Goal: Task Accomplishment & Management: Contribute content

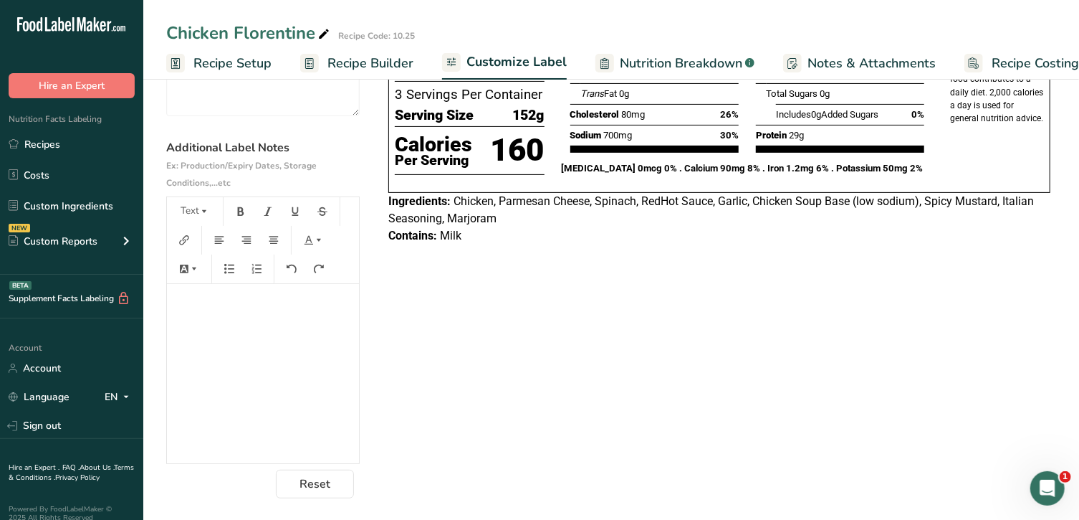
click at [267, 300] on p "﻿" at bounding box center [263, 303] width 178 height 17
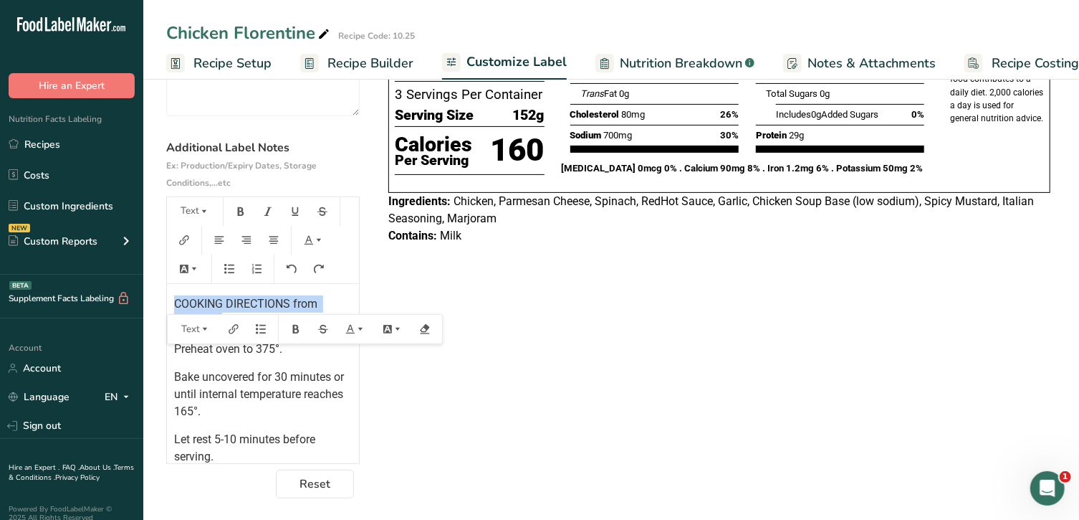
drag, startPoint x: 174, startPoint y: 304, endPoint x: 224, endPoint y: 324, distance: 54.0
click at [226, 324] on div "COOKING DIRECTIONS from defrosted Preheat oven to 375°. Bake uncovered for 30 m…" at bounding box center [263, 373] width 192 height 179
click at [202, 216] on icon "button" at bounding box center [204, 211] width 10 height 10
click at [208, 283] on span "H2" at bounding box center [201, 288] width 24 height 23
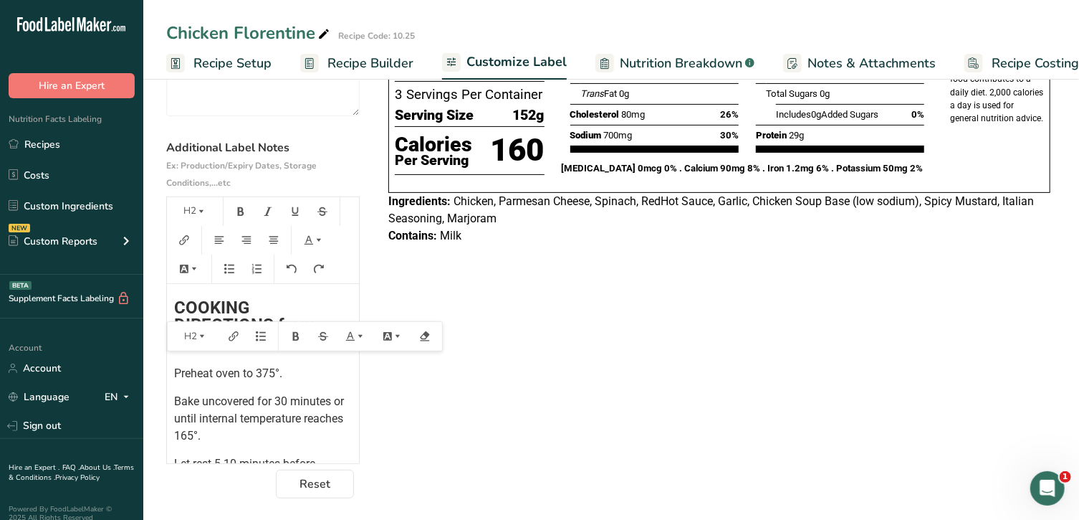
click at [174, 308] on span "COOKING DIRECTIONS from defrosted" at bounding box center [247, 324] width 146 height 54
click at [204, 204] on button "H2" at bounding box center [194, 211] width 43 height 23
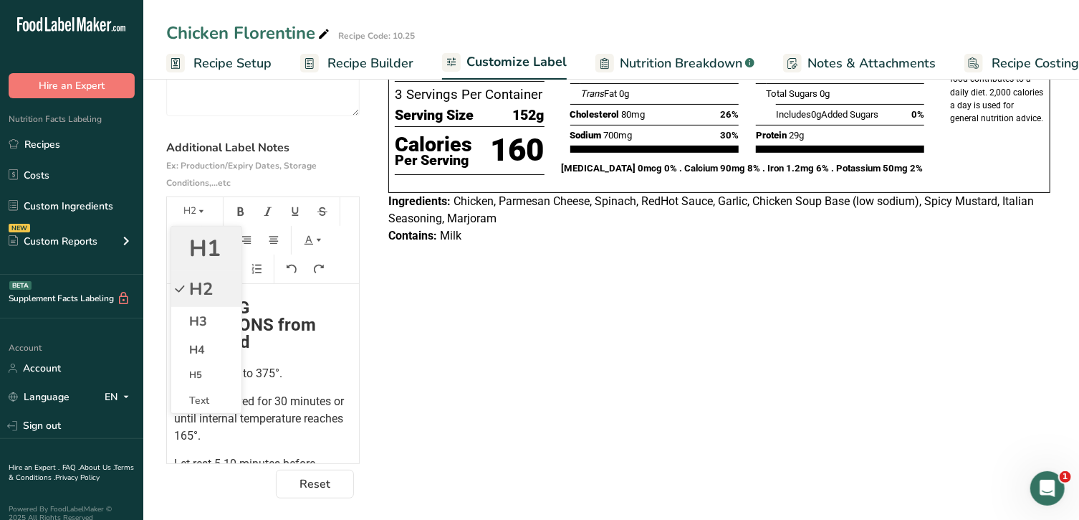
click at [205, 252] on span "H1" at bounding box center [205, 248] width 32 height 31
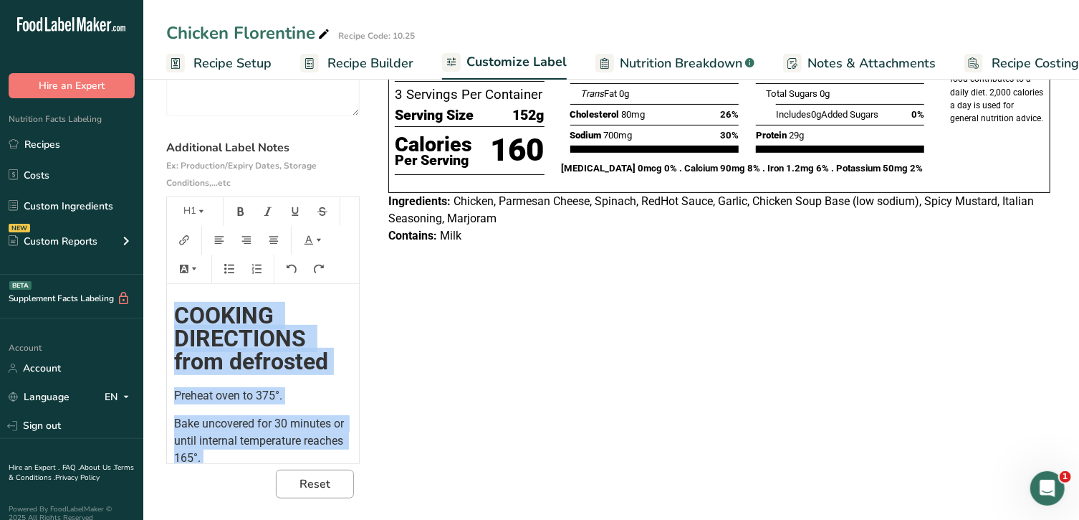
scroll to position [128, 0]
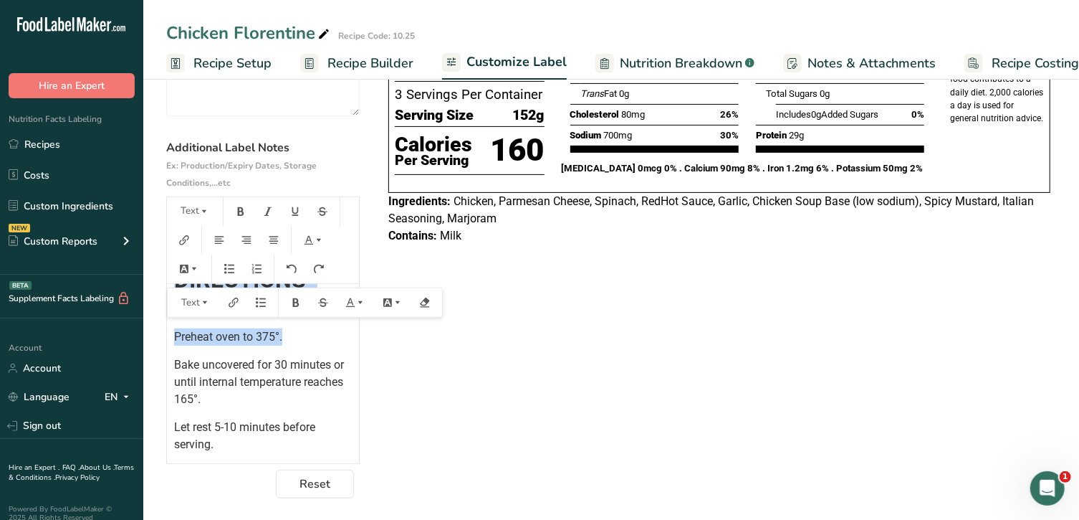
drag, startPoint x: 176, startPoint y: 378, endPoint x: 324, endPoint y: 323, distance: 158.3
click at [324, 323] on div "﻿ ﻿ COOKING DIRECTIONS from defrosted Preheat oven to 375°. Bake uncovered for …" at bounding box center [263, 304] width 192 height 297
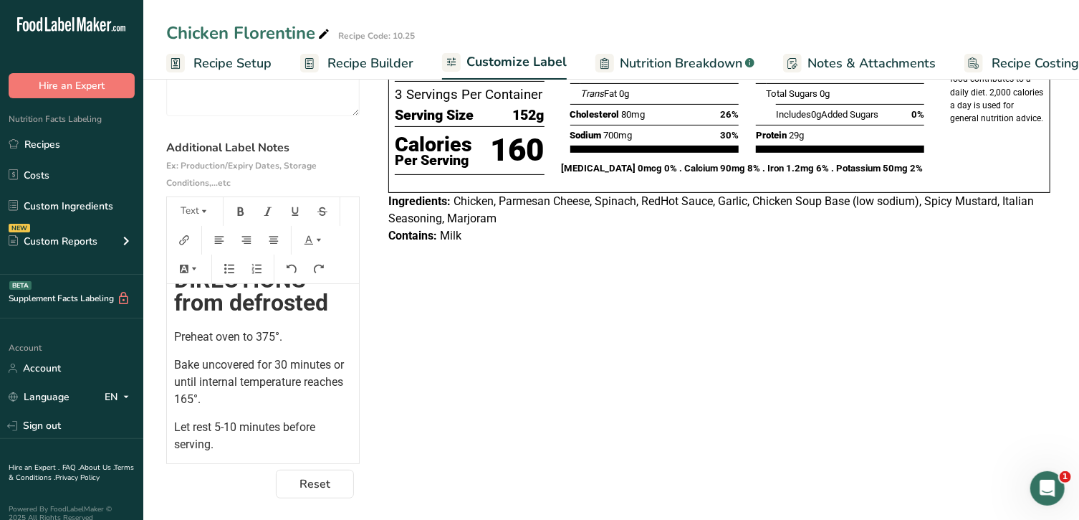
scroll to position [75, 0]
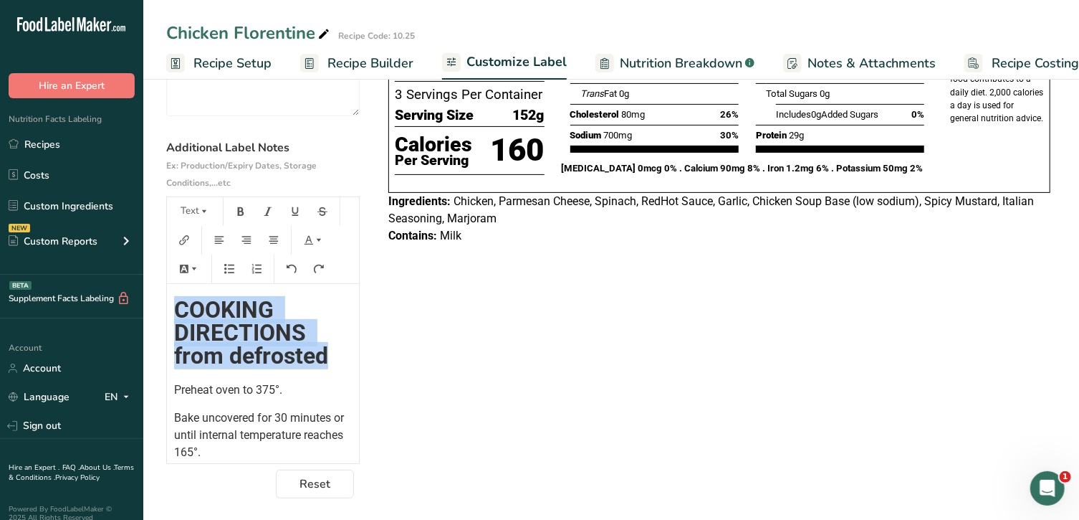
drag, startPoint x: 332, startPoint y: 354, endPoint x: 178, endPoint y: 317, distance: 157.7
click at [178, 317] on h1 "COOKING DIRECTIONS from defrosted" at bounding box center [263, 332] width 178 height 69
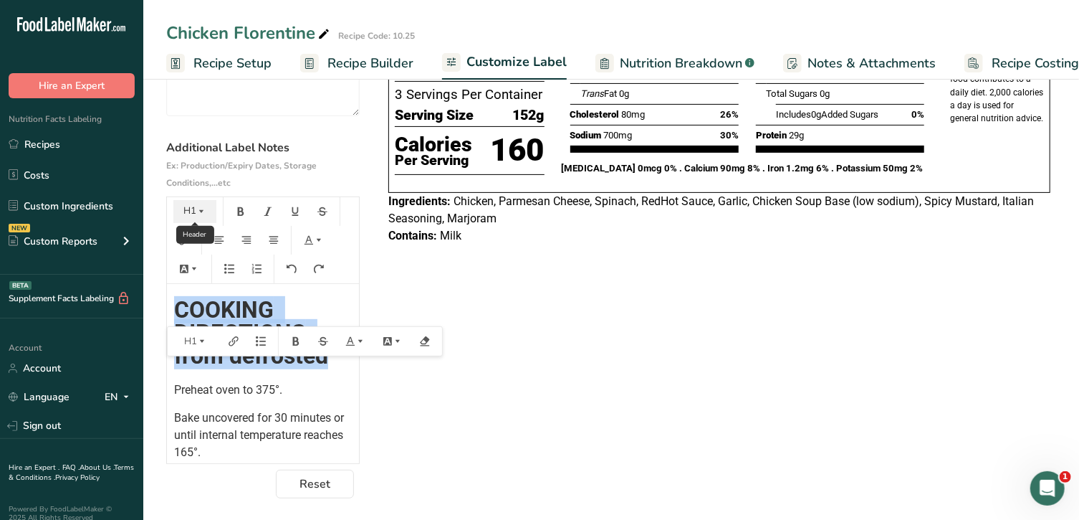
click at [198, 216] on icon "button" at bounding box center [201, 211] width 10 height 10
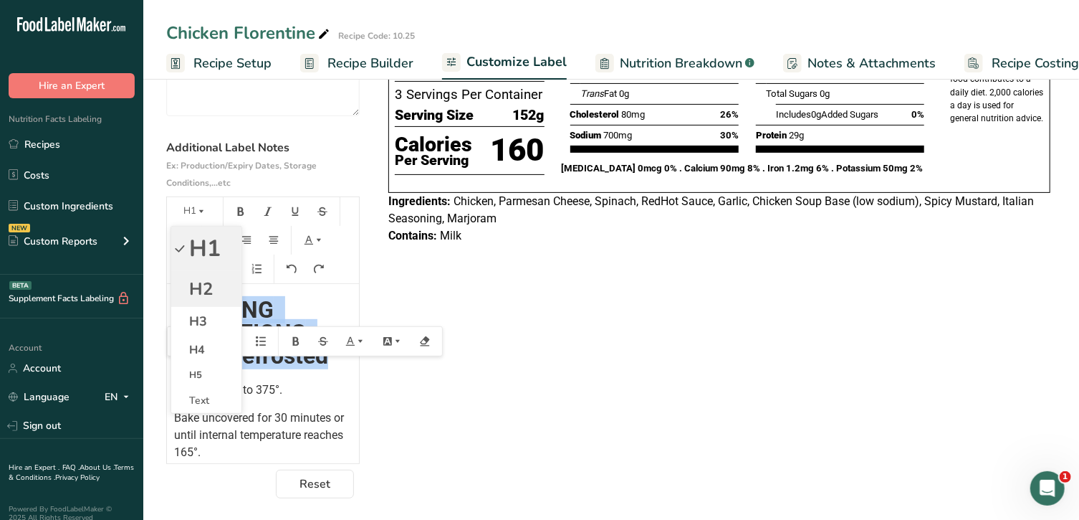
click at [209, 279] on span "H2" at bounding box center [201, 288] width 24 height 23
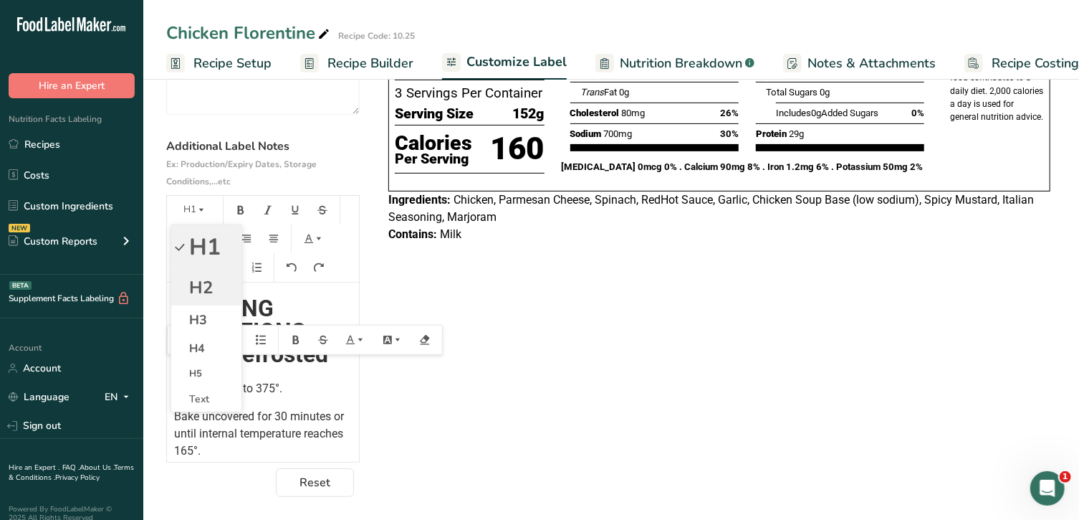
scroll to position [58, 0]
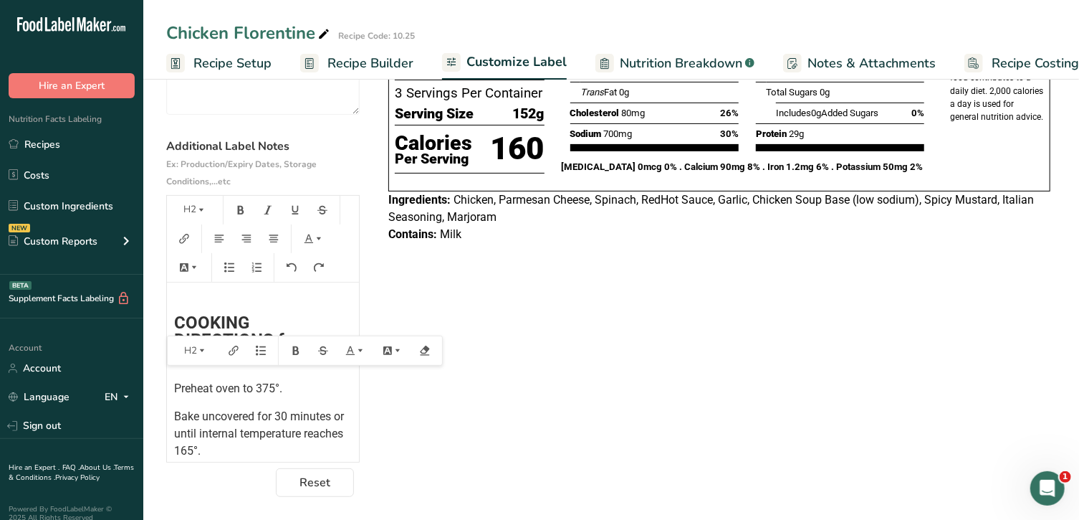
click at [873, 237] on div "Contains: Milk" at bounding box center [719, 234] width 662 height 17
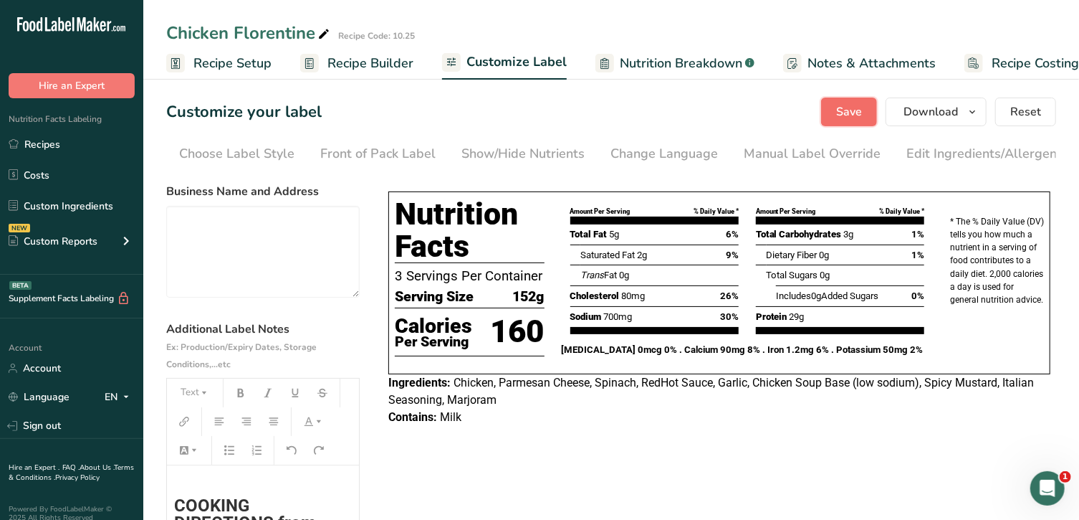
click at [849, 99] on button "Save" at bounding box center [849, 111] width 56 height 29
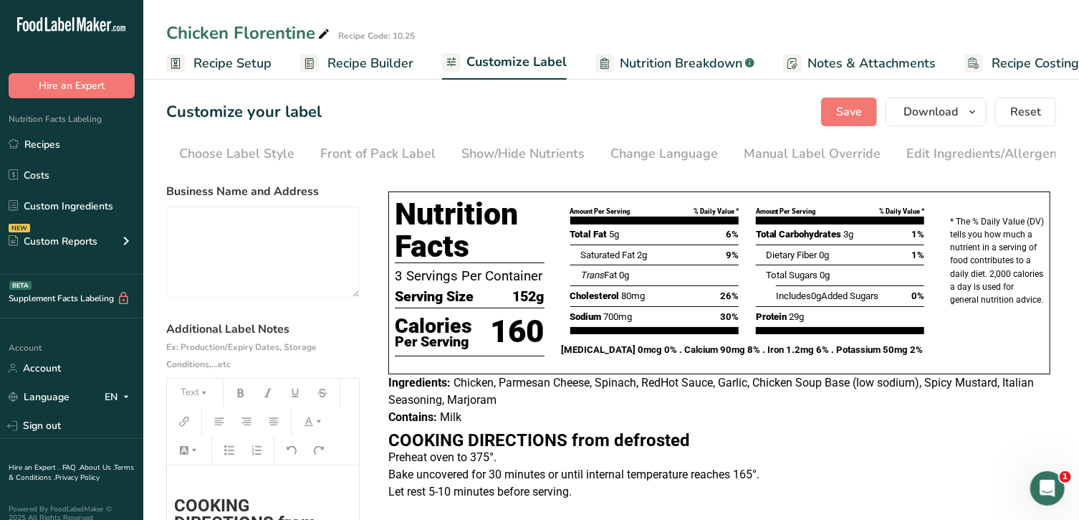
click at [204, 479] on h1 "﻿" at bounding box center [263, 470] width 178 height 23
click at [849, 110] on span "Save" at bounding box center [849, 111] width 26 height 17
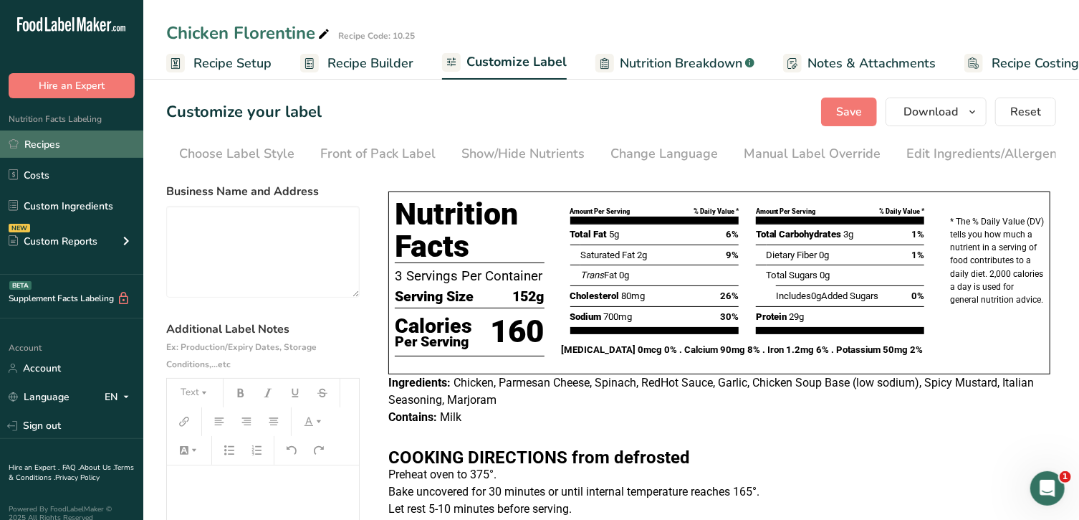
click at [72, 145] on link "Recipes" at bounding box center [71, 143] width 143 height 27
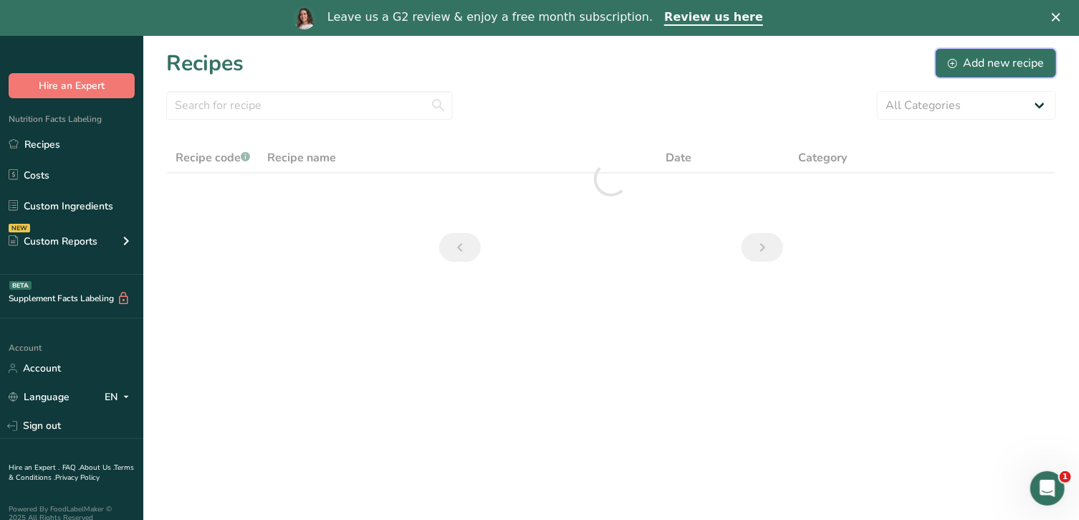
click at [1012, 62] on div "Add new recipe" at bounding box center [996, 62] width 96 height 17
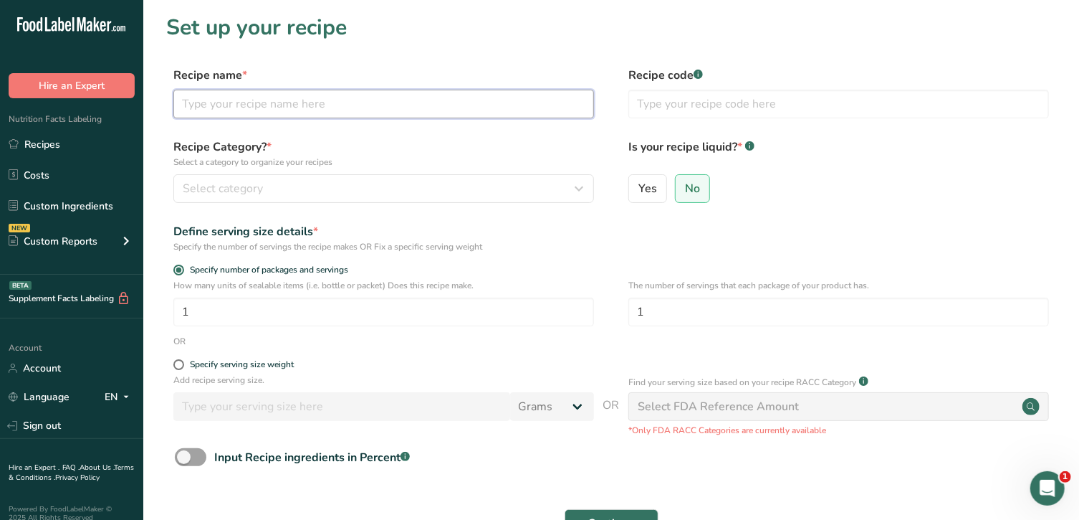
click at [532, 107] on input "text" at bounding box center [383, 104] width 421 height 29
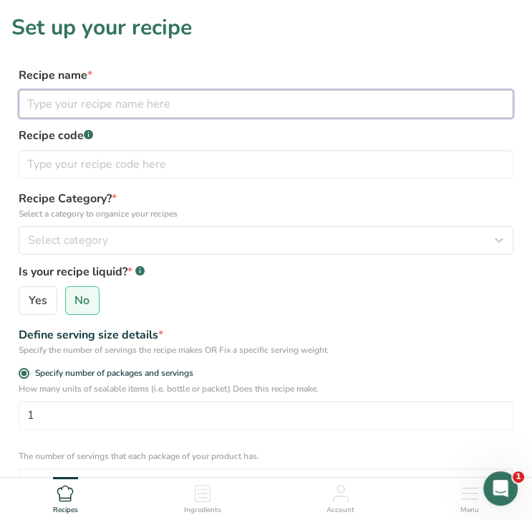
click at [173, 90] on input "text" at bounding box center [266, 104] width 495 height 29
type input "Frito Bandito"
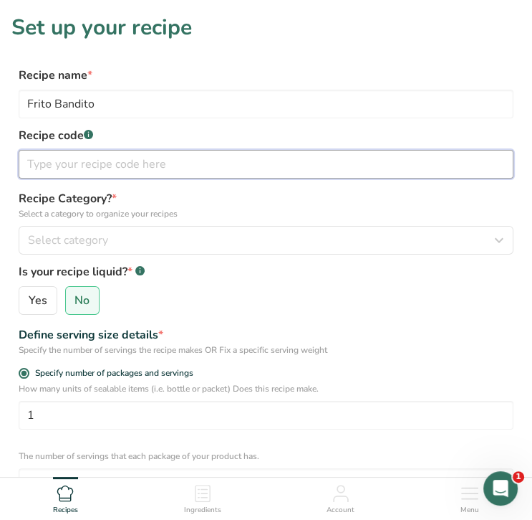
click at [165, 168] on input "text" at bounding box center [266, 164] width 495 height 29
type input "10.25"
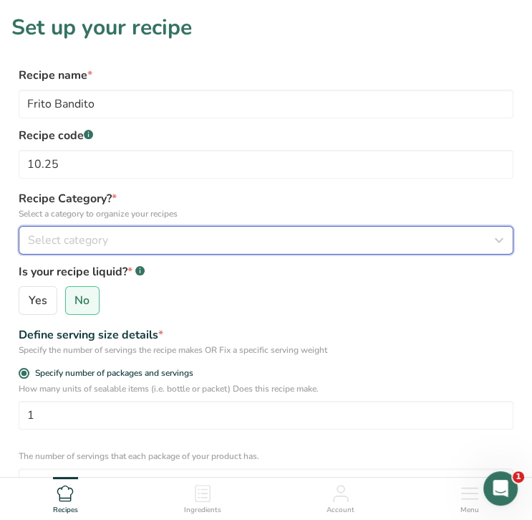
click at [188, 234] on div "Select category" at bounding box center [262, 239] width 468 height 17
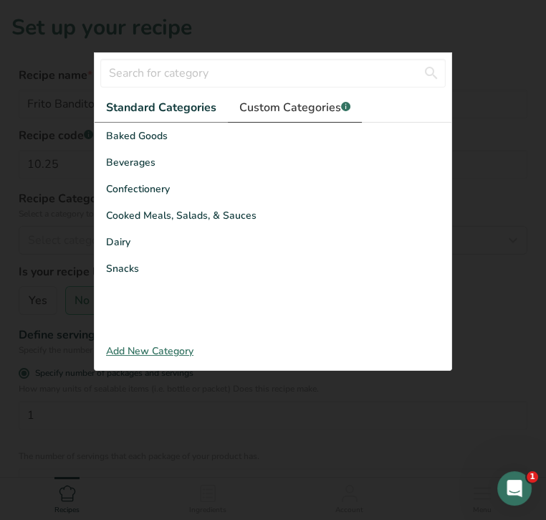
click at [302, 107] on span "Custom Categories .a-a{fill:#347362;}.b-a{fill:#fff;}" at bounding box center [294, 107] width 111 height 17
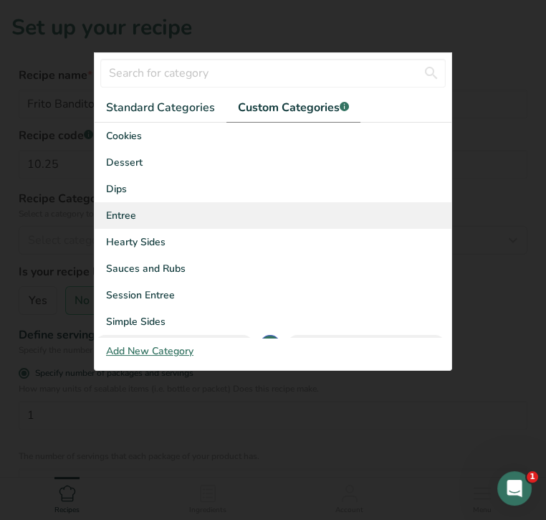
click at [173, 218] on div "Entree" at bounding box center [273, 215] width 357 height 27
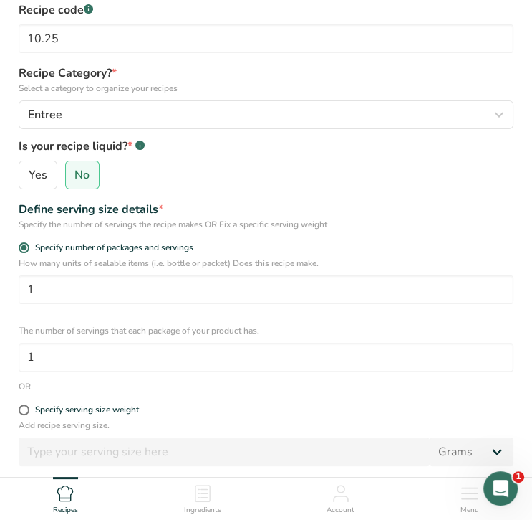
scroll to position [217, 0]
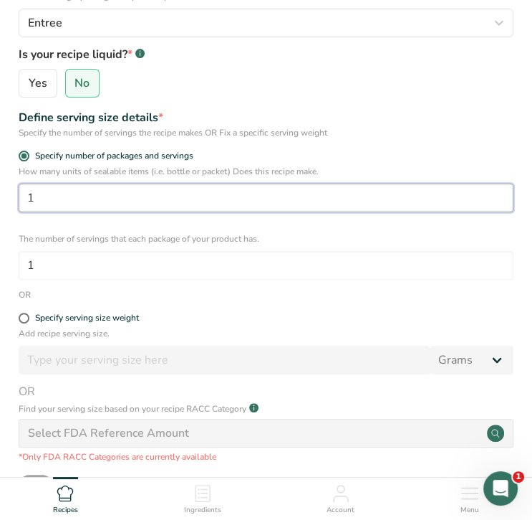
drag, startPoint x: 60, startPoint y: 198, endPoint x: 37, endPoint y: 191, distance: 23.8
click at [37, 191] on input "1" at bounding box center [266, 197] width 495 height 29
type input "2"
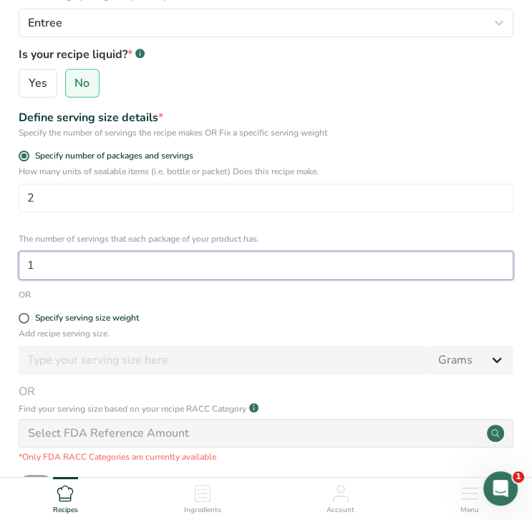
click at [46, 269] on input "1" at bounding box center [266, 265] width 495 height 29
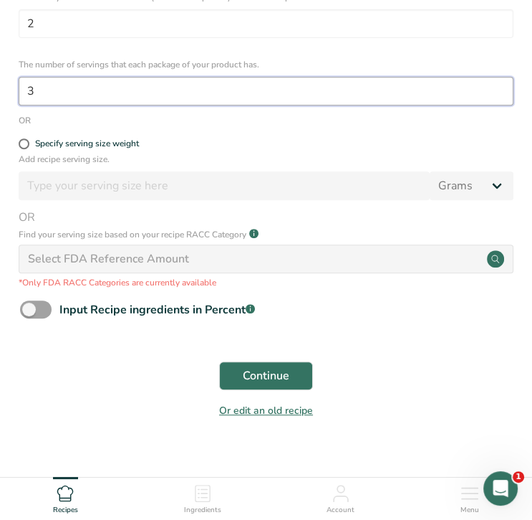
scroll to position [411, 0]
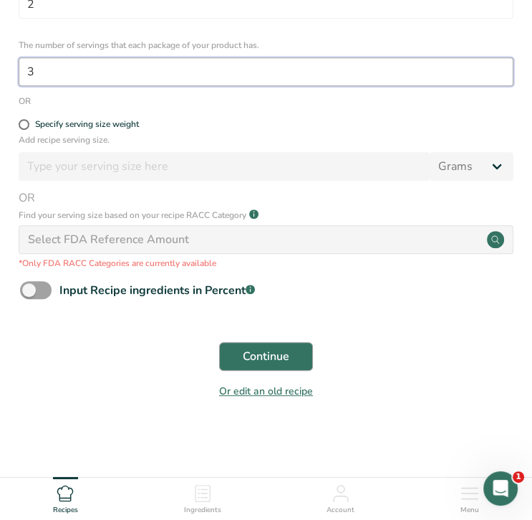
type input "3"
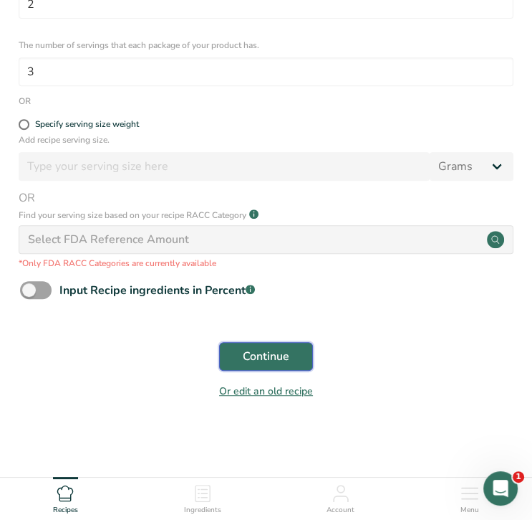
click at [295, 353] on button "Continue" at bounding box center [266, 356] width 94 height 29
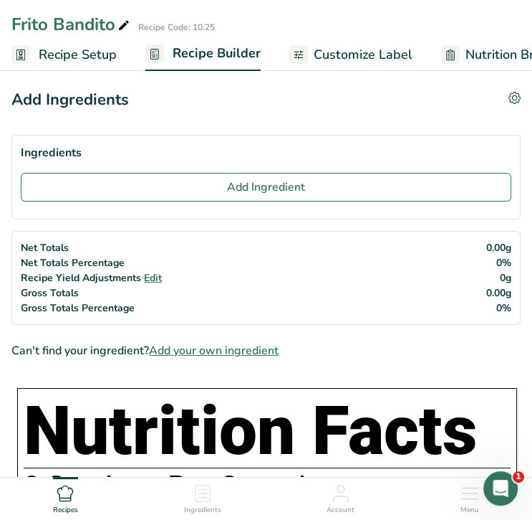
click at [125, 24] on icon at bounding box center [124, 26] width 13 height 20
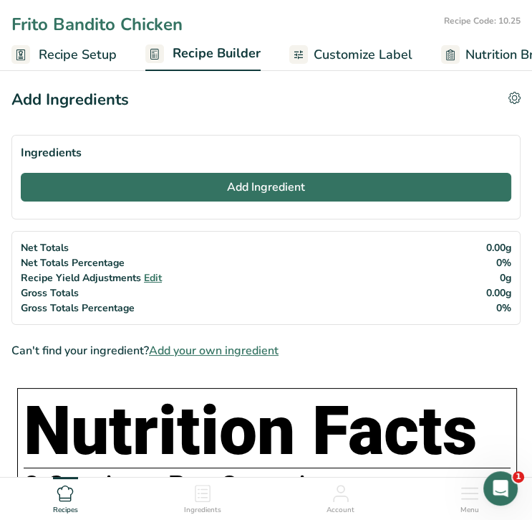
type input "Frito Bandito Chicken"
click at [196, 186] on button "Add Ingredient" at bounding box center [266, 187] width 491 height 29
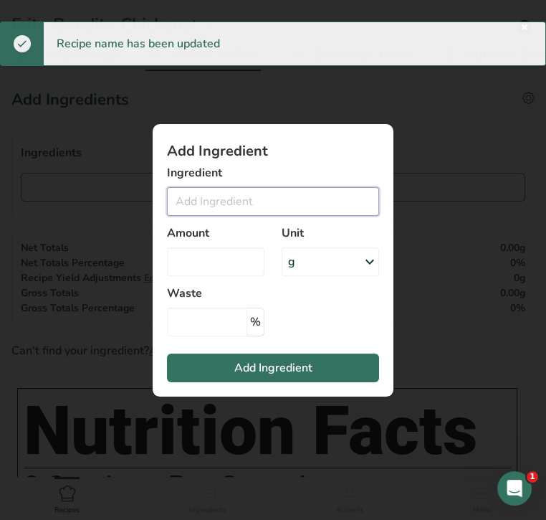
click at [207, 201] on input "Add ingredient modal" at bounding box center [273, 201] width 212 height 29
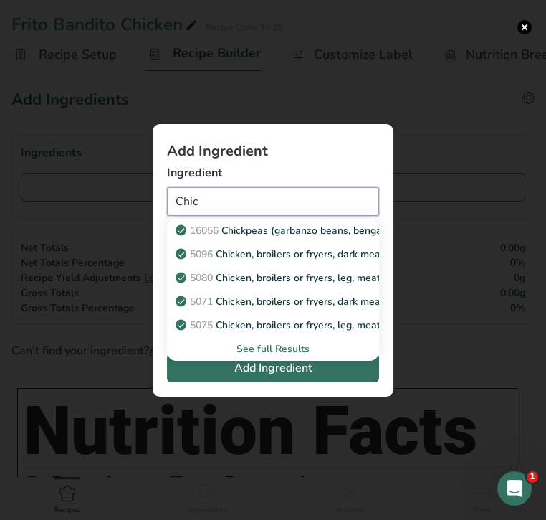
click at [207, 201] on input "Chic" at bounding box center [273, 201] width 212 height 29
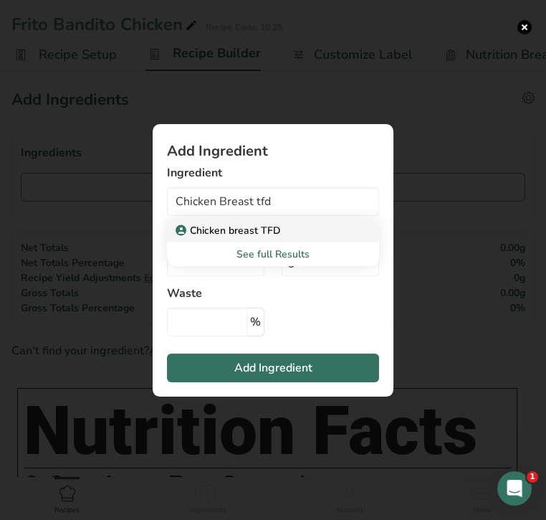
click at [256, 231] on p "Chicken breast TFD" at bounding box center [229, 230] width 102 height 15
type input "Chicken breast TFD"
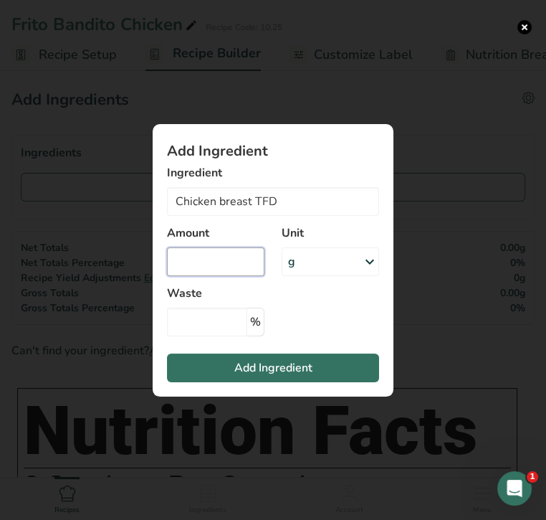
click at [213, 259] on input "Add ingredient modal" at bounding box center [215, 261] width 97 height 29
type input "1.75"
click at [303, 264] on div "g" at bounding box center [330, 261] width 97 height 29
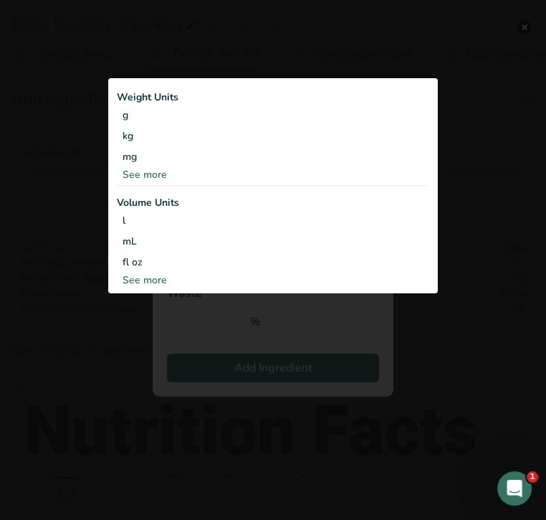
click at [167, 176] on div "See more" at bounding box center [273, 174] width 312 height 15
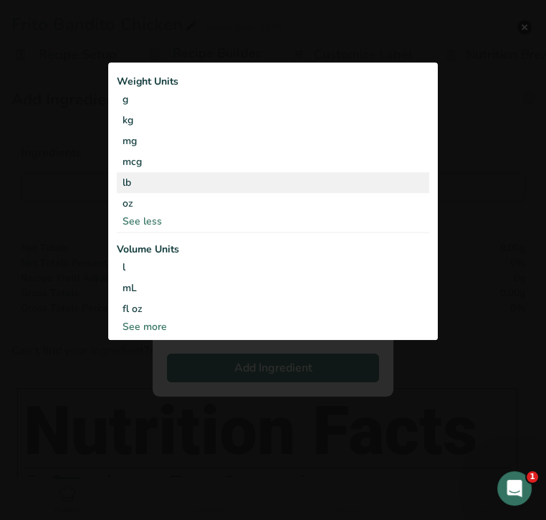
click at [160, 178] on div "lb" at bounding box center [273, 183] width 312 height 21
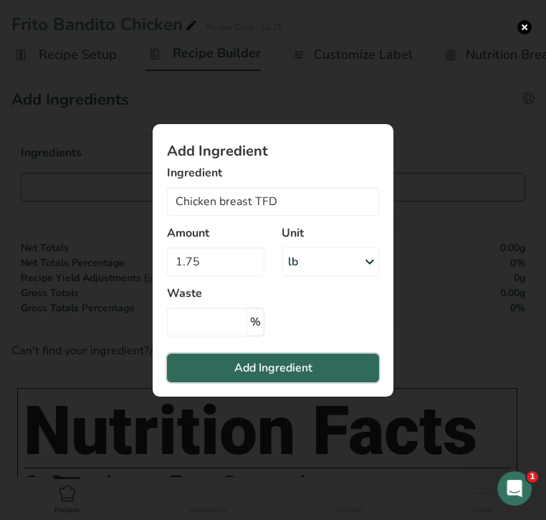
click at [246, 363] on span "Add Ingredient" at bounding box center [273, 367] width 78 height 17
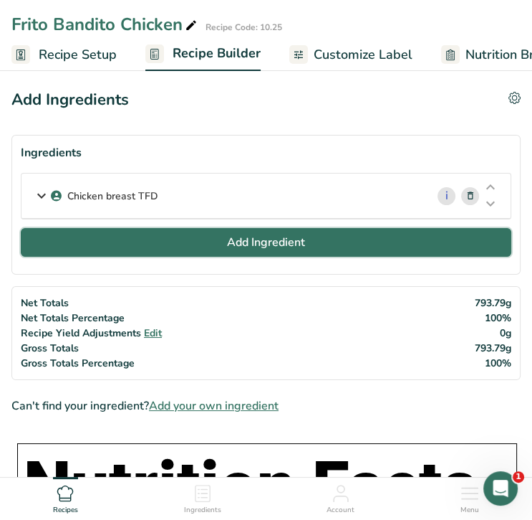
click at [273, 245] on span "Add Ingredient" at bounding box center [266, 242] width 78 height 17
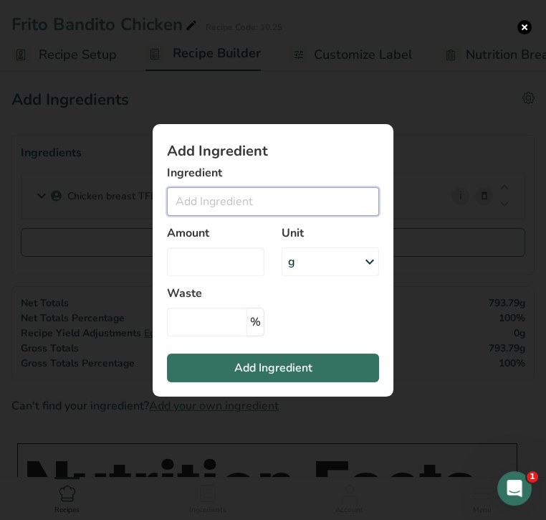
click at [254, 206] on input "Add ingredient modal" at bounding box center [273, 201] width 212 height 29
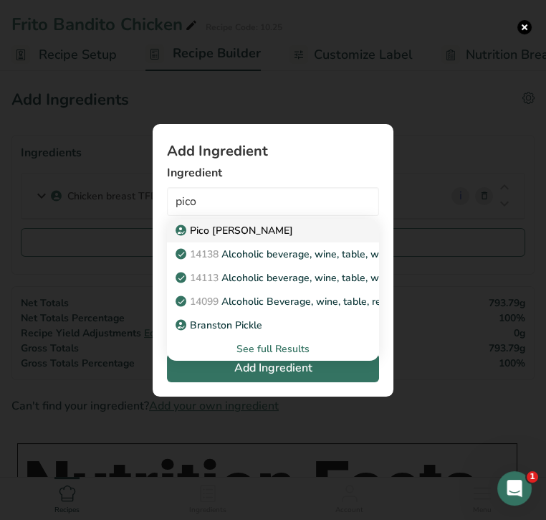
click at [256, 226] on div "Pico [PERSON_NAME]" at bounding box center [261, 230] width 166 height 15
type input "Pico [PERSON_NAME]"
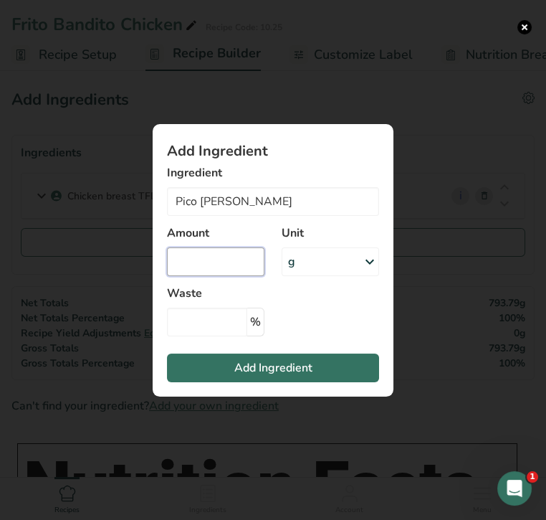
click at [220, 259] on input "Add ingredient modal" at bounding box center [215, 261] width 97 height 29
type input "6"
click at [328, 264] on div "g" at bounding box center [330, 261] width 97 height 29
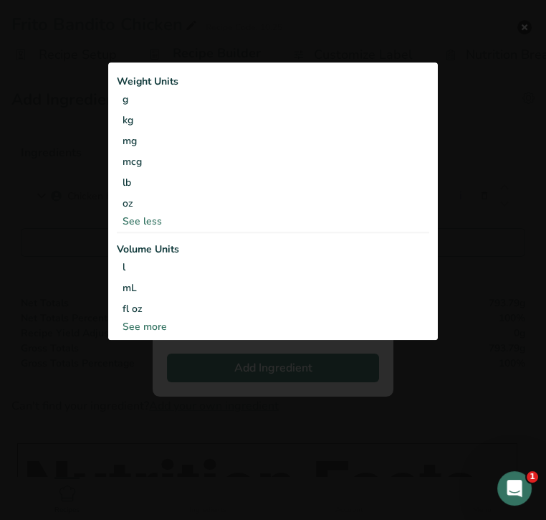
click at [157, 320] on div "See more" at bounding box center [273, 327] width 312 height 15
select select "22"
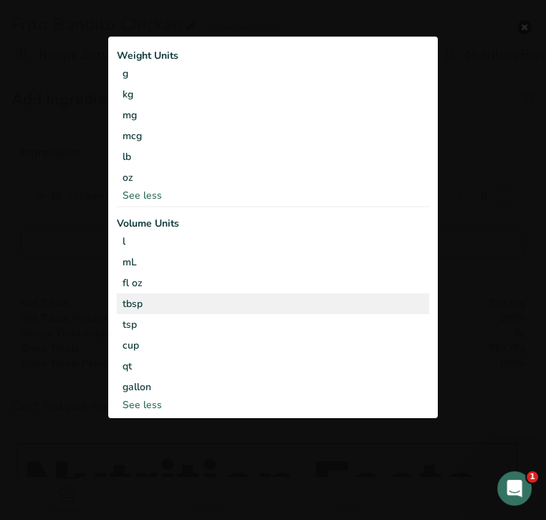
click at [149, 305] on div "tbsp" at bounding box center [273, 303] width 301 height 15
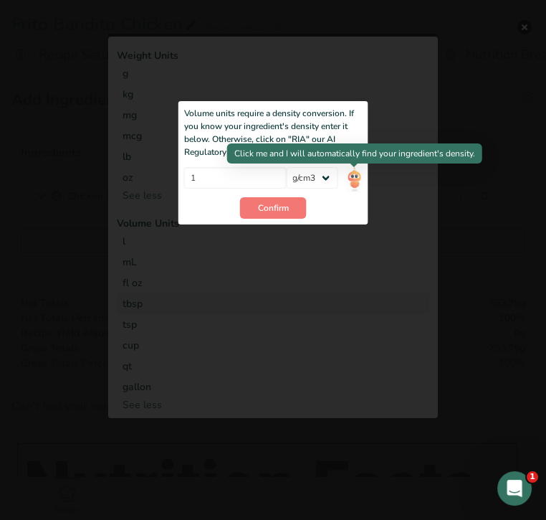
click at [355, 178] on img "Add ingredient modal" at bounding box center [354, 179] width 16 height 25
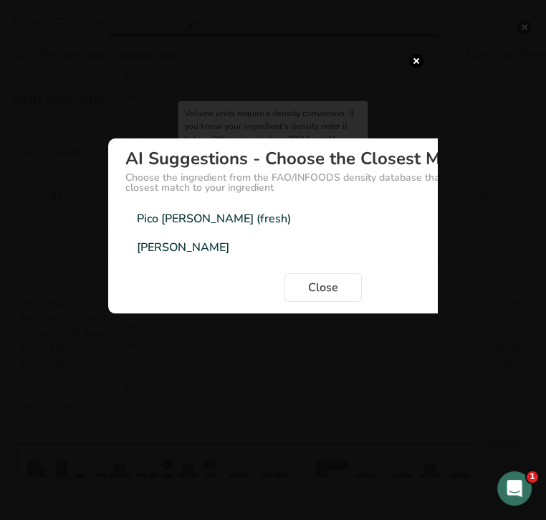
click at [225, 214] on div "Pico [PERSON_NAME] (fresh)" at bounding box center [214, 218] width 154 height 17
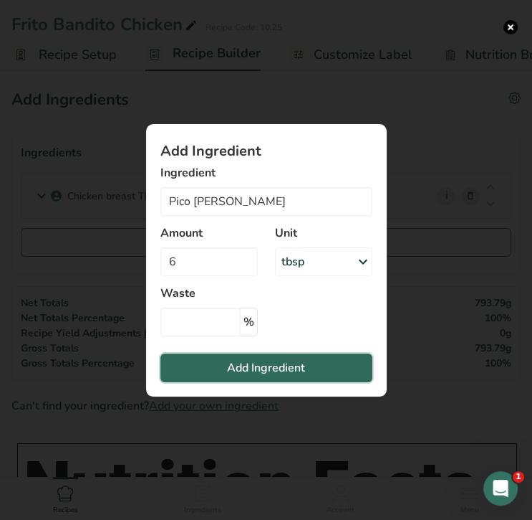
click at [252, 360] on span "Add Ingredient" at bounding box center [266, 367] width 78 height 17
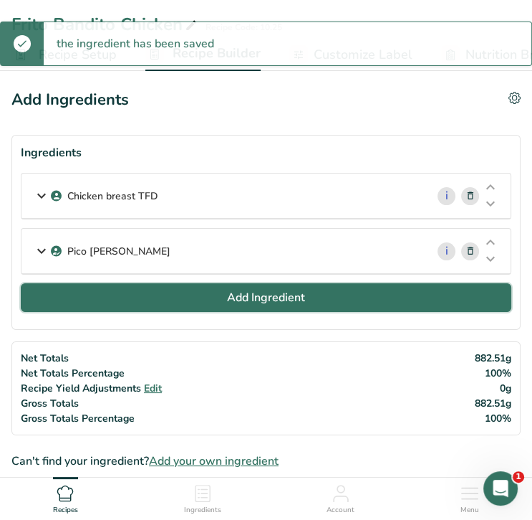
click at [256, 295] on span "Add Ingredient" at bounding box center [266, 297] width 78 height 17
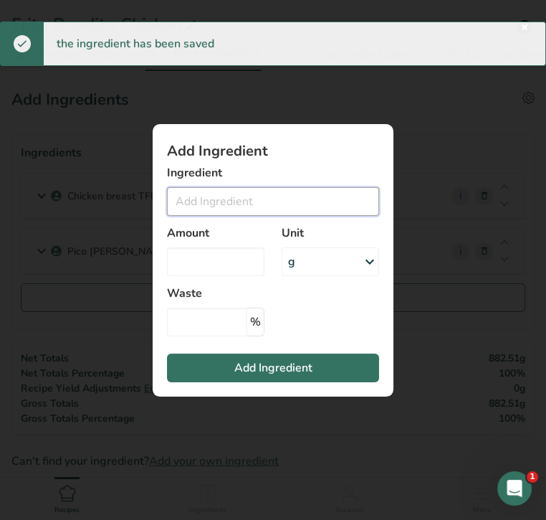
click at [236, 199] on input "Add ingredient modal" at bounding box center [273, 201] width 212 height 29
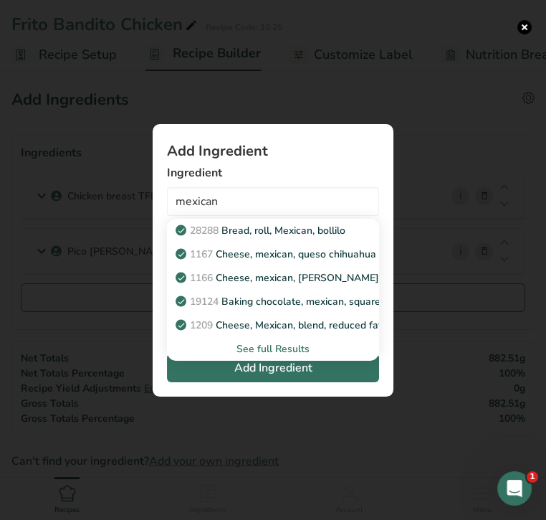
click at [272, 347] on div "See full Results" at bounding box center [272, 348] width 189 height 15
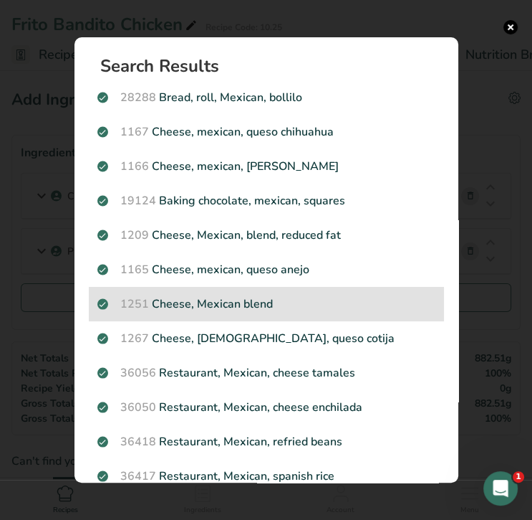
click at [250, 307] on p "1251 Cheese, Mexican blend" at bounding box center [266, 303] width 338 height 17
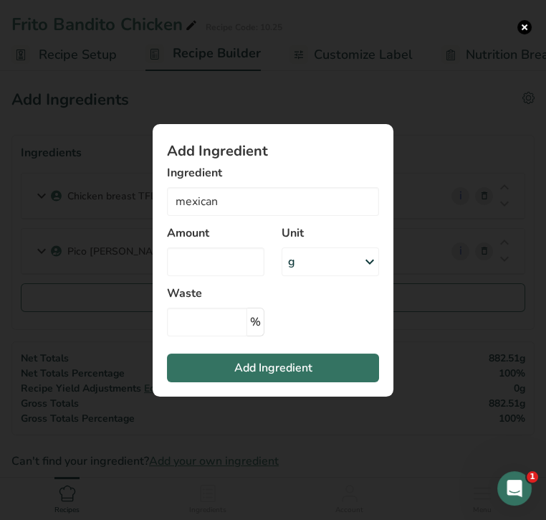
type input "Cheese, Mexican blend"
click at [230, 255] on input "Add ingredient modal" at bounding box center [215, 261] width 97 height 29
type input "1"
click at [320, 262] on div "g" at bounding box center [330, 261] width 97 height 29
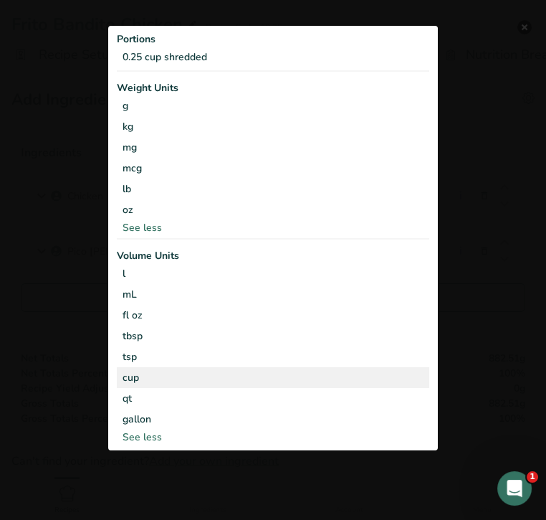
click at [198, 380] on div "cup" at bounding box center [273, 377] width 301 height 15
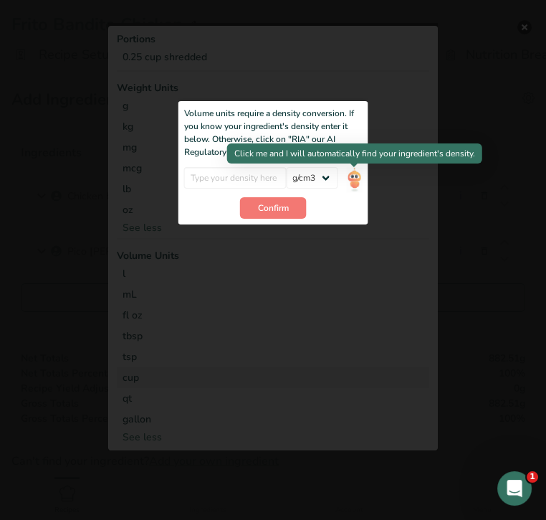
click at [359, 182] on img "Add ingredient modal" at bounding box center [354, 179] width 16 height 25
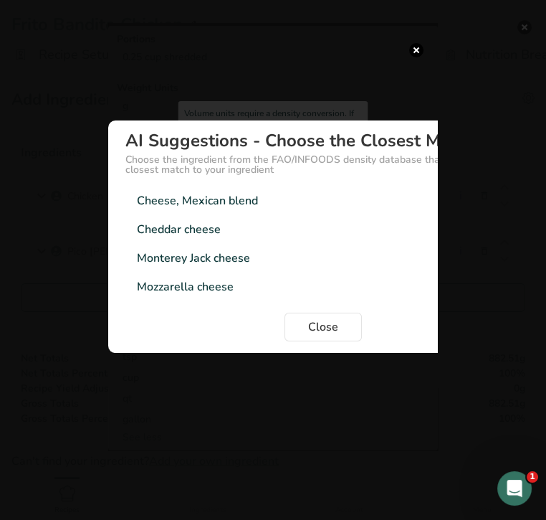
click at [259, 200] on div "Cheese, Mexican blend 1.03g/cm3" at bounding box center [323, 200] width 396 height 29
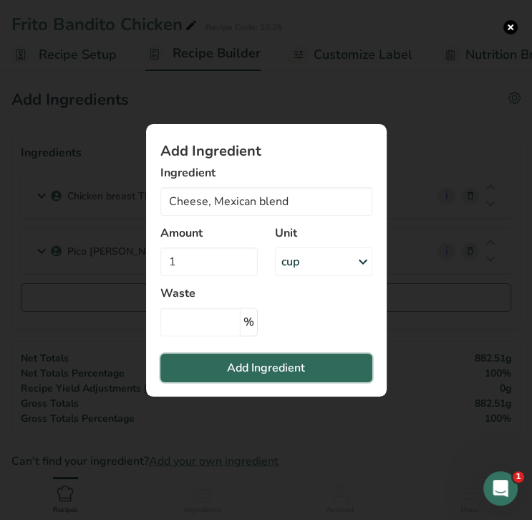
click at [284, 363] on span "Add Ingredient" at bounding box center [266, 367] width 78 height 17
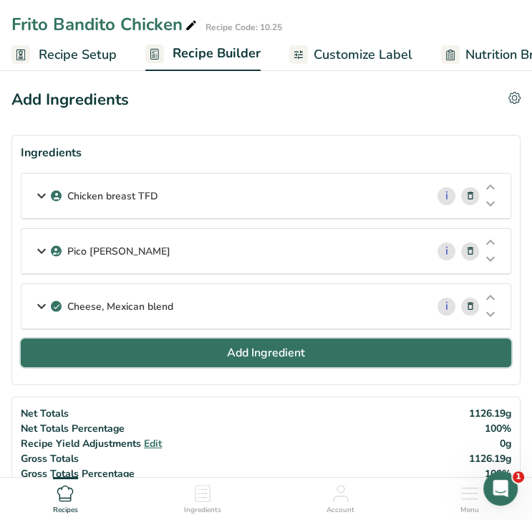
click at [277, 347] on span "Add Ingredient" at bounding box center [266, 352] width 78 height 17
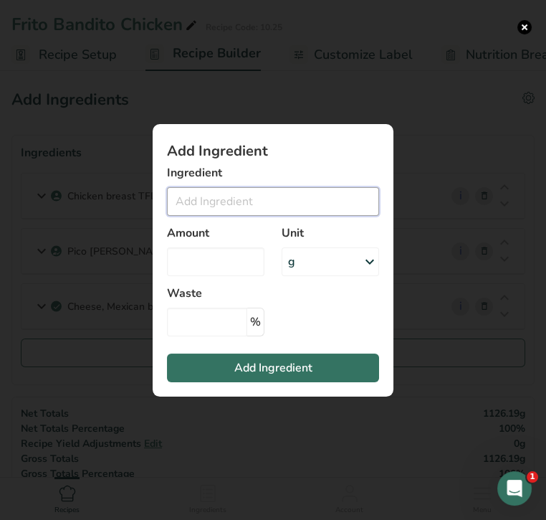
click at [254, 204] on input "Add ingredient modal" at bounding box center [273, 201] width 212 height 29
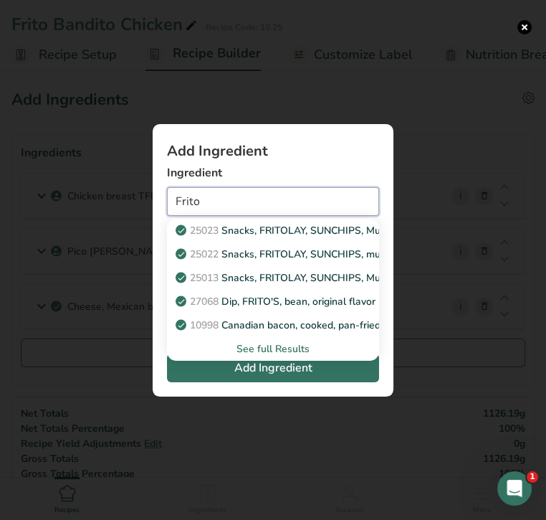
type input "Frito"
click at [285, 348] on div "See full Results" at bounding box center [272, 348] width 189 height 15
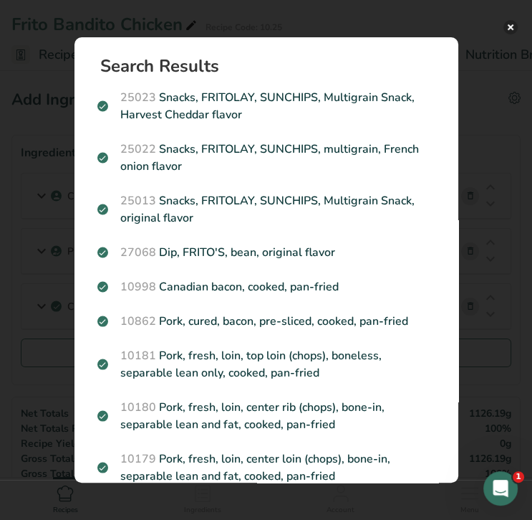
click at [515, 29] on button "Search results modal" at bounding box center [511, 27] width 14 height 14
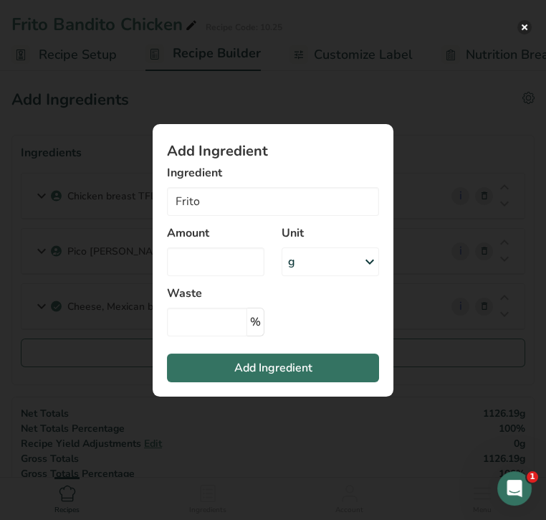
click at [523, 27] on button "Add ingredient modal" at bounding box center [524, 27] width 14 height 14
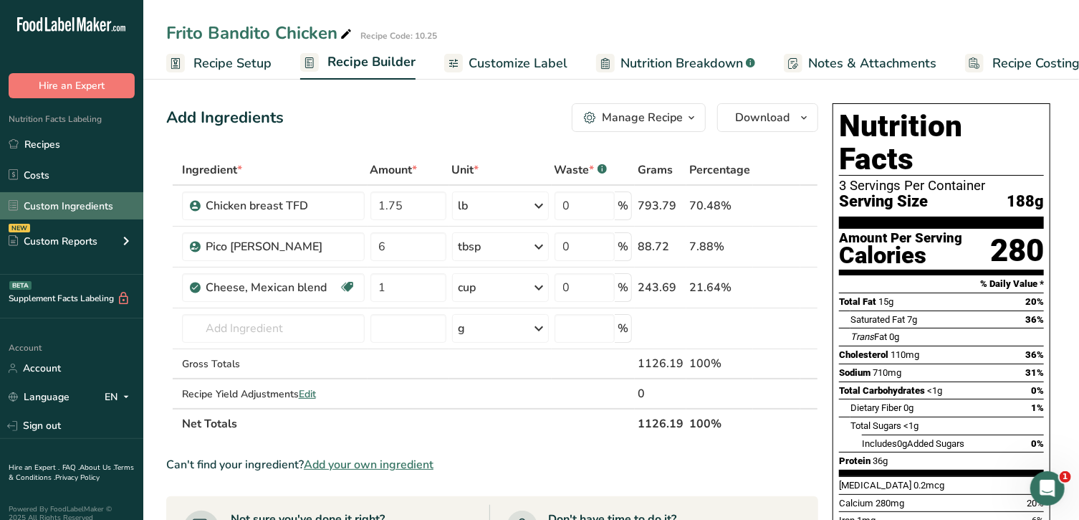
click at [55, 203] on link "Custom Ingredients" at bounding box center [71, 205] width 143 height 27
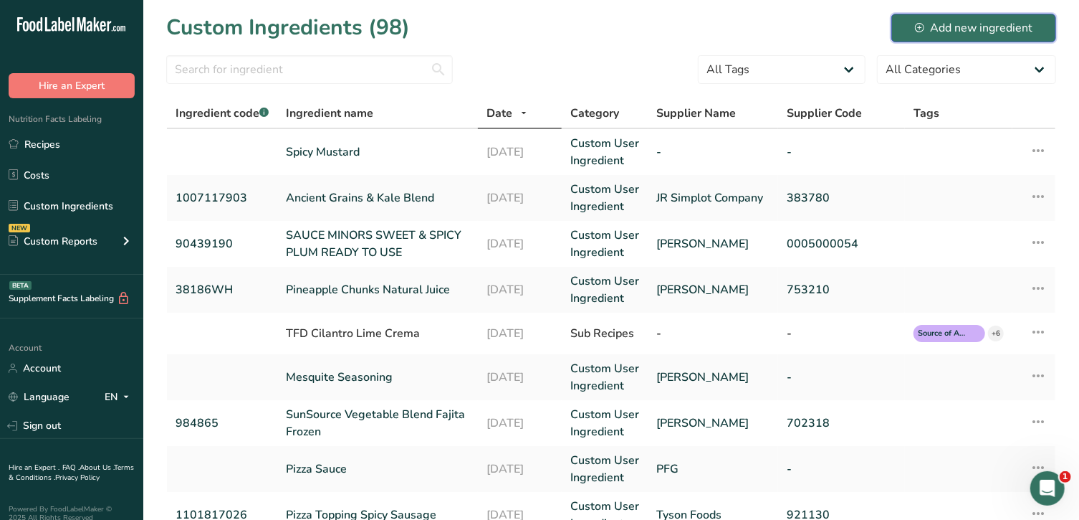
click at [992, 21] on div "Add new ingredient" at bounding box center [974, 27] width 118 height 17
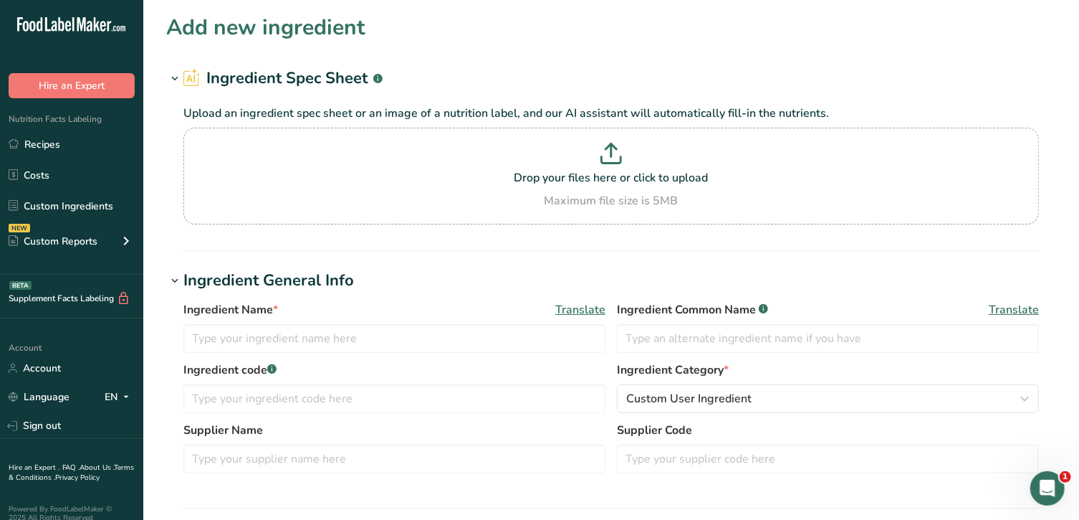
click at [453, 426] on label "Supplier Name" at bounding box center [394, 429] width 422 height 17
click at [659, 187] on div "Drop your files here or click to upload Maximum file size is 5MB" at bounding box center [611, 176] width 848 height 67
click at [659, 187] on input "Drop your files here or click to upload Maximum file size is 5MB" at bounding box center [611, 176] width 856 height 97
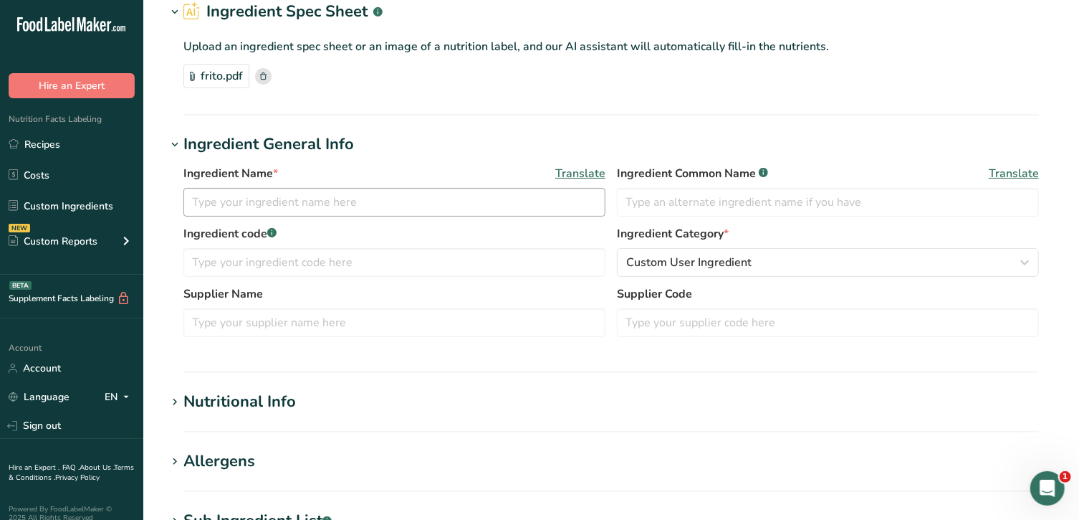
scroll to position [66, 0]
click at [176, 401] on icon at bounding box center [174, 403] width 13 height 20
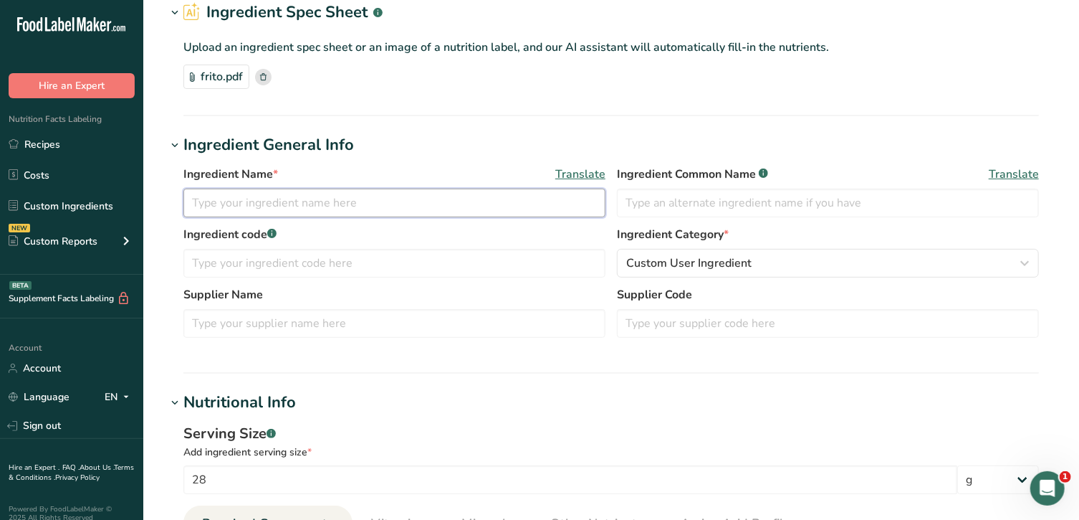
click at [287, 198] on input "text" at bounding box center [394, 202] width 422 height 29
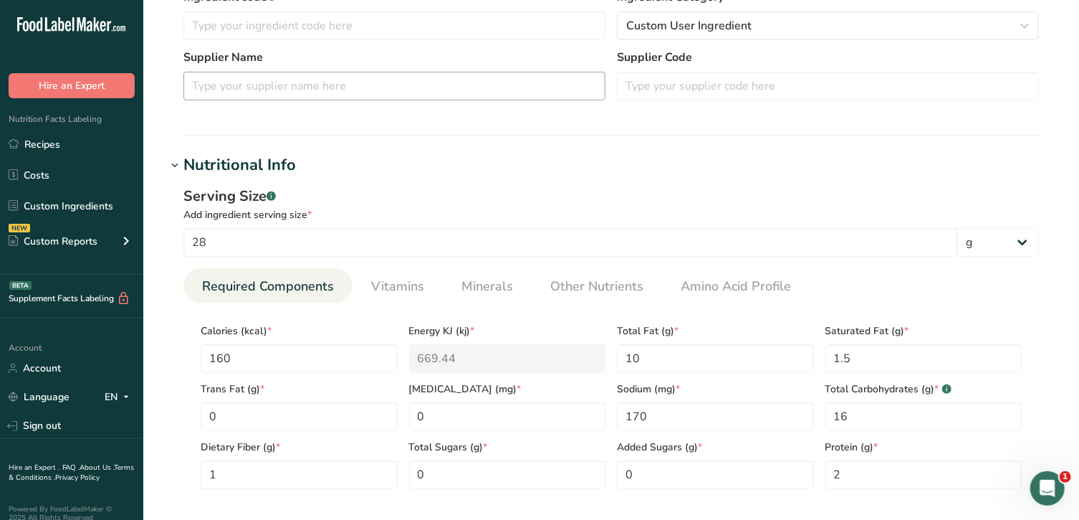
scroll to position [308, 0]
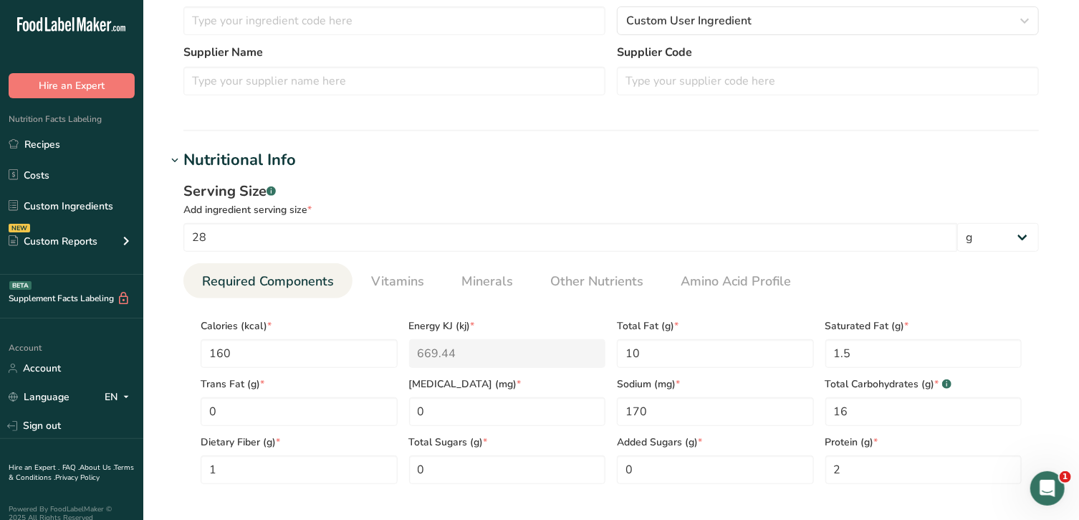
type input "Fritos"
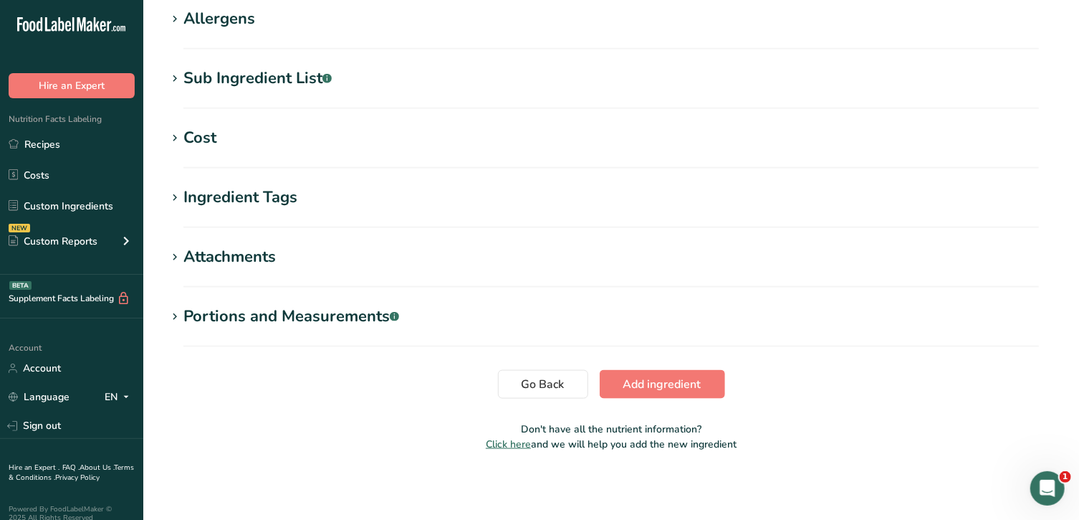
click at [178, 327] on h1 "Portions and Measurements .a-a{fill:#347362;}.b-a{fill:#fff;}" at bounding box center [611, 317] width 890 height 24
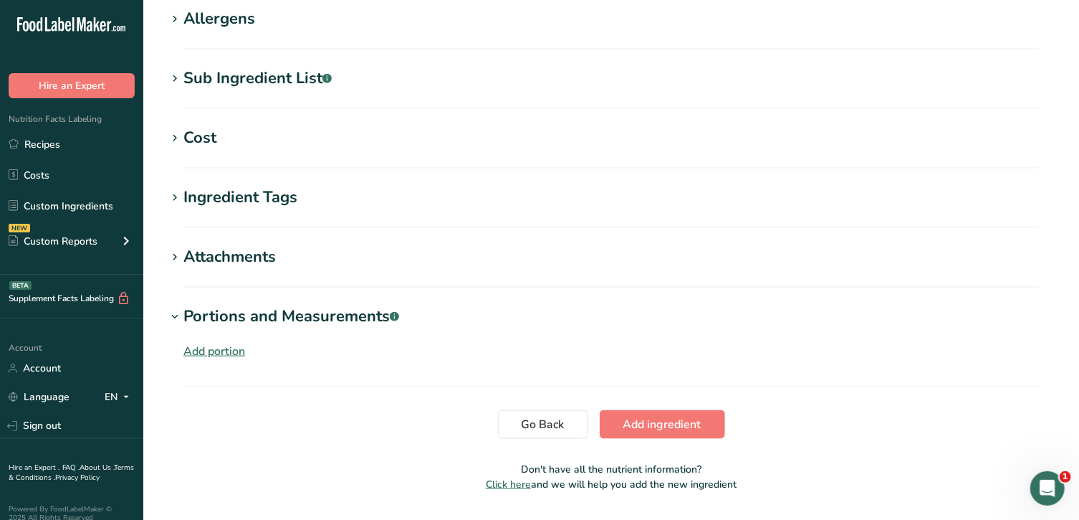
click at [190, 344] on div "Add portion" at bounding box center [214, 351] width 62 height 17
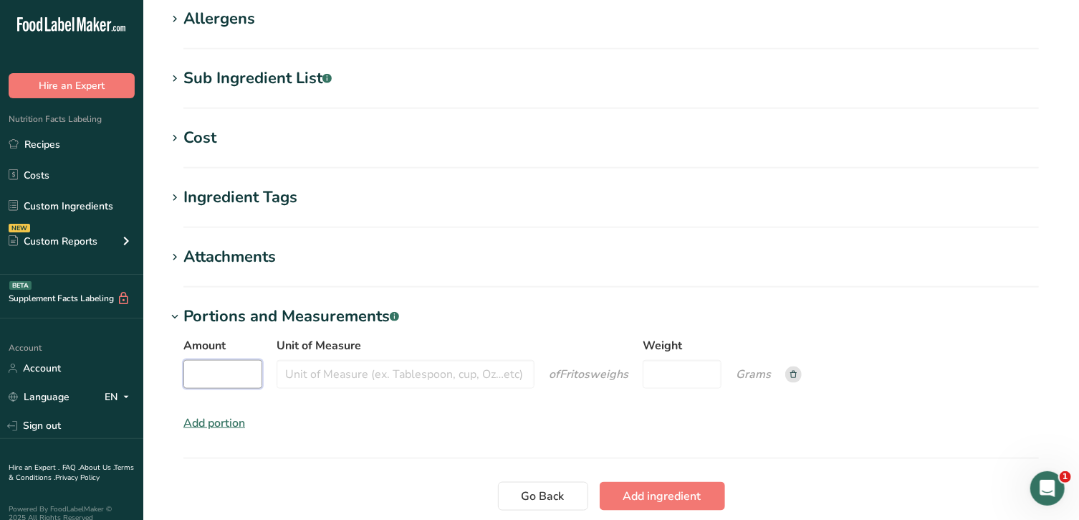
click at [236, 368] on input "Amount" at bounding box center [222, 374] width 79 height 29
type input "1"
click at [310, 374] on input "Unit of Measure" at bounding box center [406, 374] width 258 height 29
type input "cup"
click at [672, 370] on input "Weight" at bounding box center [682, 374] width 79 height 29
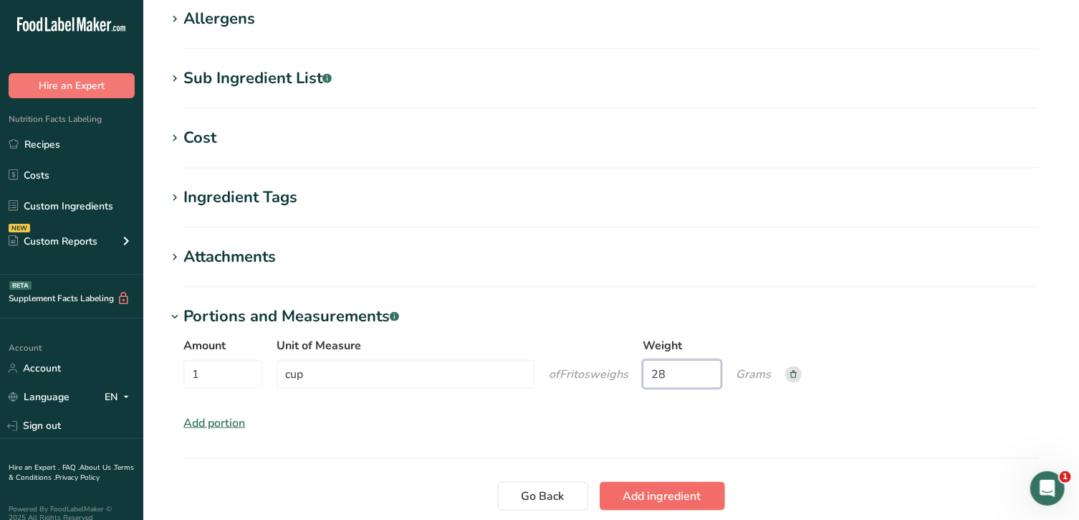
type input "28"
click at [678, 493] on span "Add ingredient" at bounding box center [662, 495] width 78 height 17
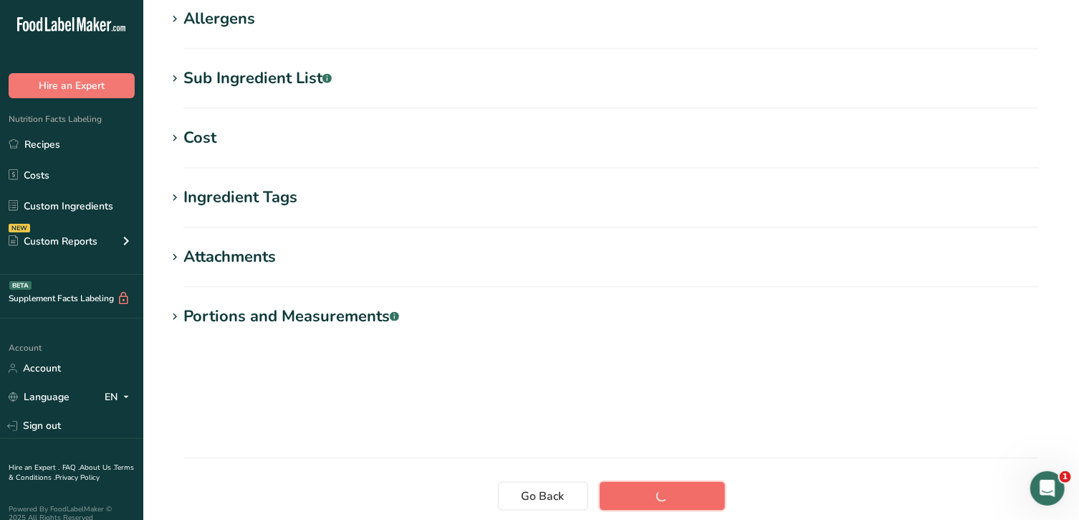
scroll to position [238, 0]
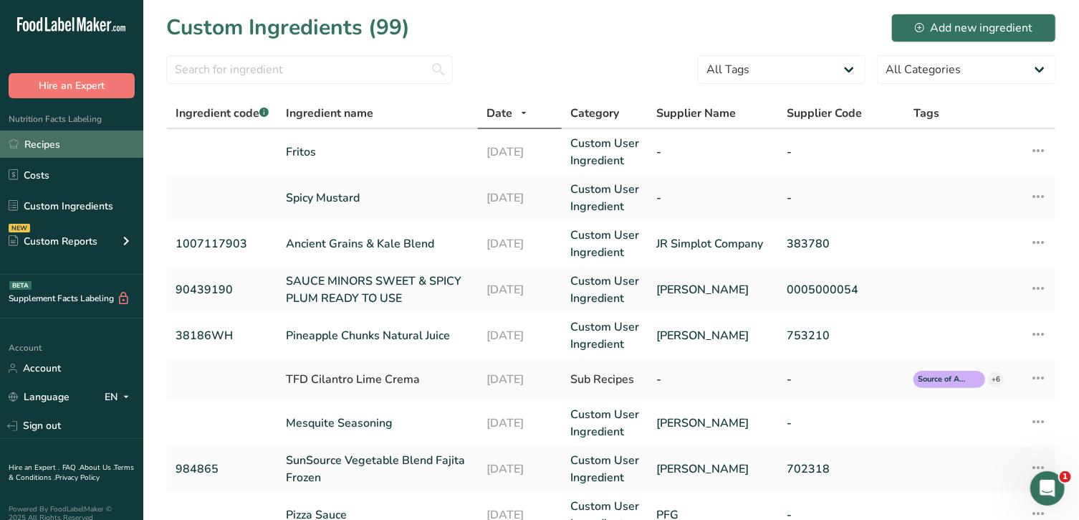
click at [69, 143] on link "Recipes" at bounding box center [71, 143] width 143 height 27
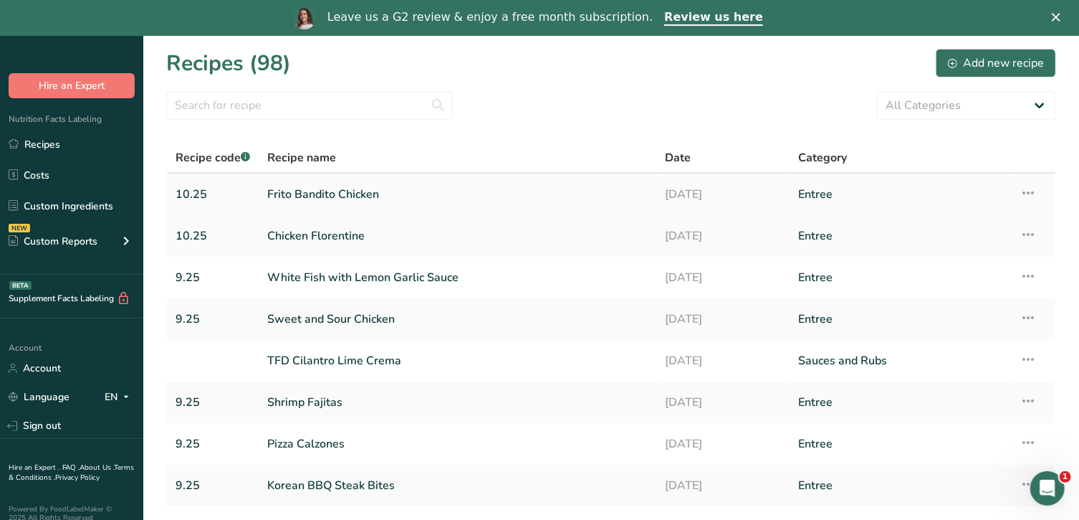
click at [360, 189] on link "Frito Bandito Chicken" at bounding box center [457, 194] width 381 height 30
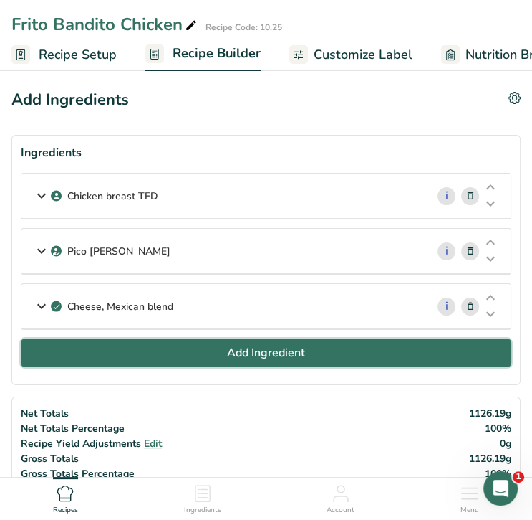
click at [88, 339] on button "Add Ingredient" at bounding box center [266, 352] width 491 height 29
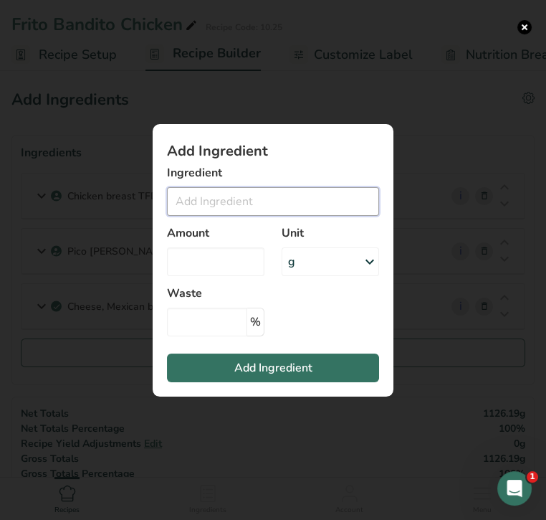
click at [232, 201] on input "Add ingredient modal" at bounding box center [273, 201] width 212 height 29
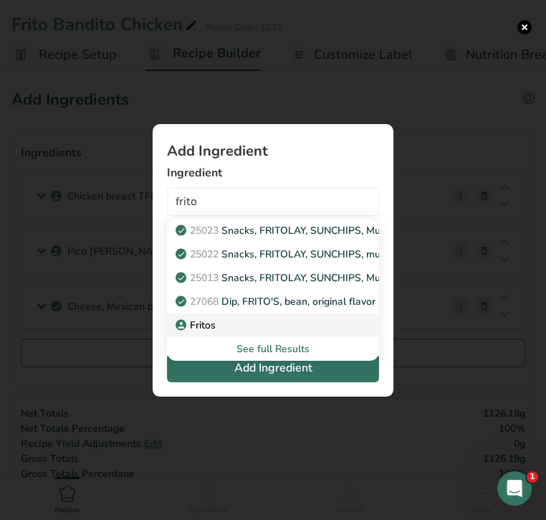
click at [229, 322] on div "Fritos" at bounding box center [261, 324] width 166 height 15
type input "Fritos"
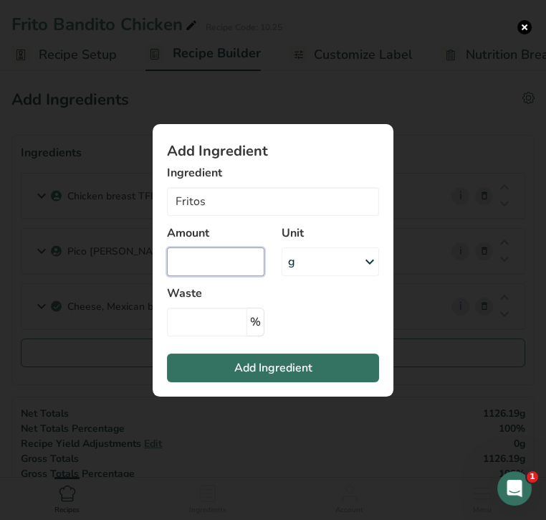
click at [206, 259] on input "Add ingredient modal" at bounding box center [215, 261] width 97 height 29
type input "6"
click at [330, 263] on div "g" at bounding box center [330, 261] width 97 height 29
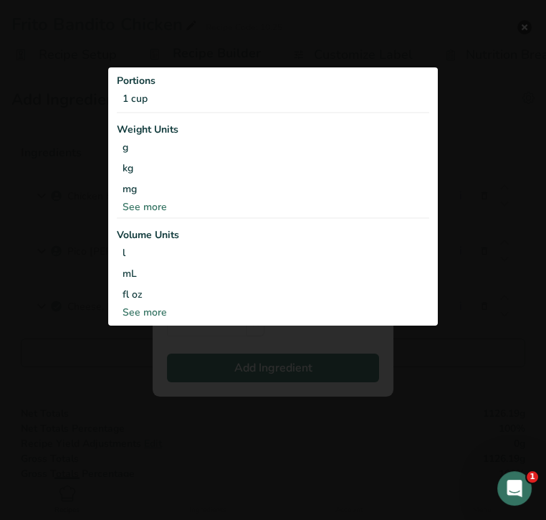
click at [158, 308] on div "See more" at bounding box center [273, 312] width 312 height 15
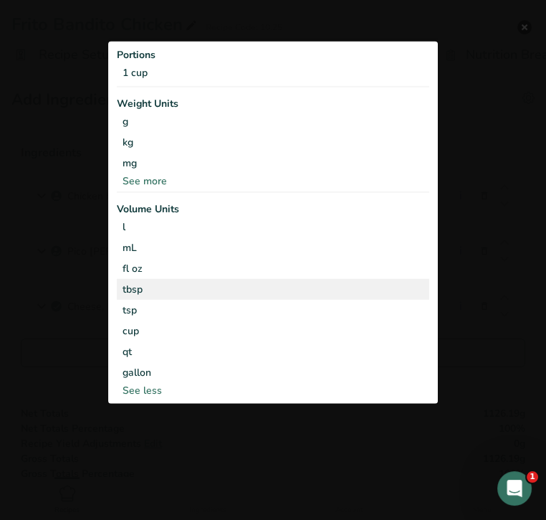
click at [155, 290] on div "tbsp" at bounding box center [273, 289] width 301 height 15
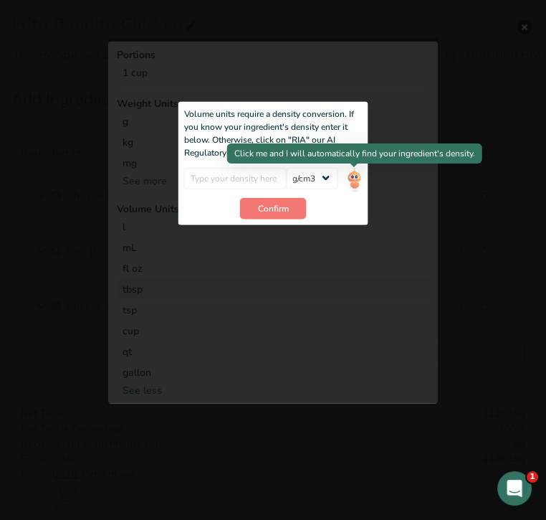
click at [359, 178] on img "Add ingredient modal" at bounding box center [354, 179] width 16 height 25
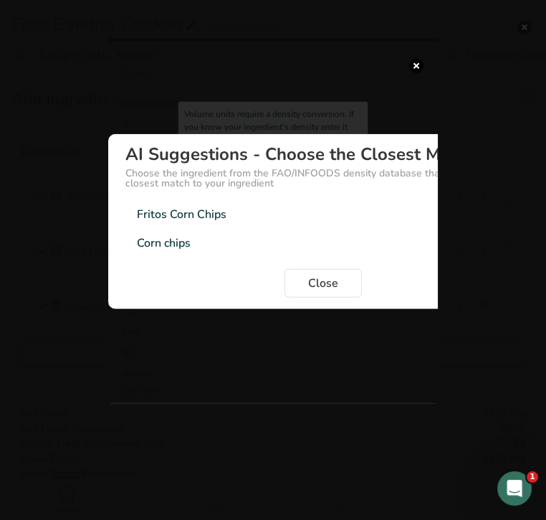
click at [226, 214] on div "Fritos Corn Chips" at bounding box center [182, 214] width 90 height 17
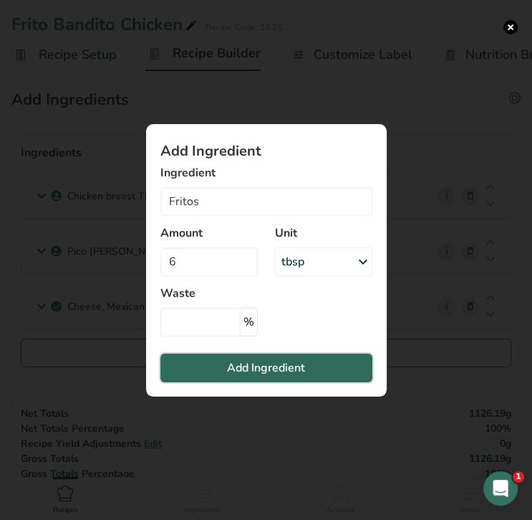
click at [254, 370] on span "Add Ingredient" at bounding box center [266, 367] width 78 height 17
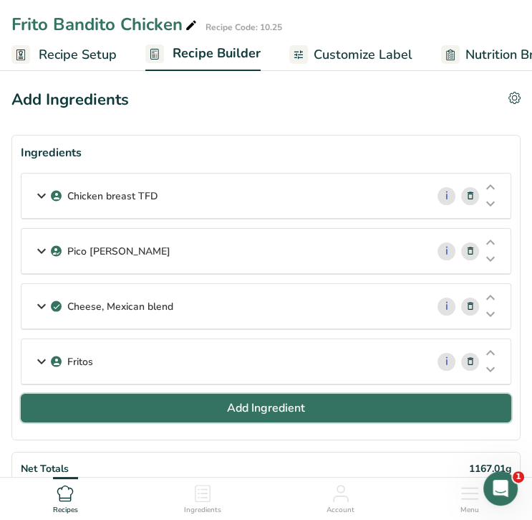
click at [217, 402] on button "Add Ingredient" at bounding box center [266, 407] width 491 height 29
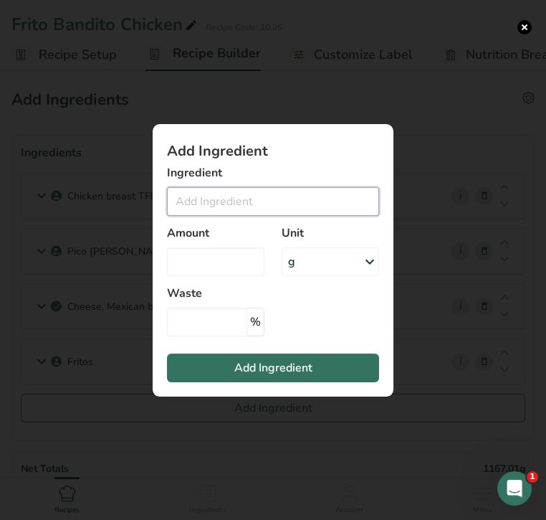
click at [230, 204] on input "Add ingredient modal" at bounding box center [273, 201] width 212 height 29
type input "T"
click at [527, 23] on button "Add ingredient modal" at bounding box center [524, 27] width 14 height 14
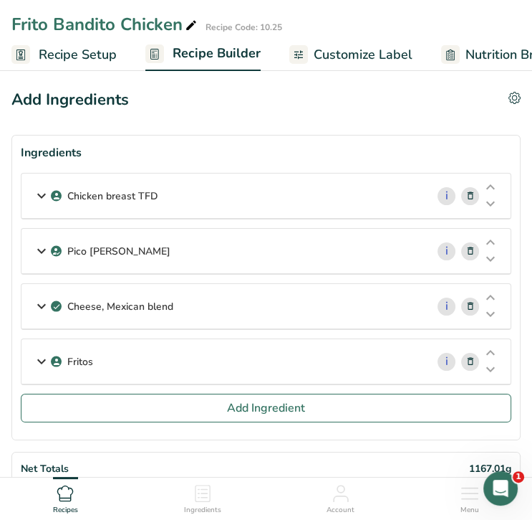
click at [284, 340] on div "Fritos" at bounding box center [223, 361] width 405 height 44
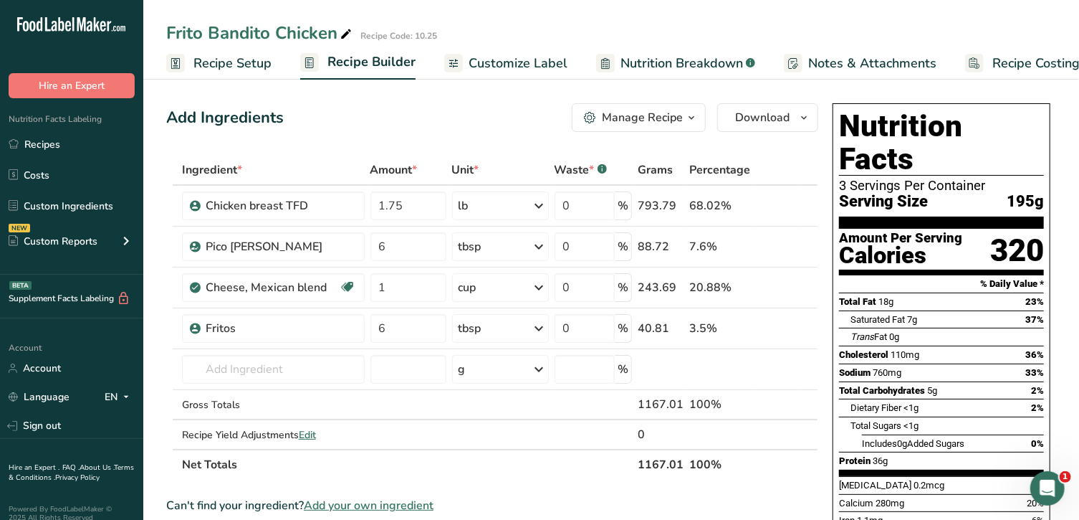
click at [515, 63] on span "Customize Label" at bounding box center [518, 63] width 99 height 19
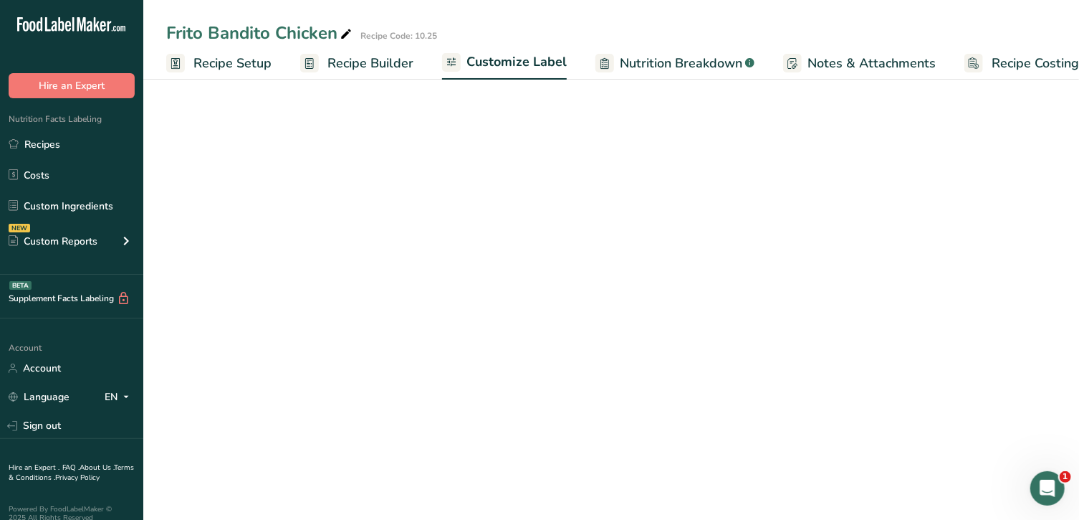
scroll to position [0, 22]
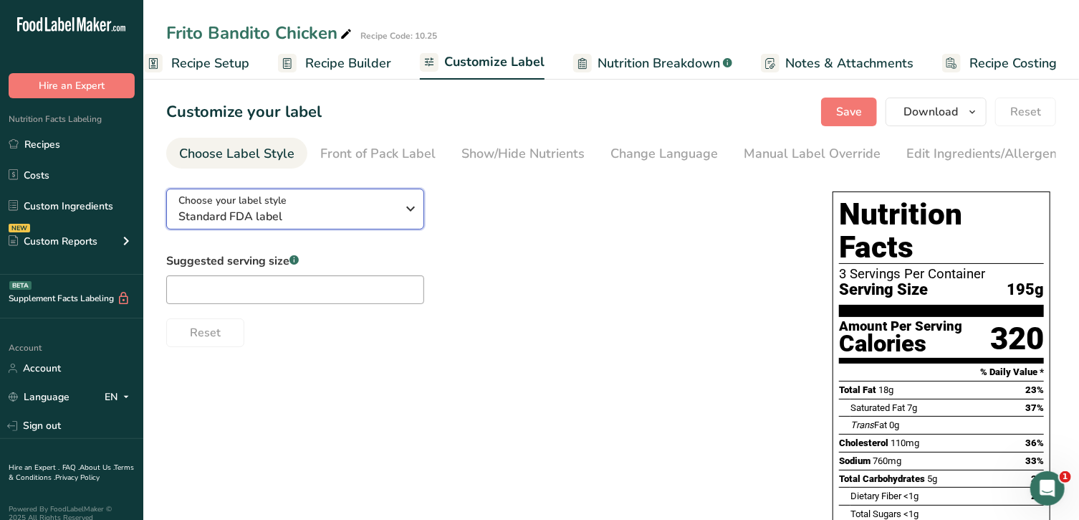
click at [392, 209] on div "Choose your label style Standard FDA label" at bounding box center [287, 209] width 219 height 32
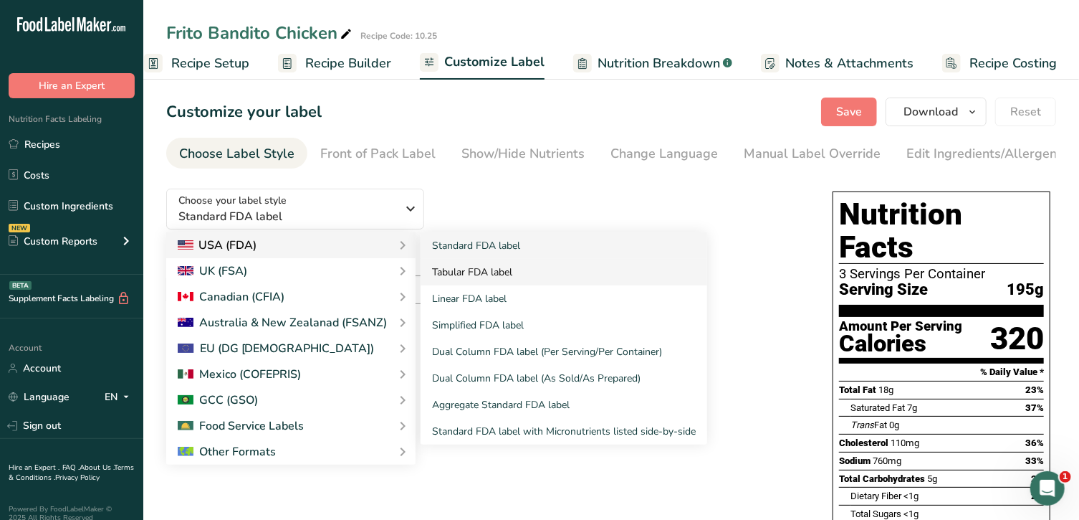
click at [459, 277] on link "Tabular FDA label" at bounding box center [564, 272] width 287 height 27
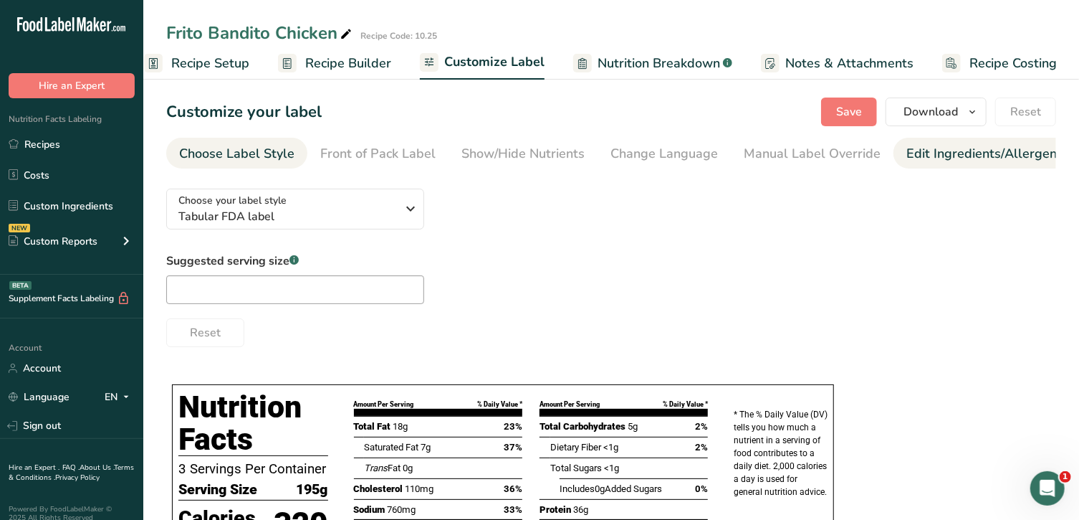
click at [961, 157] on div "Edit Ingredients/Allergens List" at bounding box center [998, 153] width 182 height 19
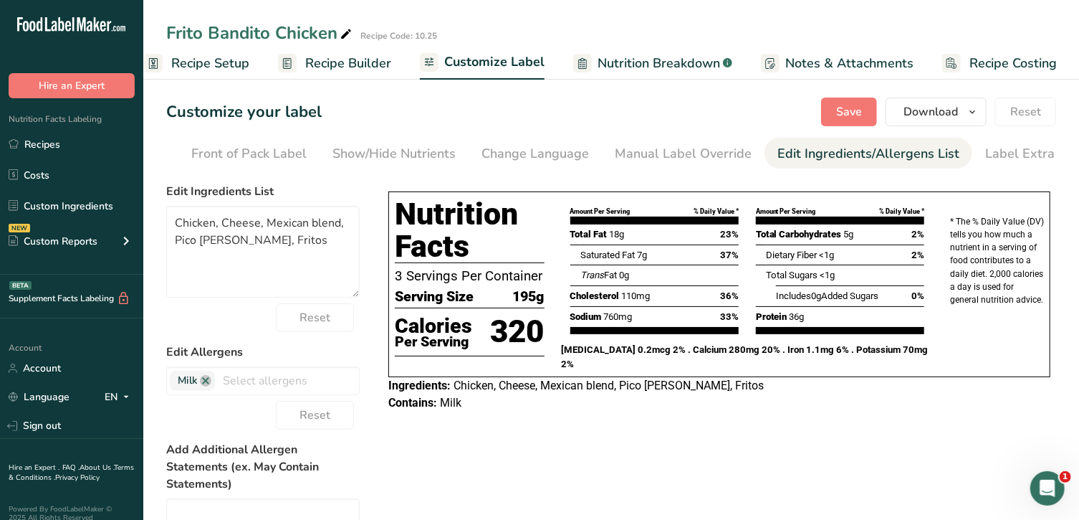
scroll to position [0, 150]
drag, startPoint x: 343, startPoint y: 224, endPoint x: 222, endPoint y: 222, distance: 121.1
click at [222, 222] on textarea "Chicken, Cheese, Mexican blend, Pico [PERSON_NAME], Fritos" at bounding box center [262, 252] width 193 height 92
click at [300, 226] on textarea "Chicken, Mexican Blend Cheese, Pico [PERSON_NAME], Fritos" at bounding box center [262, 252] width 193 height 92
click at [304, 226] on textarea "Chicken, Mexican Cheese, Pico [PERSON_NAME], Fritos" at bounding box center [262, 252] width 193 height 92
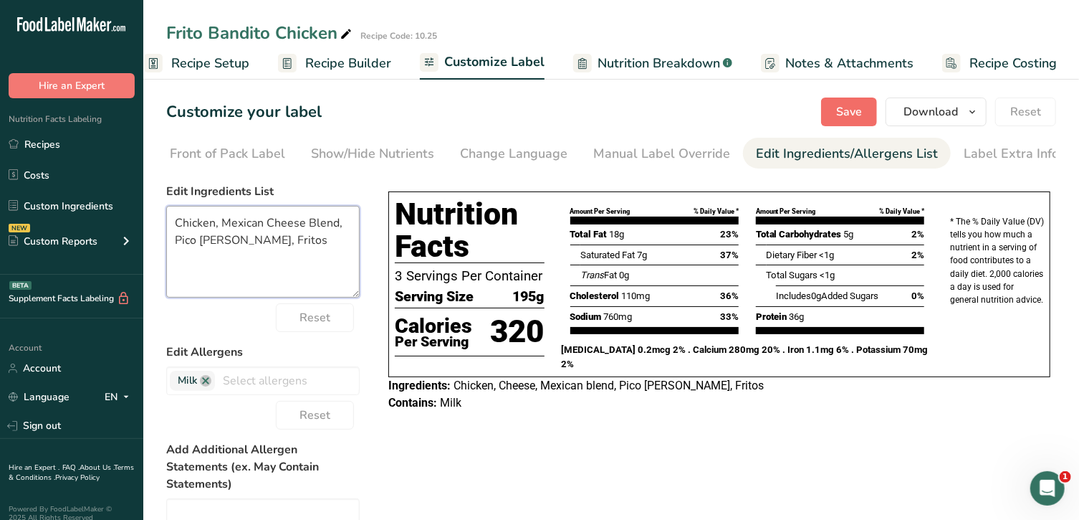
type textarea "Chicken, Mexican Cheese Blend, Pico [PERSON_NAME], Fritos"
click at [856, 107] on span "Save" at bounding box center [849, 111] width 26 height 17
click at [985, 164] on link "Label Extra Info" at bounding box center [1011, 154] width 95 height 32
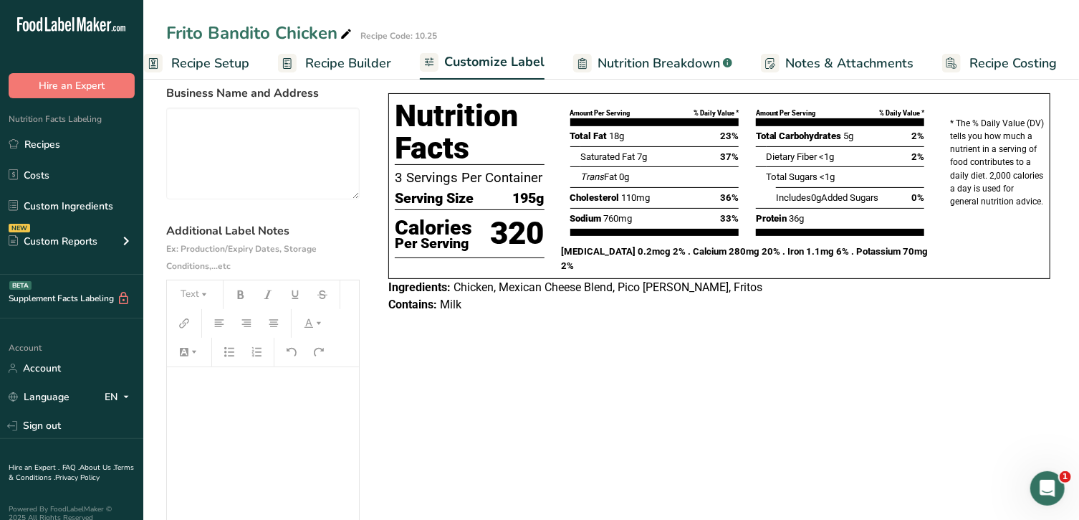
scroll to position [104, 0]
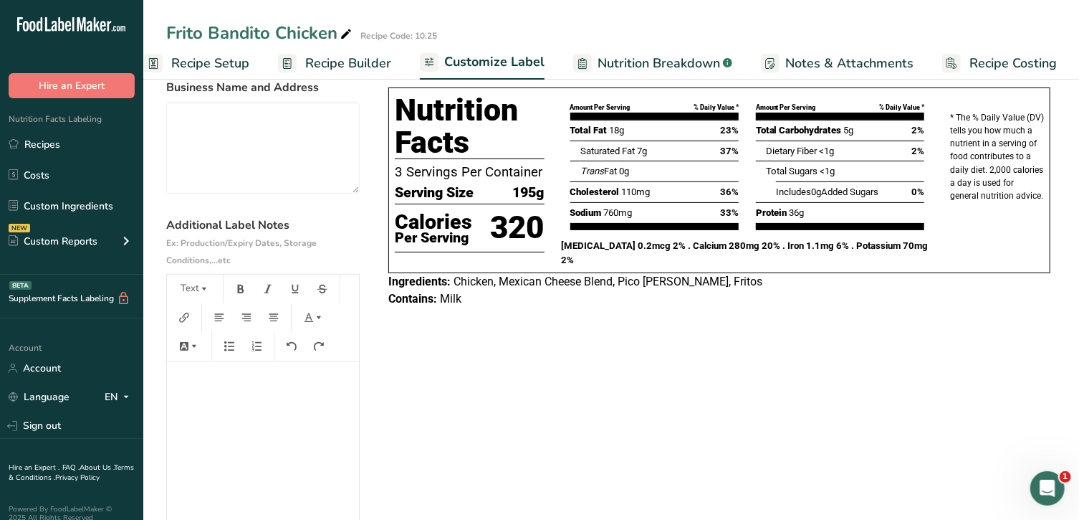
drag, startPoint x: 293, startPoint y: 381, endPoint x: 220, endPoint y: 382, distance: 73.1
click at [220, 382] on p "﻿" at bounding box center [263, 381] width 178 height 17
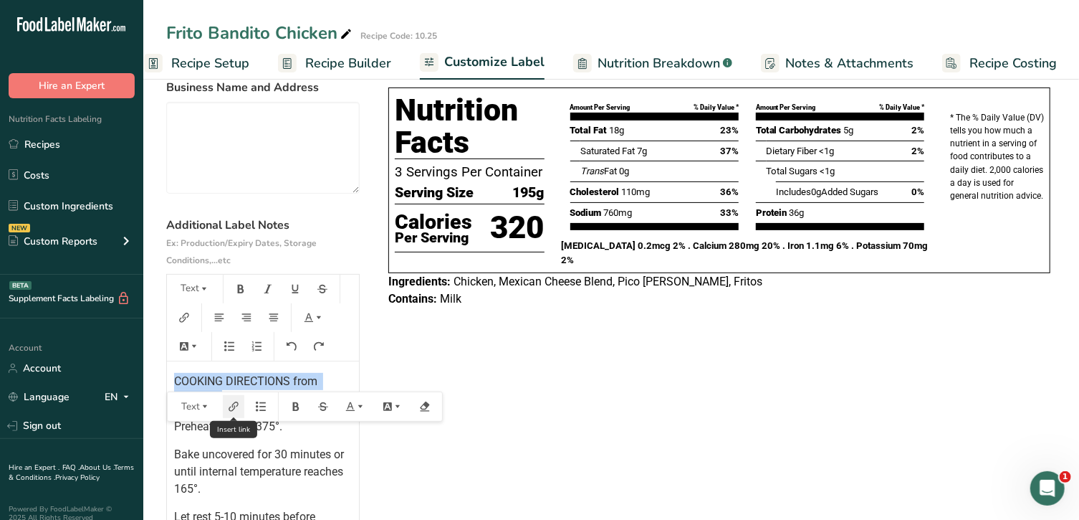
drag, startPoint x: 171, startPoint y: 377, endPoint x: 228, endPoint y: 399, distance: 60.8
click at [228, 399] on div "COOKING DIRECTIONS from defrosted Preheat oven to 375°. Bake uncovered for 30 m…" at bounding box center [263, 450] width 192 height 179
click at [191, 295] on button "Text" at bounding box center [194, 288] width 43 height 23
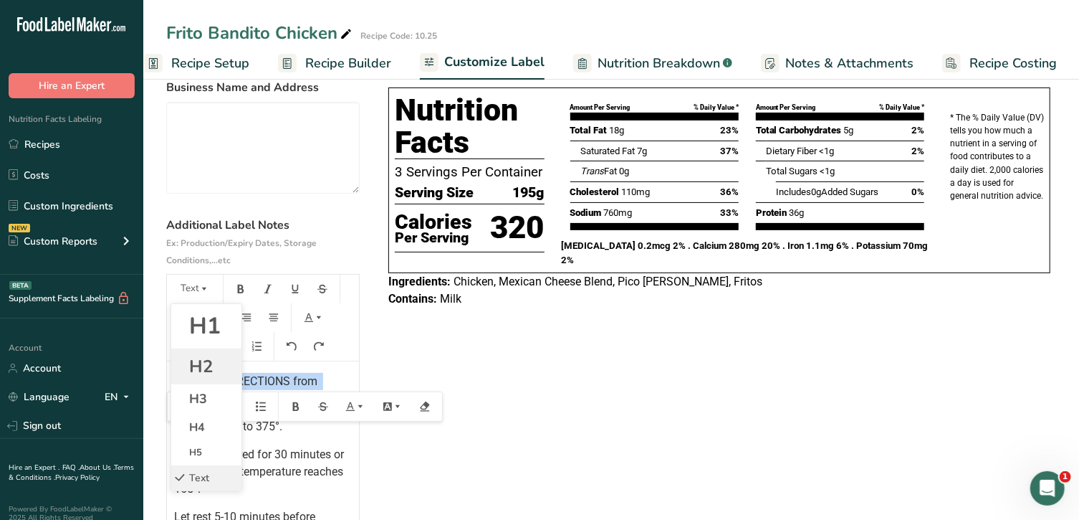
click at [208, 367] on span "H2" at bounding box center [201, 366] width 24 height 23
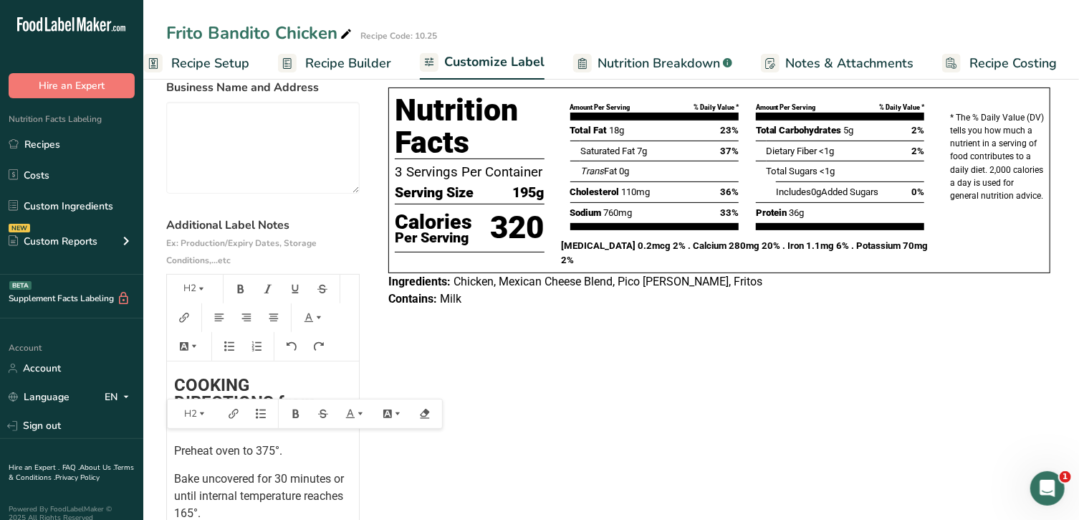
click at [298, 437] on div "COOKING DIRECTIONS from defrosted Preheat oven to 375°. Bake uncovered for 30 m…" at bounding box center [263, 464] width 192 height 206
click at [176, 386] on span "COOKING DIRECTIONS from defrosted" at bounding box center [247, 402] width 146 height 54
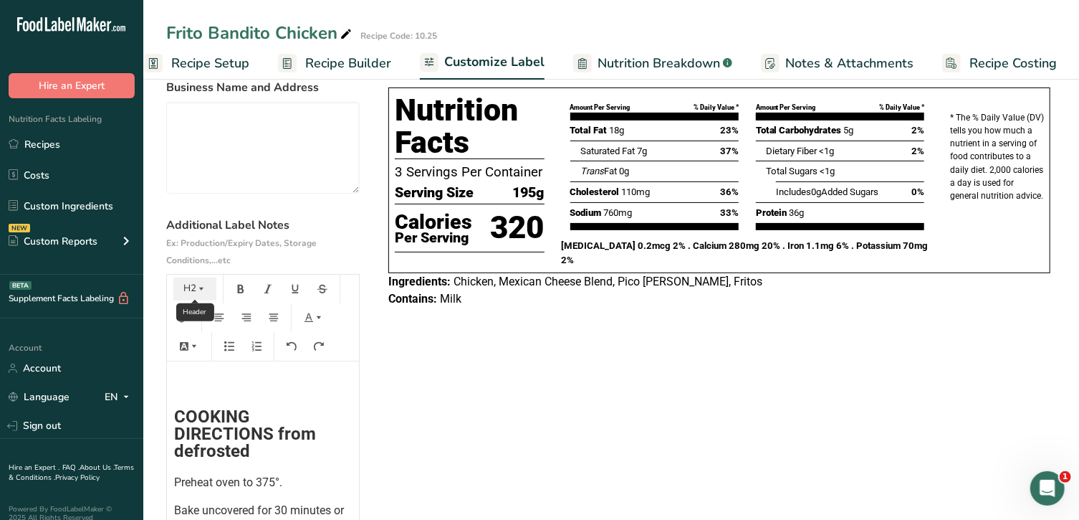
click at [203, 287] on icon "button" at bounding box center [201, 289] width 10 height 10
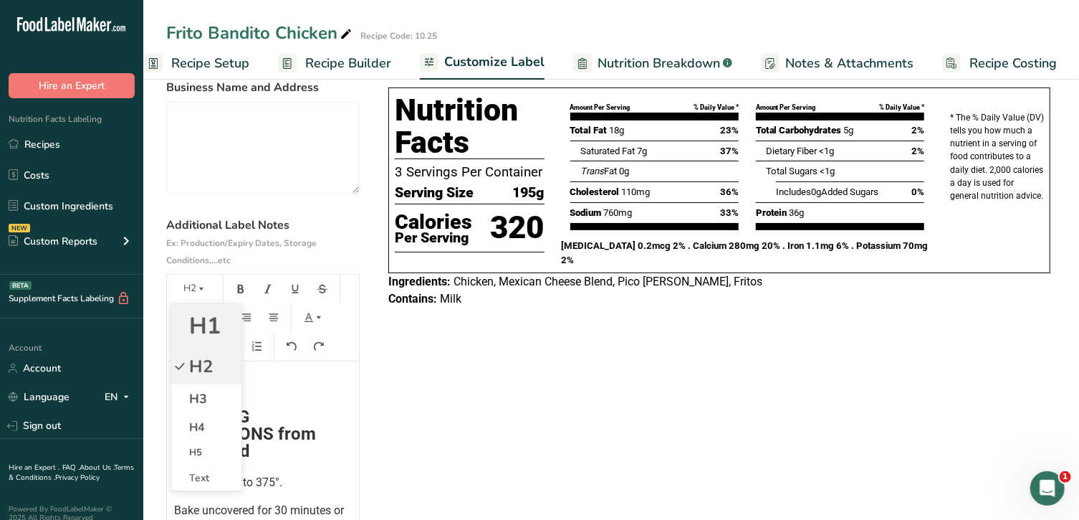
click at [209, 329] on span "H1" at bounding box center [205, 325] width 32 height 31
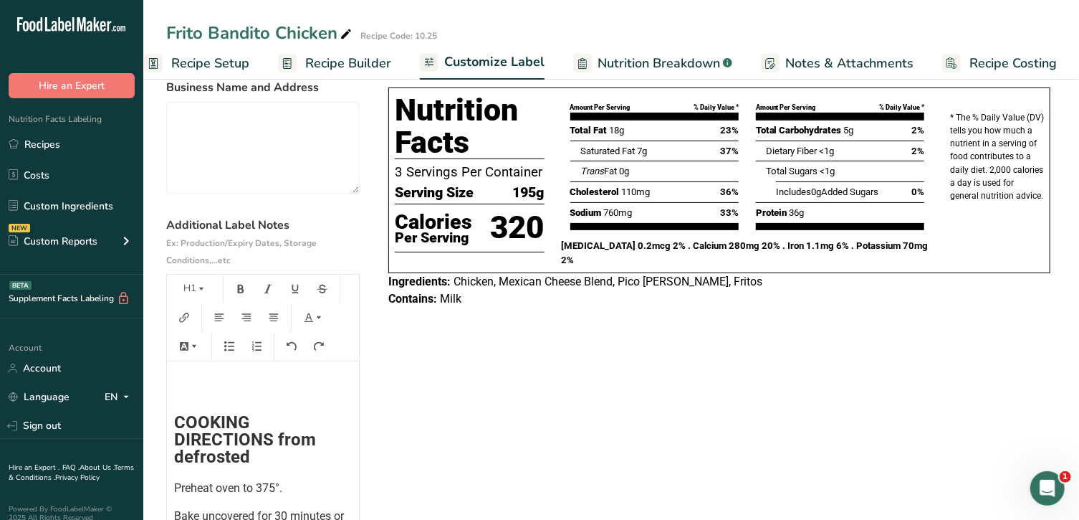
scroll to position [0, 0]
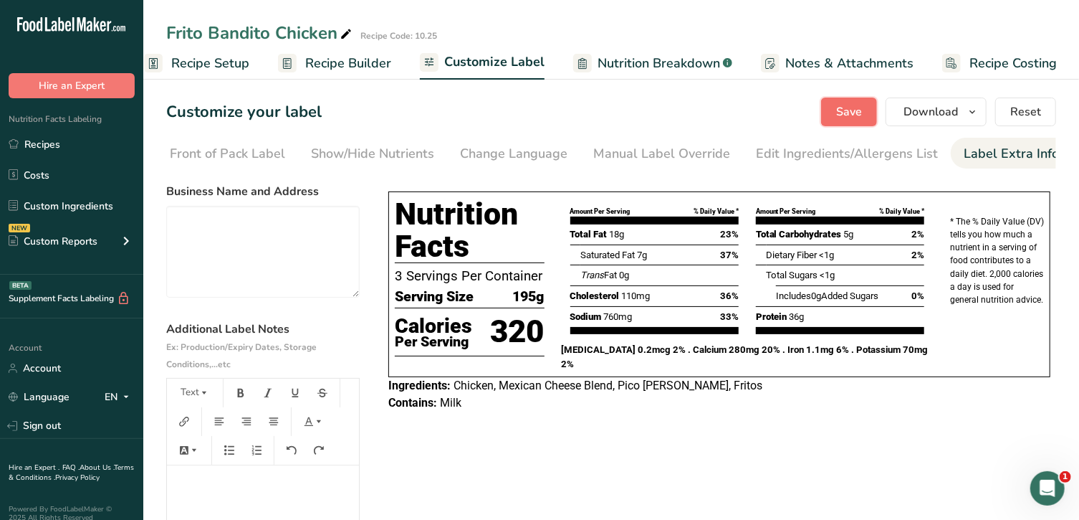
click at [859, 118] on span "Save" at bounding box center [849, 111] width 26 height 17
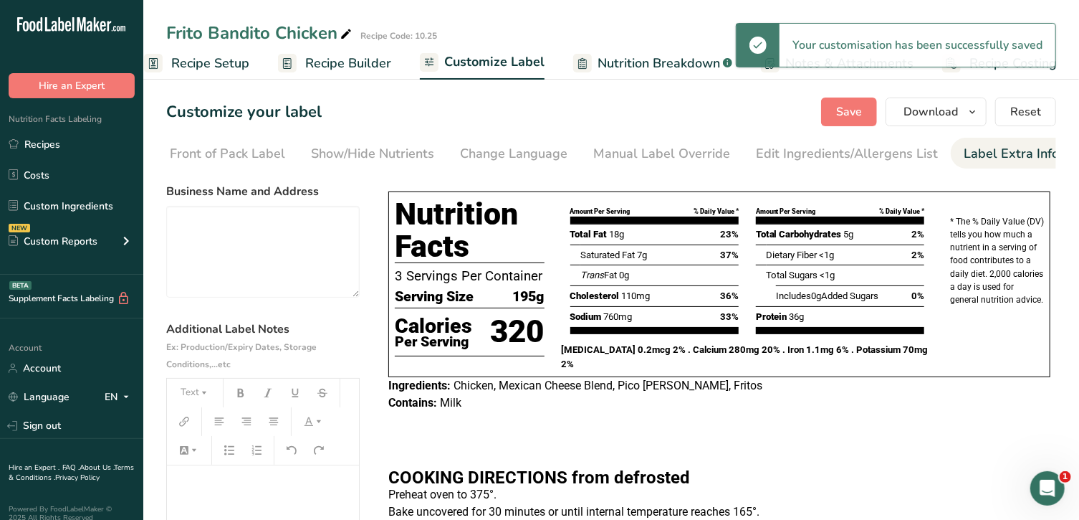
click at [231, 493] on h1 "﻿" at bounding box center [263, 491] width 178 height 23
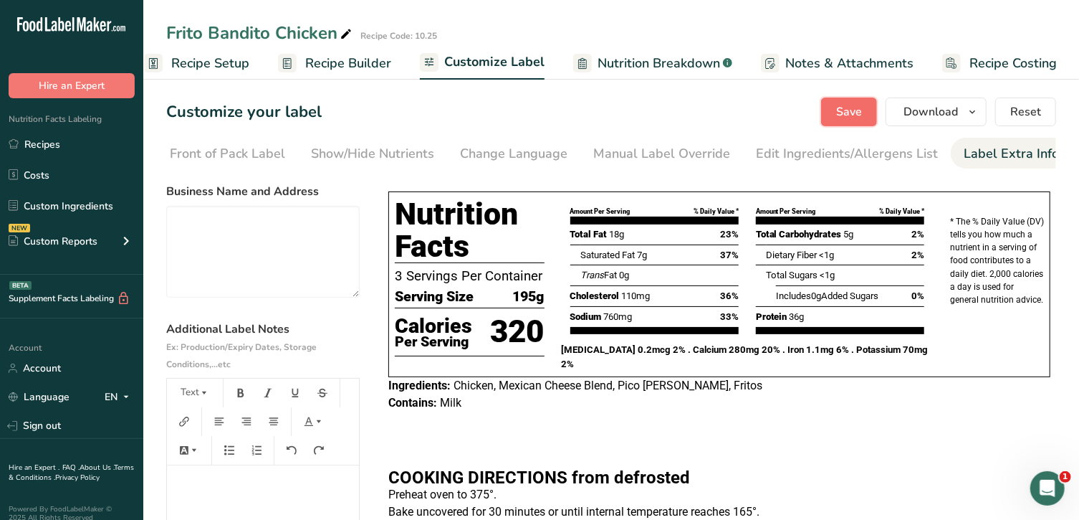
click at [853, 110] on span "Save" at bounding box center [849, 111] width 26 height 17
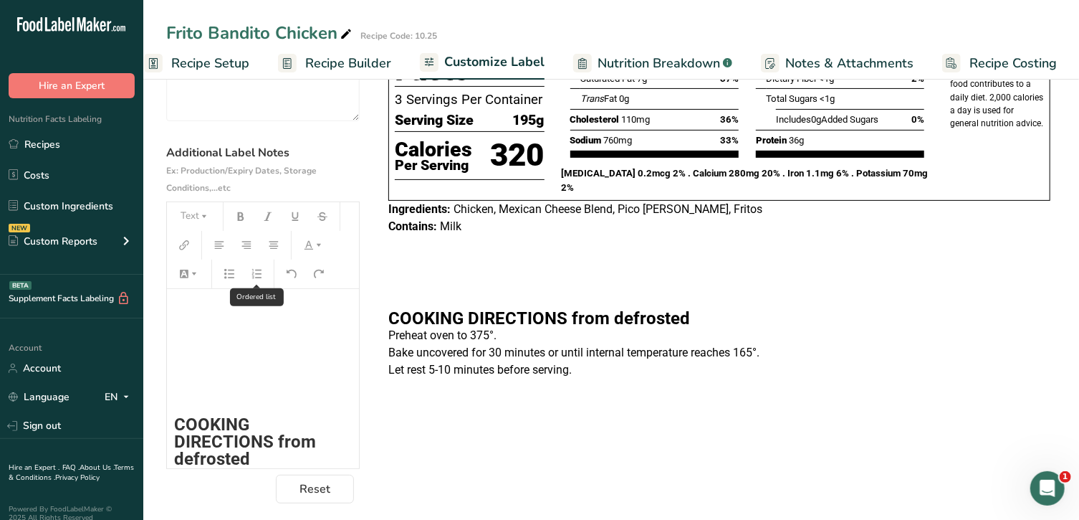
scroll to position [176, 0]
click at [196, 399] on p "﻿" at bounding box center [263, 393] width 178 height 17
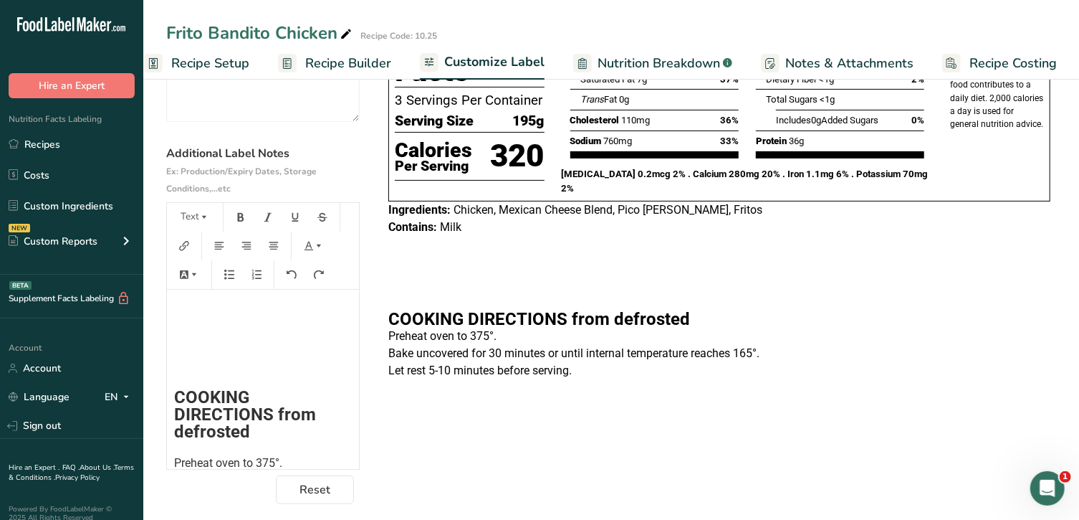
scroll to position [0, 0]
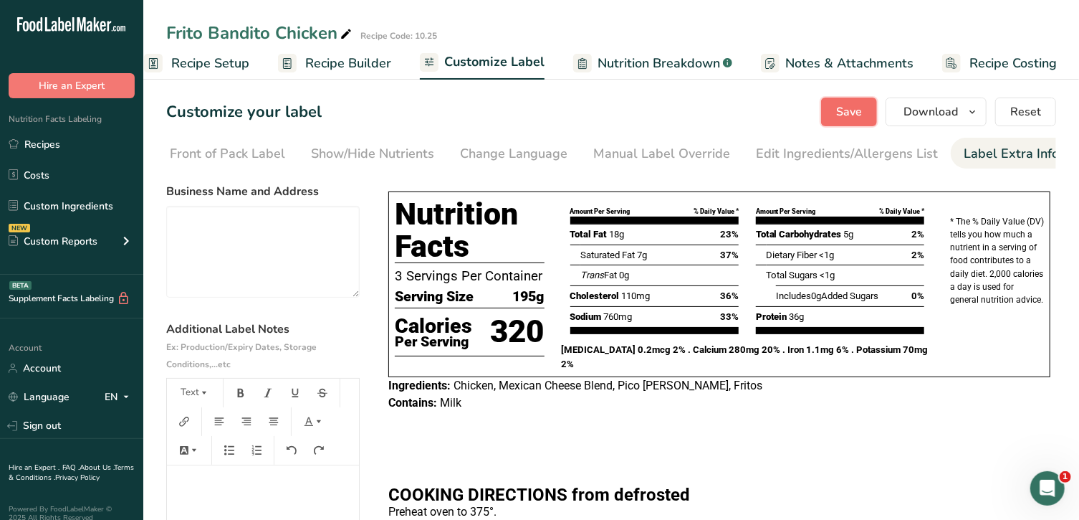
click at [849, 113] on span "Save" at bounding box center [849, 111] width 26 height 17
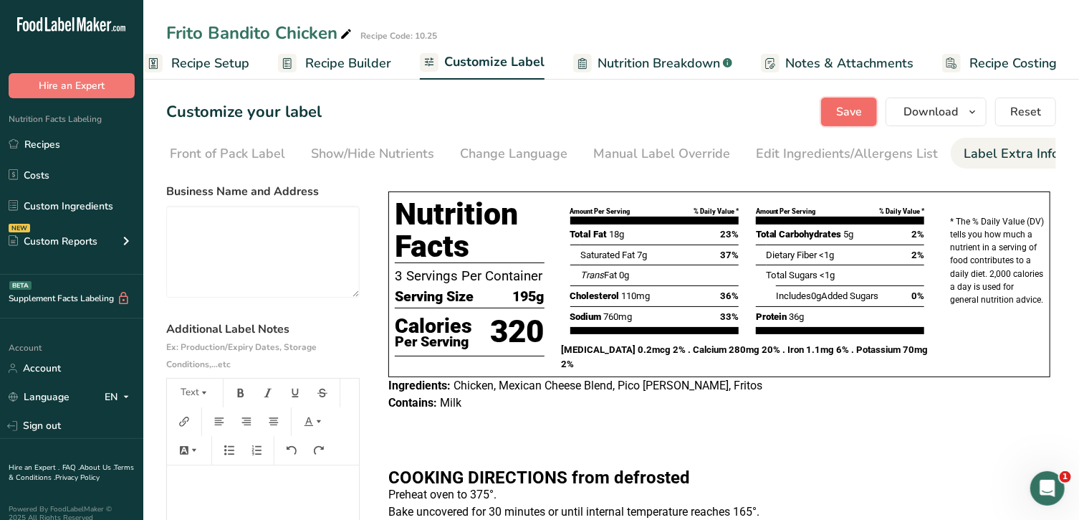
click at [841, 110] on span "Save" at bounding box center [849, 111] width 26 height 17
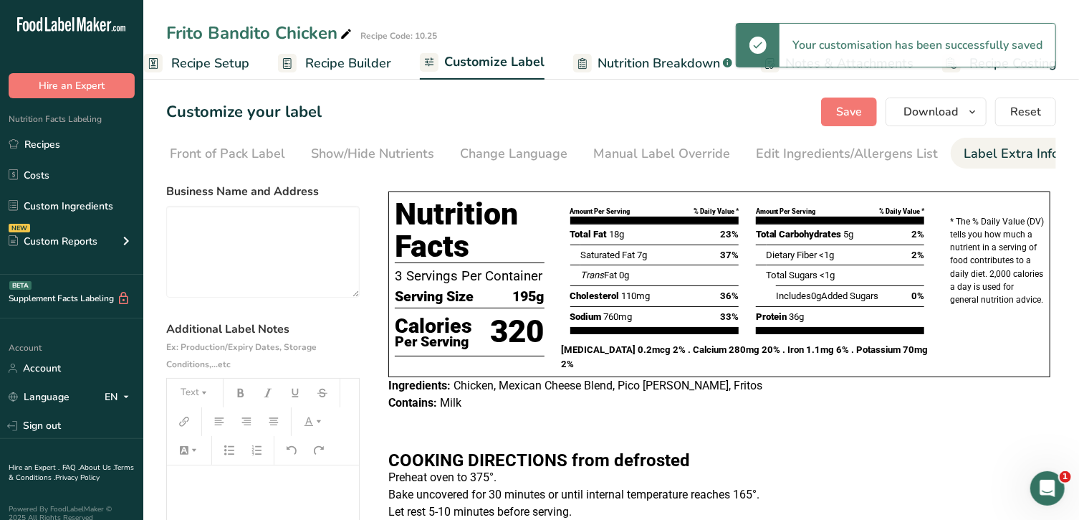
click at [249, 489] on p "﻿" at bounding box center [263, 485] width 178 height 17
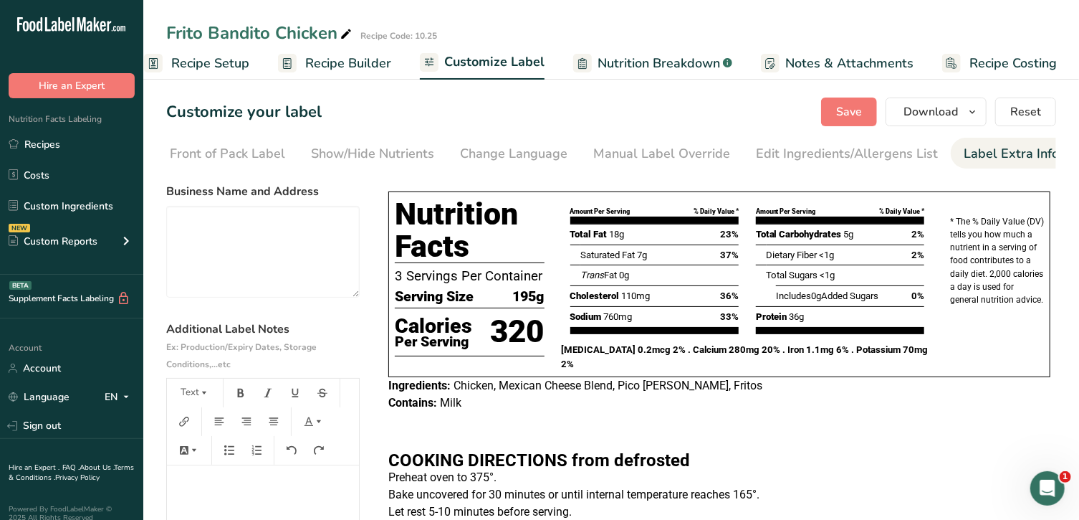
click at [856, 107] on span "Save" at bounding box center [849, 111] width 26 height 17
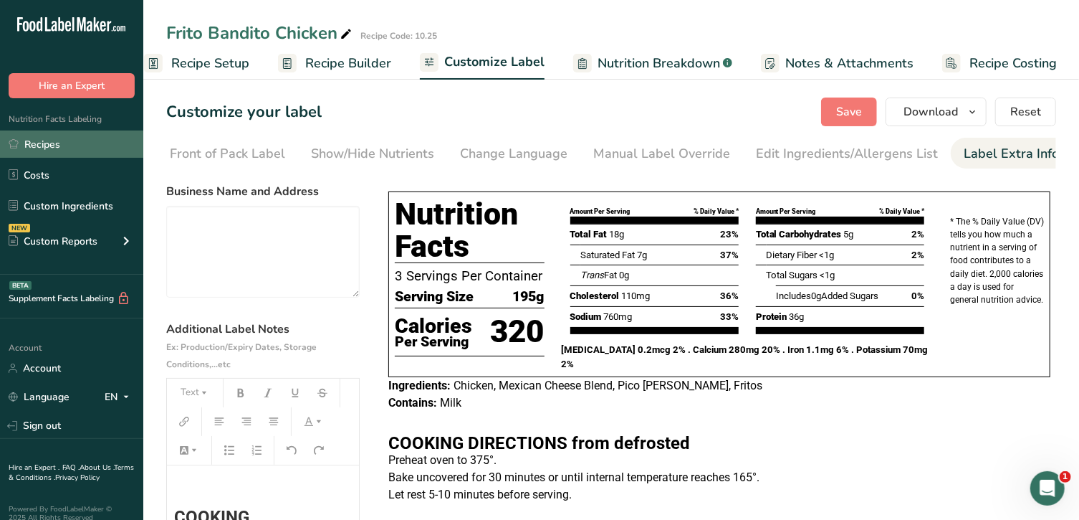
click at [57, 149] on link "Recipes" at bounding box center [71, 143] width 143 height 27
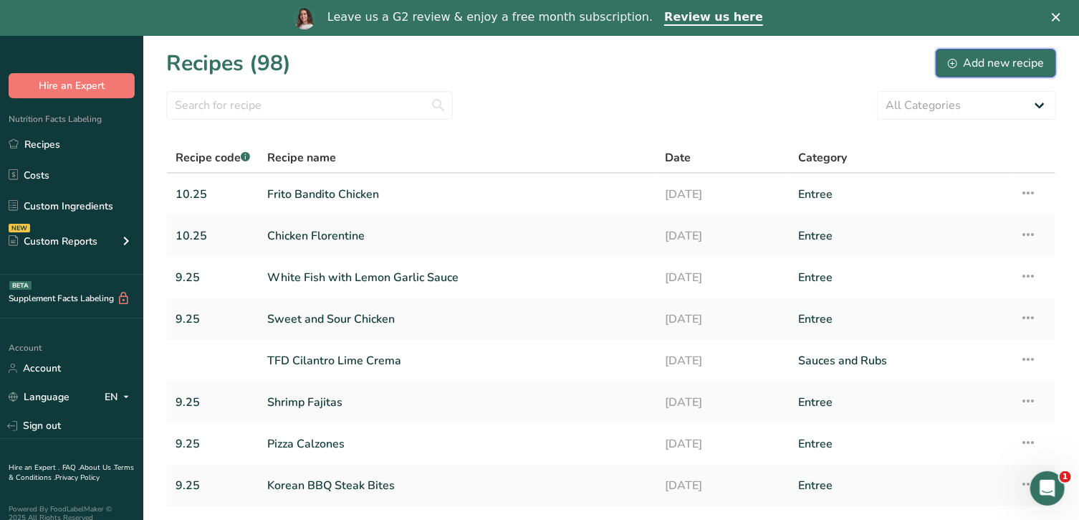
click at [1000, 69] on div "Add new recipe" at bounding box center [996, 62] width 96 height 17
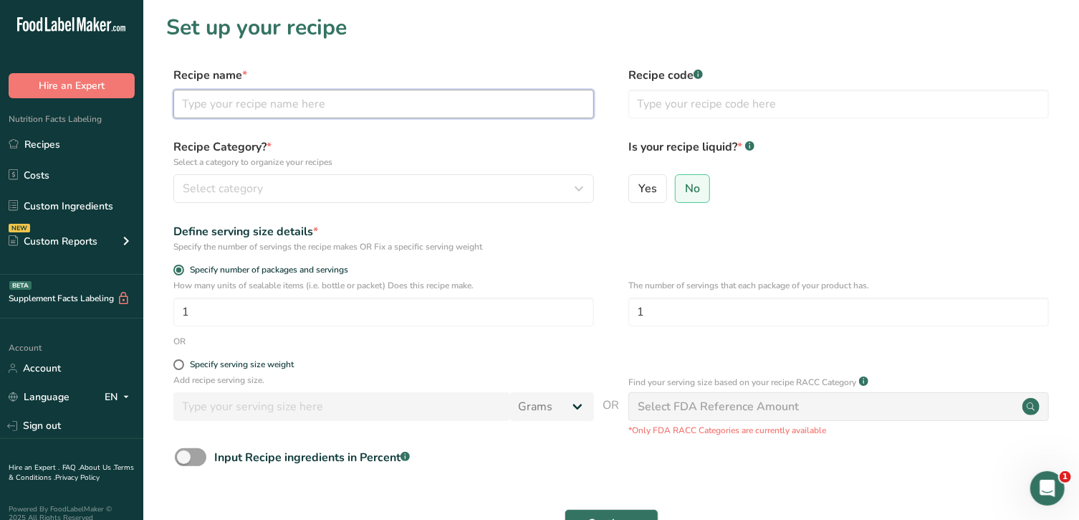
click at [413, 97] on input "text" at bounding box center [383, 104] width 421 height 29
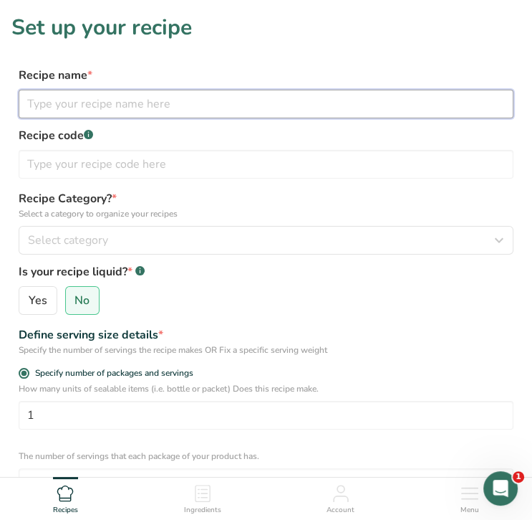
click at [206, 97] on input "text" at bounding box center [266, 104] width 495 height 29
type input "Garlic Butter Steak Bites"
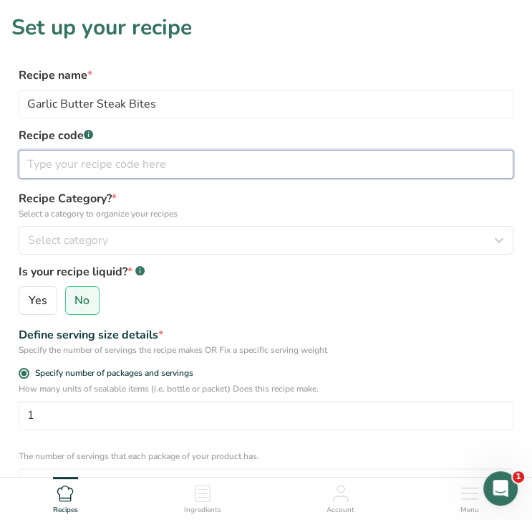
click at [219, 163] on input "text" at bounding box center [266, 164] width 495 height 29
type input "10.25"
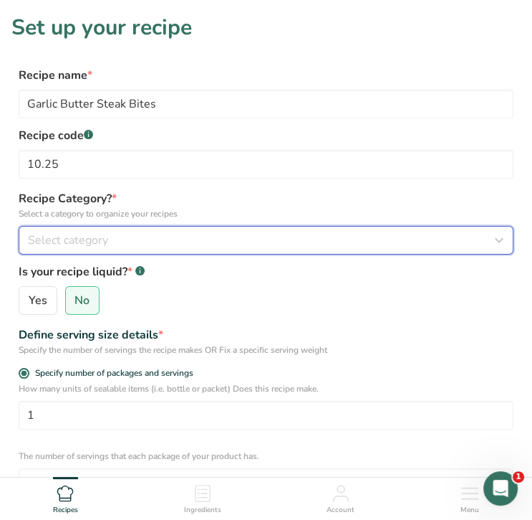
click at [221, 233] on div "Select category" at bounding box center [262, 239] width 468 height 17
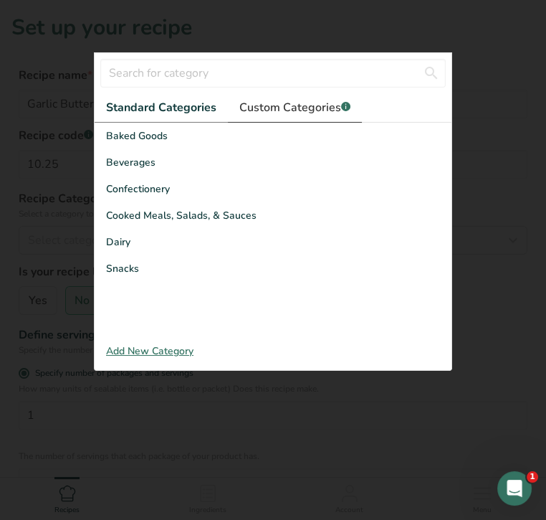
click at [263, 109] on span "Custom Categories .a-a{fill:#347362;}.b-a{fill:#fff;}" at bounding box center [294, 107] width 111 height 17
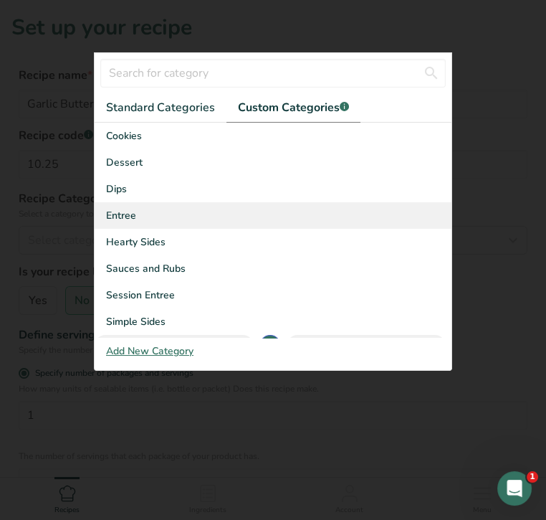
click at [166, 216] on div "Entree" at bounding box center [273, 215] width 357 height 27
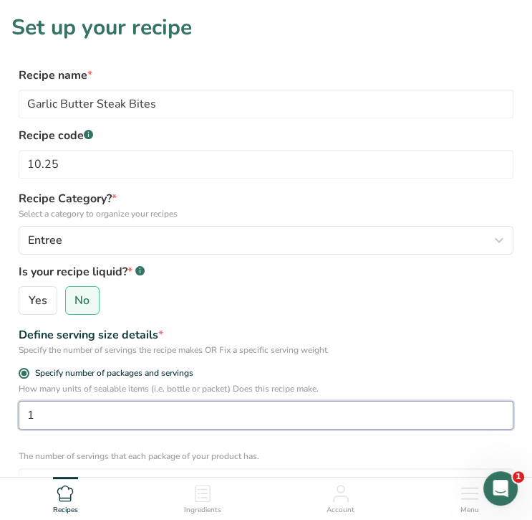
drag, startPoint x: 77, startPoint y: 428, endPoint x: -7, endPoint y: 406, distance: 86.7
click at [0, 406] on html "Set up your recipe Recipe name * Garlic Butter Steak Bites Recipe code .a-a{fil…" at bounding box center [266, 465] width 532 height 930
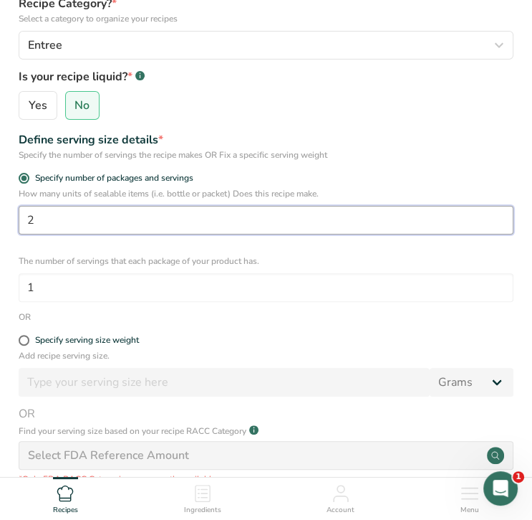
scroll to position [194, 0]
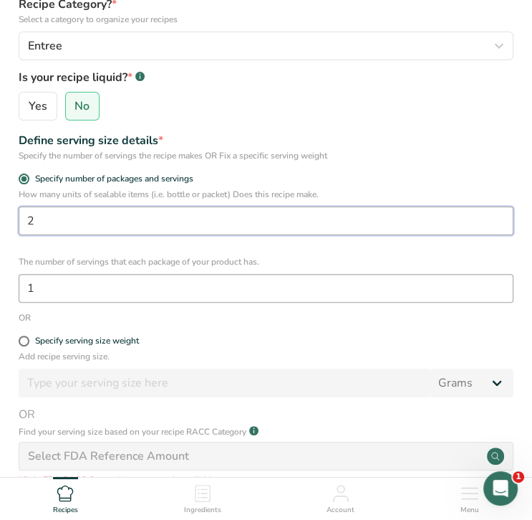
type input "2"
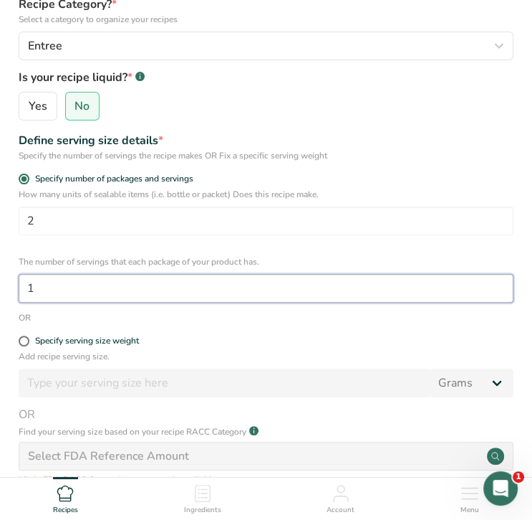
drag, startPoint x: 74, startPoint y: 290, endPoint x: 0, endPoint y: 290, distance: 73.8
click at [0, 290] on section "Set up your recipe Recipe name * Garlic Butter Steak Bites Recipe code .a-a{fil…" at bounding box center [266, 226] width 532 height 841
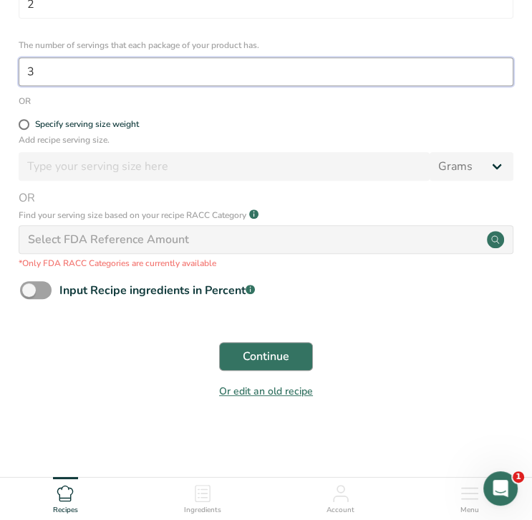
type input "3"
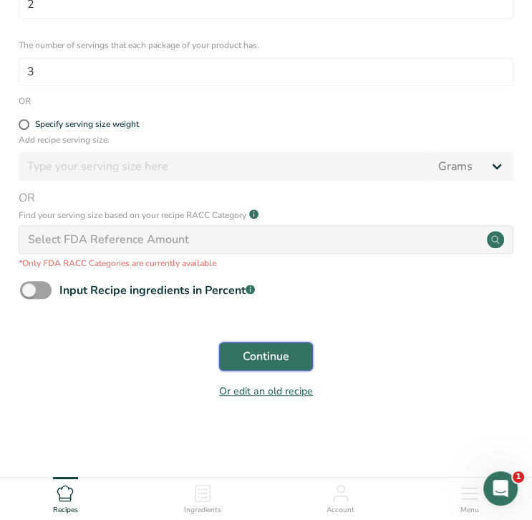
click at [263, 357] on span "Continue" at bounding box center [266, 356] width 47 height 17
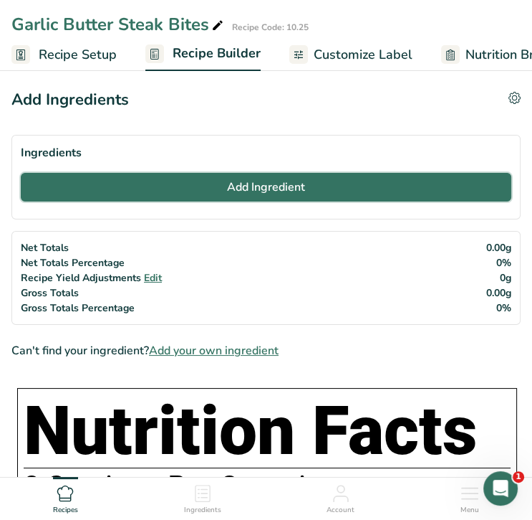
click at [297, 188] on span "Add Ingredient" at bounding box center [266, 186] width 78 height 17
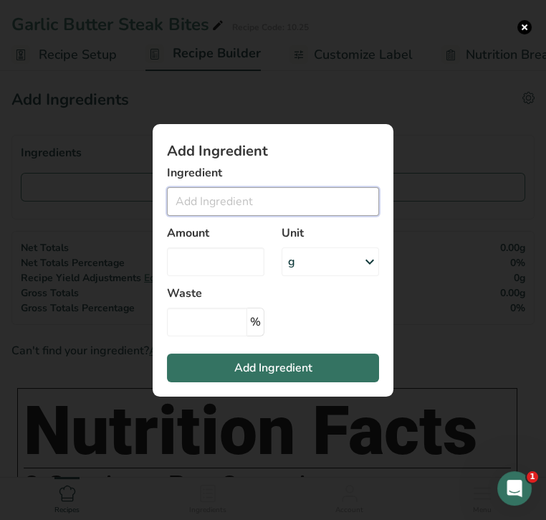
click at [297, 198] on input "Add ingredient modal" at bounding box center [273, 201] width 212 height 29
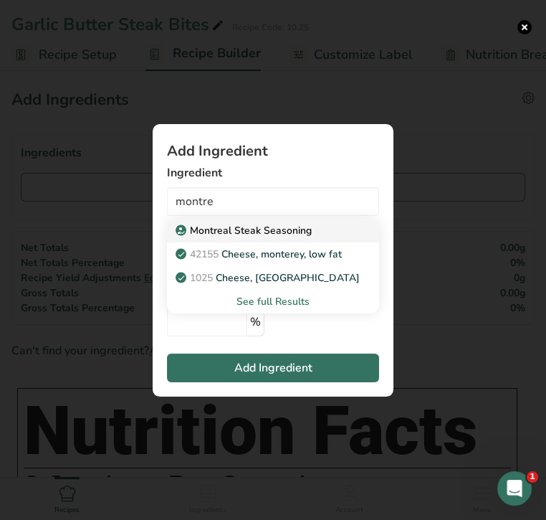
click at [286, 230] on p "Montreal Steak Seasoning" at bounding box center [244, 230] width 133 height 15
type input "Montreal Steak Seasoning"
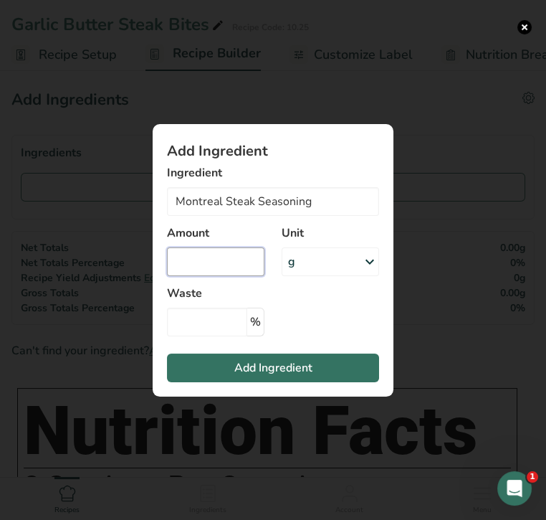
click at [206, 261] on input "Add ingredient modal" at bounding box center [215, 261] width 97 height 29
type input "2"
click at [299, 264] on div "g" at bounding box center [330, 261] width 97 height 29
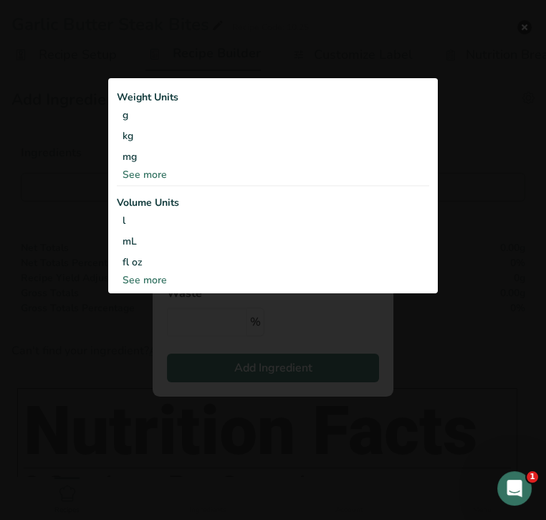
click at [180, 281] on div "See more" at bounding box center [273, 279] width 312 height 15
select select "22"
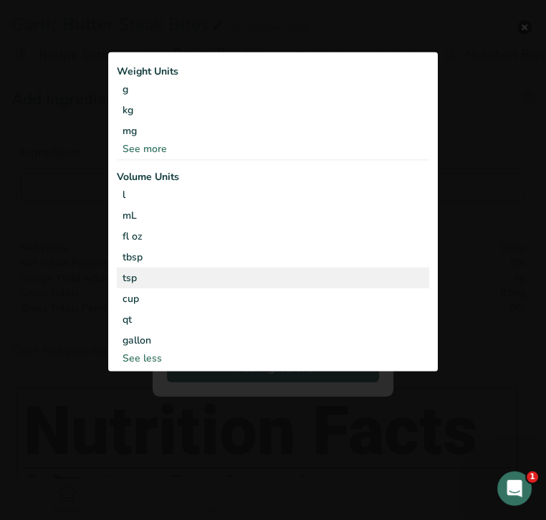
click at [180, 280] on div "tsp" at bounding box center [273, 277] width 301 height 15
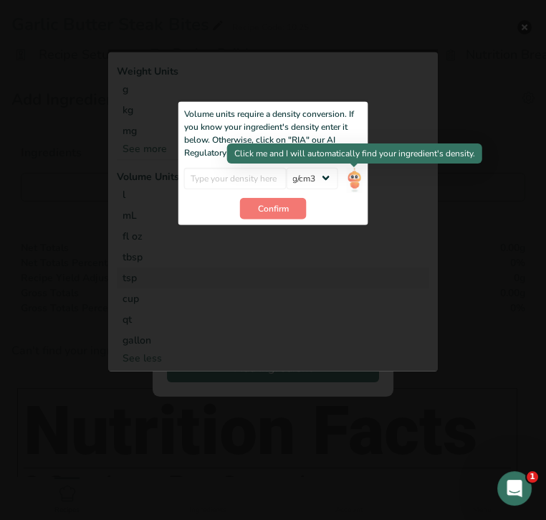
click at [355, 178] on img "Add ingredient modal" at bounding box center [354, 179] width 16 height 25
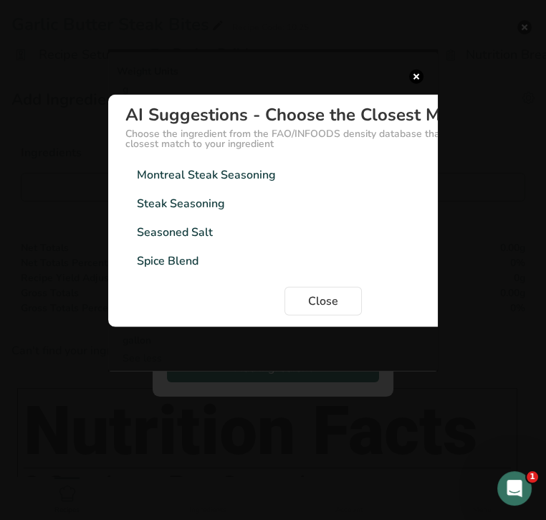
click at [304, 176] on div "Montreal Steak Seasoning 0.75g/cm3" at bounding box center [323, 175] width 396 height 29
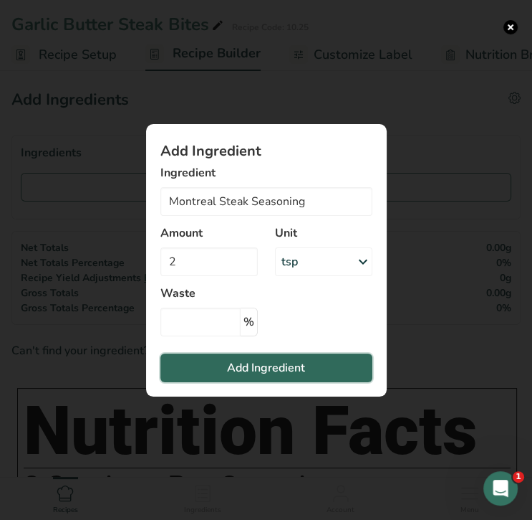
click at [287, 365] on span "Add Ingredient" at bounding box center [266, 367] width 78 height 17
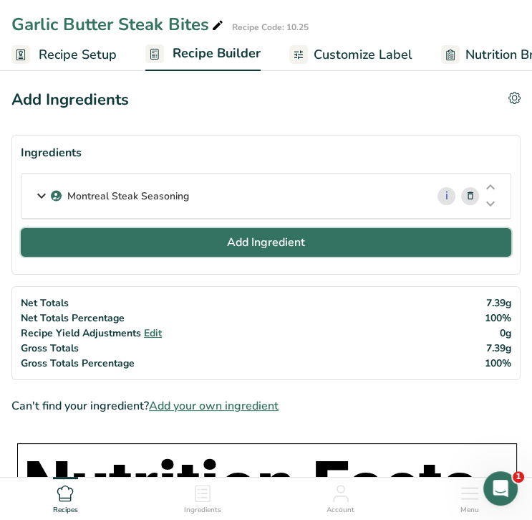
click at [275, 245] on span "Add Ingredient" at bounding box center [266, 242] width 78 height 17
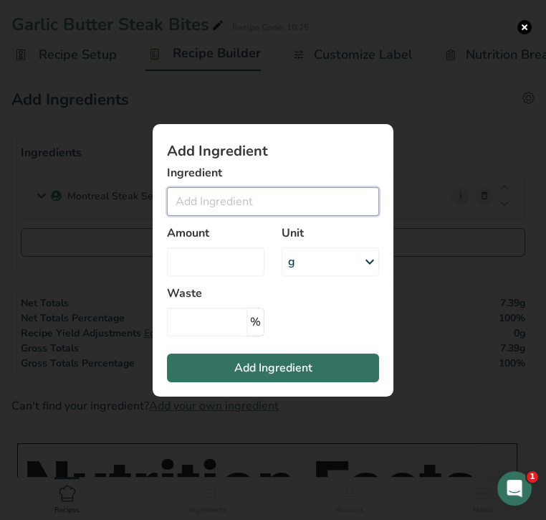
click at [258, 203] on input "Add ingredient modal" at bounding box center [273, 201] width 212 height 29
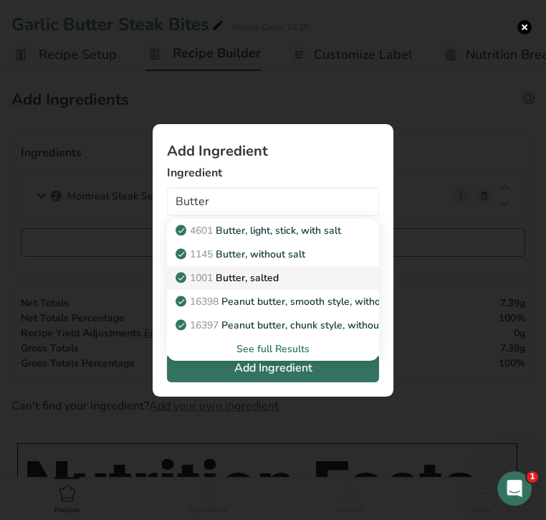
click at [279, 277] on p "1001 Butter, salted" at bounding box center [228, 277] width 100 height 15
type input "Butter, salted"
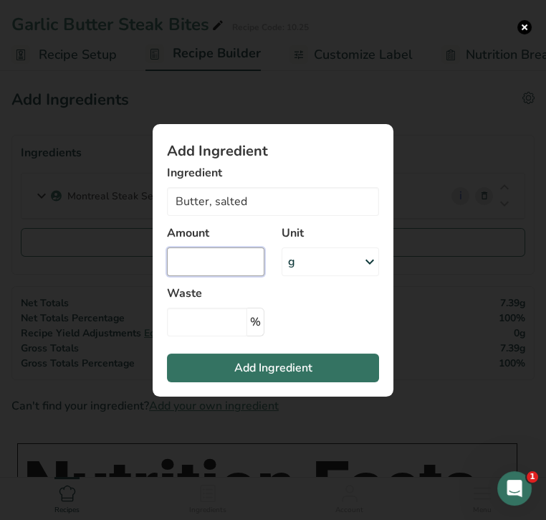
click at [227, 262] on input "Add ingredient modal" at bounding box center [215, 261] width 97 height 29
type input "2"
click at [325, 263] on div "g" at bounding box center [330, 261] width 97 height 29
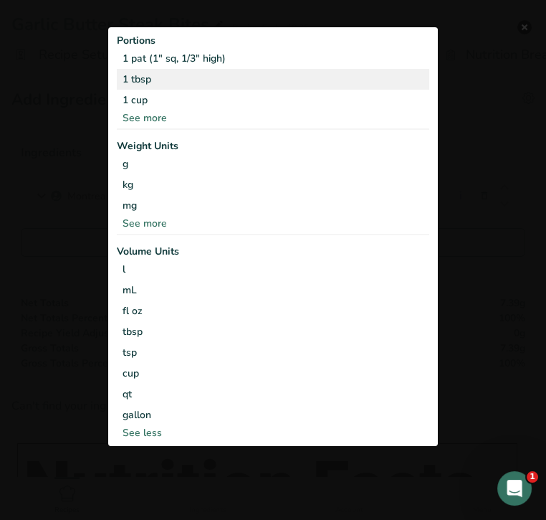
click at [313, 85] on div "1 tbsp" at bounding box center [273, 79] width 312 height 21
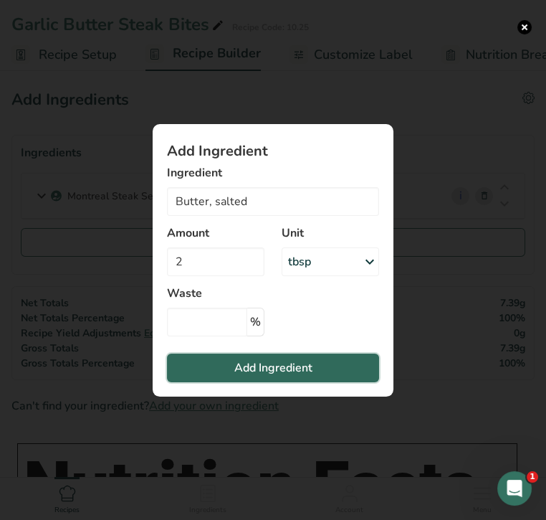
click at [281, 365] on span "Add Ingredient" at bounding box center [273, 367] width 78 height 17
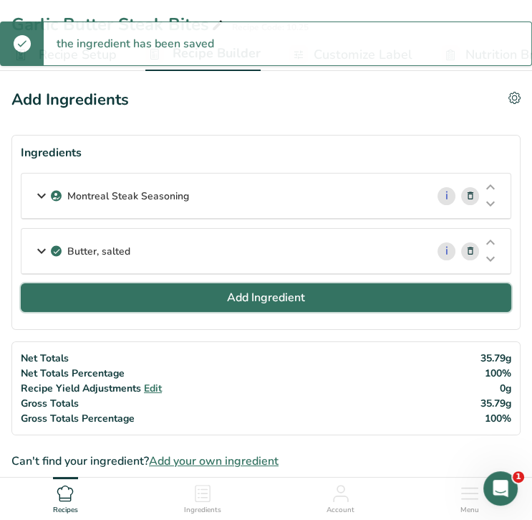
click at [239, 300] on span "Add Ingredient" at bounding box center [266, 297] width 78 height 17
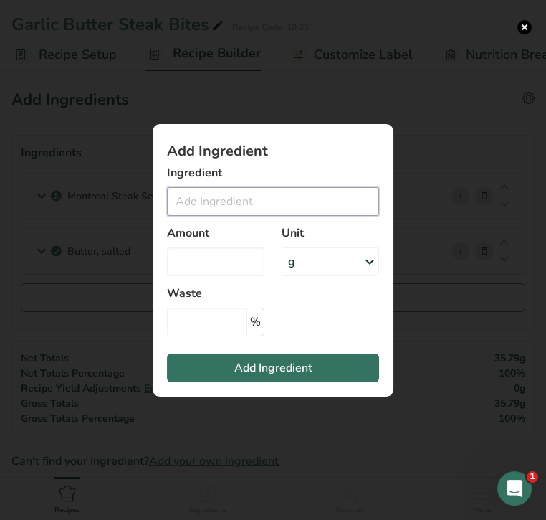
click at [229, 199] on input "Add ingredient modal" at bounding box center [273, 201] width 212 height 29
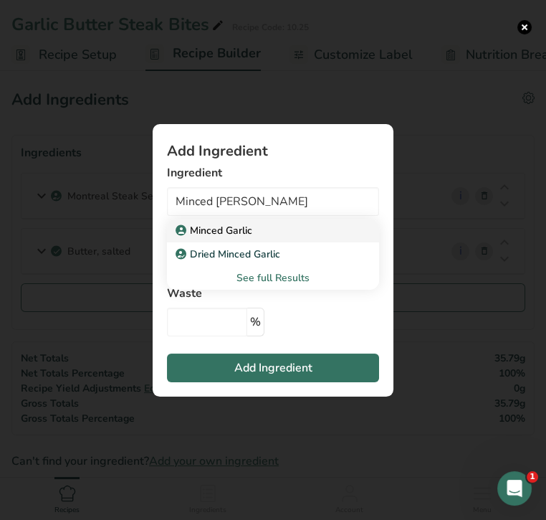
click at [245, 234] on p "Minced Garlic" at bounding box center [215, 230] width 74 height 15
type input "Minced Garlic"
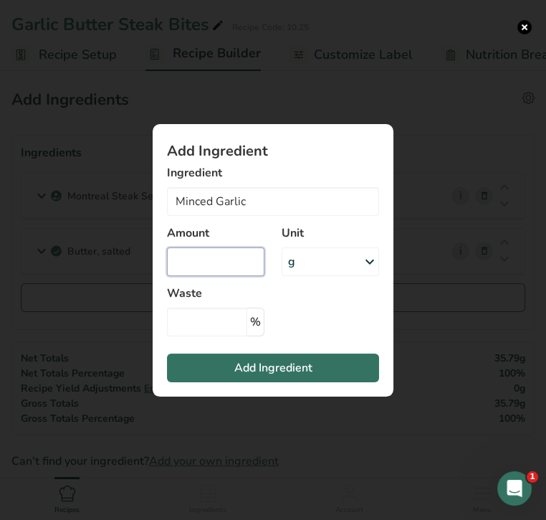
click at [234, 262] on input "Add ingredient modal" at bounding box center [215, 261] width 97 height 29
type input "2"
click at [320, 256] on div "g" at bounding box center [330, 261] width 97 height 29
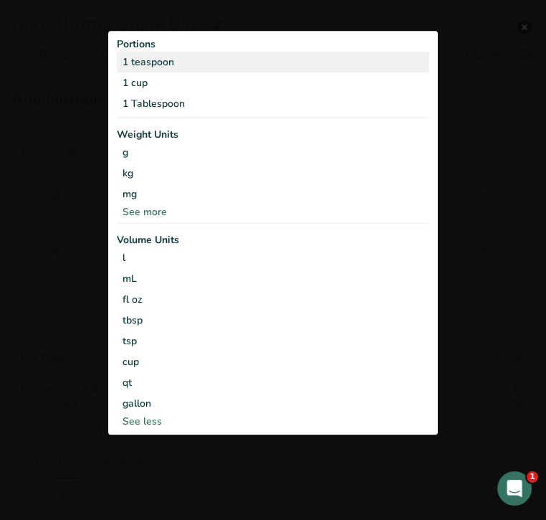
click at [218, 67] on div "1 teaspoon" at bounding box center [273, 62] width 312 height 21
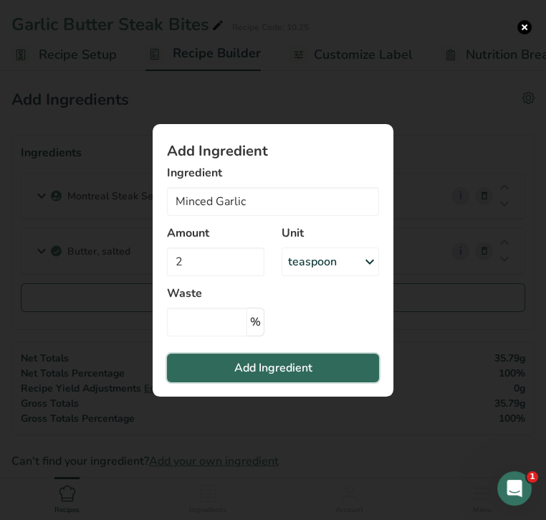
click at [272, 368] on span "Add Ingredient" at bounding box center [273, 367] width 78 height 17
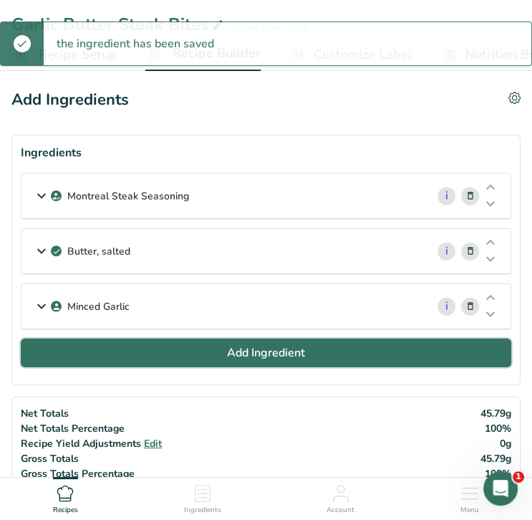
click at [196, 350] on button "Add Ingredient" at bounding box center [266, 352] width 491 height 29
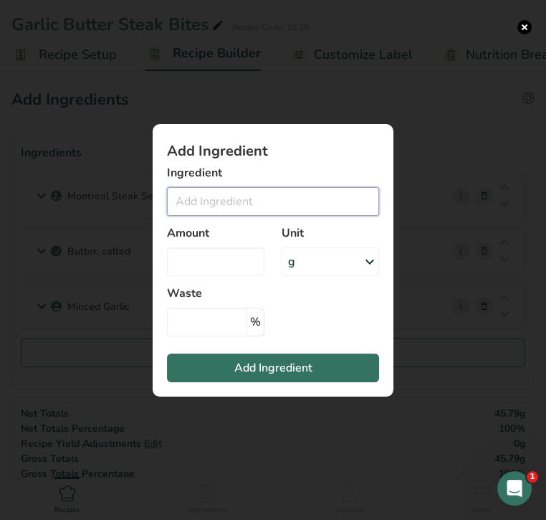
click at [221, 192] on input "Add ingredient modal" at bounding box center [273, 201] width 212 height 29
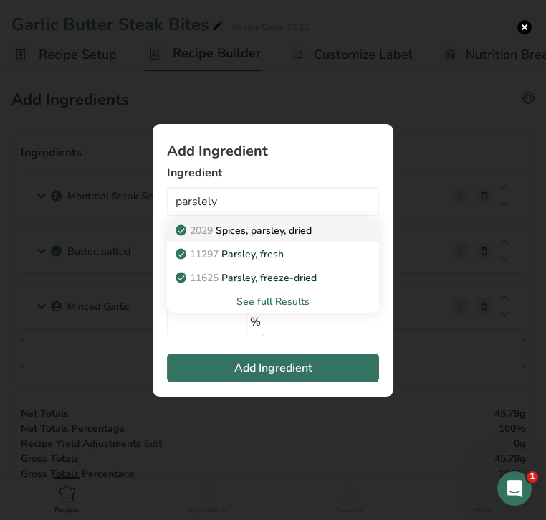
click at [245, 229] on p "2029 Spices, parsley, dried" at bounding box center [244, 230] width 133 height 15
type input "Spices, parsley, dried"
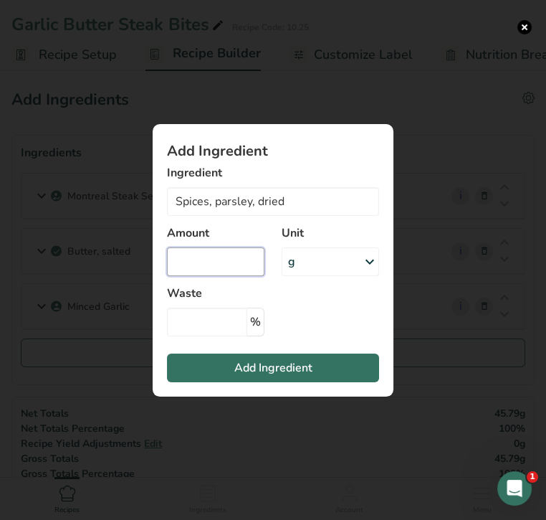
click at [214, 263] on input "Add ingredient modal" at bounding box center [215, 261] width 97 height 29
type input "1"
click at [333, 259] on div "g" at bounding box center [330, 261] width 97 height 29
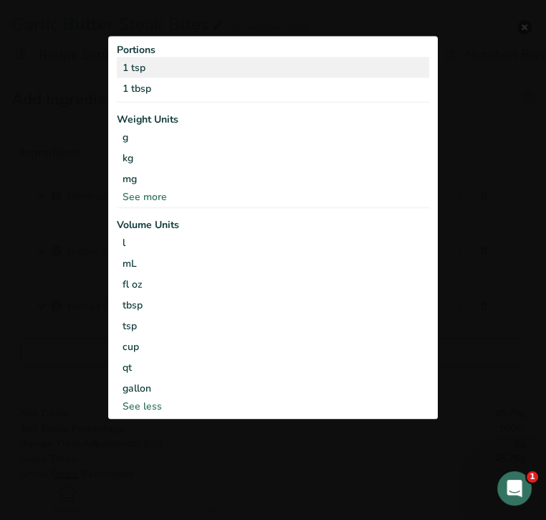
click at [206, 73] on div "1 tsp" at bounding box center [273, 67] width 312 height 21
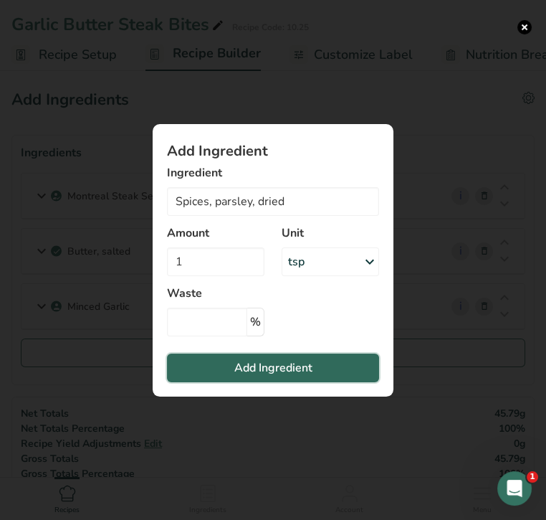
click at [264, 360] on span "Add Ingredient" at bounding box center [273, 367] width 78 height 17
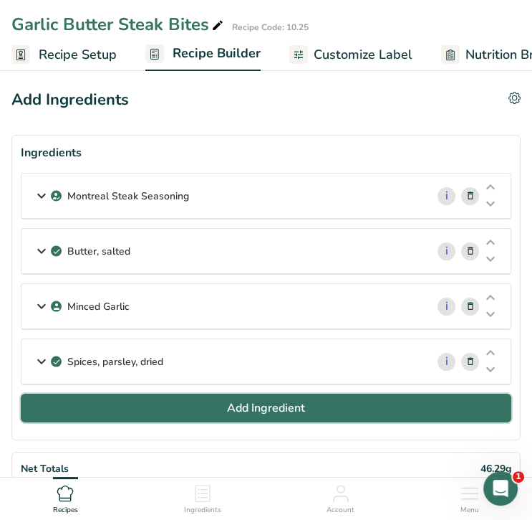
click at [254, 405] on span "Add Ingredient" at bounding box center [266, 407] width 78 height 17
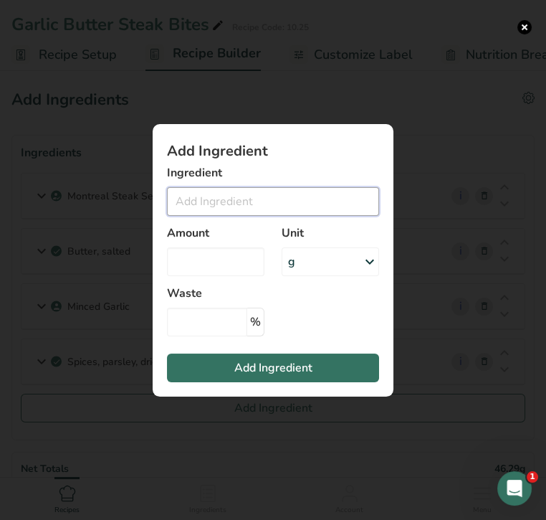
click at [244, 199] on input "Add ingredient modal" at bounding box center [273, 201] width 212 height 29
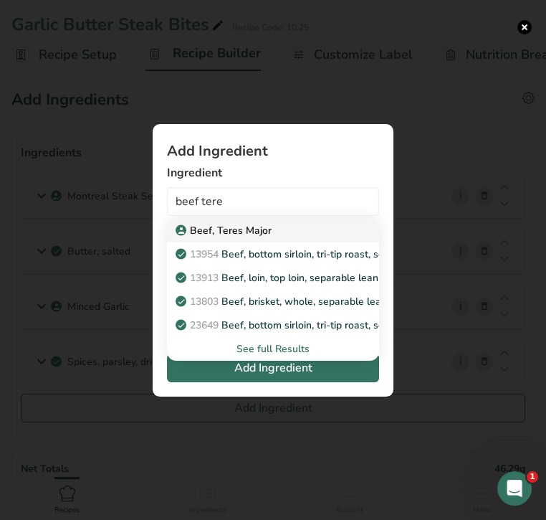
click at [244, 219] on link "Beef, Teres Major" at bounding box center [273, 231] width 212 height 24
type input "Beef, Teres Major"
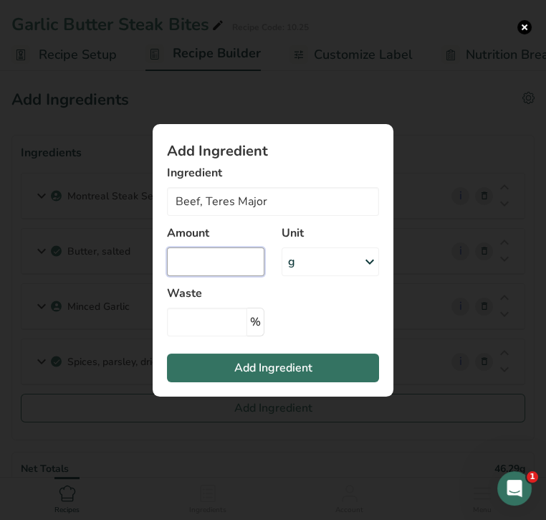
click at [239, 253] on input "Add ingredient modal" at bounding box center [215, 261] width 97 height 29
type input "1.5"
click at [308, 263] on div "g" at bounding box center [330, 261] width 97 height 29
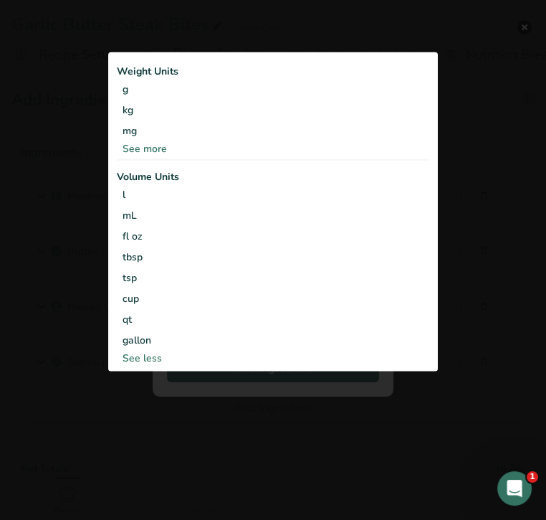
click at [161, 148] on div "See more" at bounding box center [273, 148] width 312 height 15
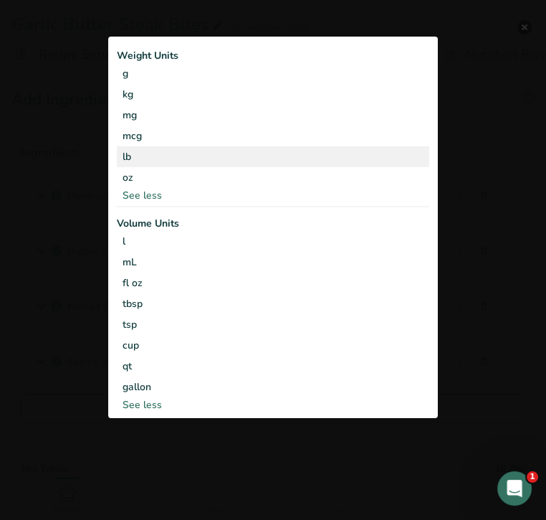
click at [162, 158] on div "lb" at bounding box center [273, 156] width 312 height 21
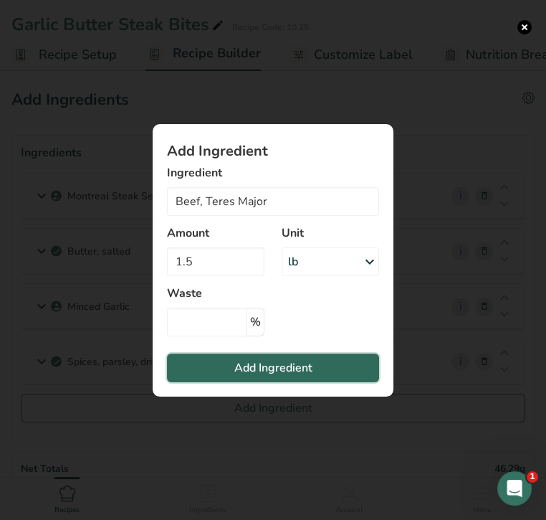
click at [295, 362] on span "Add Ingredient" at bounding box center [273, 367] width 78 height 17
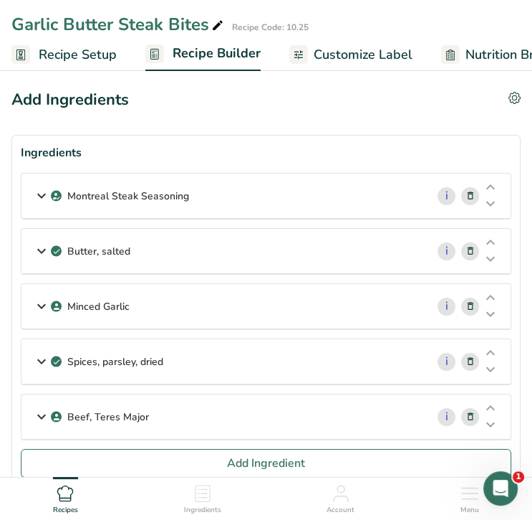
click at [363, 52] on span "Customize Label" at bounding box center [363, 54] width 99 height 19
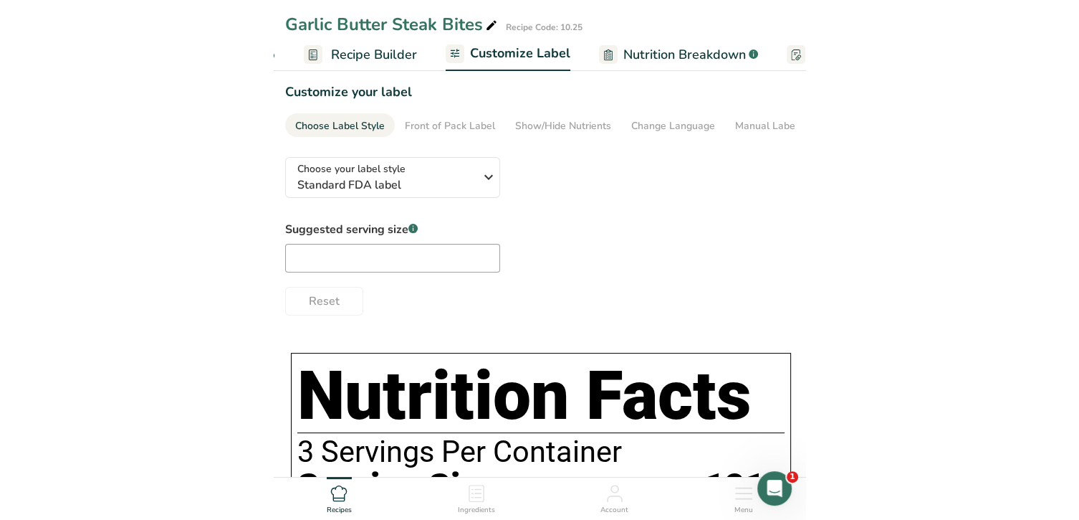
scroll to position [0, 267]
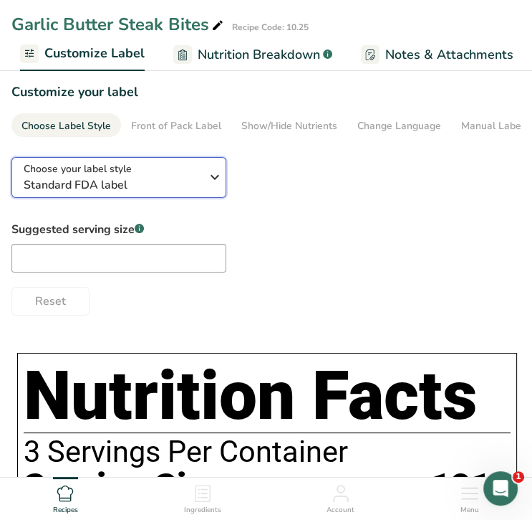
click at [168, 181] on span "Standard FDA label" at bounding box center [115, 184] width 183 height 17
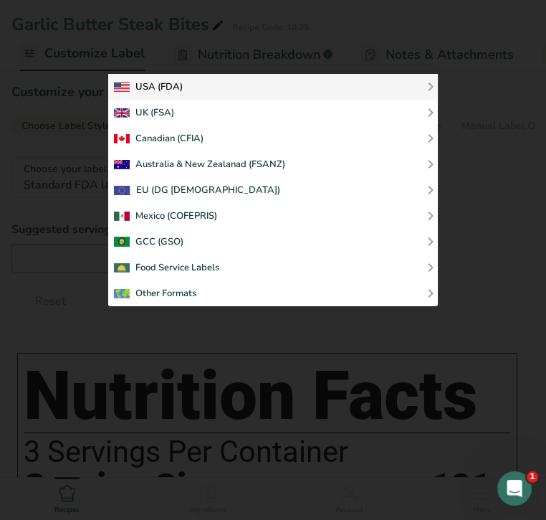
click at [214, 87] on div "USA (FDA)" at bounding box center [273, 86] width 318 height 17
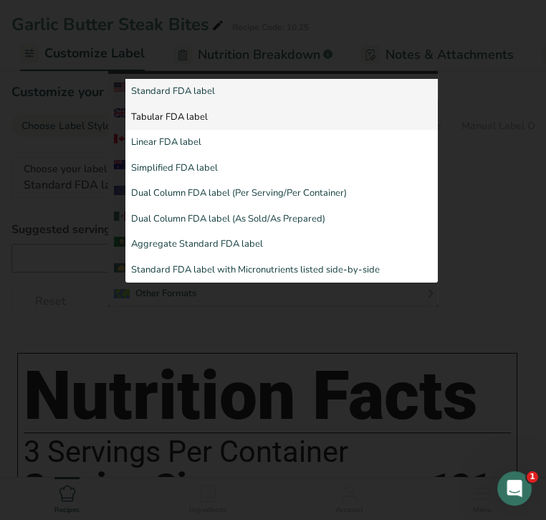
click at [209, 115] on link "Tabular FDA label" at bounding box center [281, 118] width 312 height 26
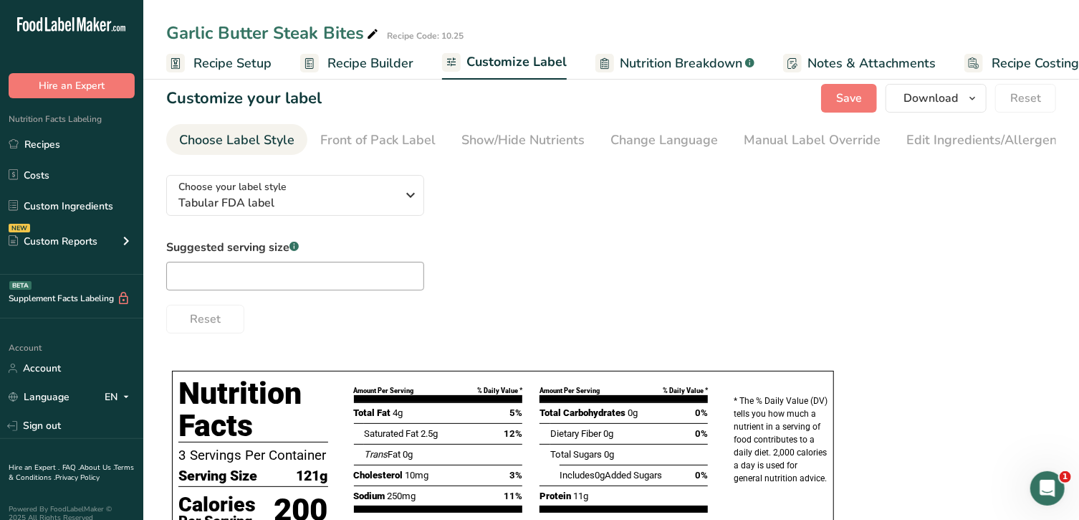
scroll to position [12, 0]
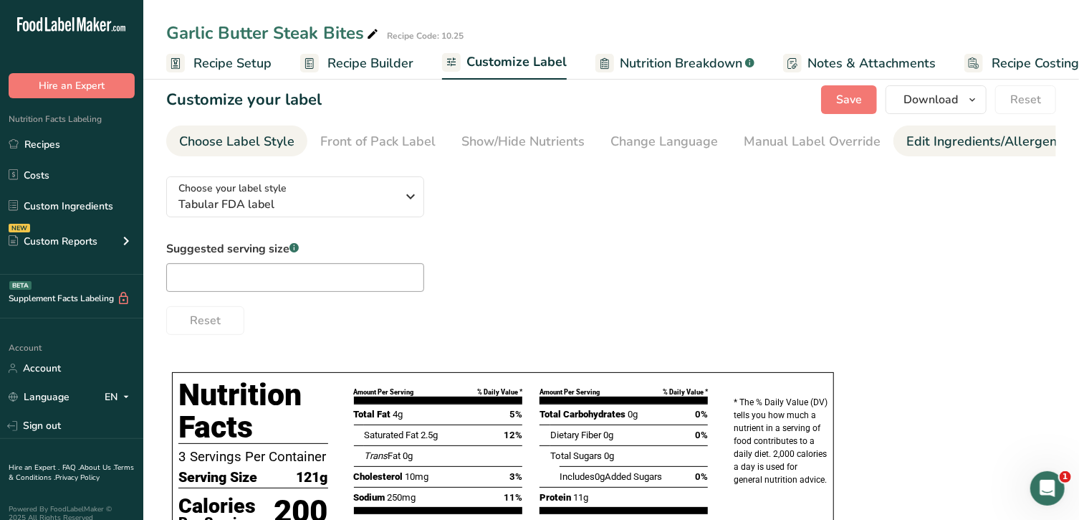
click at [948, 142] on div "Edit Ingredients/Allergens List" at bounding box center [998, 141] width 182 height 19
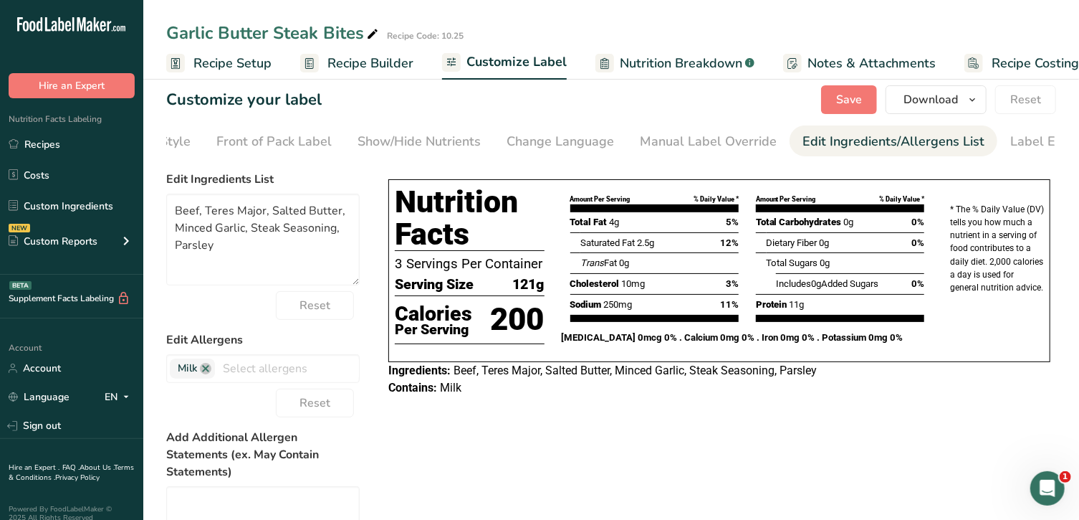
scroll to position [0, 150]
drag, startPoint x: 302, startPoint y: 216, endPoint x: 205, endPoint y: 209, distance: 97.7
click at [205, 209] on textarea "Beef, Teres Major, Salted Butter, Minced Garlic, Steak Seasoning, Parsley" at bounding box center [262, 239] width 193 height 92
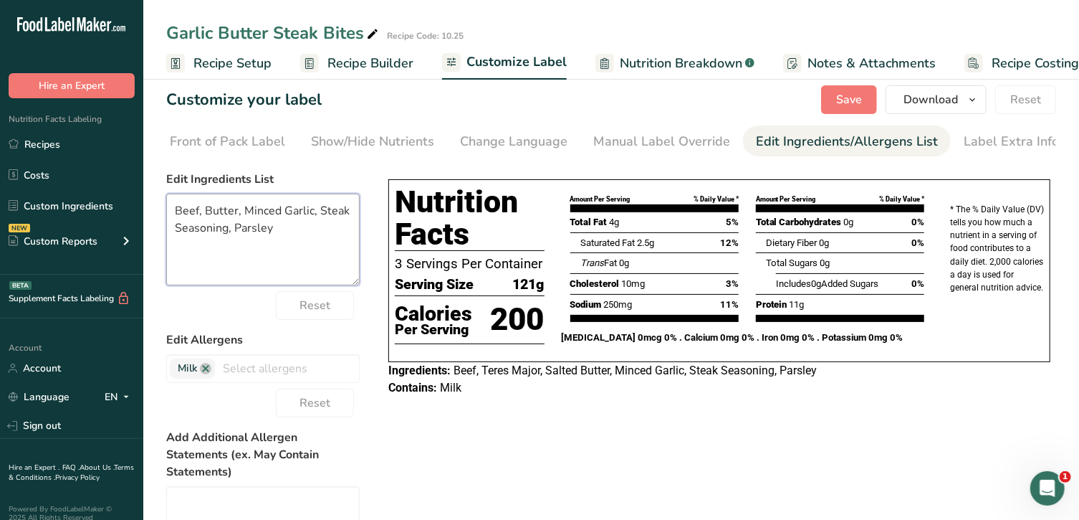
click at [281, 214] on textarea "Beef, Butter, Minced Garlic, Steak Seasoning, Parsley" at bounding box center [262, 239] width 193 height 92
type textarea "Beef, Butter, Garlic, Steak Seasoning, Parsley"
click at [862, 107] on span "Save" at bounding box center [849, 99] width 26 height 17
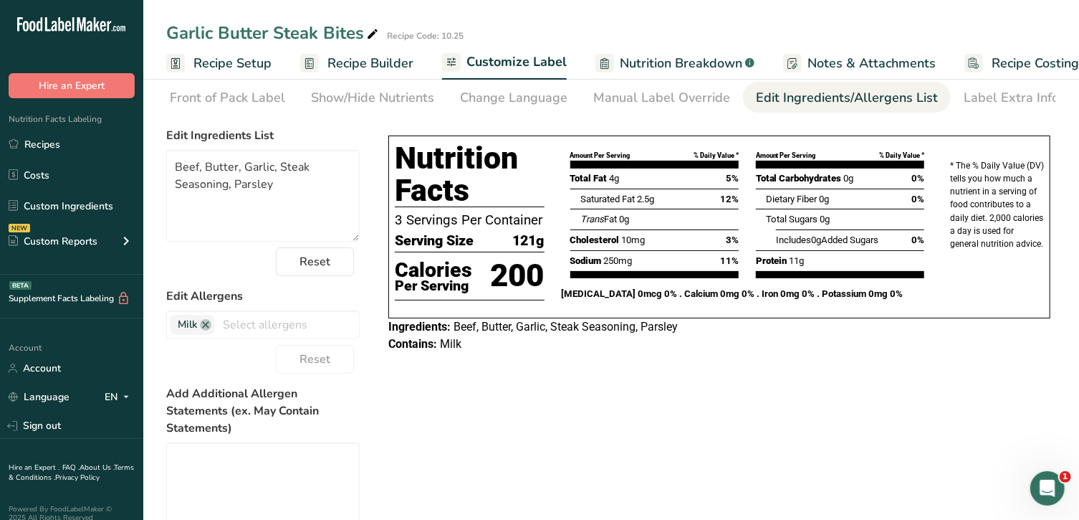
scroll to position [54, 0]
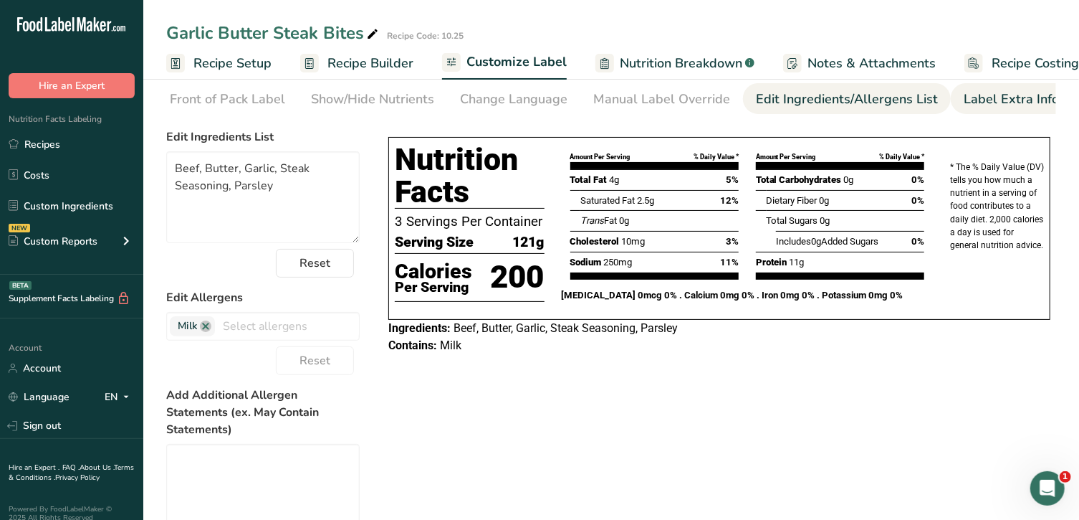
click at [975, 100] on div "Label Extra Info" at bounding box center [1011, 99] width 95 height 19
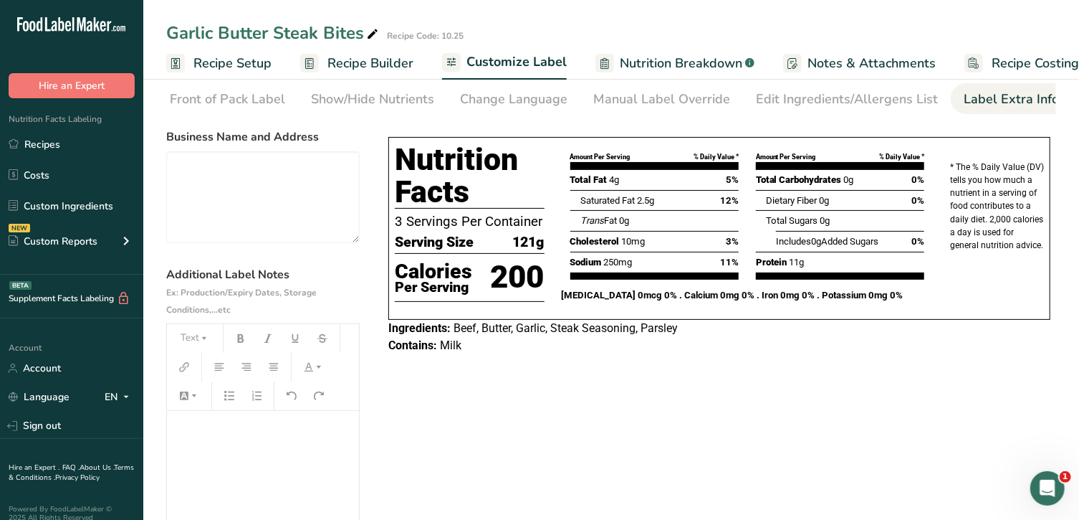
click at [236, 427] on p "﻿" at bounding box center [263, 430] width 178 height 17
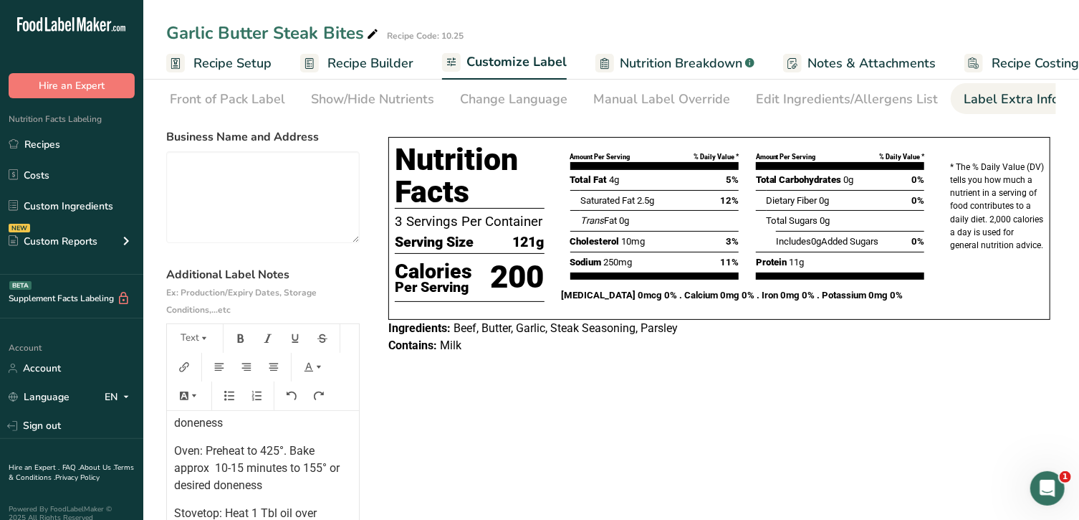
scroll to position [0, 0]
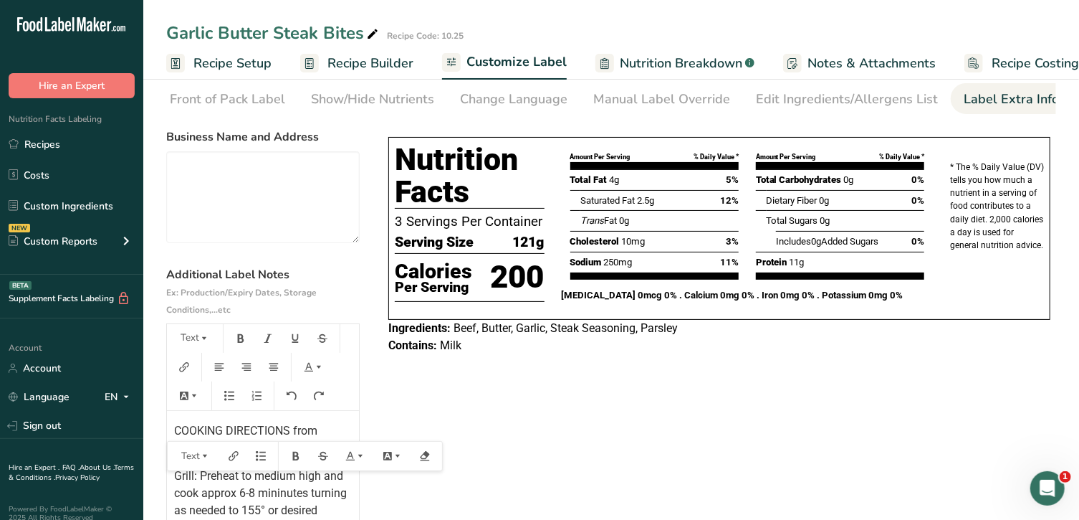
drag, startPoint x: 234, startPoint y: 449, endPoint x: 162, endPoint y: 429, distance: 74.4
click at [162, 429] on section "Customize your label Save Download Choose what to show on your downloaded label…" at bounding box center [611, 334] width 936 height 628
click at [191, 344] on button "Text" at bounding box center [194, 338] width 43 height 23
click at [208, 408] on span "H2" at bounding box center [201, 415] width 24 height 23
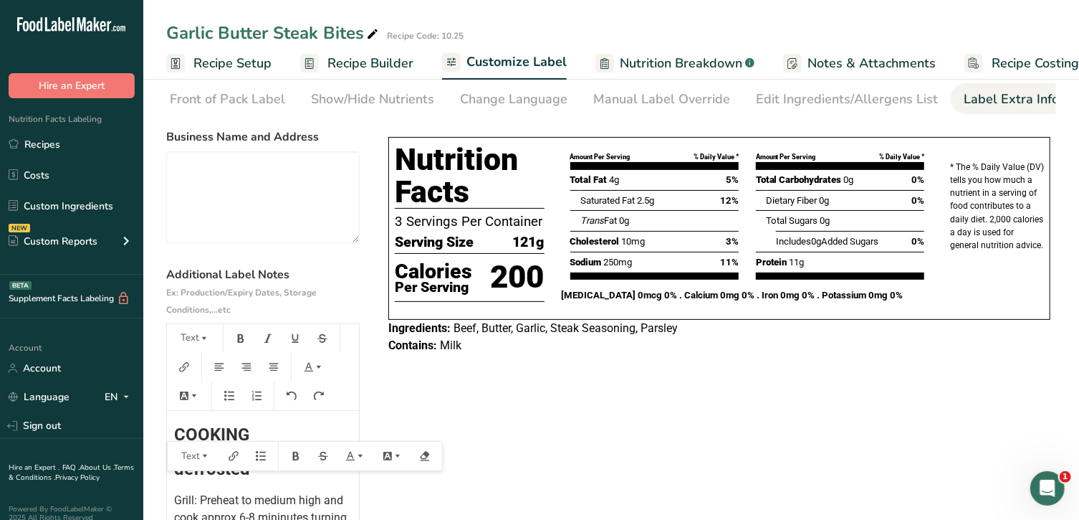
scroll to position [79, 0]
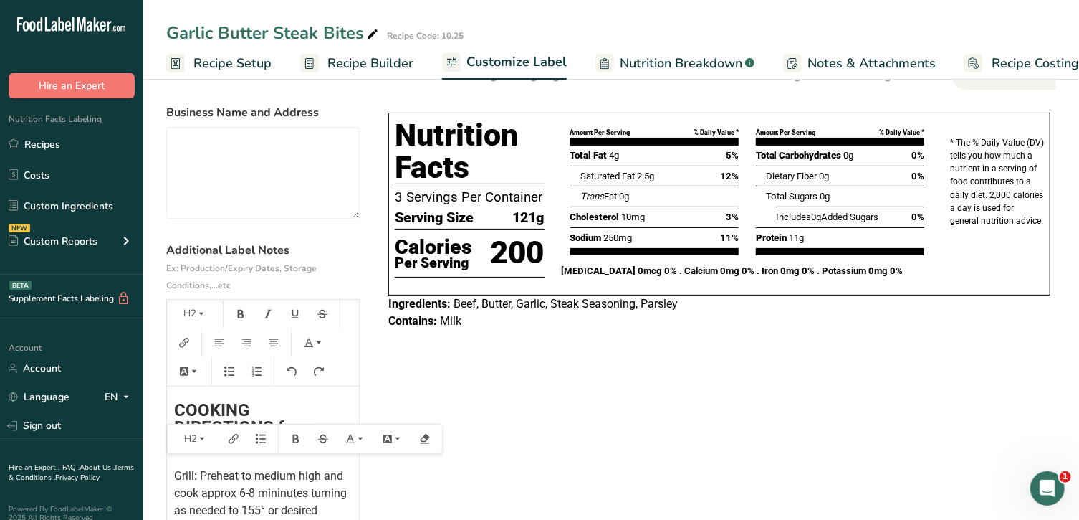
click at [449, 425] on div "Choose your label style Tabular FDA label USA (FDA) Standard FDA label Tabular …" at bounding box center [611, 349] width 890 height 502
drag, startPoint x: 449, startPoint y: 424, endPoint x: 267, endPoint y: 396, distance: 183.4
click at [267, 396] on div "Choose your label style Tabular FDA label USA (FDA) Standard FDA label Tabular …" at bounding box center [611, 349] width 890 height 502
click at [176, 414] on span "COOKING DIRECTIONS from defrosted" at bounding box center [247, 427] width 146 height 54
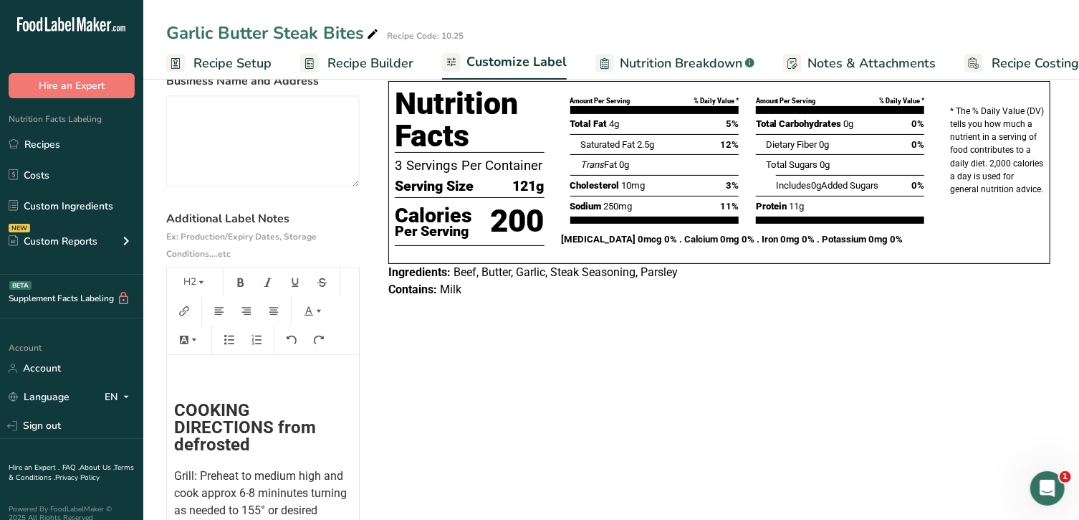
click at [176, 384] on h2 "﻿" at bounding box center [263, 378] width 178 height 17
click at [204, 287] on icon "button" at bounding box center [201, 282] width 10 height 10
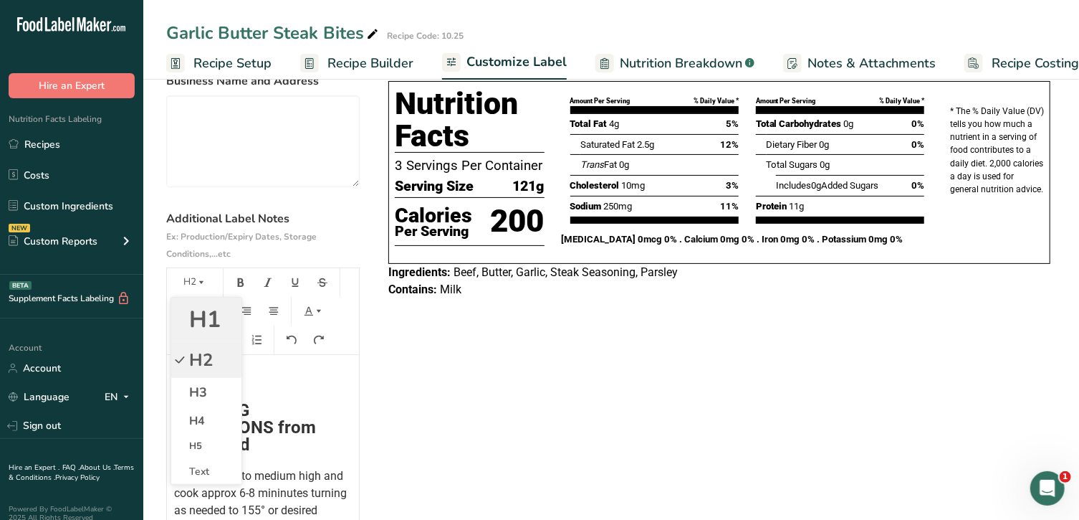
click at [204, 330] on span "H1" at bounding box center [205, 319] width 32 height 31
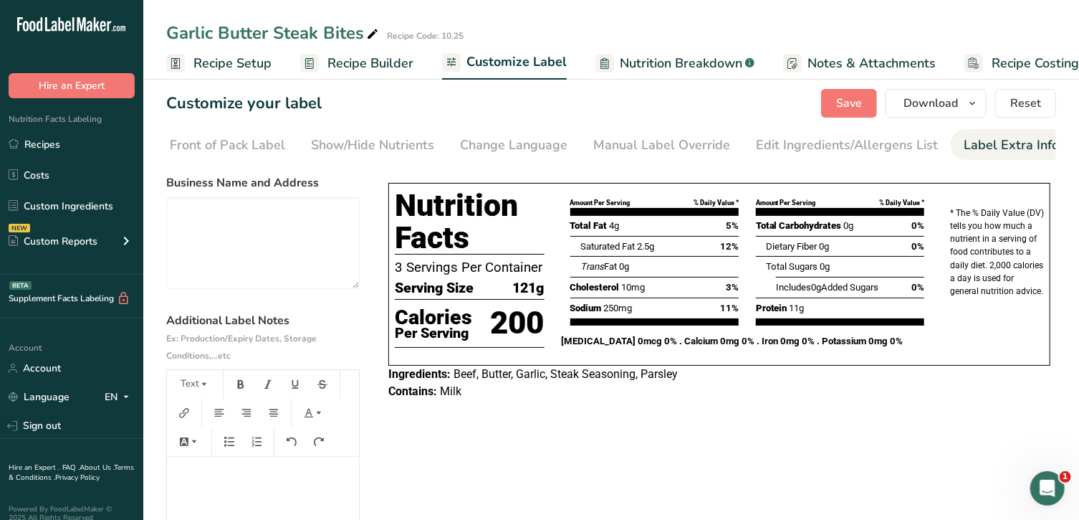
scroll to position [0, 0]
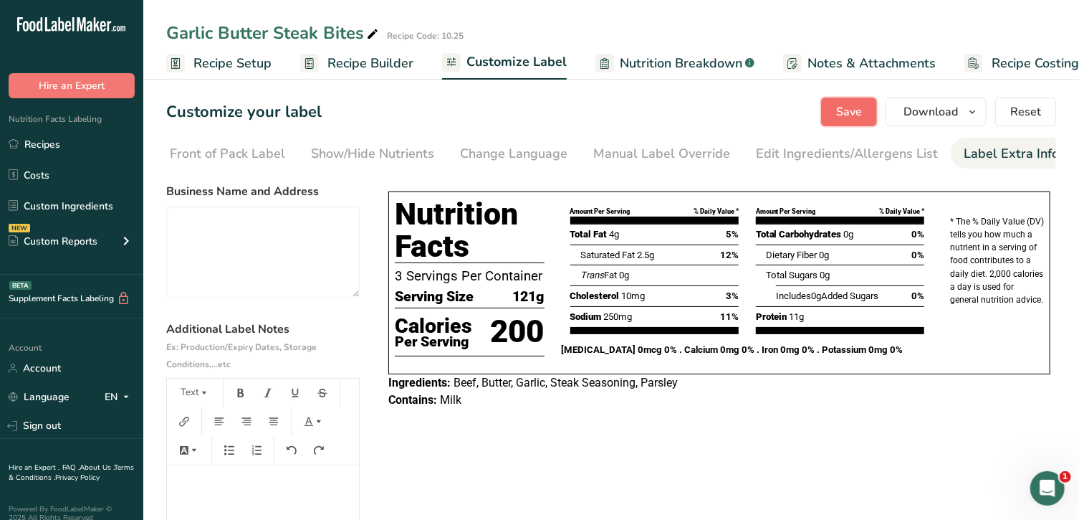
click at [849, 105] on span "Save" at bounding box center [849, 111] width 26 height 17
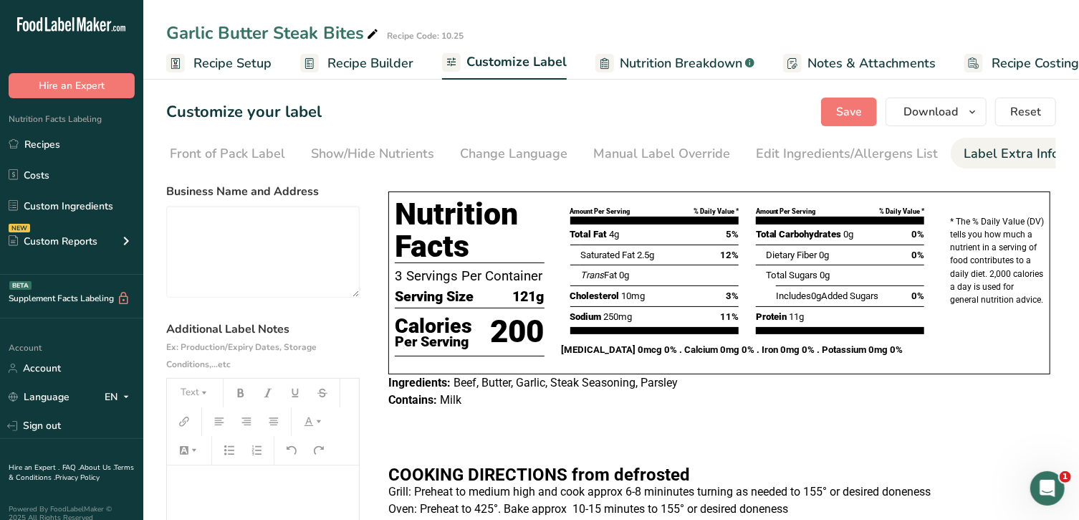
click at [208, 494] on h1 "﻿" at bounding box center [263, 491] width 178 height 23
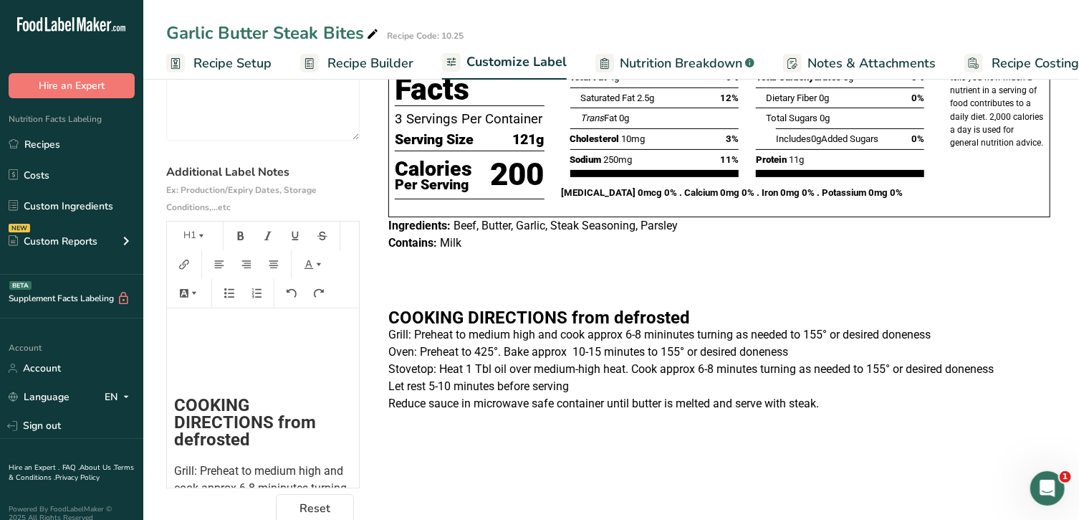
click at [230, 360] on div "﻿ ﻿ ﻿ ﻿ COOKING DIRECTIONS from defrosted Grill: Preheat to medium high and coo…" at bounding box center [263, 519] width 192 height 524
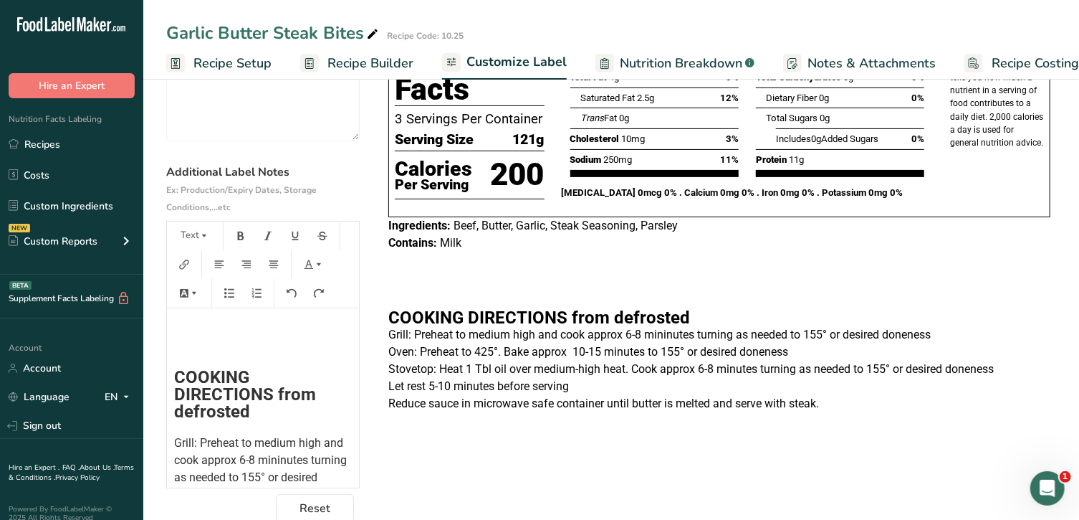
scroll to position [0, 0]
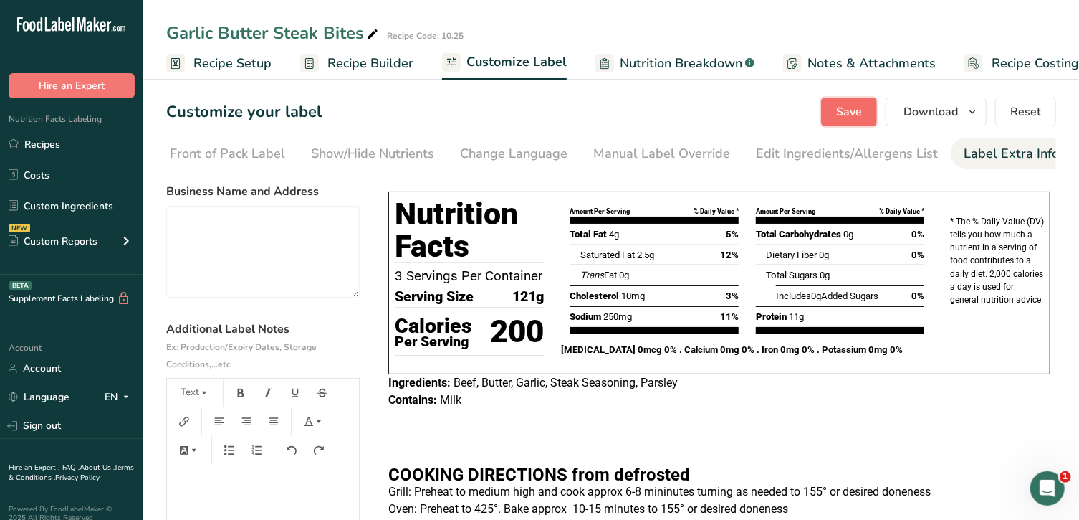
click at [846, 119] on span "Save" at bounding box center [849, 111] width 26 height 17
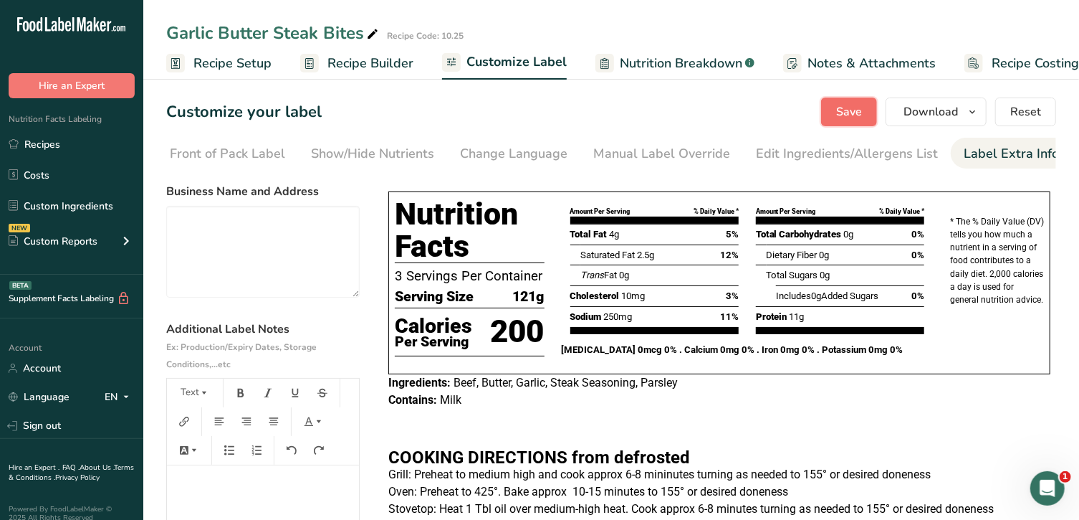
drag, startPoint x: 201, startPoint y: 491, endPoint x: 854, endPoint y: 115, distance: 753.1
drag, startPoint x: 854, startPoint y: 115, endPoint x: 871, endPoint y: 114, distance: 16.5
click at [871, 114] on button "Save" at bounding box center [849, 111] width 56 height 29
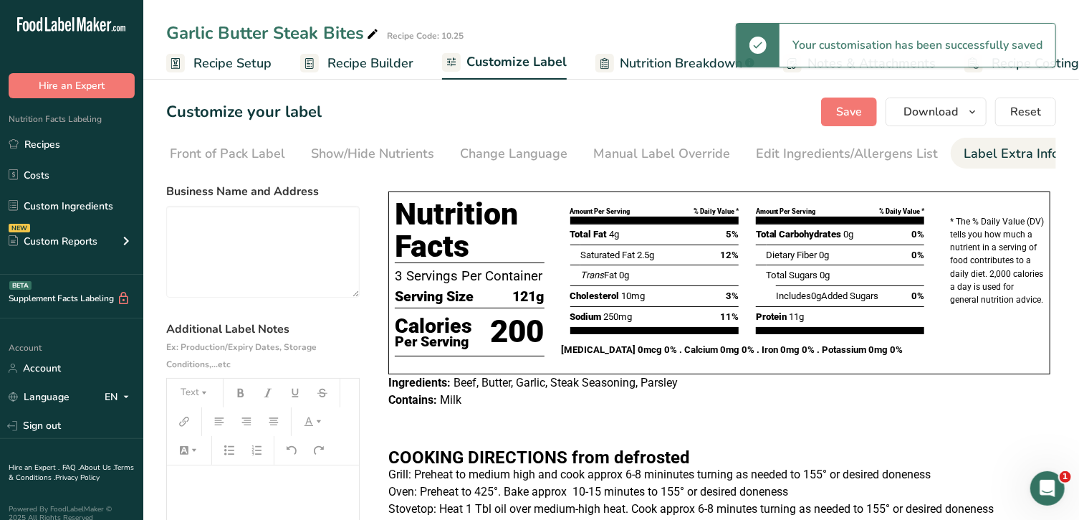
click at [244, 499] on p "﻿" at bounding box center [263, 502] width 178 height 17
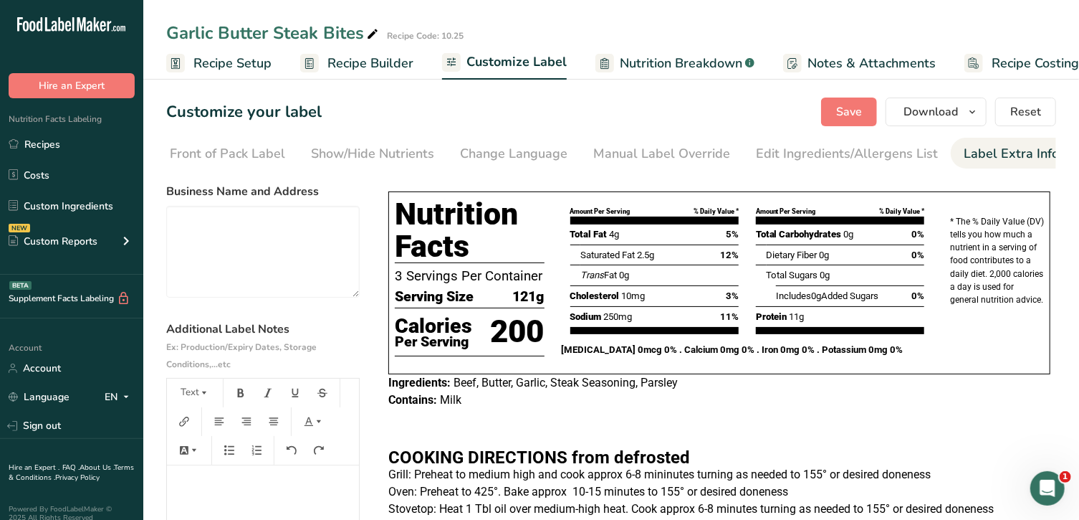
scroll to position [24, 0]
click at [840, 118] on span "Save" at bounding box center [849, 111] width 26 height 17
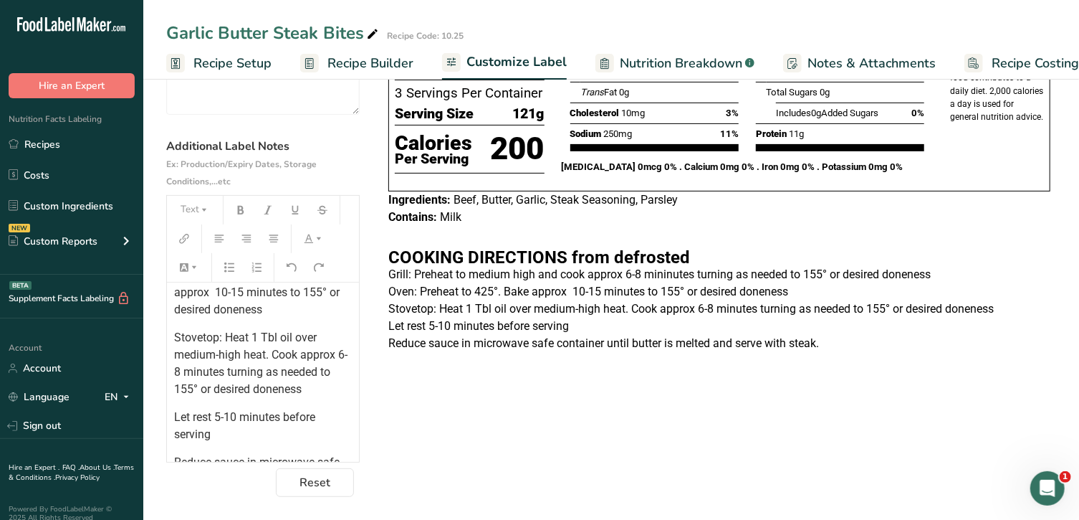
scroll to position [299, 0]
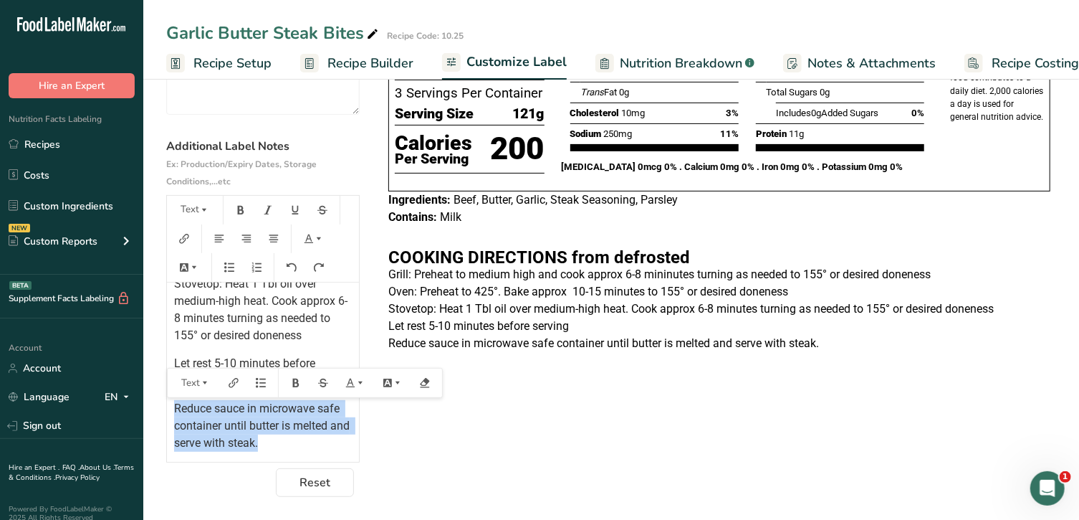
drag, startPoint x: 325, startPoint y: 446, endPoint x: 168, endPoint y: 406, distance: 161.3
click at [168, 406] on div "﻿ ﻿ COOKING DIRECTIONS from defrosted Grill: Preheat to medium high and cook ap…" at bounding box center [263, 218] width 192 height 468
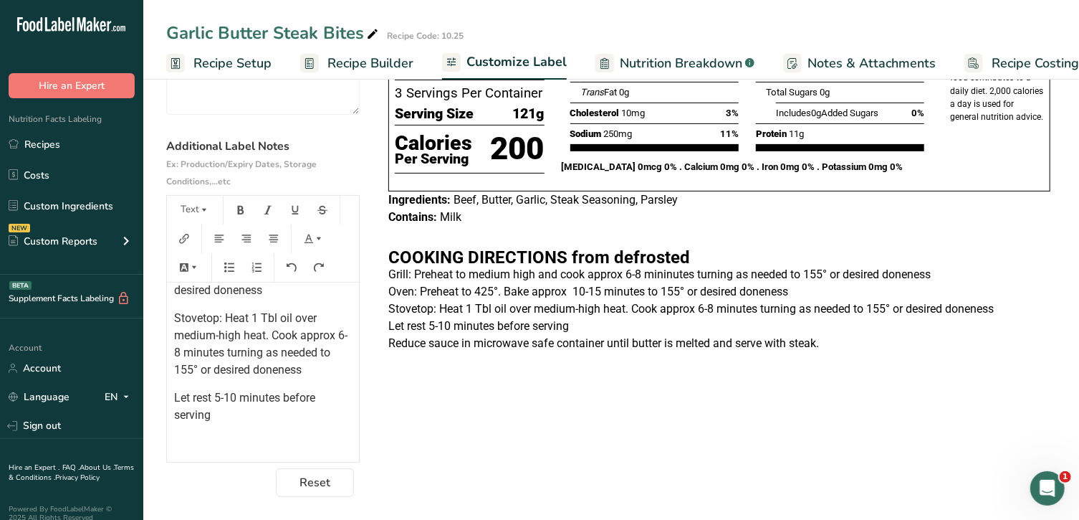
scroll to position [236, 0]
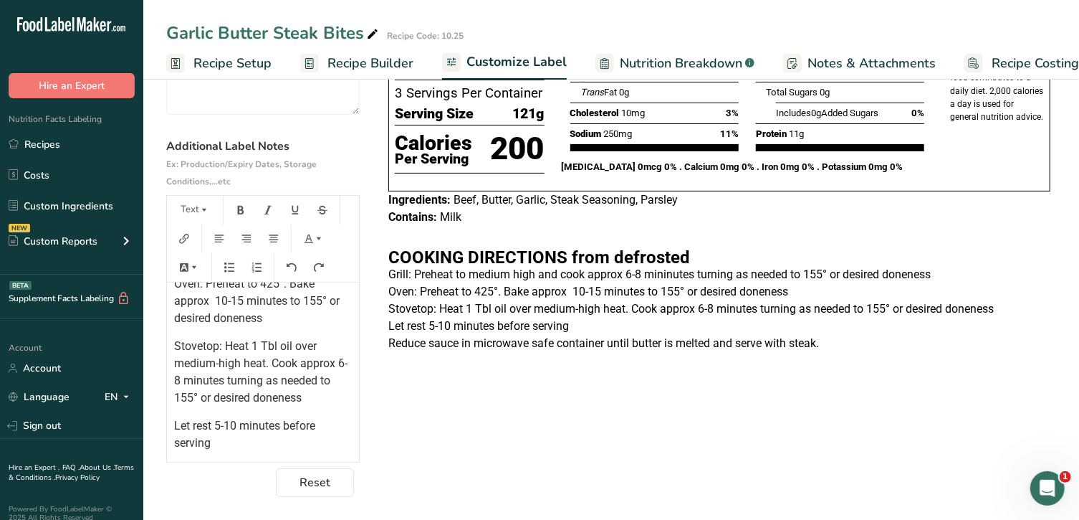
click at [321, 399] on p "Stovetop: Heat 1 Tbl oil over medium-high heat. Cook approx 6-8 minutes turning…" at bounding box center [263, 372] width 178 height 69
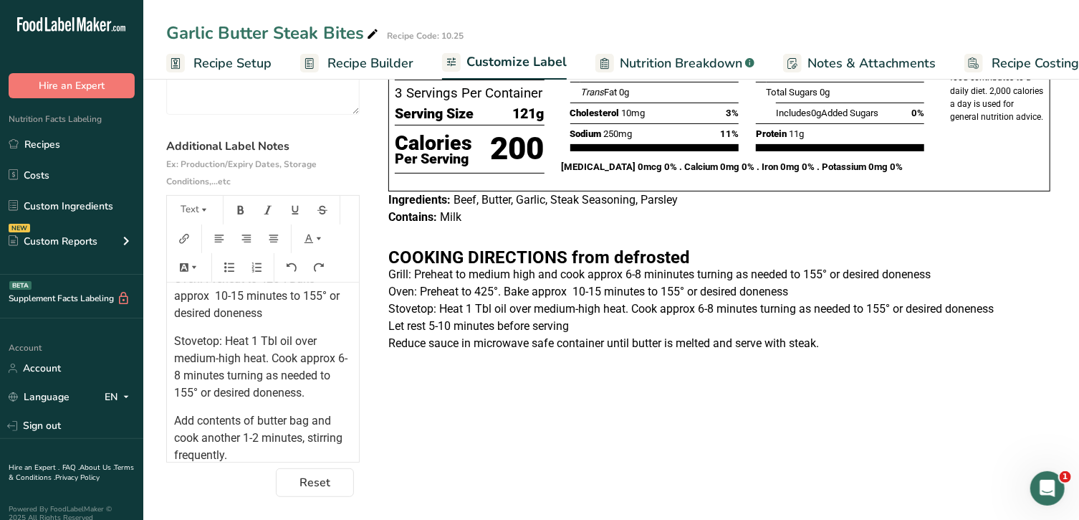
click at [799, 295] on p "Oven: Preheat to 425°. Bake approx 10-15 minutes to 155° or desired doneness" at bounding box center [719, 291] width 662 height 17
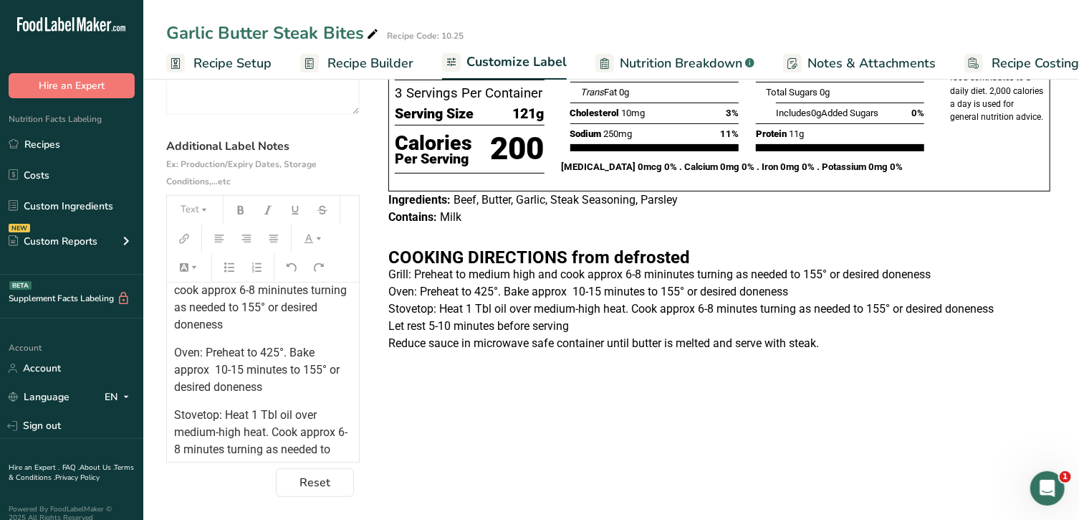
scroll to position [168, 0]
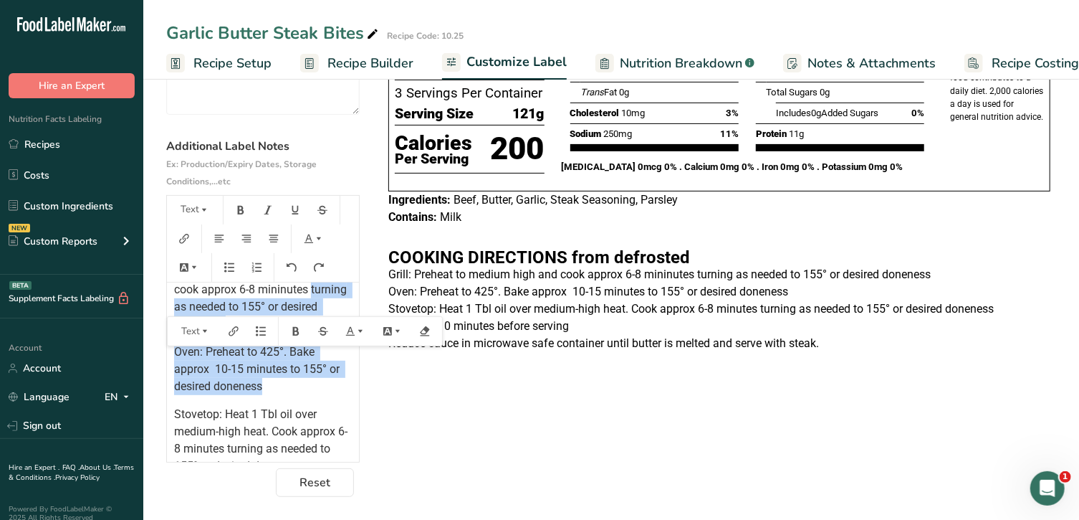
drag, startPoint x: 302, startPoint y: 384, endPoint x: 171, endPoint y: 309, distance: 151.8
click at [171, 309] on div "﻿ ﻿ COOKING DIRECTIONS from defrosted Grill: Preheat to medium high and cook ap…" at bounding box center [263, 348] width 192 height 468
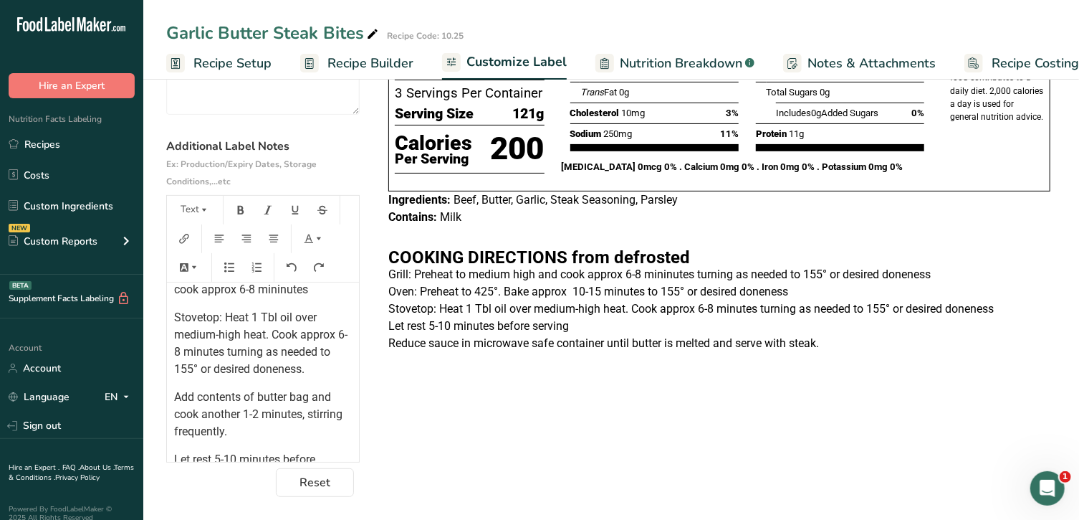
scroll to position [72, 0]
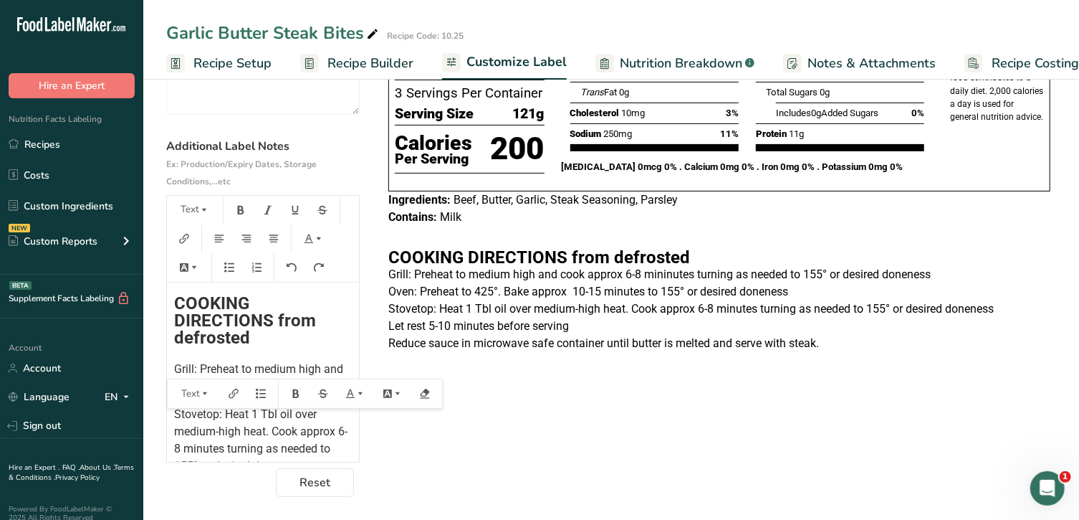
drag, startPoint x: 339, startPoint y: 389, endPoint x: 171, endPoint y: 372, distance: 169.3
click at [171, 372] on div "﻿ ﻿ COOKING DIRECTIONS from defrosted Grill: Preheat to medium high and cook ap…" at bounding box center [263, 396] width 192 height 371
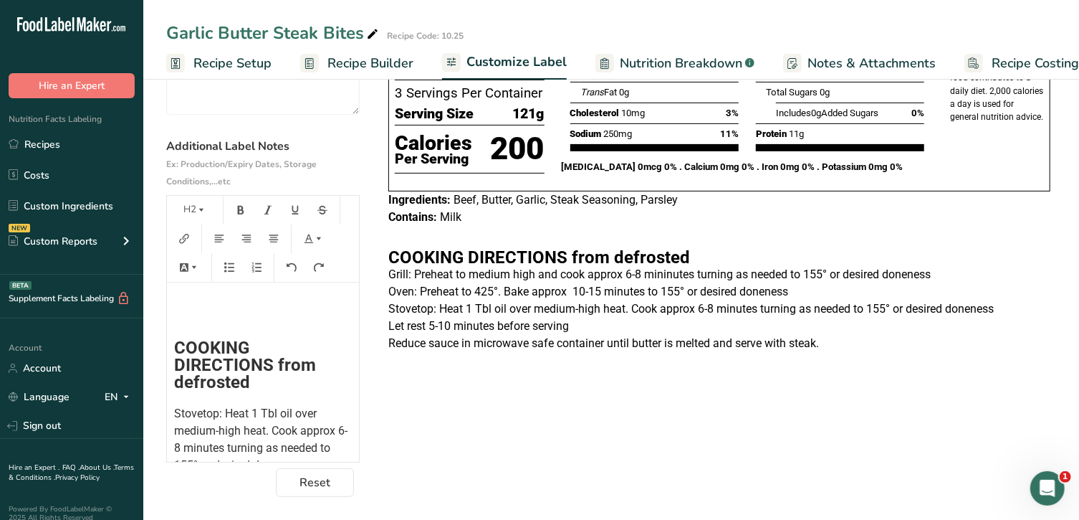
scroll to position [0, 0]
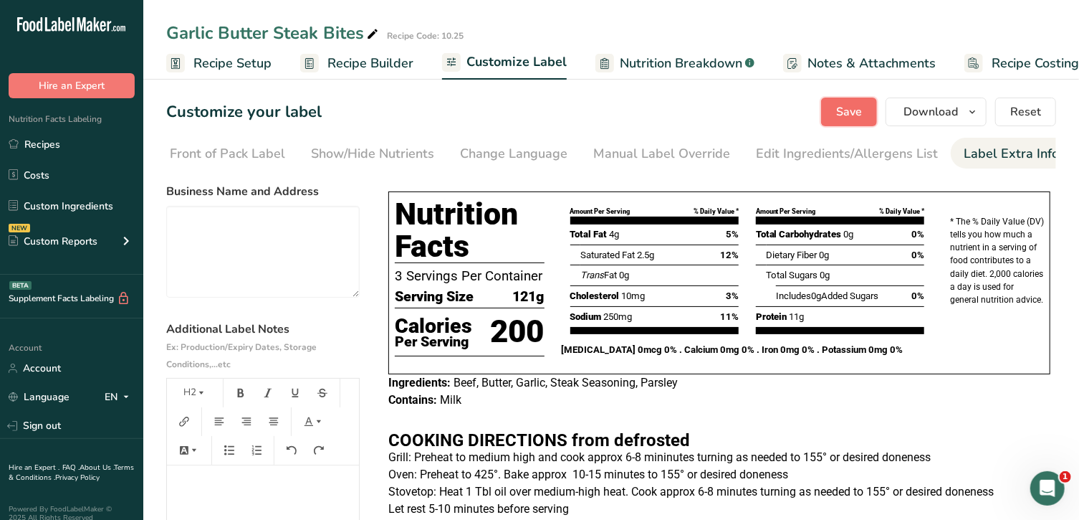
click at [854, 115] on span "Save" at bounding box center [849, 111] width 26 height 17
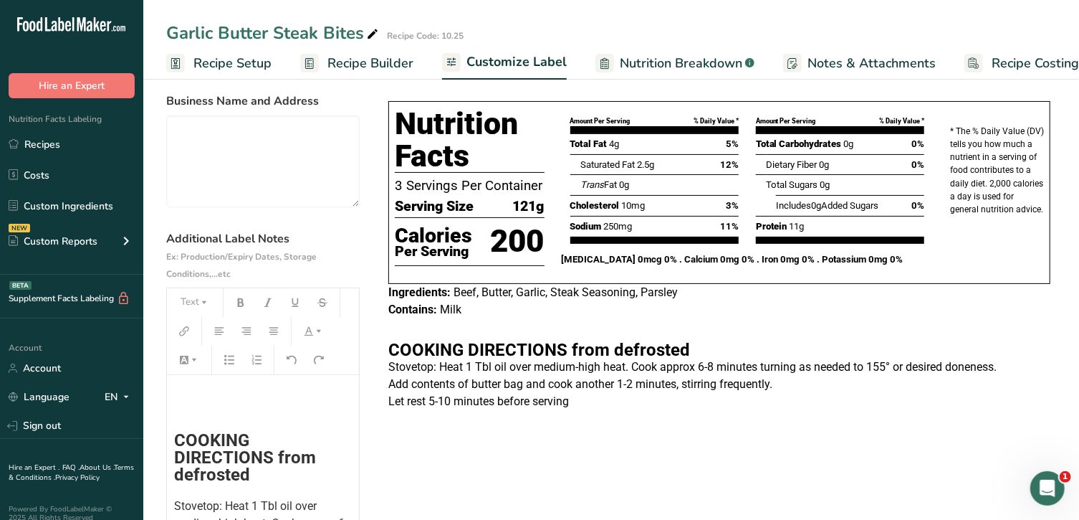
scroll to position [90, 0]
click at [62, 142] on link "Recipes" at bounding box center [71, 143] width 143 height 27
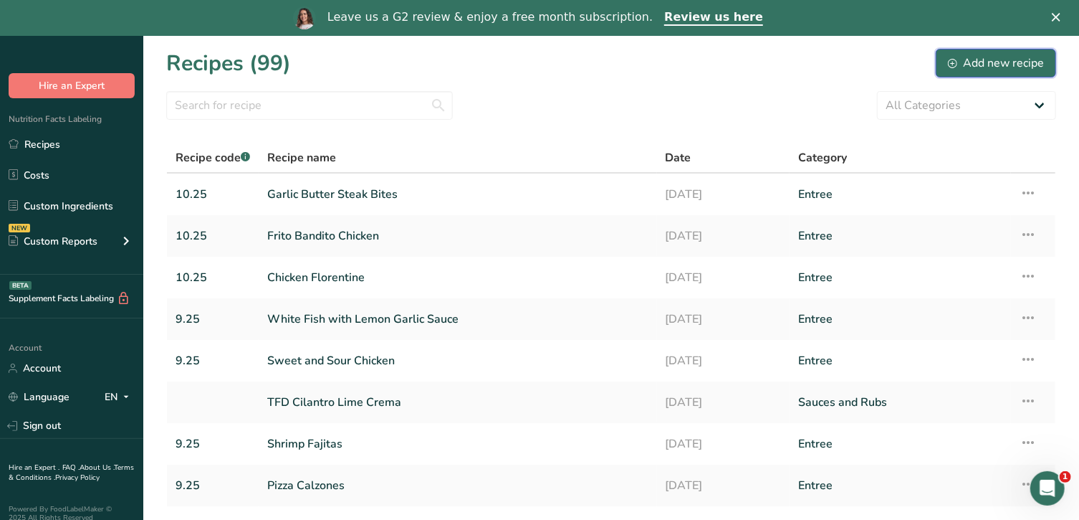
click at [995, 64] on div "Add new recipe" at bounding box center [996, 62] width 96 height 17
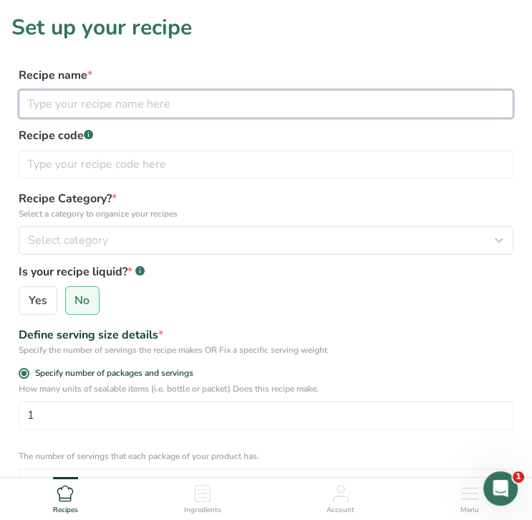
click at [110, 102] on input "text" at bounding box center [266, 104] width 495 height 29
type input "k"
type input "Korean Street Noodles"
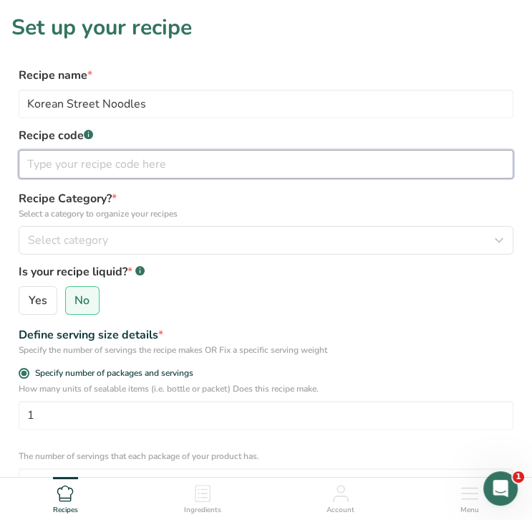
click at [138, 164] on input "text" at bounding box center [266, 164] width 495 height 29
type input "10.25"
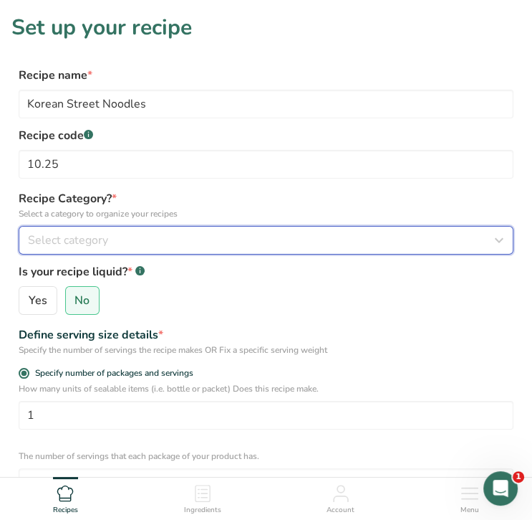
click at [204, 242] on div "Select category" at bounding box center [262, 239] width 468 height 17
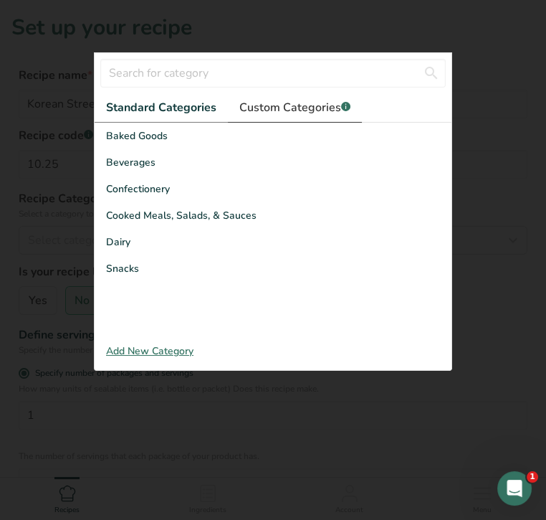
click at [279, 115] on span "Custom Categories .a-a{fill:#347362;}.b-a{fill:#fff;}" at bounding box center [294, 107] width 111 height 17
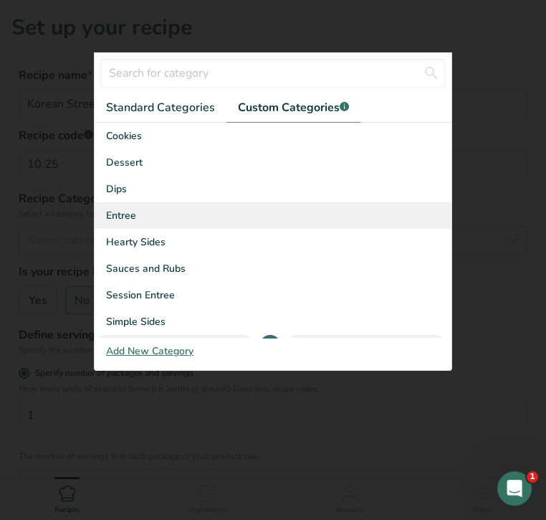
click at [128, 217] on span "Entree" at bounding box center [121, 215] width 30 height 15
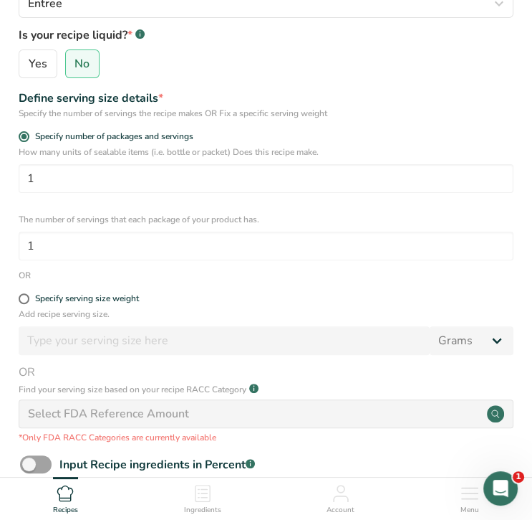
scroll to position [236, 0]
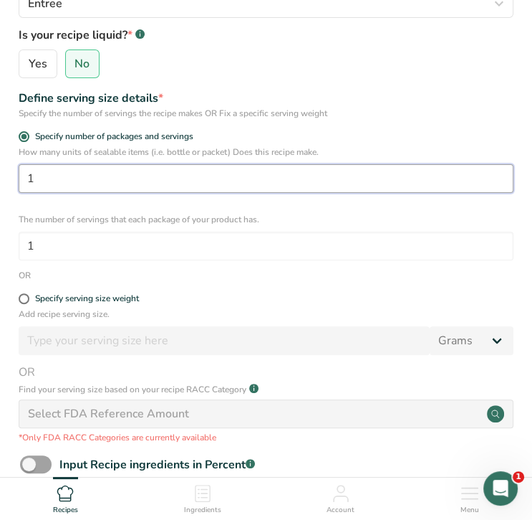
drag, startPoint x: 70, startPoint y: 177, endPoint x: -16, endPoint y: 167, distance: 86.6
click at [0, 167] on html "Set up your recipe Recipe name * Korean Street Noodles Recipe code .a-a{fill:#3…" at bounding box center [266, 229] width 532 height 930
type input "2"
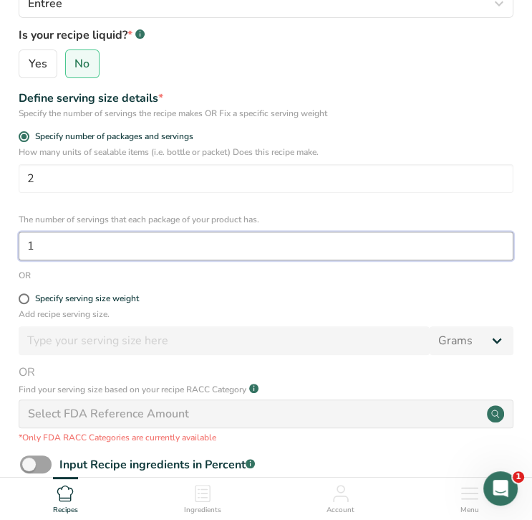
drag, startPoint x: 52, startPoint y: 241, endPoint x: 1, endPoint y: 236, distance: 51.1
click at [1, 236] on section "Set up your recipe Recipe name * Korean Street Noodles Recipe code .a-a{fill:#3…" at bounding box center [266, 184] width 532 height 841
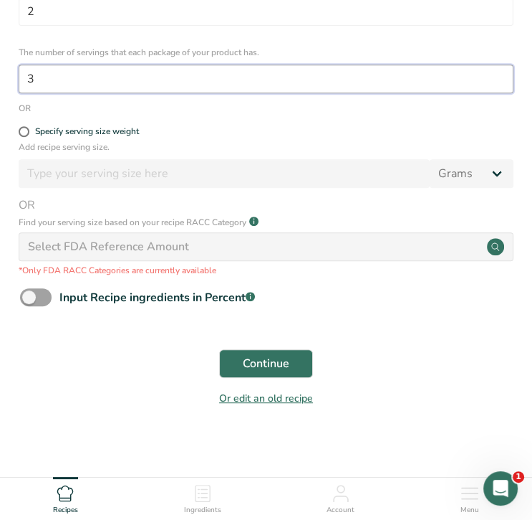
scroll to position [411, 0]
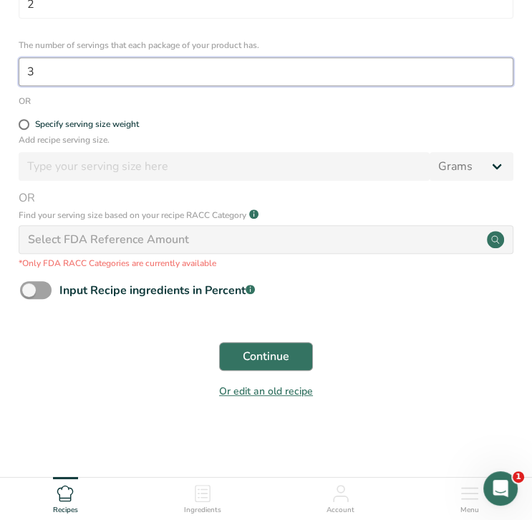
type input "3"
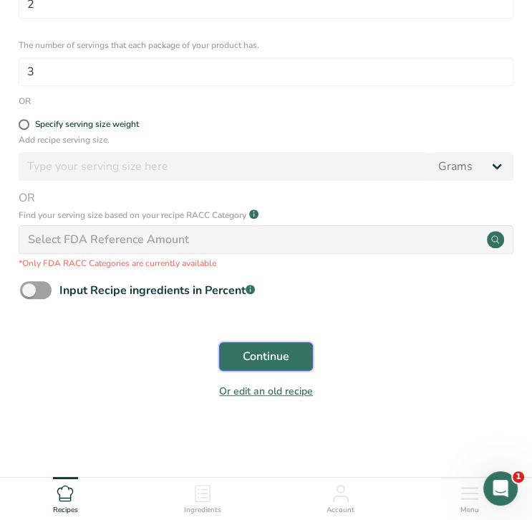
click at [285, 358] on span "Continue" at bounding box center [266, 356] width 47 height 17
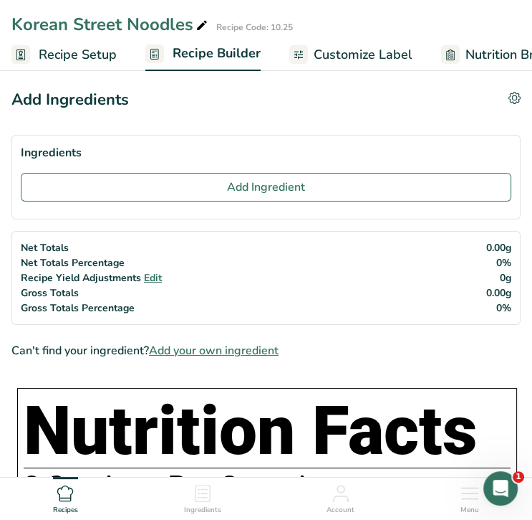
scroll to position [1, 0]
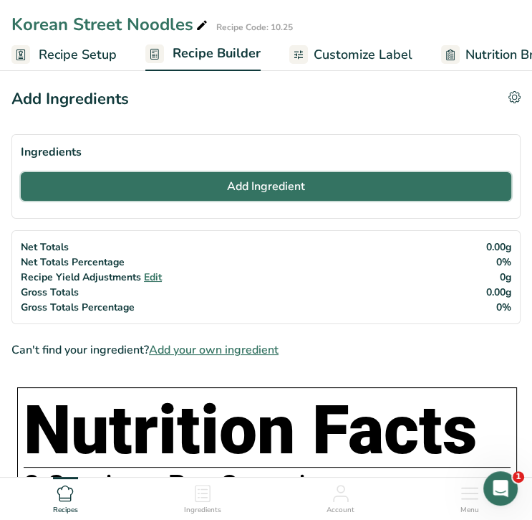
click at [302, 176] on button "Add Ingredient" at bounding box center [266, 186] width 491 height 29
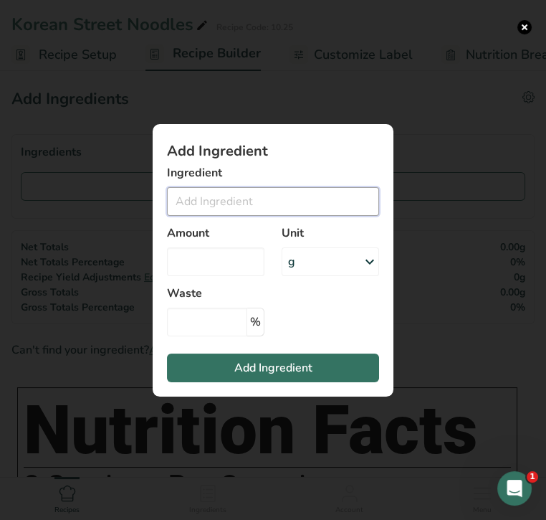
click at [307, 188] on input "Add ingredient modal" at bounding box center [273, 201] width 212 height 29
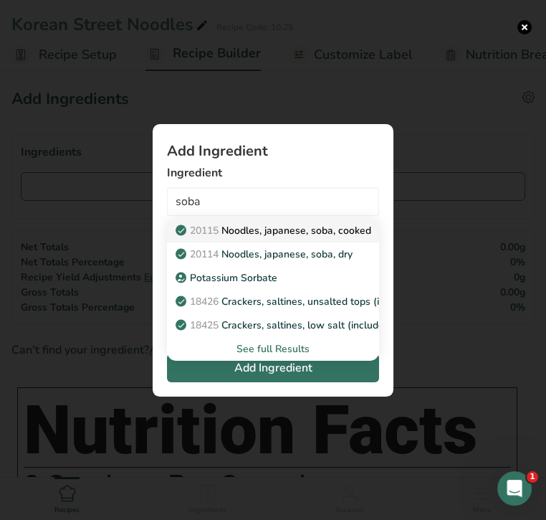
click at [308, 227] on p "20115 Noodles, japanese, soba, cooked" at bounding box center [274, 230] width 193 height 15
type input "Noodles, japanese, soba, cooked"
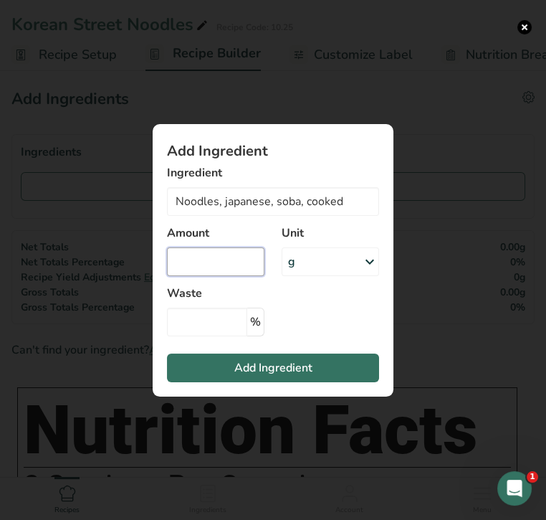
click at [241, 262] on input "Add ingredient modal" at bounding box center [215, 261] width 97 height 29
type input "4"
click at [345, 257] on div "g" at bounding box center [330, 261] width 97 height 29
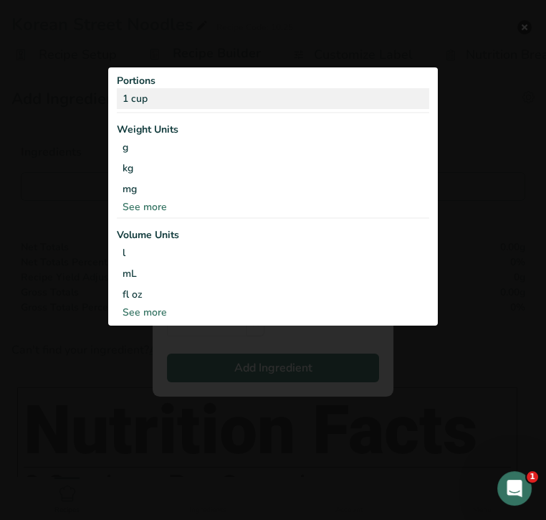
click at [259, 102] on div "1 cup" at bounding box center [273, 98] width 312 height 21
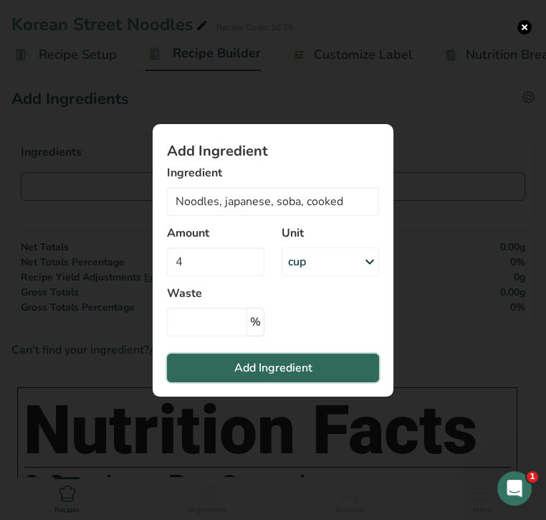
click at [269, 366] on span "Add Ingredient" at bounding box center [273, 367] width 78 height 17
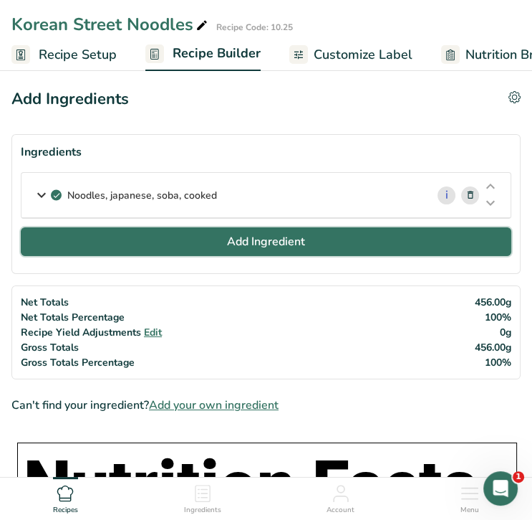
click at [280, 236] on span "Add Ingredient" at bounding box center [266, 241] width 78 height 17
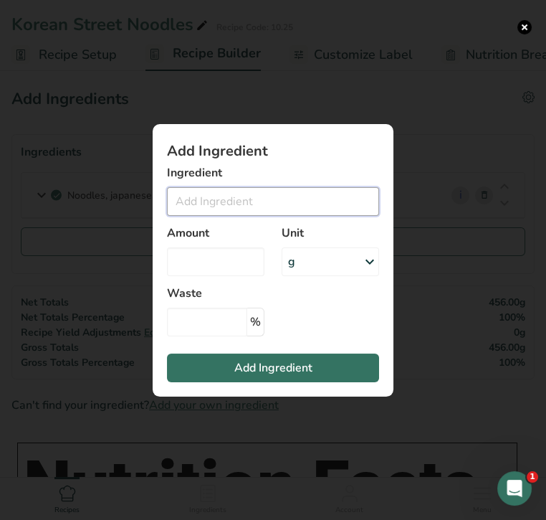
click at [236, 204] on input "Add ingredient modal" at bounding box center [273, 201] width 212 height 29
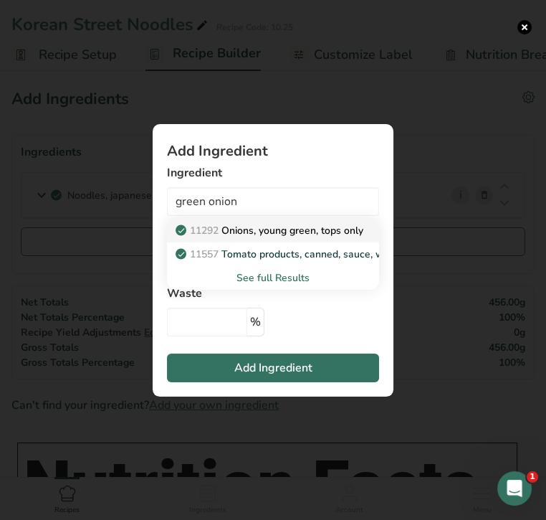
click at [264, 226] on p "11292 Onions, young green, tops only" at bounding box center [270, 230] width 185 height 15
type input "Onions, young green, tops only"
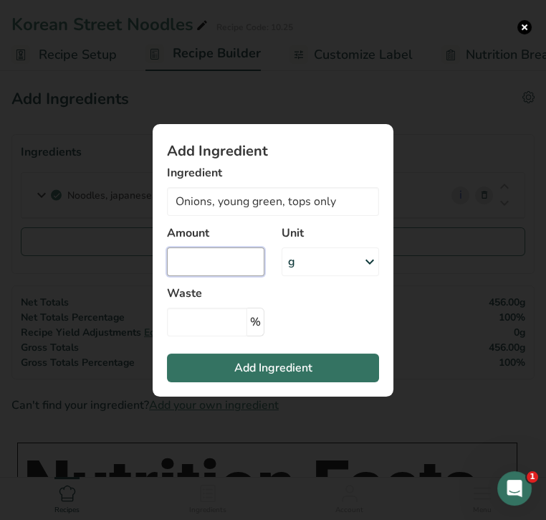
click at [234, 259] on input "Add ingredient modal" at bounding box center [215, 261] width 97 height 29
type input "0.5"
click at [347, 261] on div "g" at bounding box center [330, 261] width 97 height 29
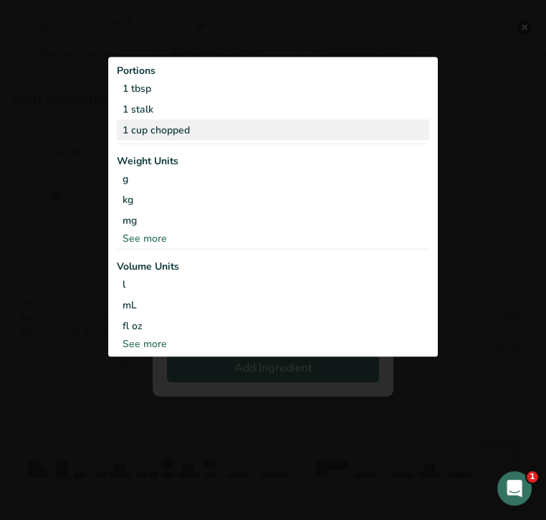
click at [298, 130] on div "1 cup chopped" at bounding box center [273, 130] width 312 height 21
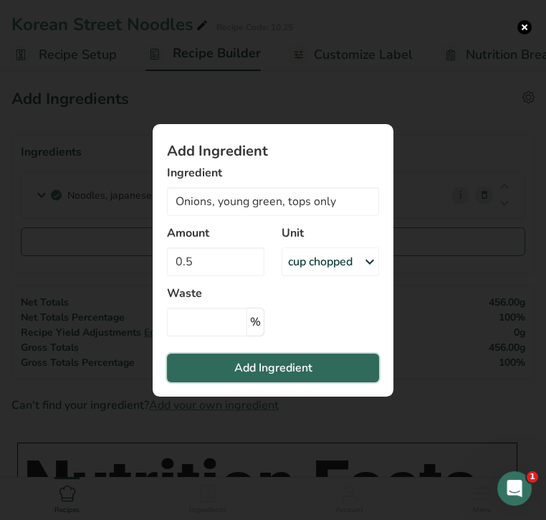
click at [300, 363] on span "Add Ingredient" at bounding box center [273, 367] width 78 height 17
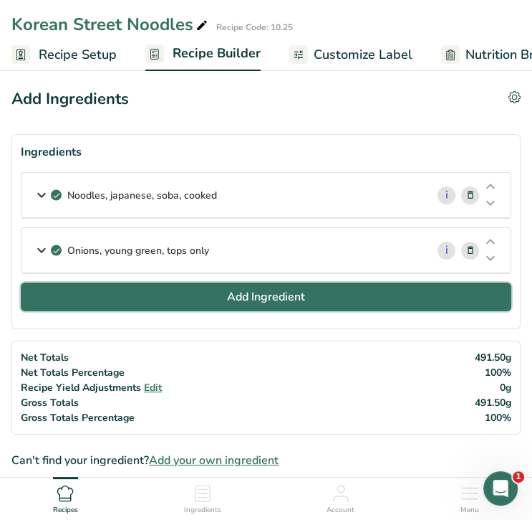
click at [283, 297] on span "Add Ingredient" at bounding box center [266, 296] width 78 height 17
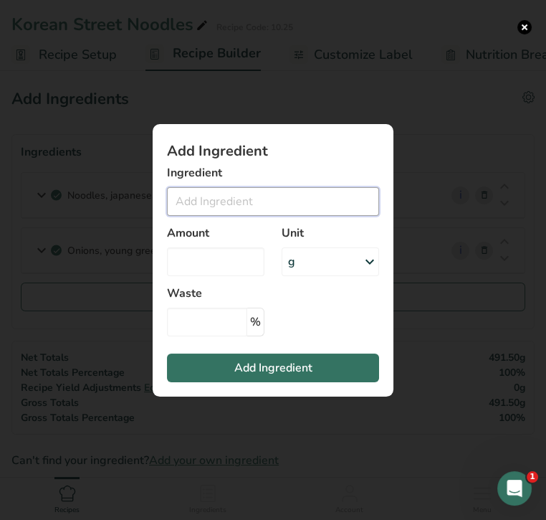
click at [244, 201] on input "Add ingredient modal" at bounding box center [273, 201] width 212 height 29
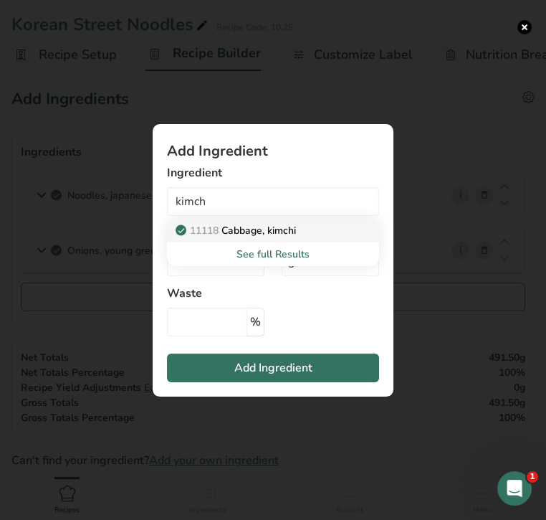
click at [284, 232] on p "11118 [PERSON_NAME], kimchi" at bounding box center [237, 230] width 118 height 15
type input "Cabbage, kimchi"
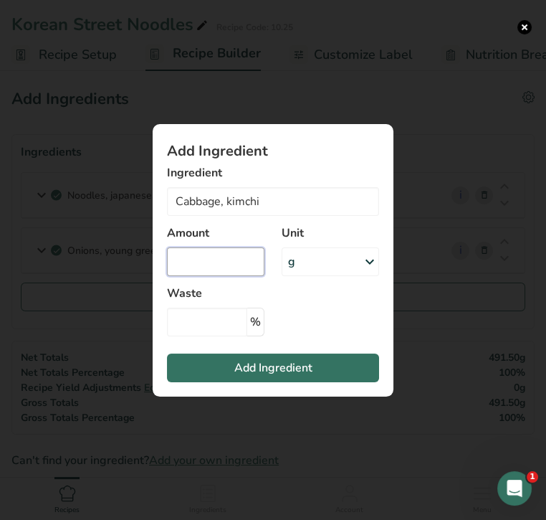
click at [201, 256] on input "Add ingredient modal" at bounding box center [215, 261] width 97 height 29
type input "0.5"
click at [311, 269] on div "g" at bounding box center [330, 261] width 97 height 29
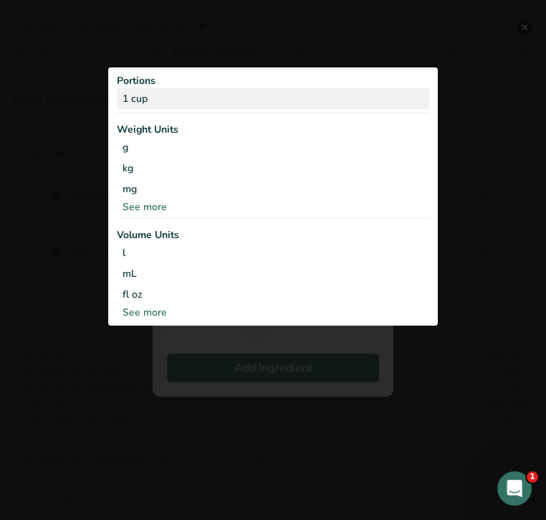
click at [199, 101] on div "1 cup" at bounding box center [273, 98] width 312 height 21
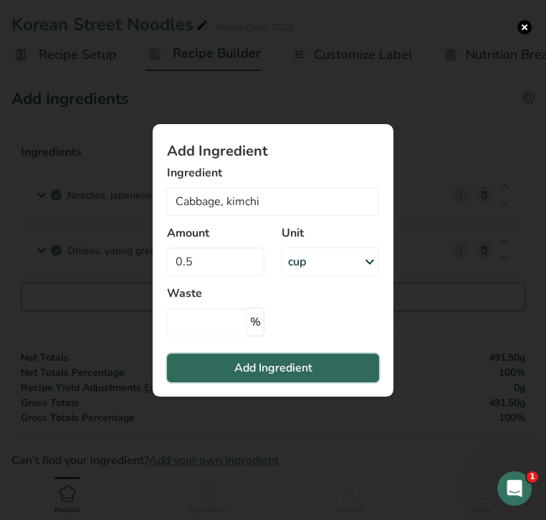
click at [259, 360] on span "Add Ingredient" at bounding box center [273, 367] width 78 height 17
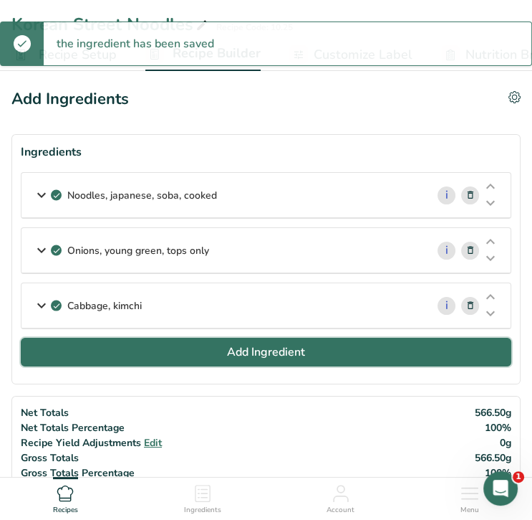
click at [249, 346] on span "Add Ingredient" at bounding box center [266, 351] width 78 height 17
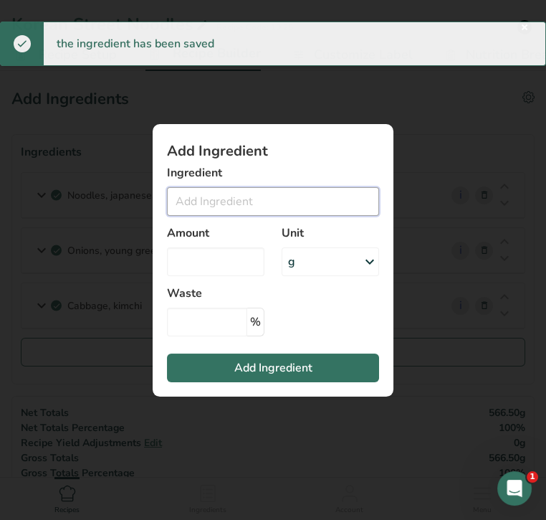
click at [212, 204] on input "Add ingredient modal" at bounding box center [273, 201] width 212 height 29
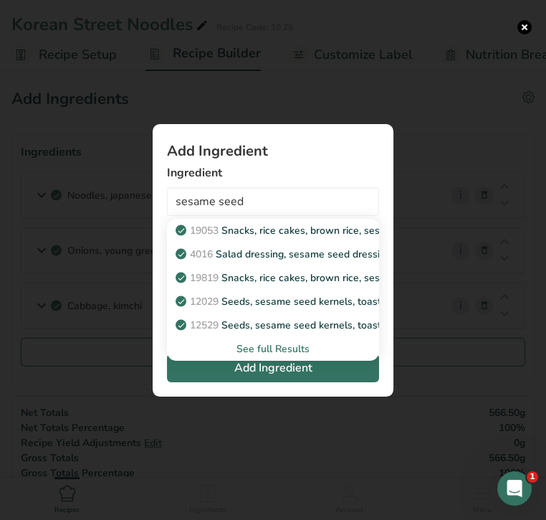
click at [285, 347] on div "See full Results" at bounding box center [272, 348] width 189 height 15
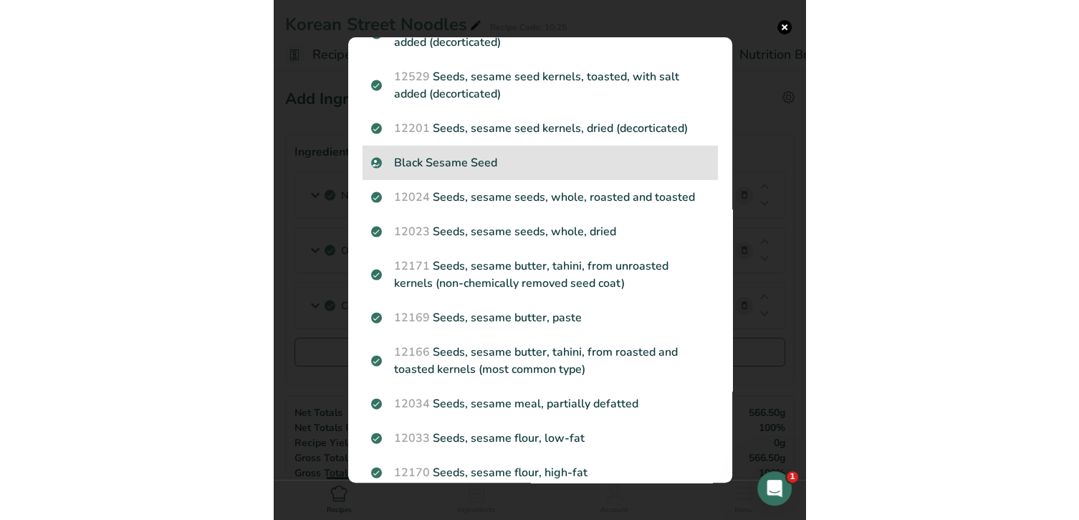
scroll to position [193, 0]
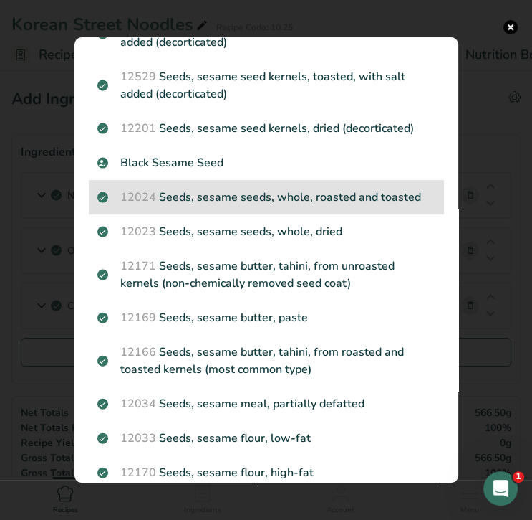
click at [307, 202] on p "12024 Seeds, sesame seeds, whole, roasted and toasted" at bounding box center [266, 196] width 338 height 17
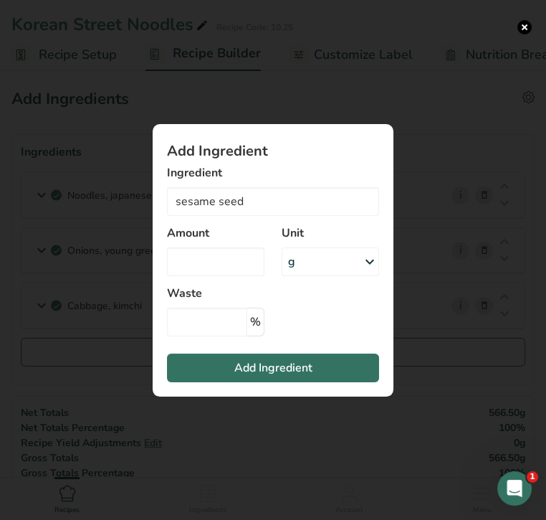
type input "Seeds, sesame seeds, whole, roasted and toasted"
click at [223, 265] on input "Add ingredient modal" at bounding box center [215, 261] width 97 height 29
type input "2"
click at [327, 263] on div "g" at bounding box center [330, 261] width 97 height 29
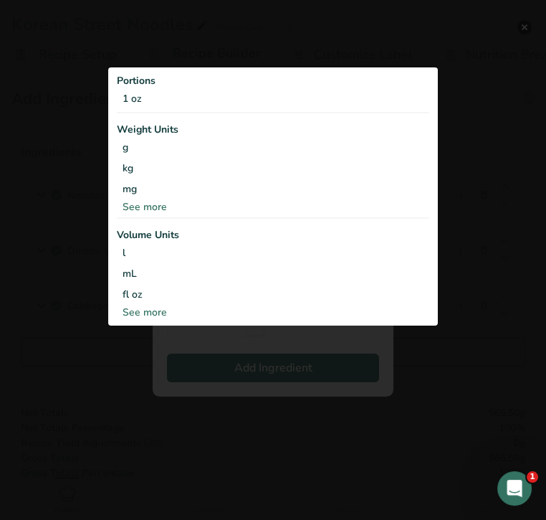
click at [157, 311] on div "See more" at bounding box center [273, 312] width 312 height 15
select select "22"
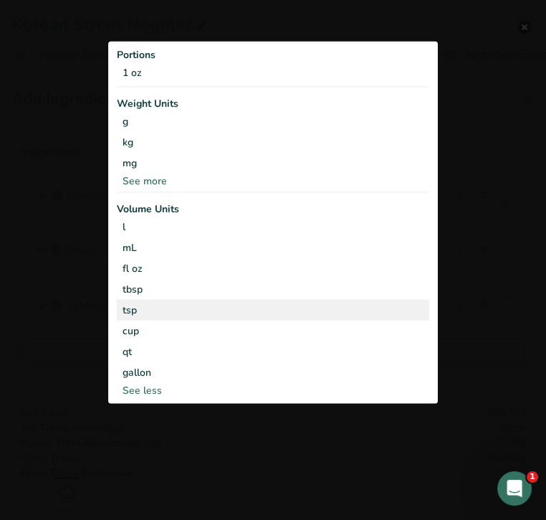
click at [162, 308] on div "tsp" at bounding box center [273, 309] width 301 height 15
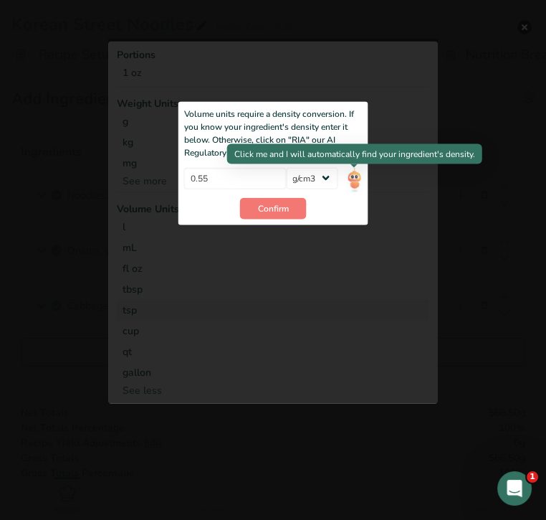
click at [355, 180] on img "Add ingredient modal" at bounding box center [354, 179] width 16 height 25
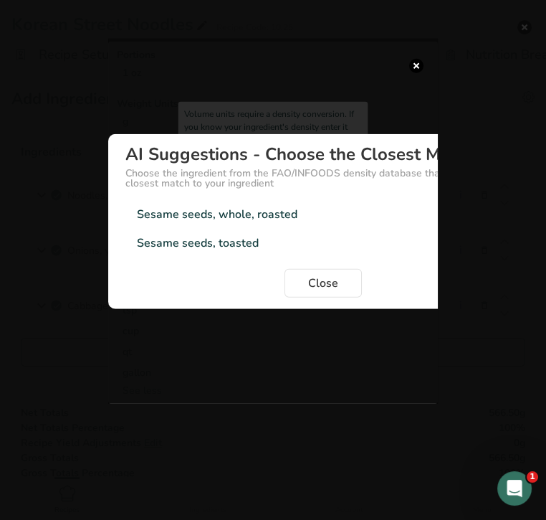
click at [305, 251] on div "Sesame seeds, toasted 0.65g/cm3" at bounding box center [323, 243] width 396 height 29
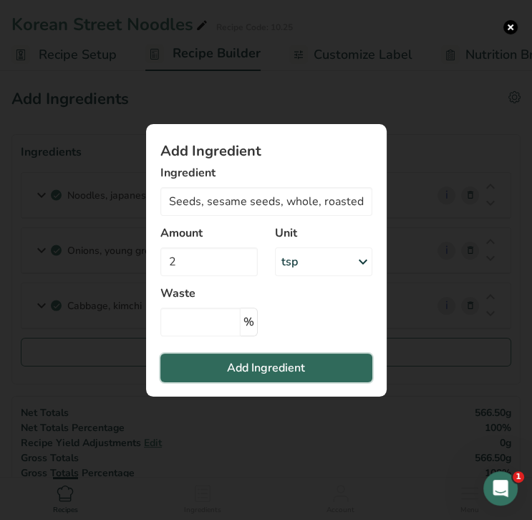
click at [264, 363] on span "Add Ingredient" at bounding box center [266, 367] width 78 height 17
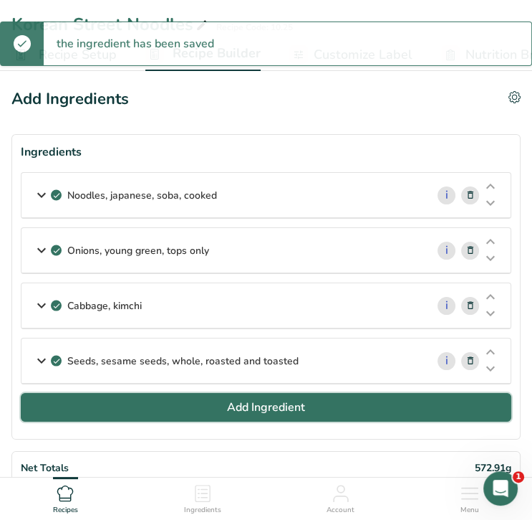
click at [284, 408] on span "Add Ingredient" at bounding box center [266, 406] width 78 height 17
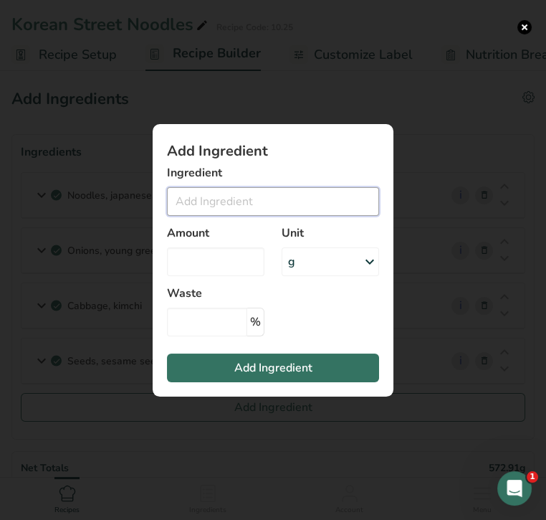
click at [257, 196] on input "Add ingredient modal" at bounding box center [273, 201] width 212 height 29
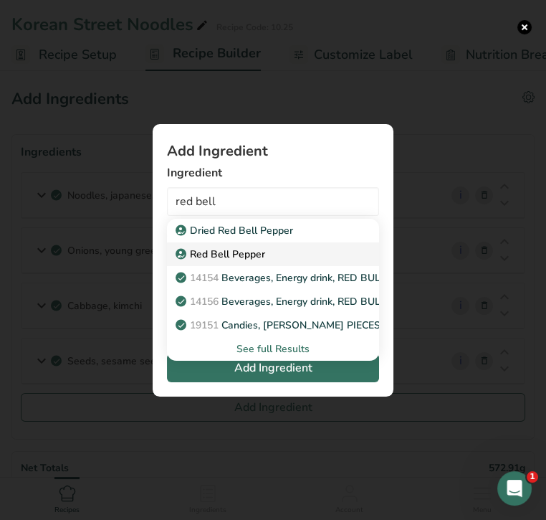
click at [255, 256] on p "Red Bell Pepper" at bounding box center [221, 254] width 87 height 15
type input "Red Bell Pepper"
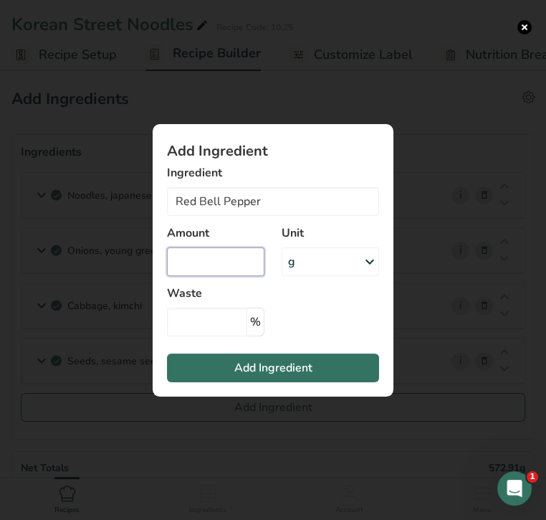
click at [252, 263] on input "Add ingredient modal" at bounding box center [215, 261] width 97 height 29
type input "1"
click at [313, 265] on div "g" at bounding box center [330, 261] width 97 height 29
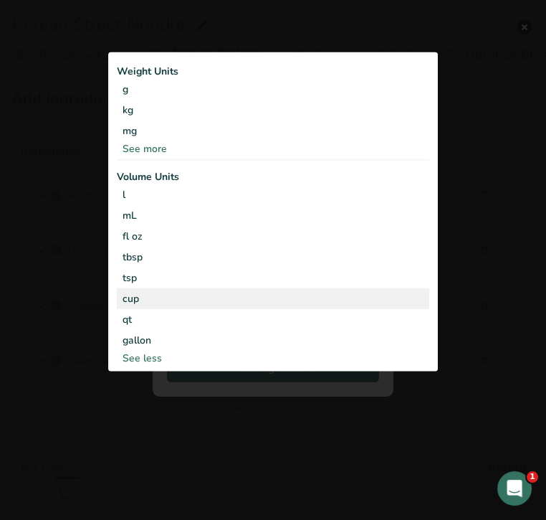
click at [312, 302] on div "cup" at bounding box center [273, 298] width 301 height 15
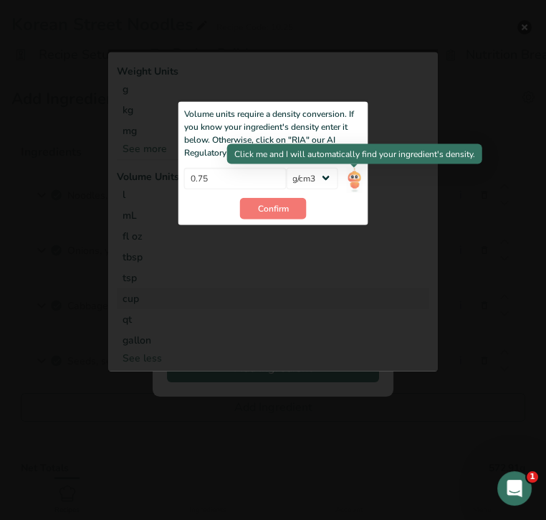
click at [355, 183] on img "Add ingredient modal" at bounding box center [354, 179] width 16 height 25
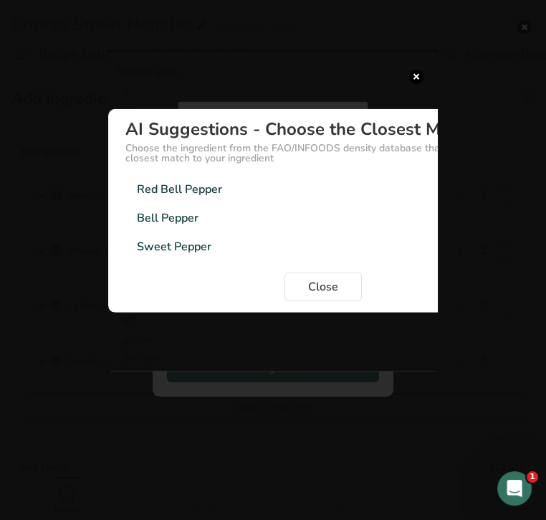
click at [290, 192] on div "Red Bell Pepper 0.75g/cm3" at bounding box center [323, 189] width 396 height 29
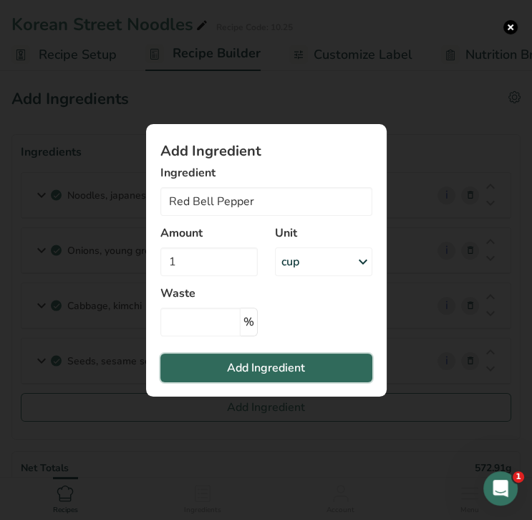
click at [277, 362] on span "Add Ingredient" at bounding box center [266, 367] width 78 height 17
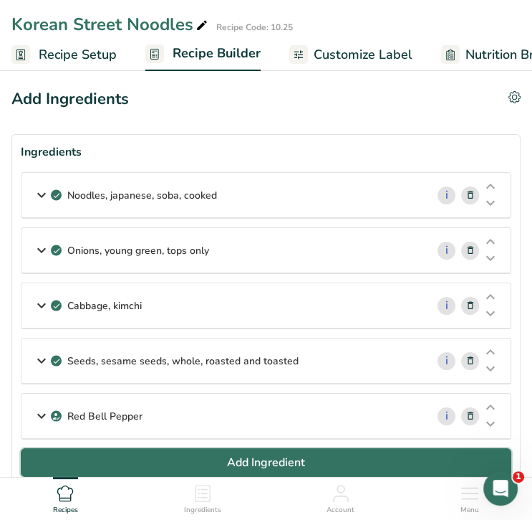
click at [315, 453] on button "Add Ingredient" at bounding box center [266, 462] width 491 height 29
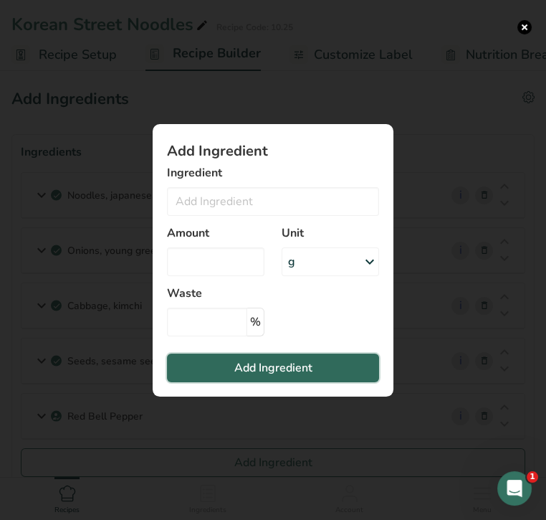
click at [289, 365] on span "Add Ingredient" at bounding box center [273, 367] width 78 height 17
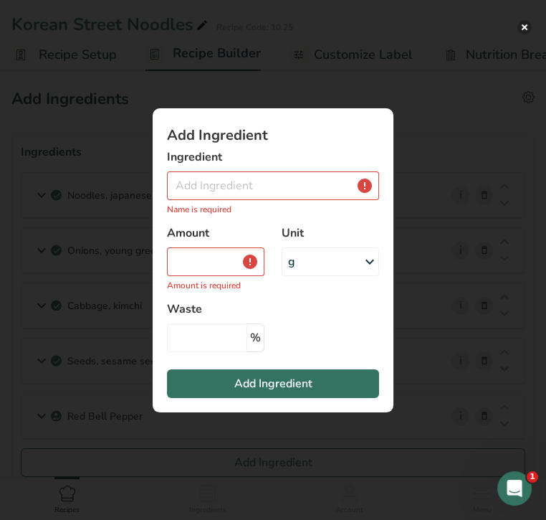
click at [527, 29] on button "Add ingredient modal" at bounding box center [524, 27] width 14 height 14
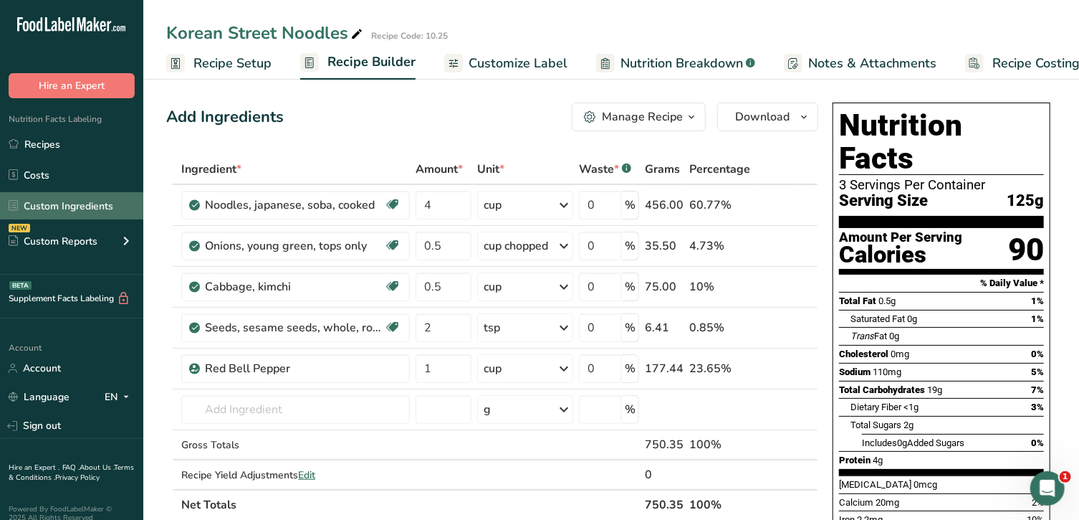
click at [94, 195] on link "Custom Ingredients" at bounding box center [71, 205] width 143 height 27
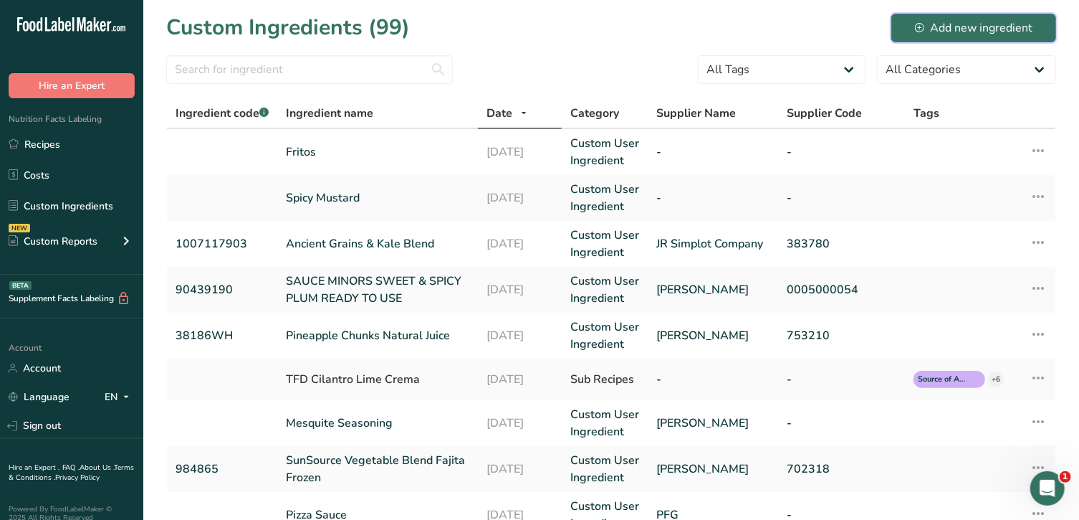
click at [969, 24] on div "Add new ingredient" at bounding box center [974, 27] width 118 height 17
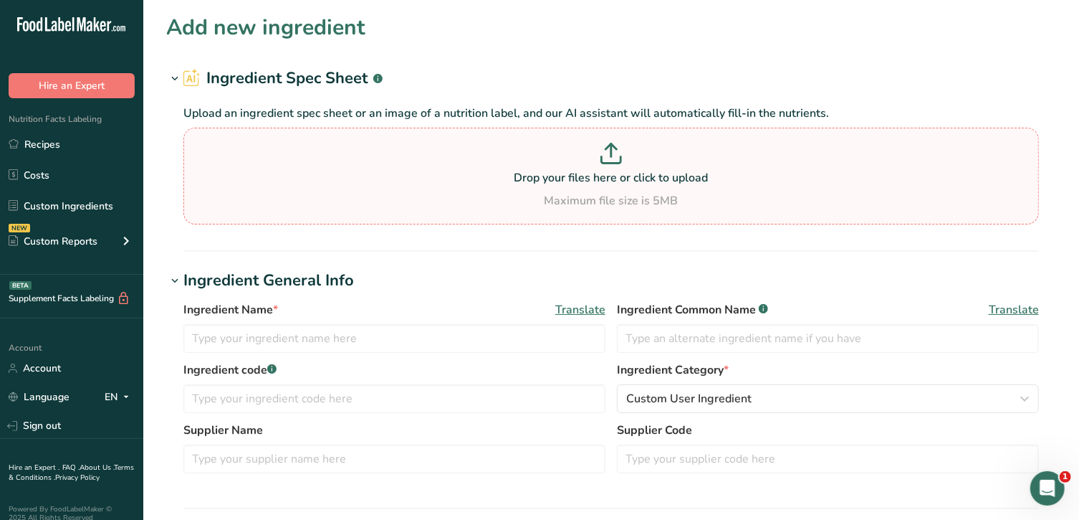
click at [633, 169] on p "Drop your files here or click to upload" at bounding box center [611, 177] width 848 height 17
click at [633, 169] on input "Drop your files here or click to upload Maximum file size is 5MB" at bounding box center [611, 176] width 856 height 97
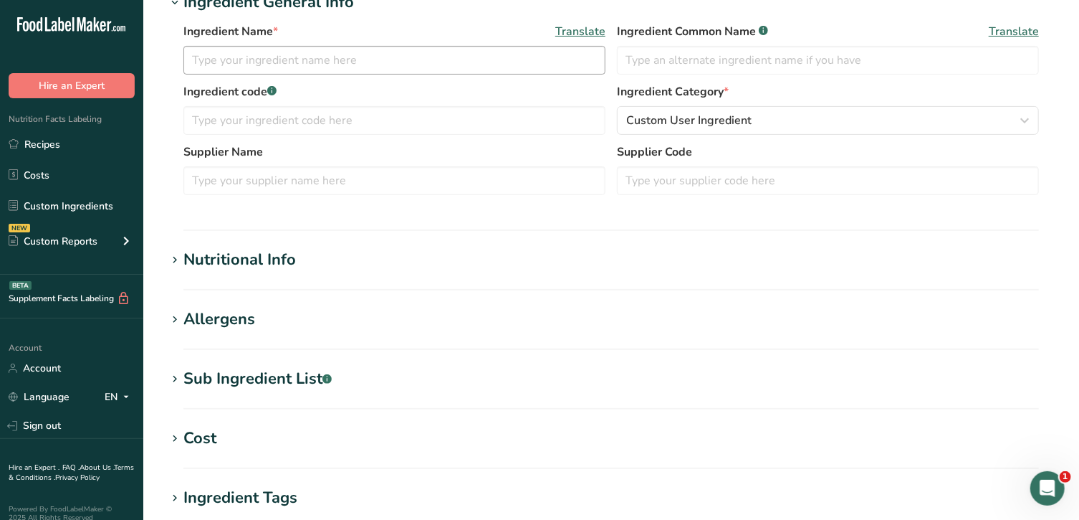
scroll to position [207, 0]
click at [182, 258] on span at bounding box center [174, 261] width 17 height 17
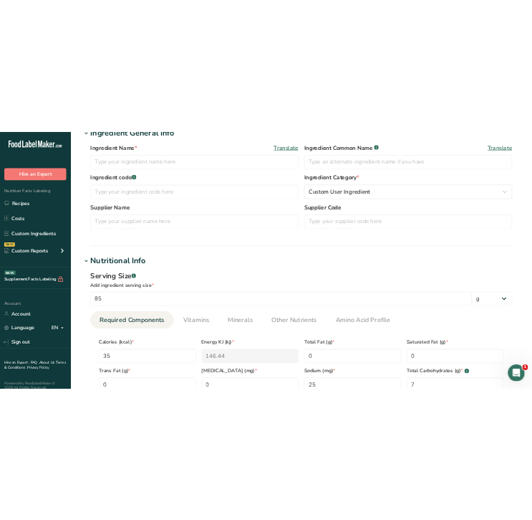
scroll to position [16, 0]
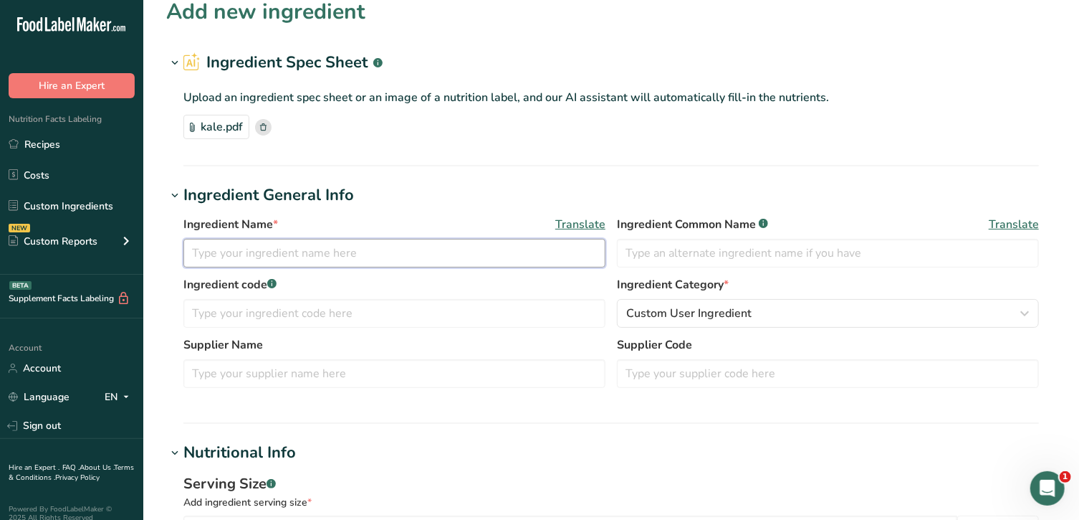
click at [302, 248] on input "text" at bounding box center [394, 253] width 422 height 29
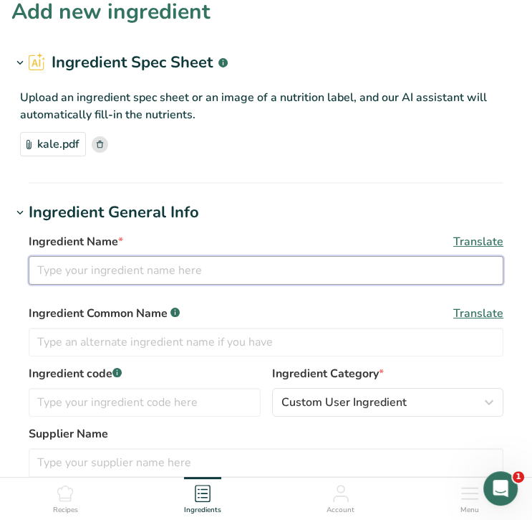
click at [109, 274] on input "text" at bounding box center [266, 270] width 475 height 29
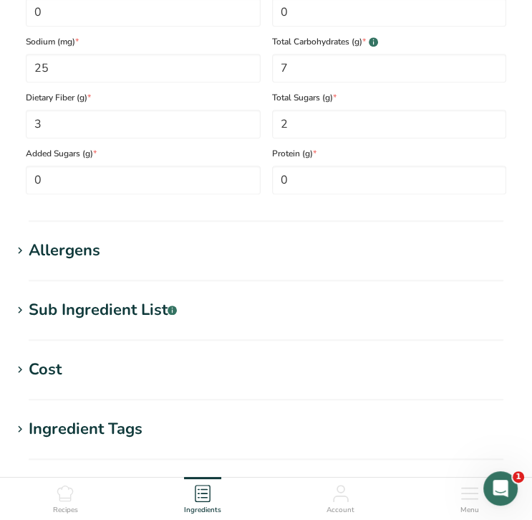
scroll to position [903, 0]
type input "Kale Veggie Blend"
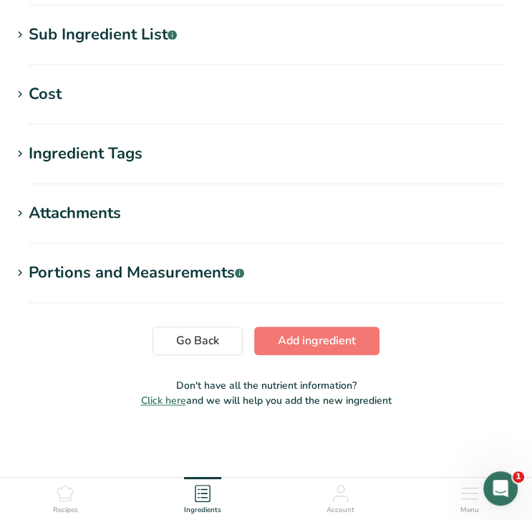
scroll to position [1180, 0]
click at [21, 274] on icon at bounding box center [20, 273] width 13 height 20
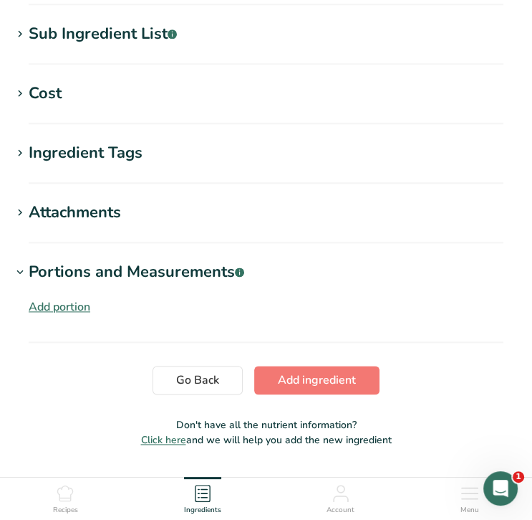
click at [63, 311] on div "Add portion" at bounding box center [60, 306] width 62 height 17
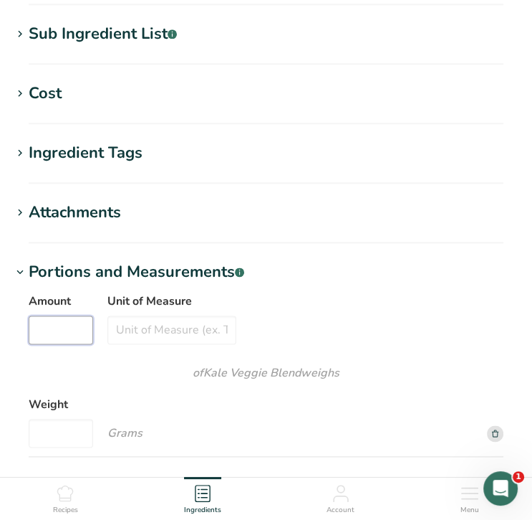
click at [70, 324] on input "Amount" at bounding box center [61, 329] width 64 height 29
type input "1"
click at [169, 336] on input "Unit of Measure" at bounding box center [171, 329] width 129 height 29
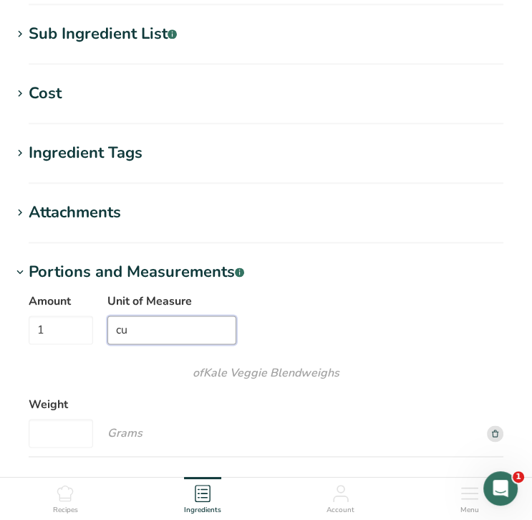
type input "cup"
click at [57, 436] on input "Weight" at bounding box center [61, 433] width 64 height 29
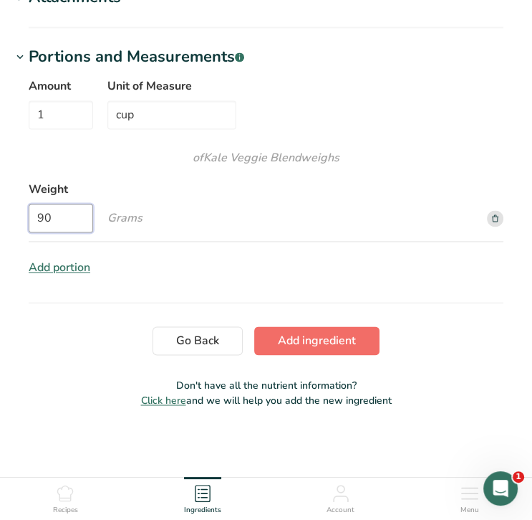
type input "90"
click at [322, 335] on span "Add ingredient" at bounding box center [317, 340] width 78 height 17
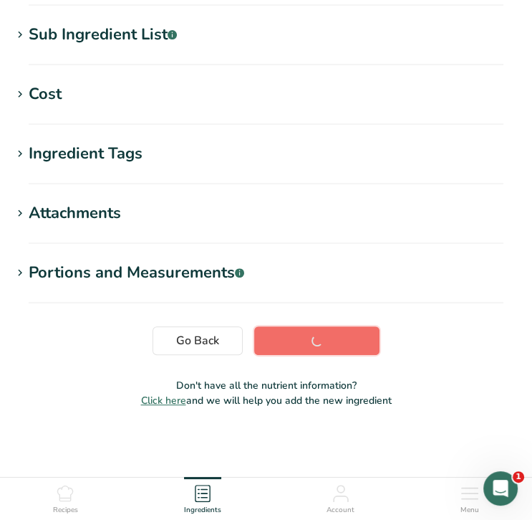
scroll to position [281, 0]
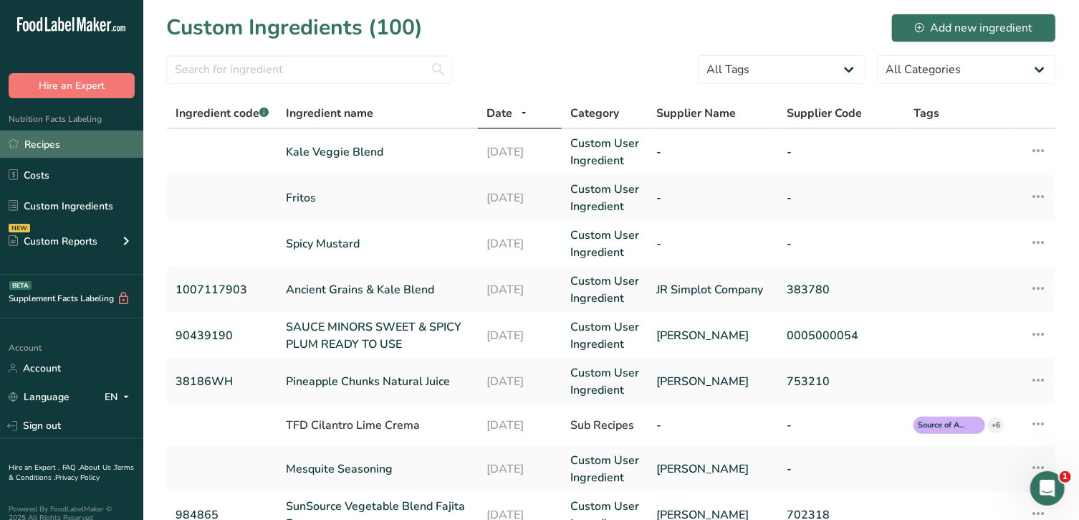
click at [53, 146] on link "Recipes" at bounding box center [71, 143] width 143 height 27
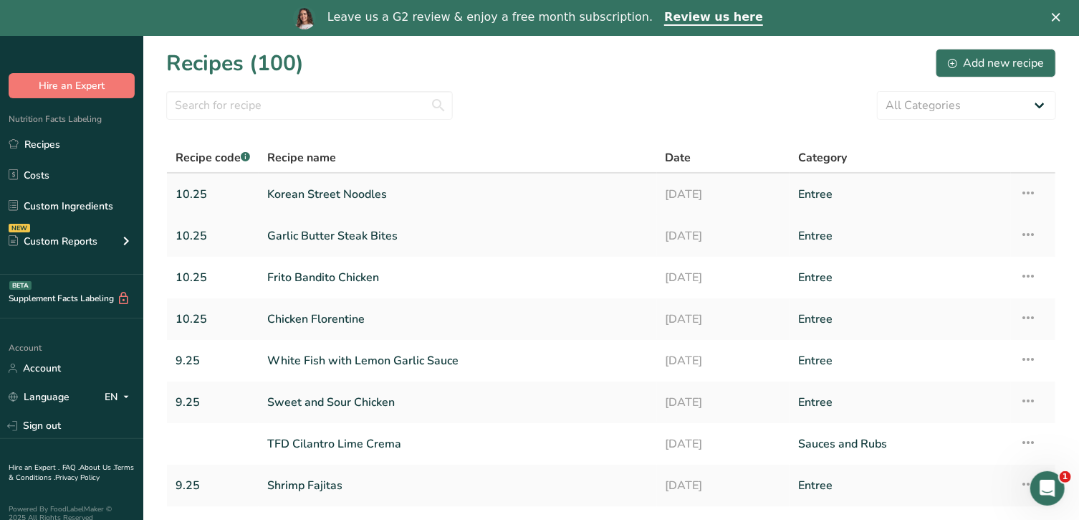
click at [346, 192] on link "Korean Street Noodles" at bounding box center [457, 194] width 381 height 30
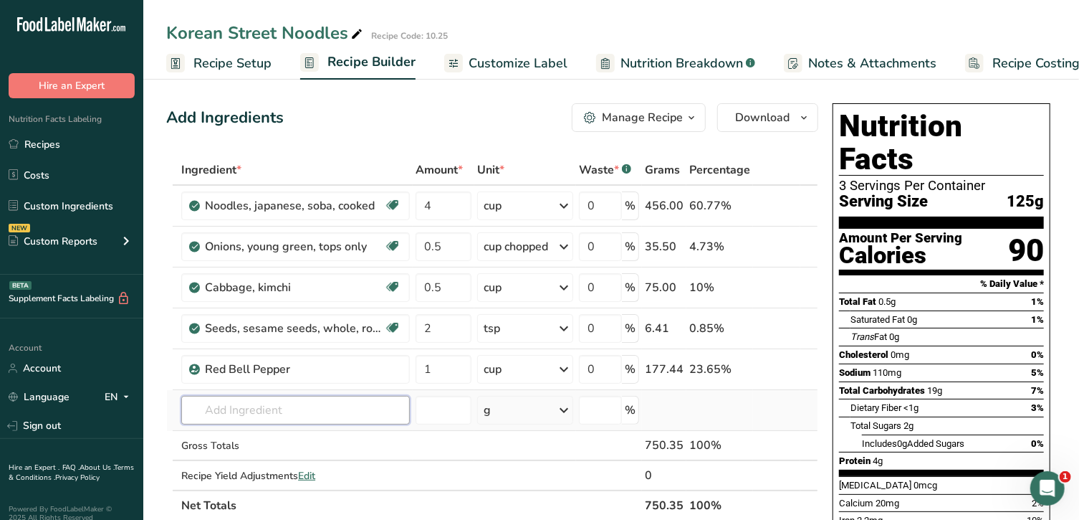
click at [333, 406] on input "text" at bounding box center [295, 410] width 229 height 29
type input "kale ve"
click at [264, 360] on p "Kale Veggie Blend" at bounding box center [241, 360] width 97 height 15
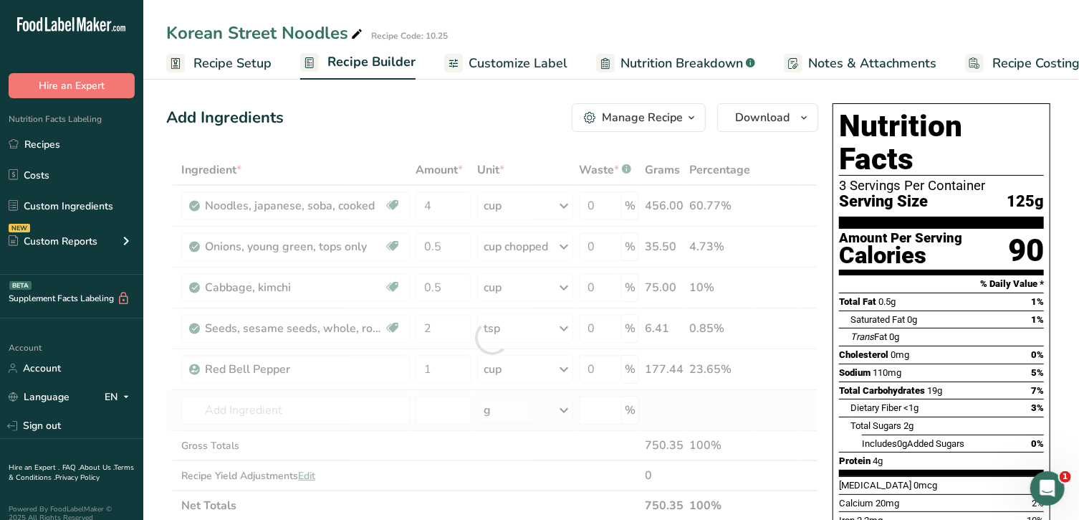
type input "Kale Veggie Blend"
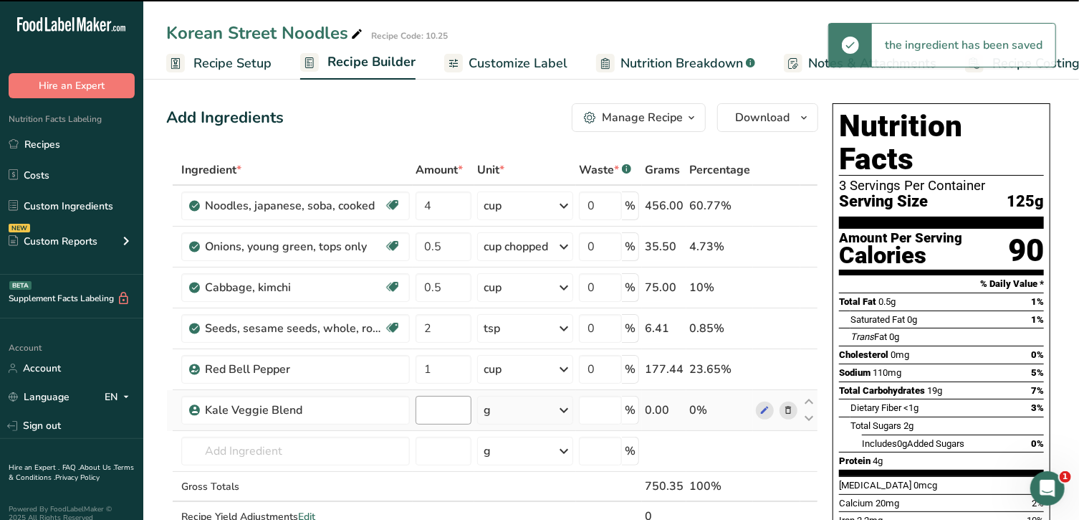
type input "0"
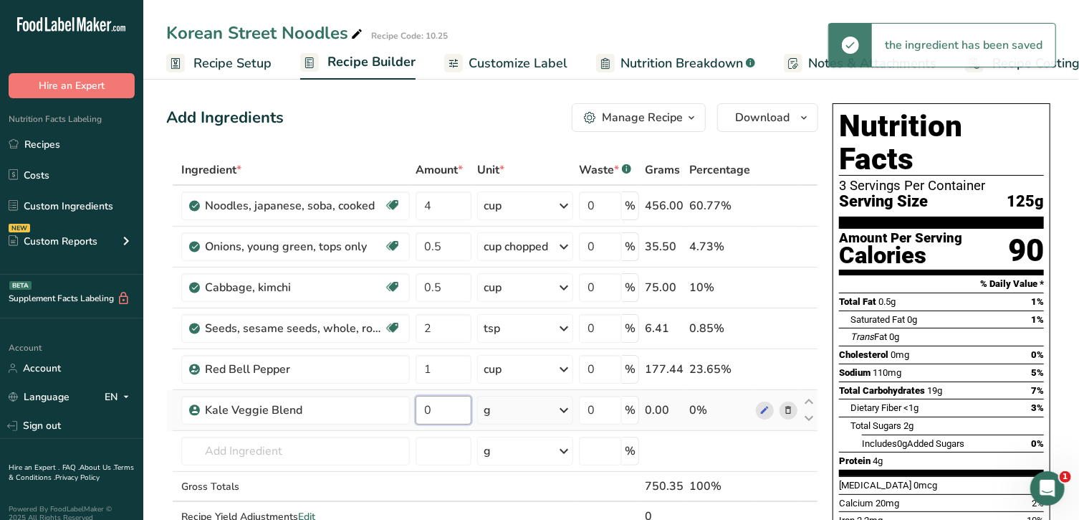
click at [433, 405] on input "0" at bounding box center [444, 410] width 56 height 29
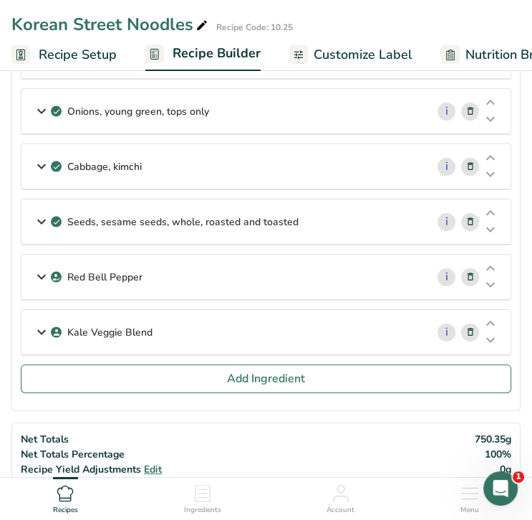
scroll to position [138, 0]
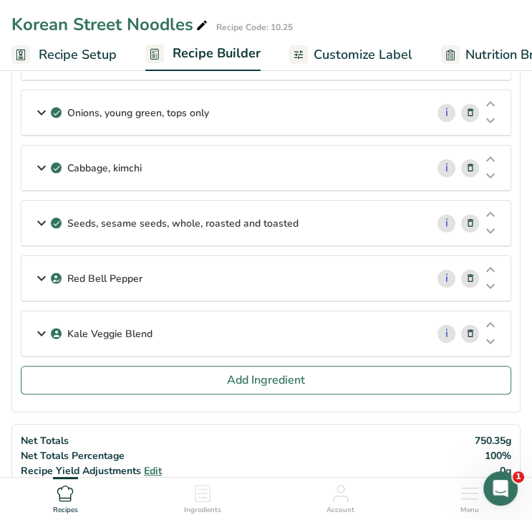
click at [383, 325] on div "Kale Veggie Blend" at bounding box center [223, 333] width 405 height 44
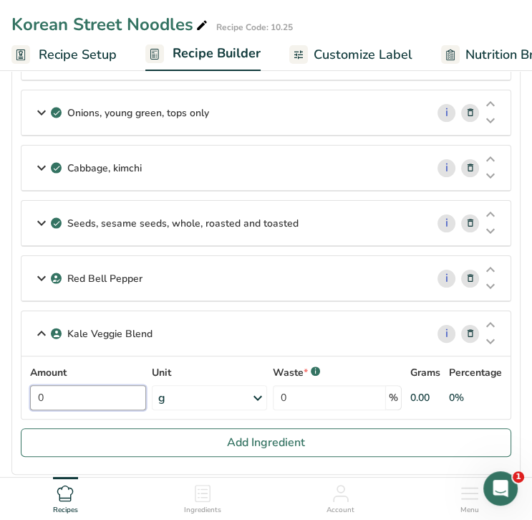
click at [113, 388] on input "0" at bounding box center [88, 397] width 116 height 25
type input "2"
click at [173, 389] on div "Amount 2 Unit g Portions 1 cup Weight Units g kg mg See more Volume Units l Vol…" at bounding box center [266, 387] width 472 height 45
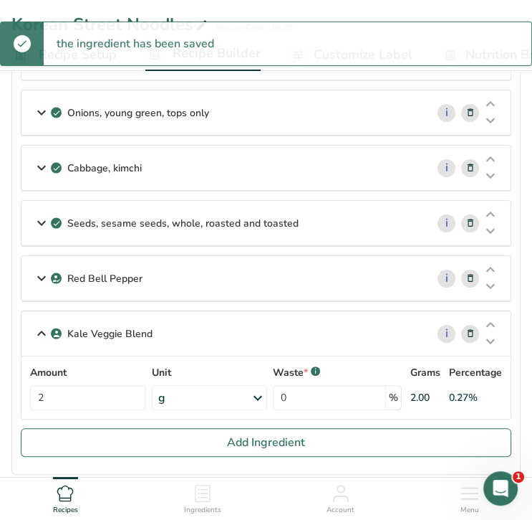
click at [173, 388] on div "g" at bounding box center [209, 397] width 115 height 25
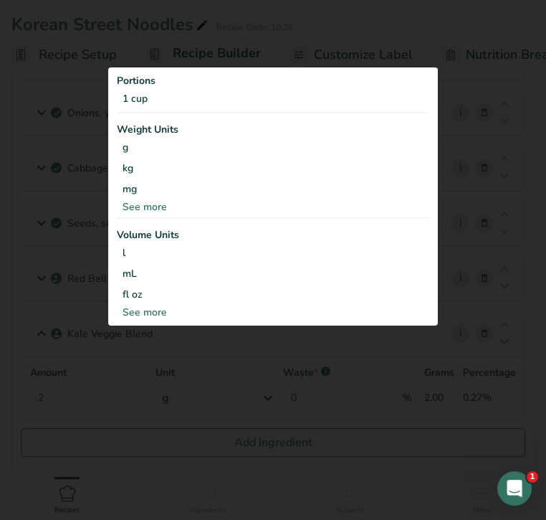
click at [151, 307] on div "See more" at bounding box center [273, 312] width 312 height 15
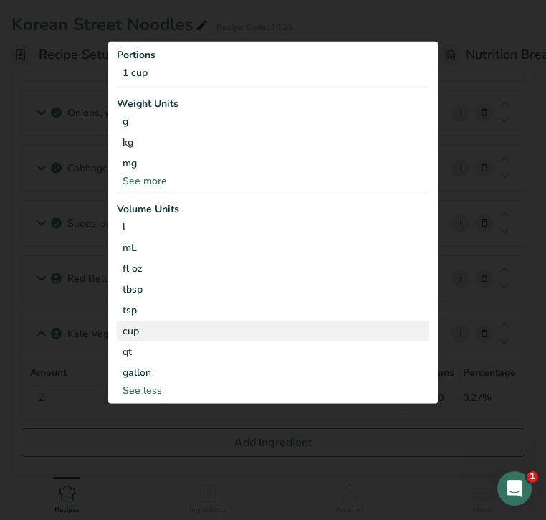
click at [158, 331] on div "cup" at bounding box center [273, 330] width 301 height 15
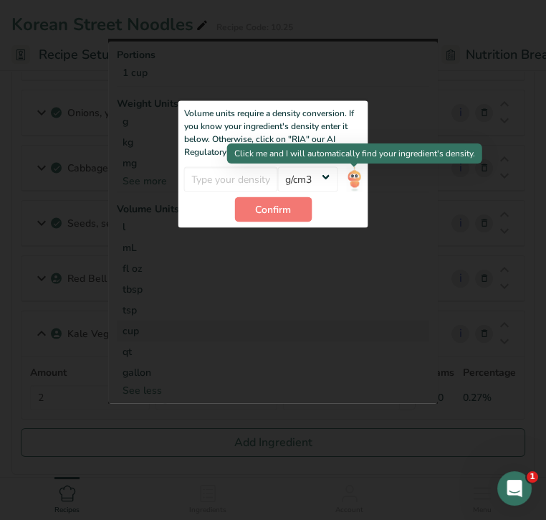
click at [355, 176] on img at bounding box center [354, 178] width 16 height 25
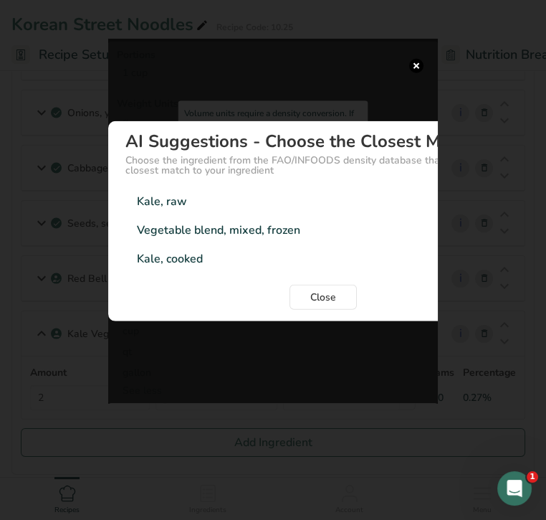
click at [180, 206] on div "Kale, raw" at bounding box center [162, 201] width 50 height 17
type input "0.334"
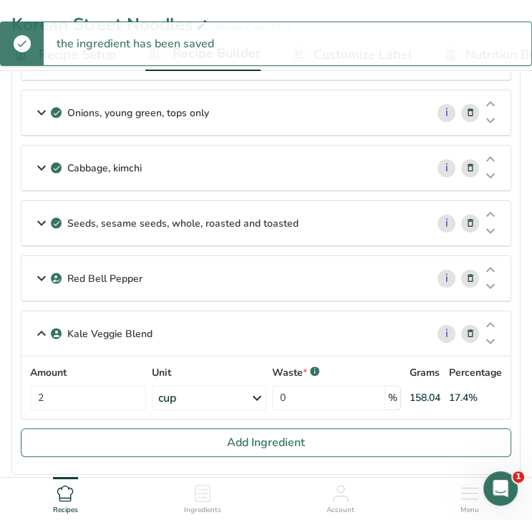
click at [300, 380] on div "Waste * .a-a{fill:#347362;}.b-a{fill:#fff;} 0 %" at bounding box center [336, 387] width 129 height 45
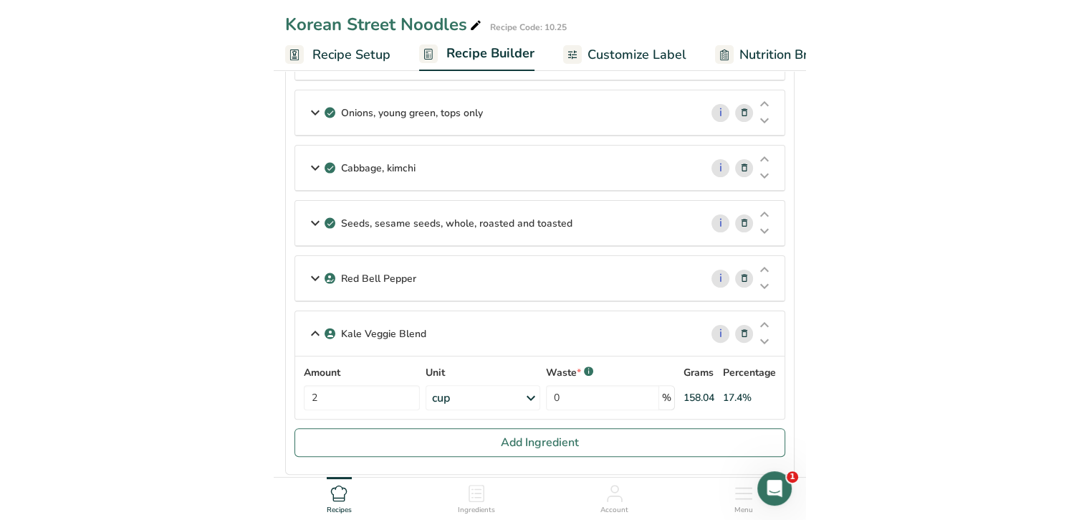
scroll to position [0, 0]
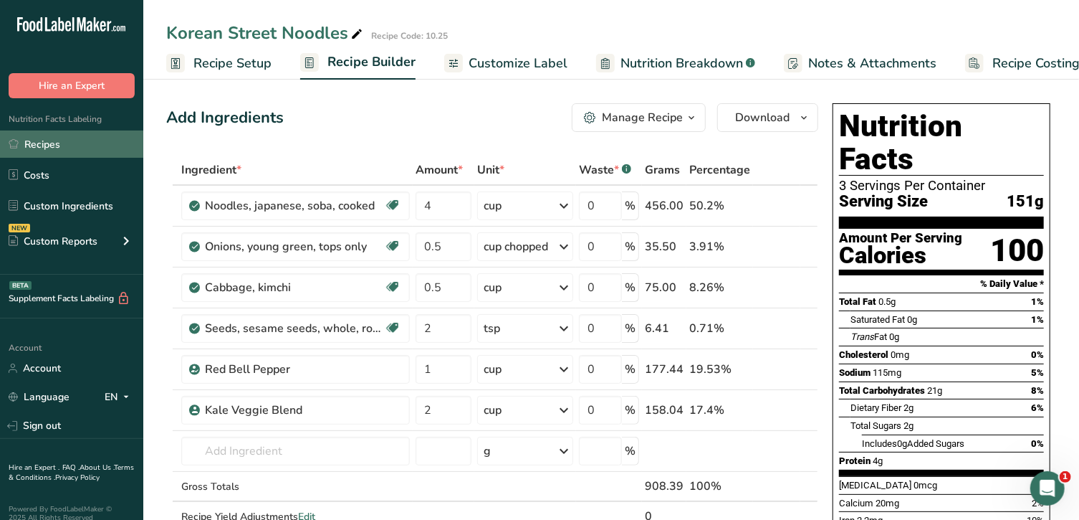
click at [38, 153] on link "Recipes" at bounding box center [71, 143] width 143 height 27
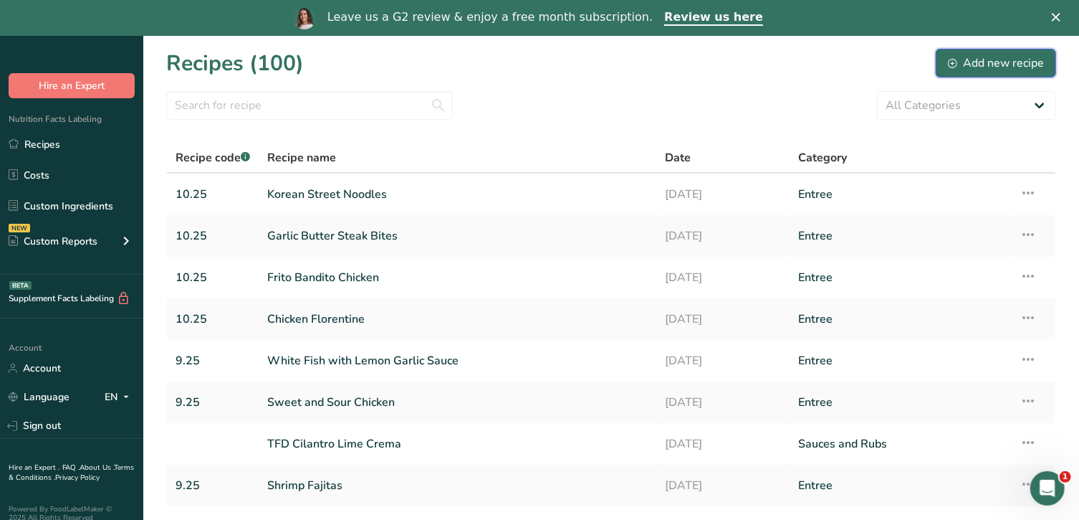
click at [1010, 63] on div "Add new recipe" at bounding box center [996, 62] width 96 height 17
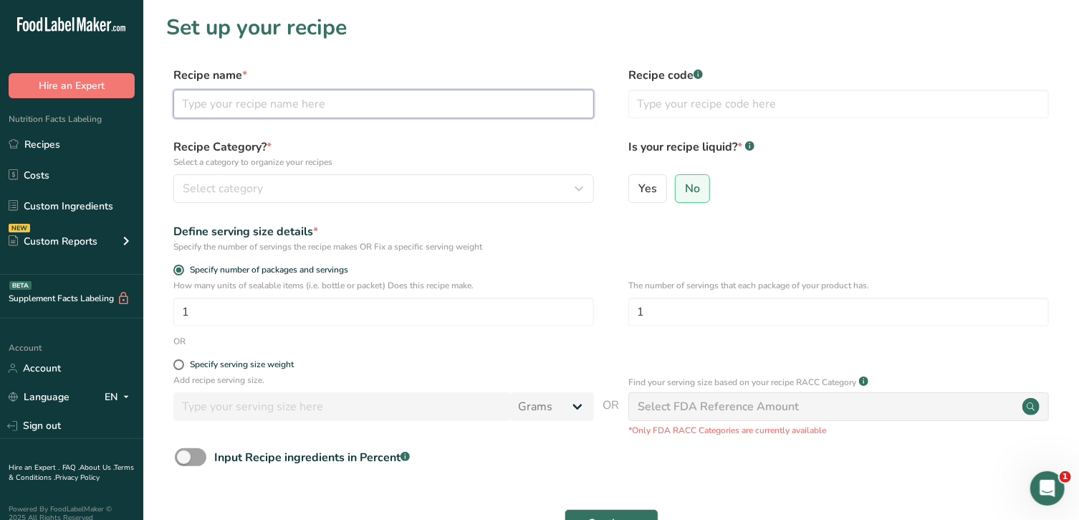
click at [527, 102] on input "text" at bounding box center [383, 104] width 421 height 29
type input "TFD Korean BBQ Sauce"
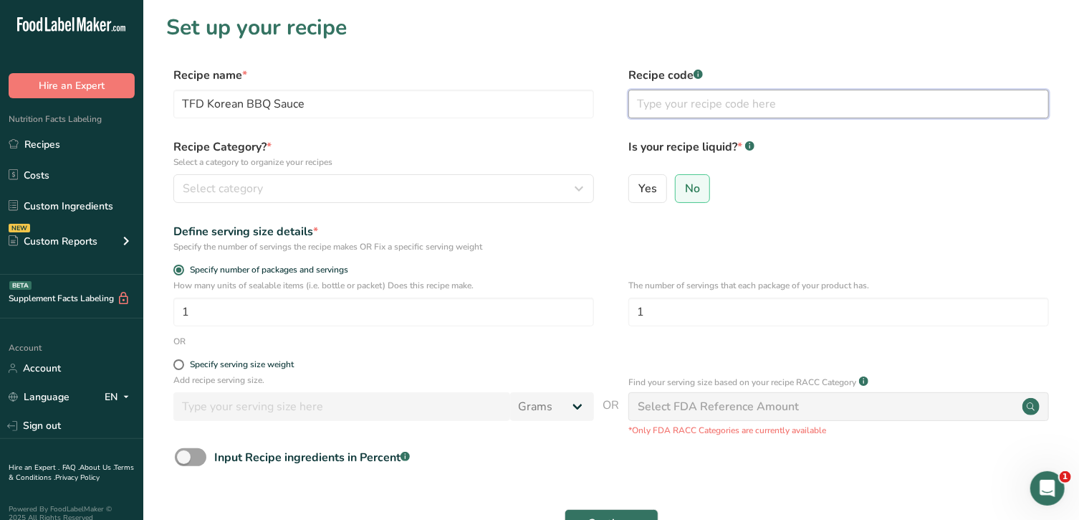
click at [650, 104] on input "text" at bounding box center [838, 104] width 421 height 29
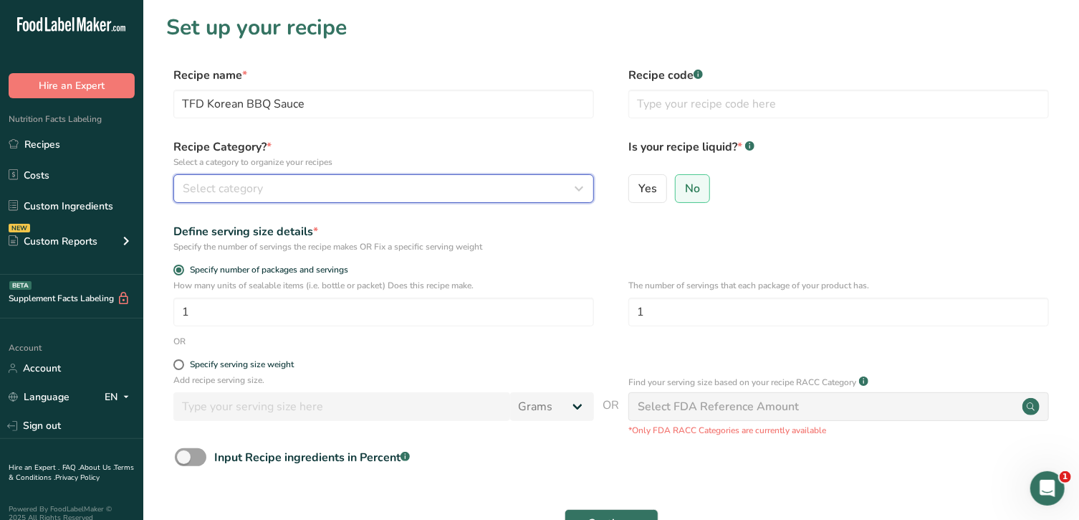
click at [410, 190] on div "Select category" at bounding box center [379, 188] width 393 height 17
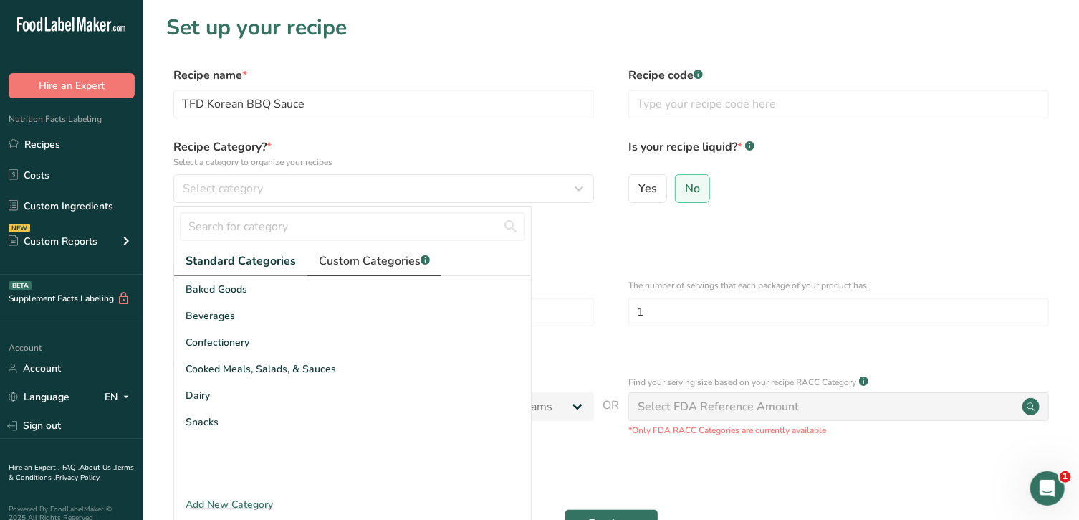
click at [375, 261] on span "Custom Categories .a-a{fill:#347362;}.b-a{fill:#fff;}" at bounding box center [374, 260] width 111 height 17
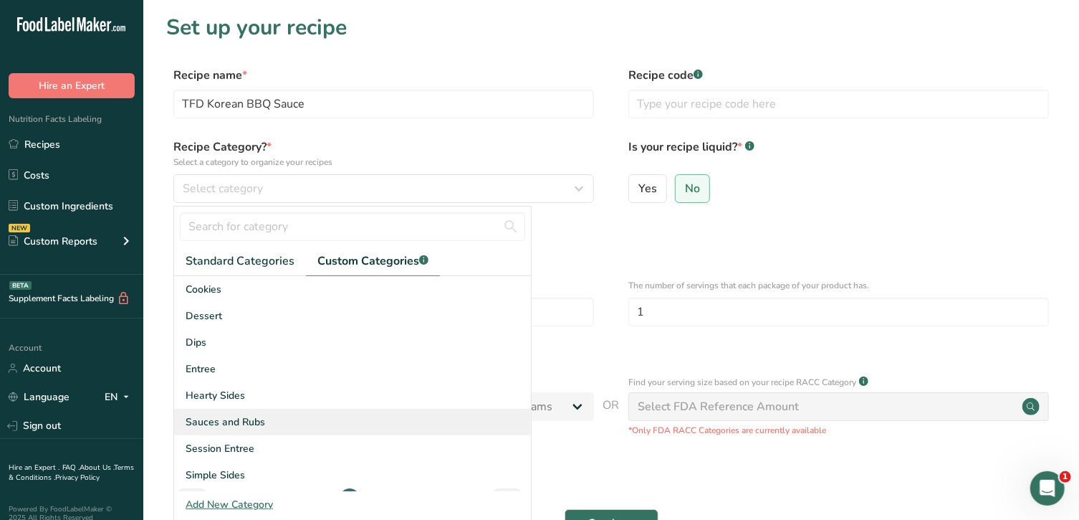
click at [267, 417] on div "Sauces and Rubs" at bounding box center [352, 421] width 357 height 27
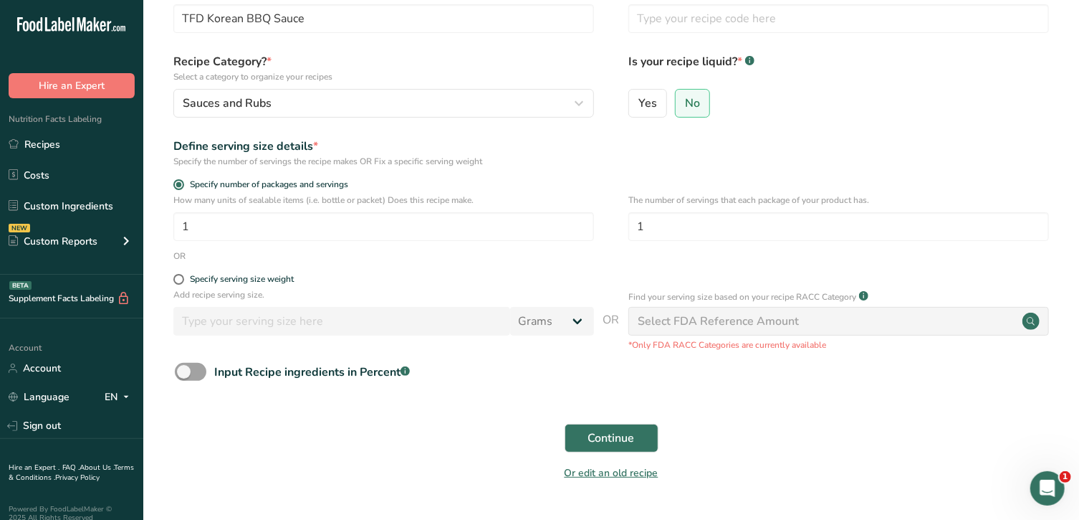
scroll to position [87, 0]
click at [621, 437] on span "Continue" at bounding box center [611, 436] width 47 height 17
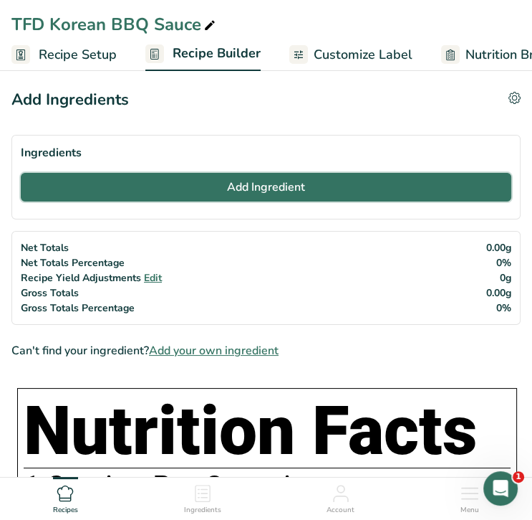
click at [264, 190] on span "Add Ingredient" at bounding box center [266, 186] width 78 height 17
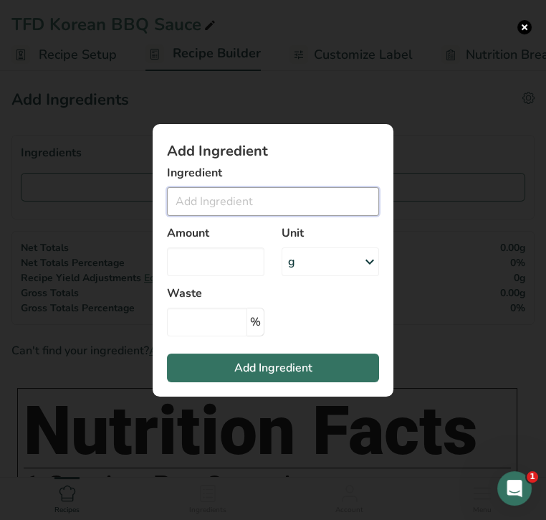
click at [269, 201] on input "Add ingredient modal" at bounding box center [273, 201] width 212 height 29
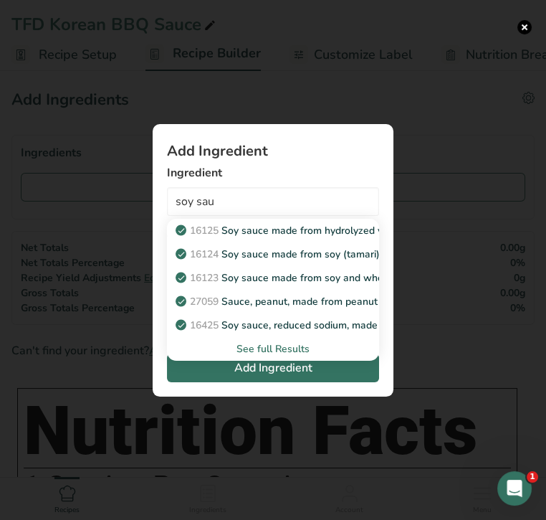
click at [285, 345] on div "See full Results" at bounding box center [272, 348] width 189 height 15
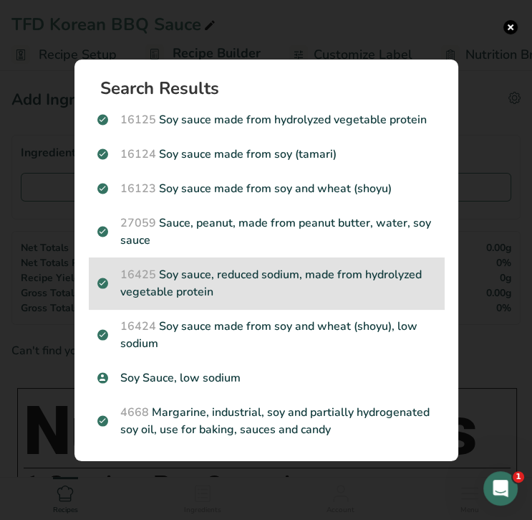
click at [273, 289] on p "16425 Soy sauce, reduced sodium, made from hydrolyzed vegetable protein" at bounding box center [266, 283] width 338 height 34
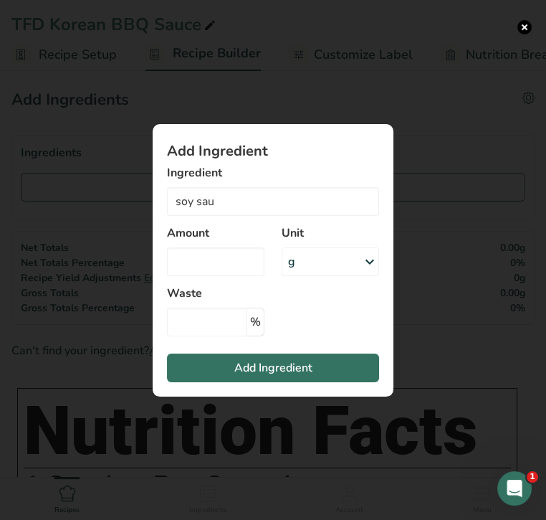
type input "Soy sauce, reduced sodium, made from hydrolyzed vegetable protein"
click at [232, 259] on input "Add ingredient modal" at bounding box center [215, 261] width 97 height 29
type input "0.25"
click at [330, 256] on div "g" at bounding box center [330, 261] width 97 height 29
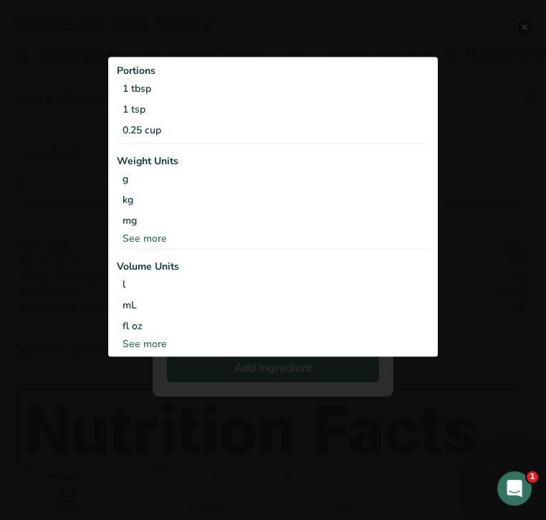
click at [150, 341] on div "See more" at bounding box center [273, 343] width 312 height 15
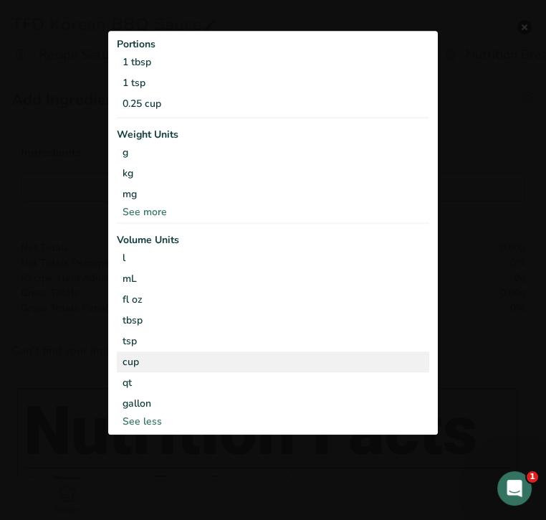
click at [152, 358] on div "cup" at bounding box center [273, 362] width 301 height 15
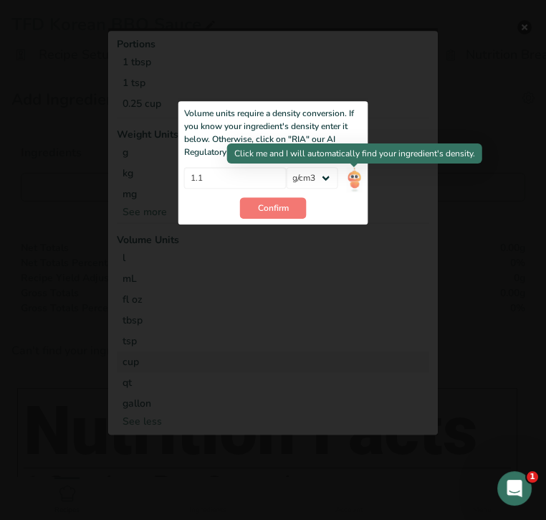
click at [355, 183] on img "Add ingredient modal" at bounding box center [354, 179] width 16 height 25
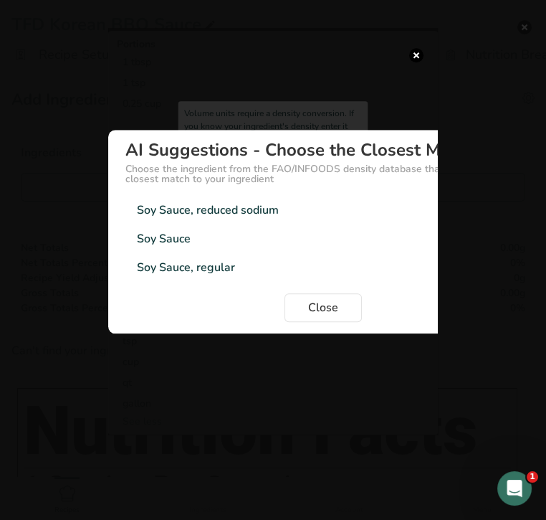
click at [269, 214] on div "Soy Sauce, reduced sodium" at bounding box center [208, 209] width 142 height 17
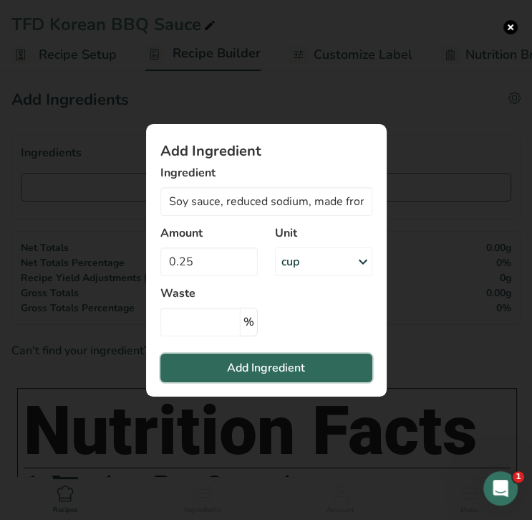
click at [289, 363] on span "Add Ingredient" at bounding box center [266, 367] width 78 height 17
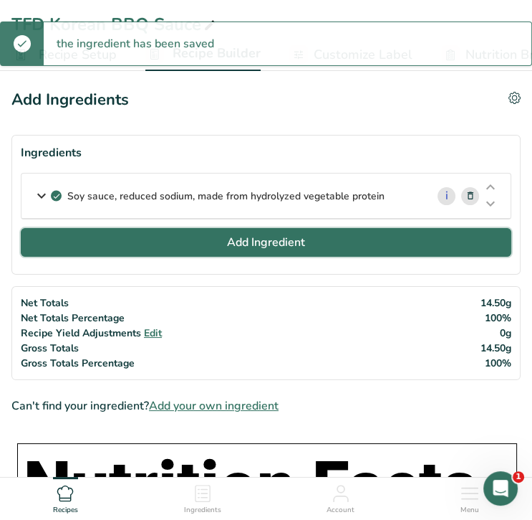
click at [276, 245] on span "Add Ingredient" at bounding box center [266, 242] width 78 height 17
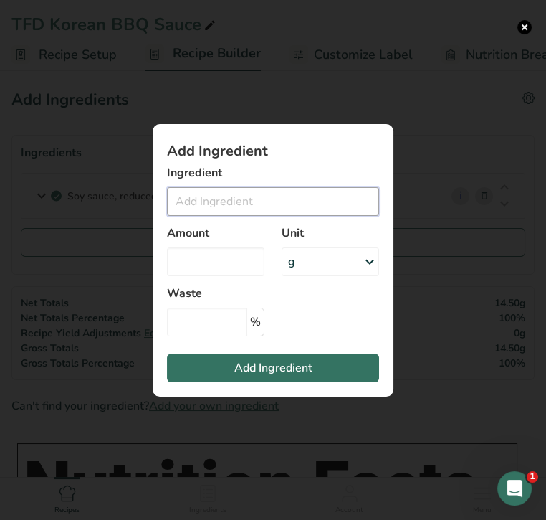
click at [258, 204] on input "Add ingredient modal" at bounding box center [273, 201] width 212 height 29
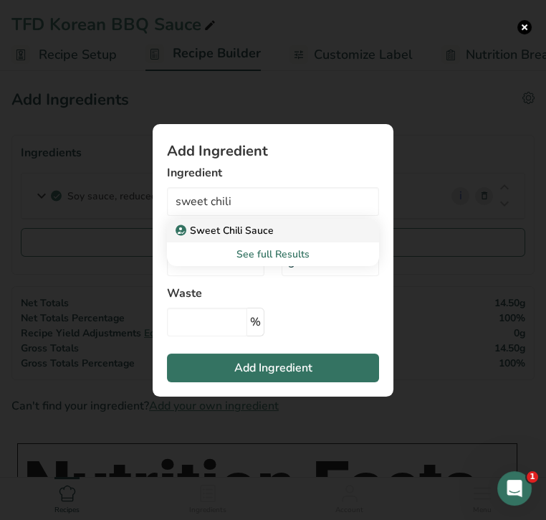
click at [263, 229] on p "Sweet Chili Sauce" at bounding box center [225, 230] width 95 height 15
type input "Sweet Chili Sauce"
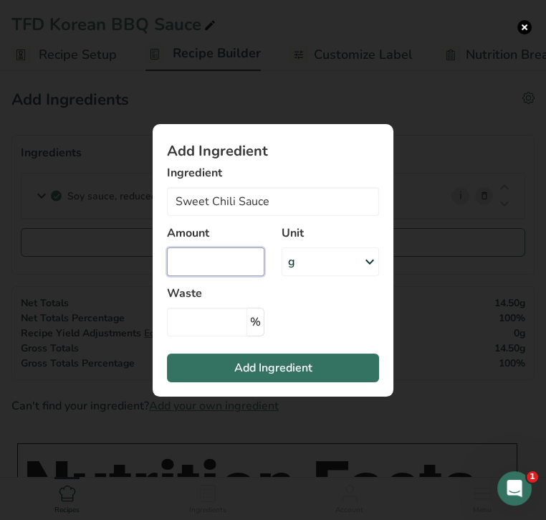
click at [249, 256] on input "Add ingredient modal" at bounding box center [215, 261] width 97 height 29
type input "0.25"
click at [313, 258] on div "g" at bounding box center [330, 261] width 97 height 29
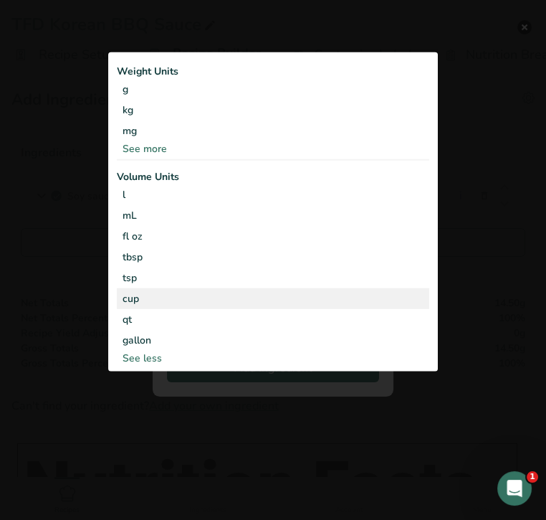
click at [315, 301] on div "cup" at bounding box center [273, 298] width 301 height 15
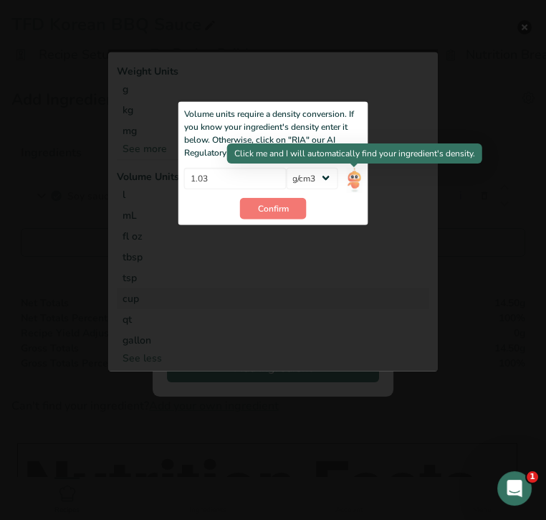
click at [353, 178] on img "Add ingredient modal" at bounding box center [354, 179] width 16 height 25
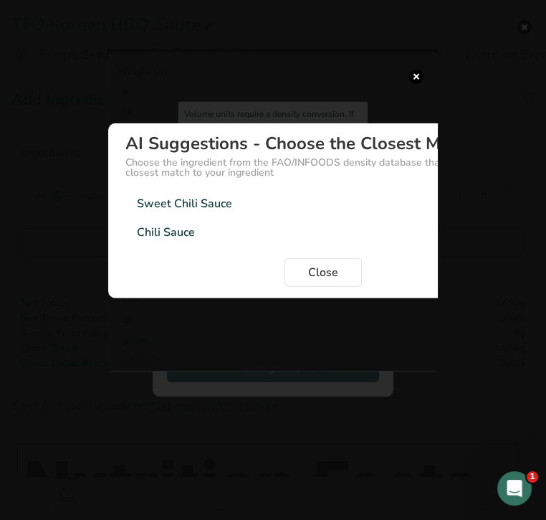
click at [235, 204] on div "Sweet Chili Sauce 1.48g/cm3" at bounding box center [323, 203] width 396 height 29
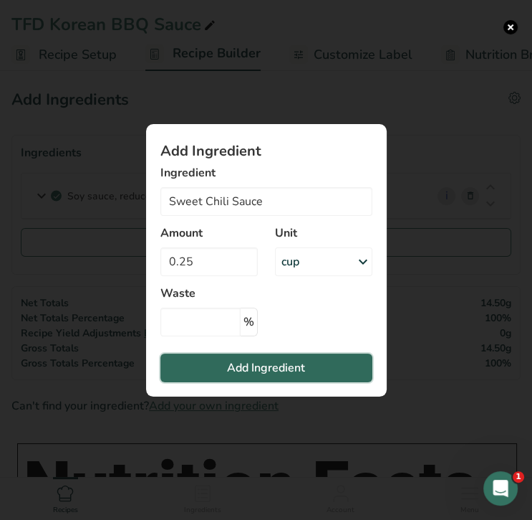
click at [307, 365] on button "Add Ingredient" at bounding box center [267, 367] width 212 height 29
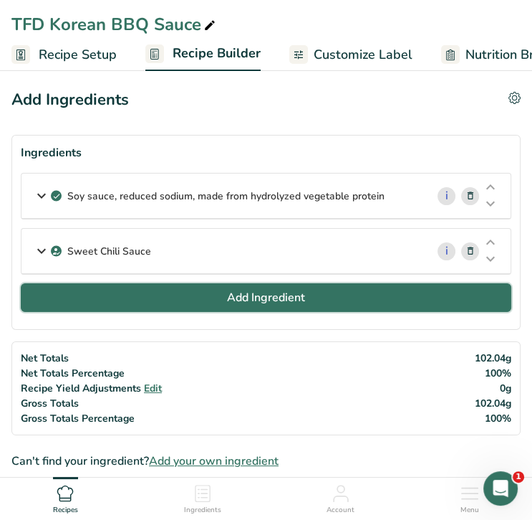
click at [272, 295] on span "Add Ingredient" at bounding box center [266, 297] width 78 height 17
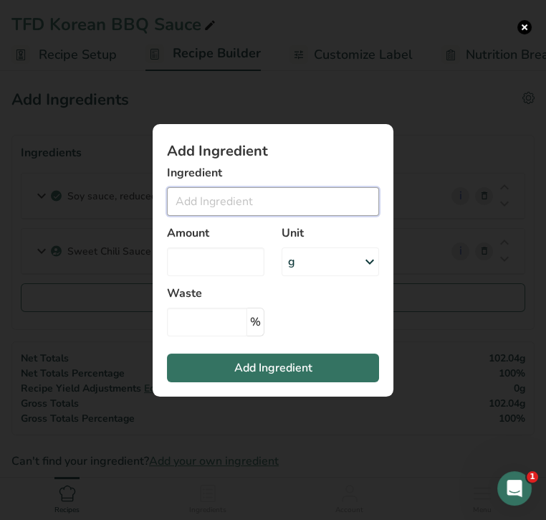
click at [234, 203] on input "Add ingredient modal" at bounding box center [273, 201] width 212 height 29
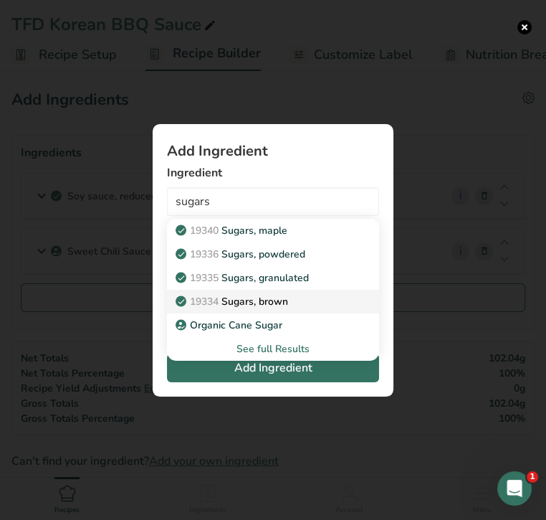
click at [268, 298] on p "19334 Sugars, brown" at bounding box center [233, 301] width 110 height 15
type input "Sugars, brown"
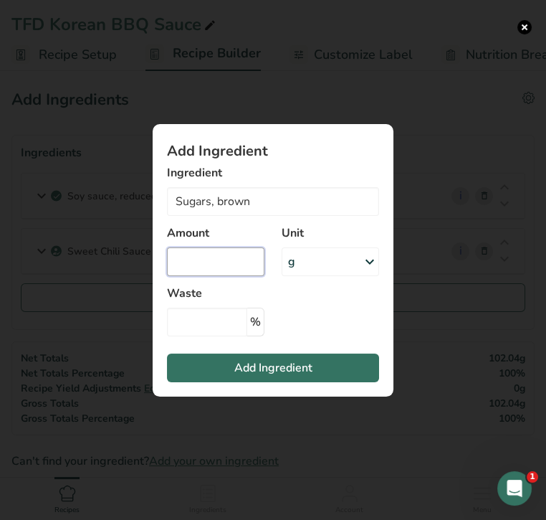
click at [214, 258] on input "Add ingredient modal" at bounding box center [215, 261] width 97 height 29
type input "2"
click at [302, 259] on div "g" at bounding box center [330, 261] width 97 height 29
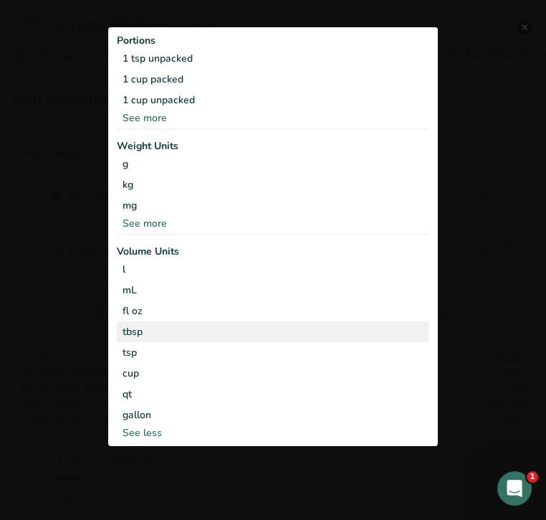
click at [292, 326] on div "tbsp" at bounding box center [273, 331] width 301 height 15
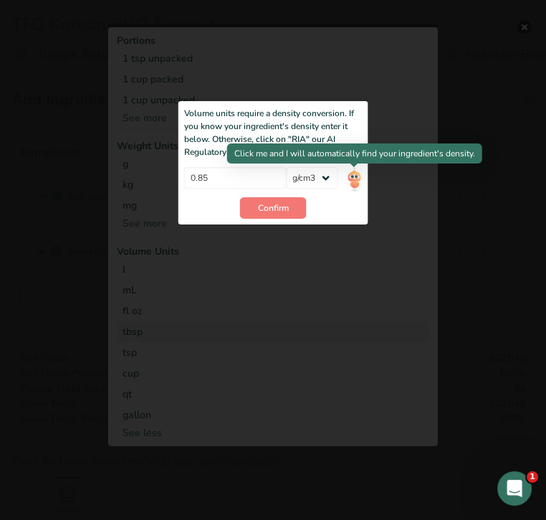
click at [357, 177] on img "Add ingredient modal" at bounding box center [354, 179] width 16 height 25
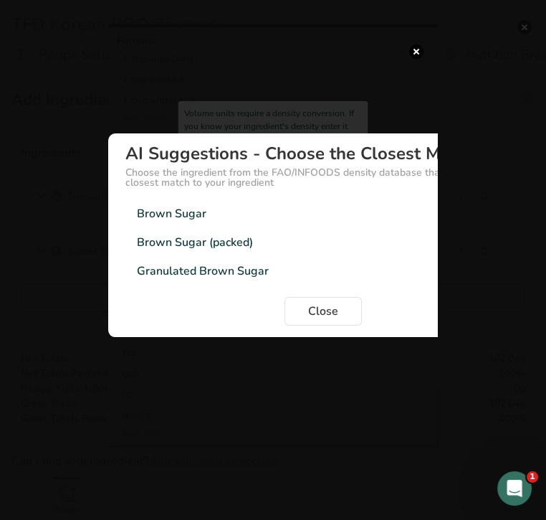
click at [171, 242] on div "Brown Sugar (packed)" at bounding box center [195, 242] width 116 height 17
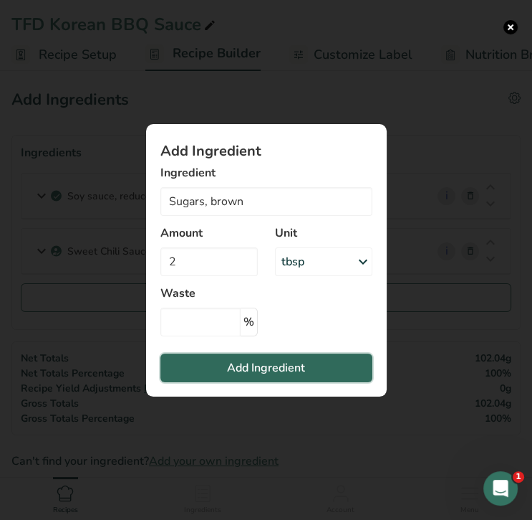
click at [249, 363] on span "Add Ingredient" at bounding box center [266, 367] width 78 height 17
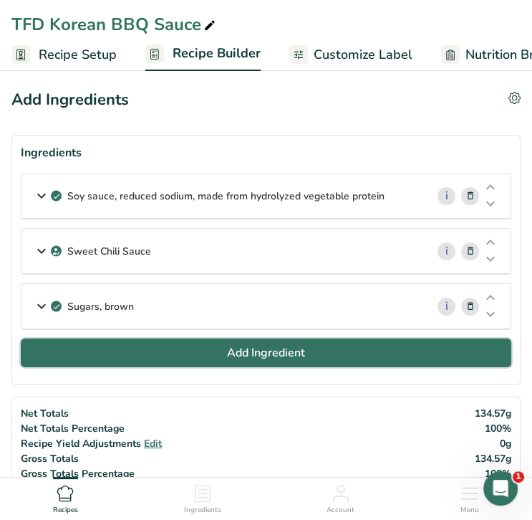
click at [266, 349] on span "Add Ingredient" at bounding box center [266, 352] width 78 height 17
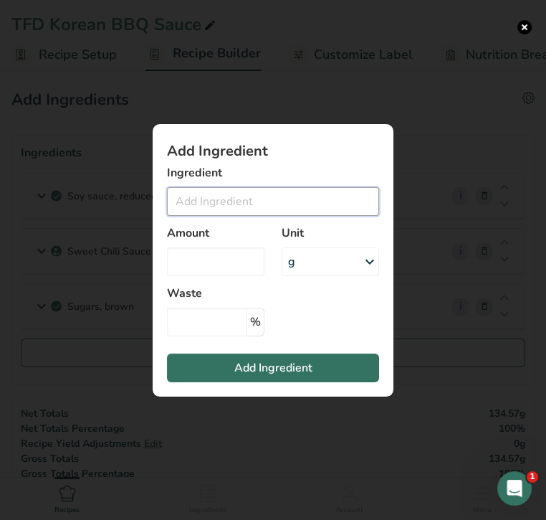
click at [247, 196] on input "Add ingredient modal" at bounding box center [273, 201] width 212 height 29
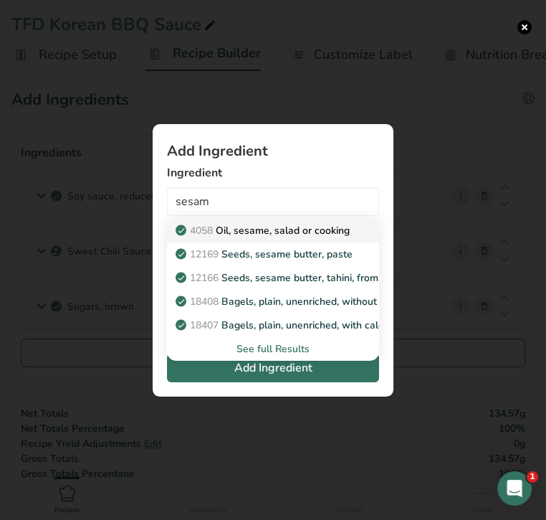
click at [282, 227] on p "4058 Oil, sesame, salad or cooking" at bounding box center [263, 230] width 171 height 15
type input "Oil, sesame, salad or cooking"
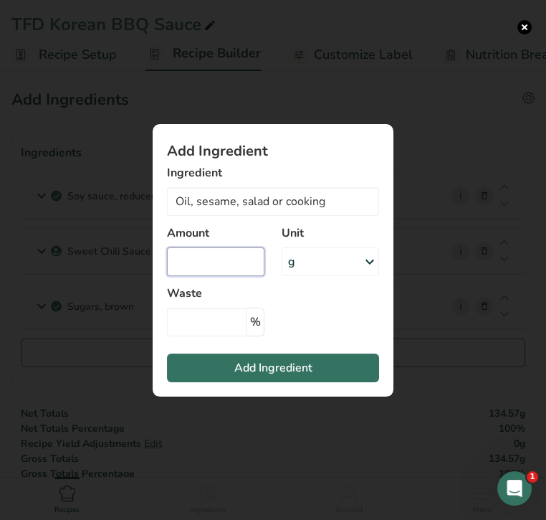
click at [245, 259] on input "Add ingredient modal" at bounding box center [215, 261] width 97 height 29
type input "2"
click at [334, 259] on div "g" at bounding box center [330, 261] width 97 height 29
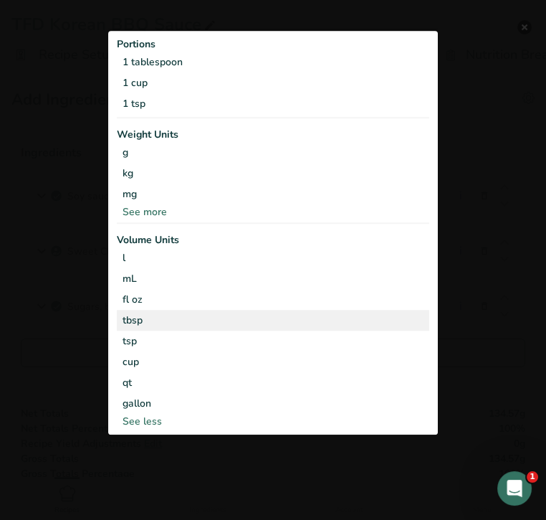
click at [314, 322] on div "tbsp" at bounding box center [273, 320] width 301 height 15
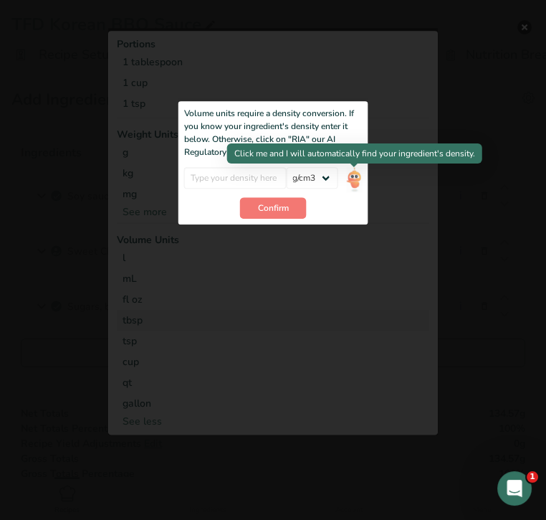
click at [355, 183] on img "Add ingredient modal" at bounding box center [354, 179] width 16 height 25
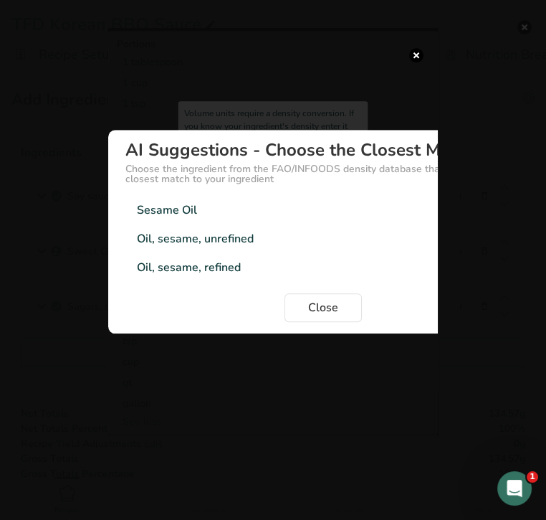
click at [298, 212] on div "Sesame Oil 0.92g/cm3" at bounding box center [323, 210] width 396 height 29
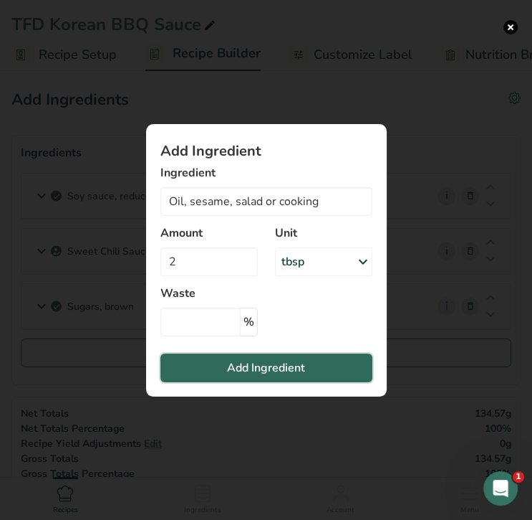
click at [272, 366] on span "Add Ingredient" at bounding box center [266, 367] width 78 height 17
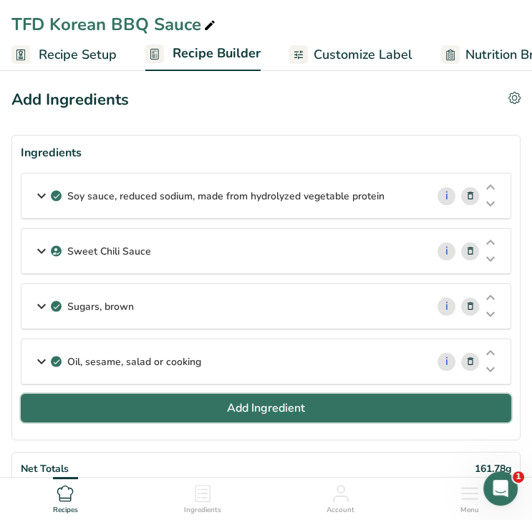
click at [274, 404] on span "Add Ingredient" at bounding box center [266, 407] width 78 height 17
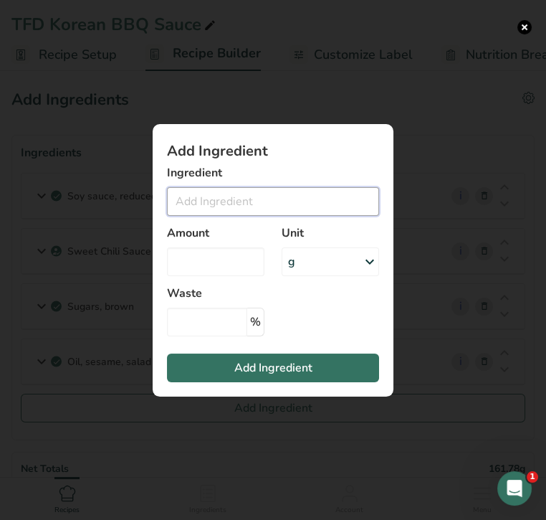
click at [234, 199] on input "Add ingredient modal" at bounding box center [273, 201] width 212 height 29
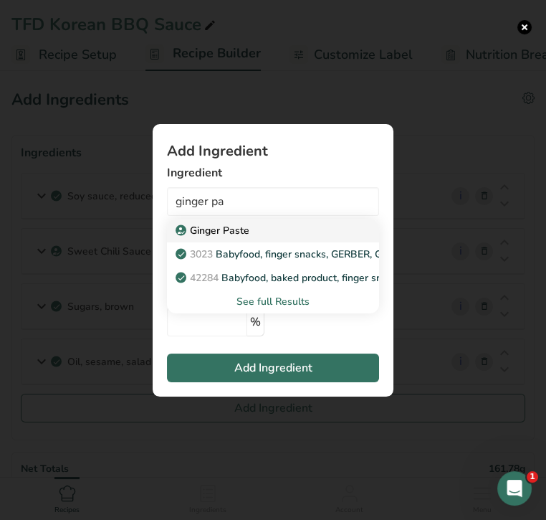
click at [242, 223] on p "Ginger Paste" at bounding box center [213, 230] width 71 height 15
type input "Ginger Paste"
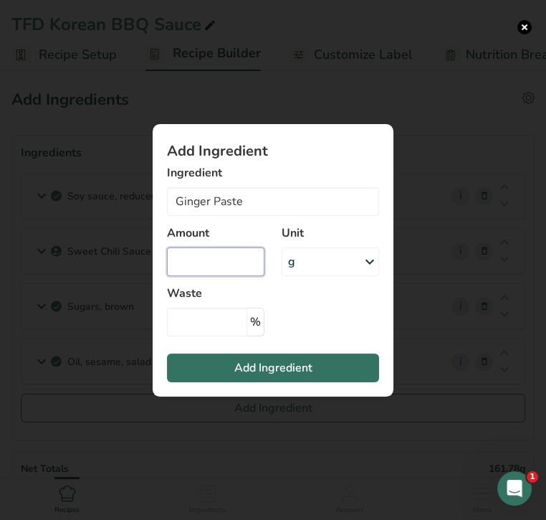
click at [239, 257] on input "Add ingredient modal" at bounding box center [215, 261] width 97 height 29
type input "2"
click at [330, 262] on div "g" at bounding box center [330, 261] width 97 height 29
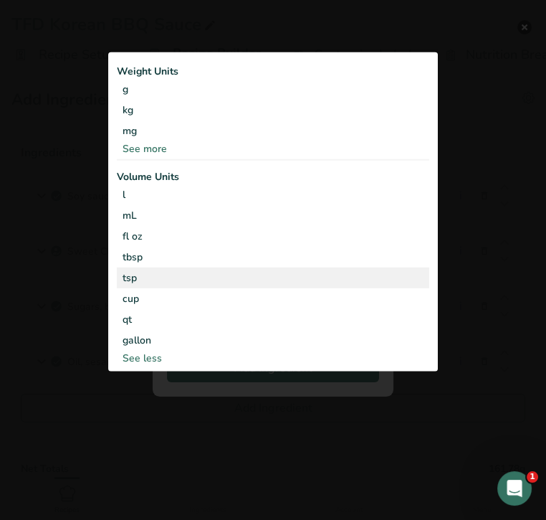
click at [323, 280] on div "tsp" at bounding box center [273, 277] width 301 height 15
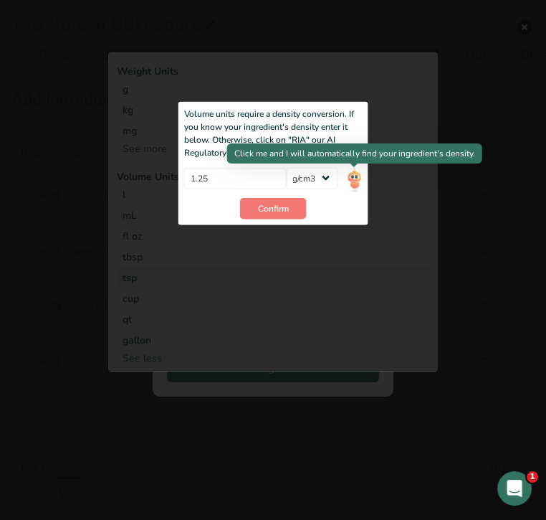
click at [358, 181] on img "Add ingredient modal" at bounding box center [354, 179] width 16 height 25
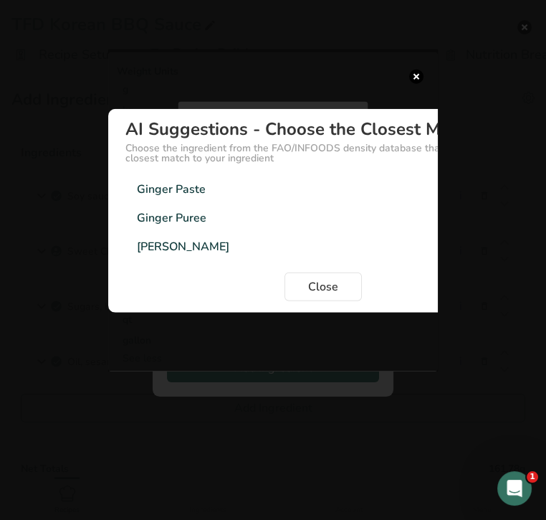
click at [225, 186] on div "Ginger Paste 1g/cm3" at bounding box center [323, 189] width 396 height 29
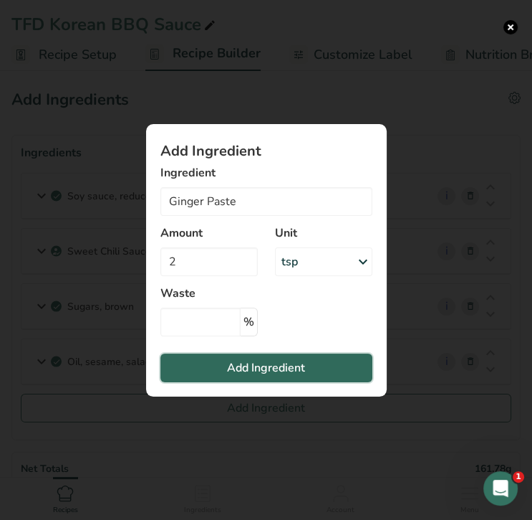
click at [273, 365] on span "Add Ingredient" at bounding box center [266, 367] width 78 height 17
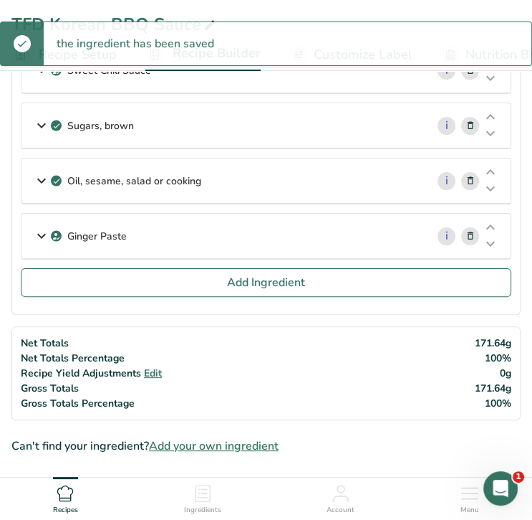
scroll to position [191, 0]
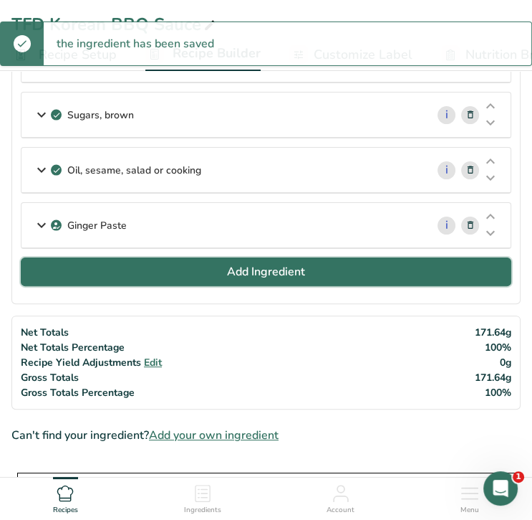
click at [274, 267] on span "Add Ingredient" at bounding box center [266, 271] width 78 height 17
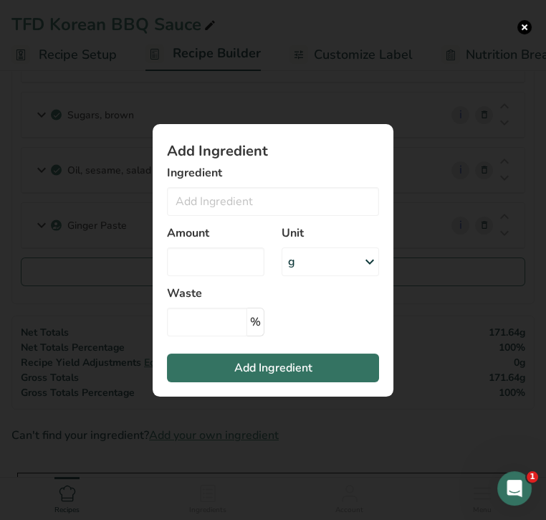
click at [256, 178] on label "Ingredient" at bounding box center [273, 172] width 212 height 17
click at [256, 191] on input "Add ingredient modal" at bounding box center [273, 201] width 212 height 29
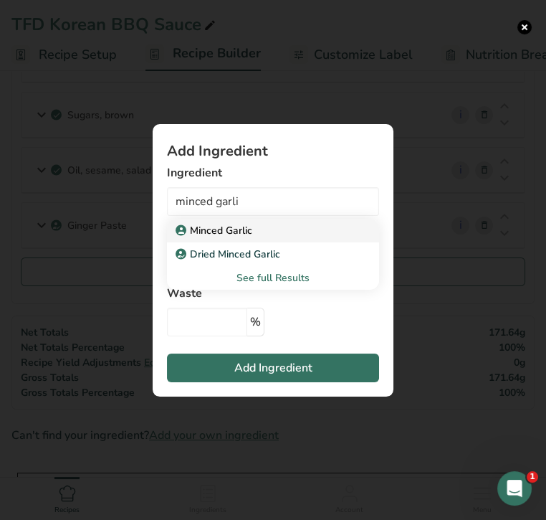
click at [250, 224] on p "Minced Garlic" at bounding box center [215, 230] width 74 height 15
type input "Minced Garlic"
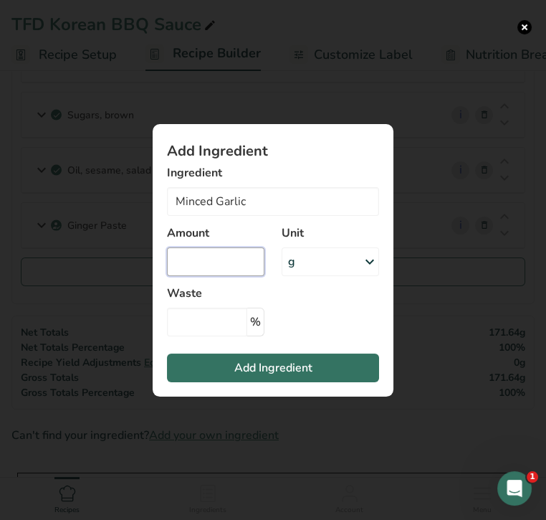
click at [241, 259] on input "Add ingredient modal" at bounding box center [215, 261] width 97 height 29
type input "2"
click at [339, 260] on div "g" at bounding box center [330, 261] width 97 height 29
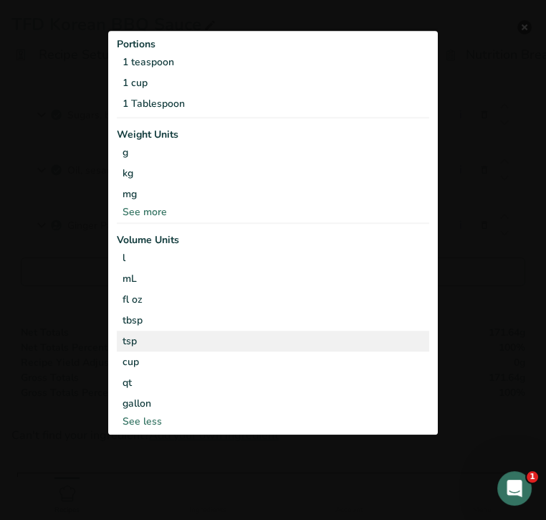
click at [333, 336] on div "tsp" at bounding box center [273, 341] width 301 height 15
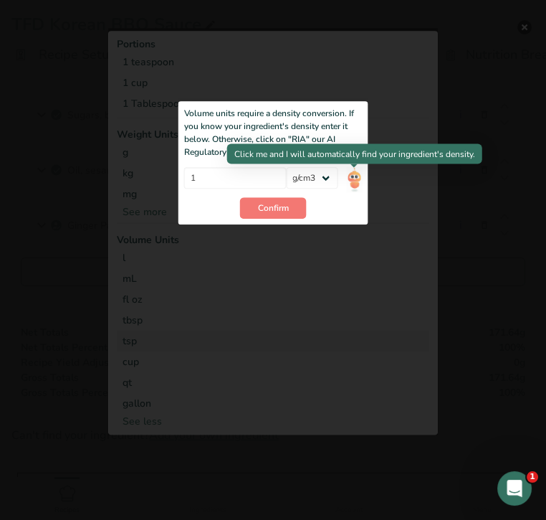
click at [353, 178] on img "Add ingredient modal" at bounding box center [354, 179] width 16 height 25
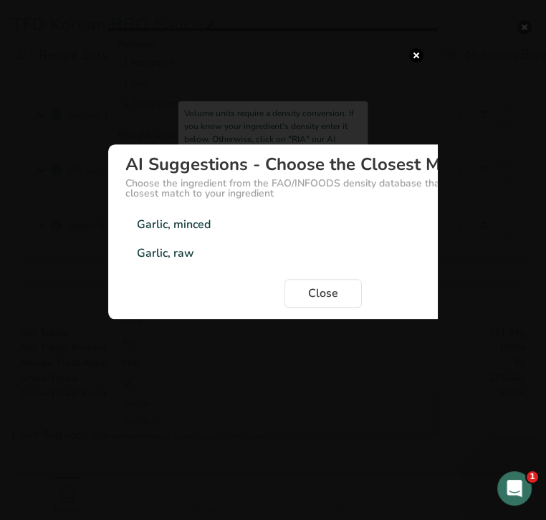
click at [179, 234] on div "Garlic, minced 0.98g/cm3" at bounding box center [323, 224] width 396 height 29
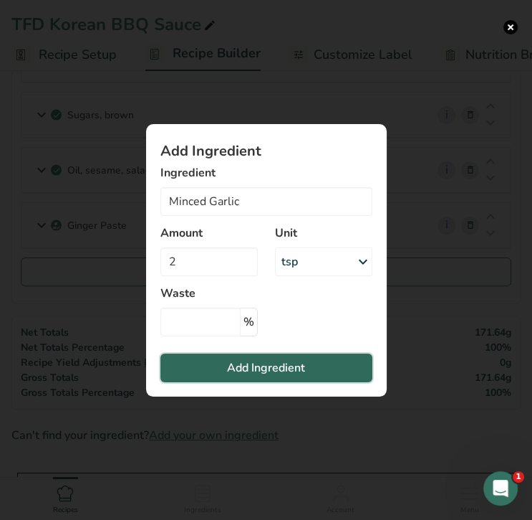
click at [259, 369] on span "Add Ingredient" at bounding box center [266, 367] width 78 height 17
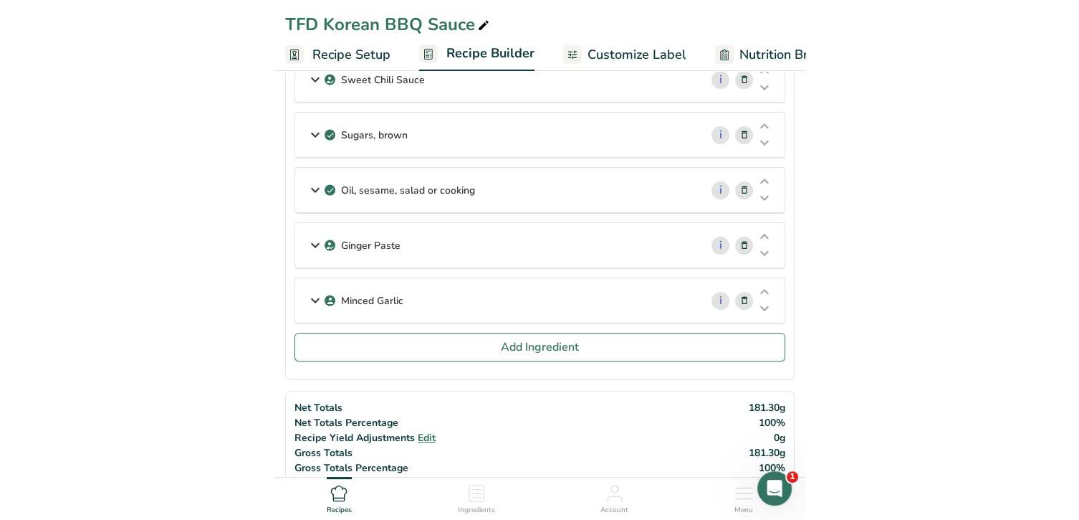
scroll to position [0, 0]
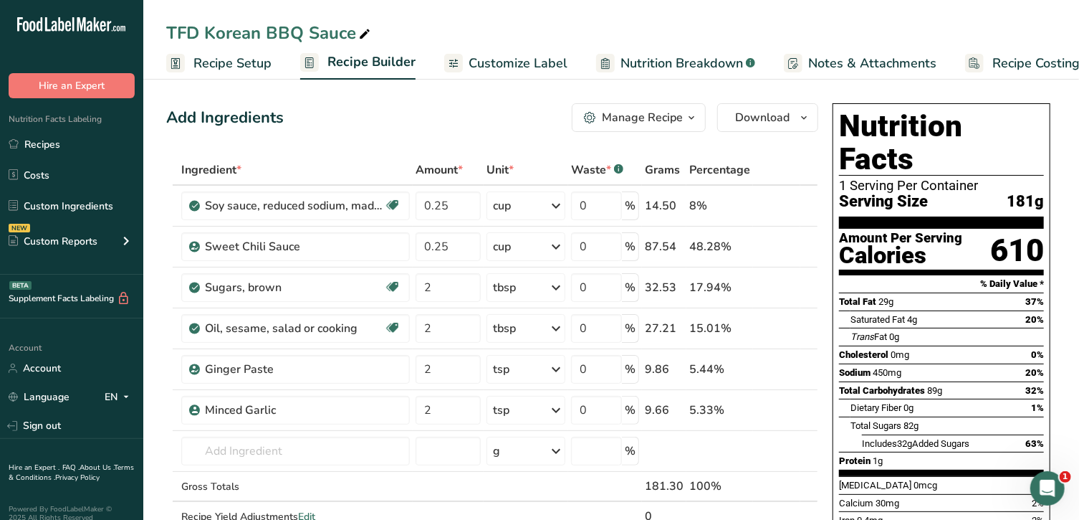
click at [651, 115] on div "Manage Recipe" at bounding box center [642, 117] width 81 height 17
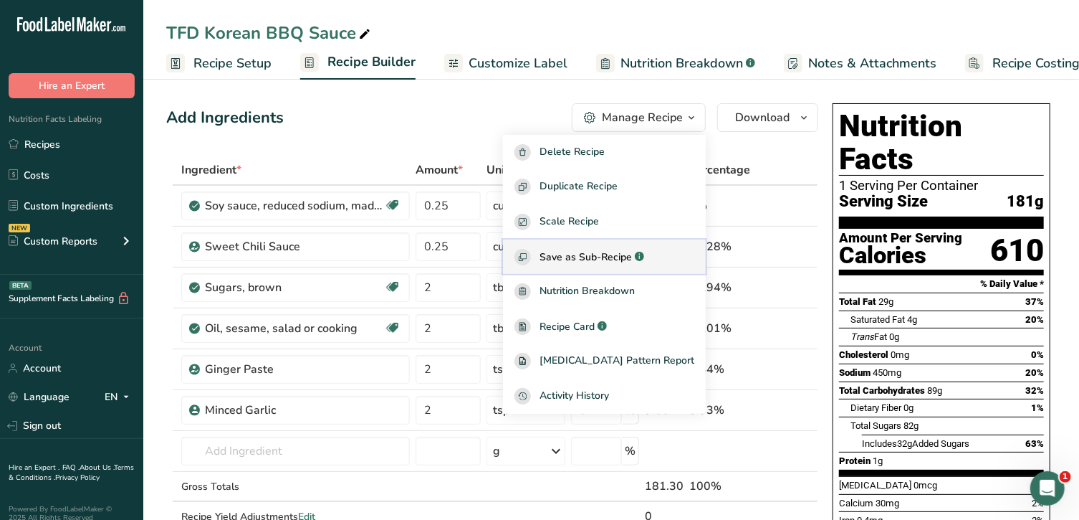
click at [632, 250] on span "Save as Sub-Recipe" at bounding box center [586, 256] width 92 height 15
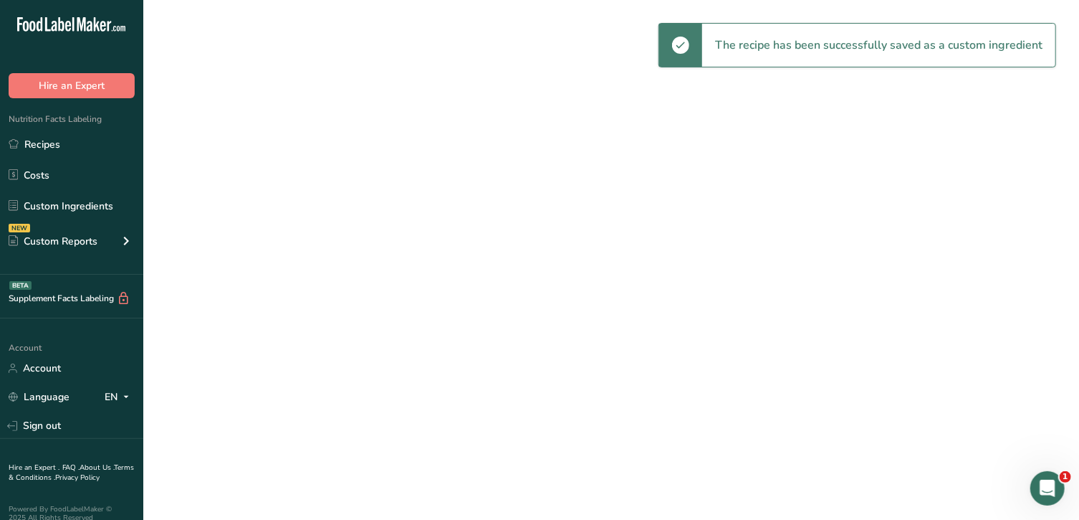
select select "30"
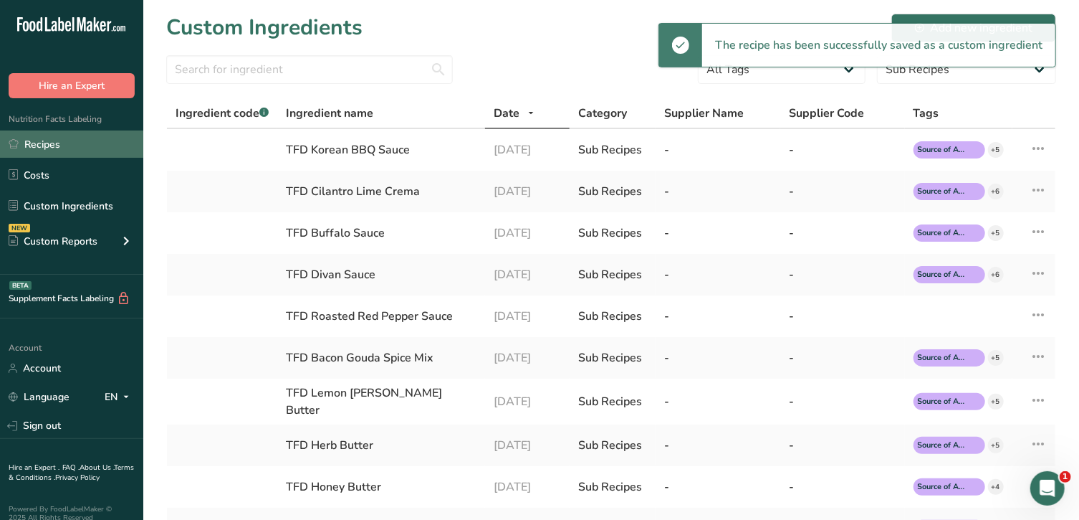
click at [65, 151] on link "Recipes" at bounding box center [71, 143] width 143 height 27
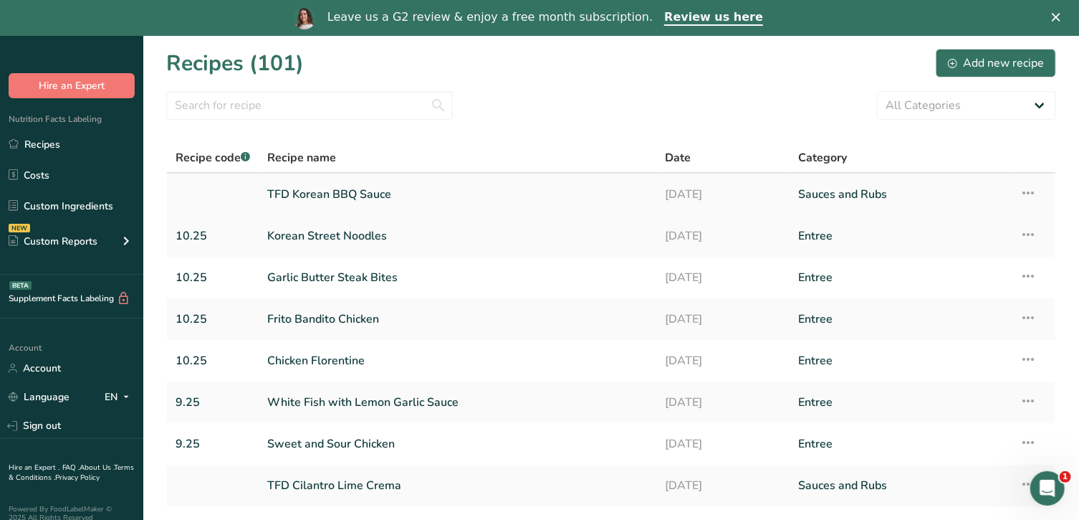
click at [338, 197] on link "TFD Korean BBQ Sauce" at bounding box center [457, 194] width 381 height 30
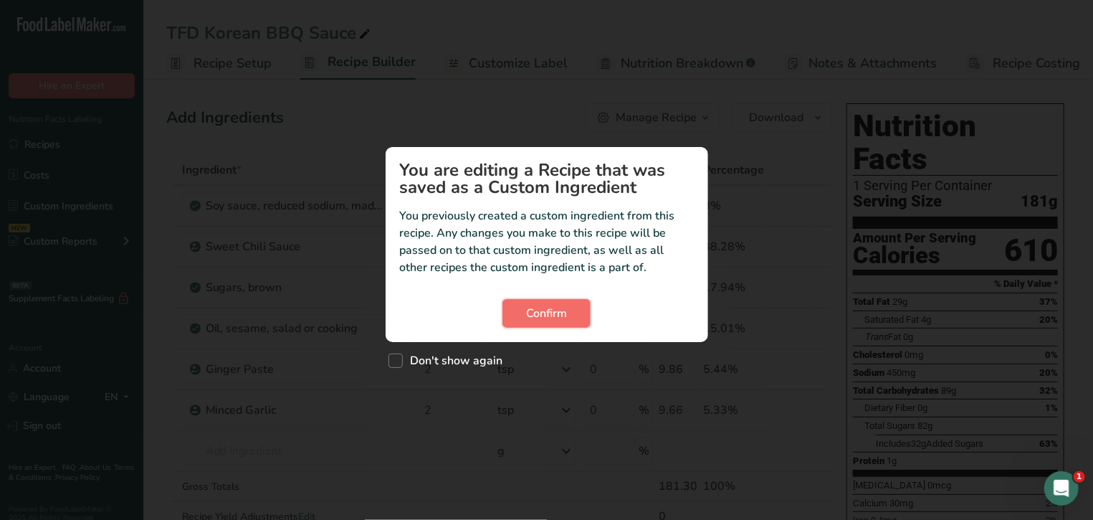
click at [532, 305] on span "Confirm" at bounding box center [546, 313] width 41 height 17
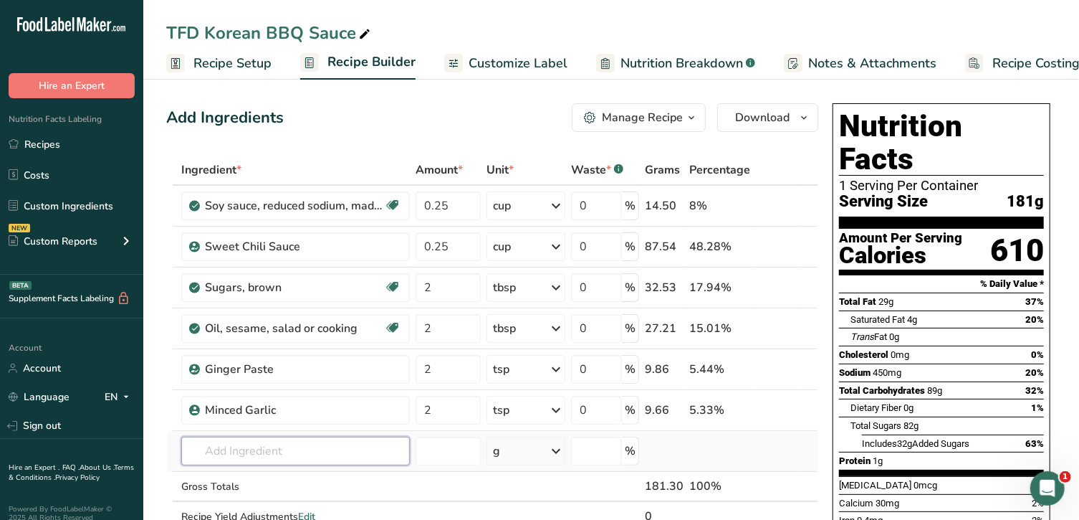
click at [354, 453] on input "text" at bounding box center [295, 450] width 229 height 29
type input "tfd korean"
click at [330, 399] on div "TFD Korean BBQ Sauce" at bounding box center [284, 400] width 183 height 15
type input "TFD Korean BBQ Sauce"
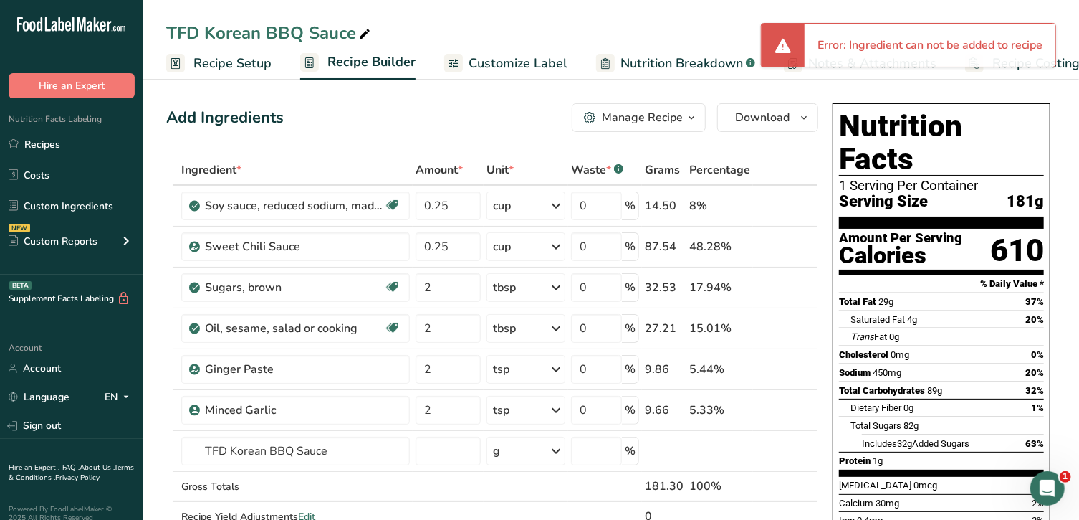
click at [0, 0] on div "Custom ingredient modal" at bounding box center [0, 0] width 0 height 0
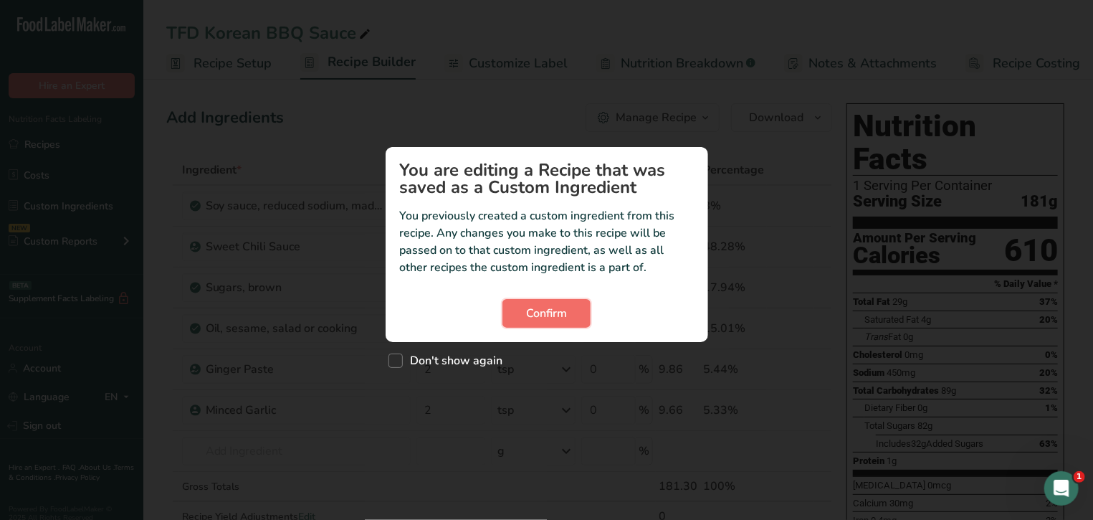
click at [543, 312] on span "Confirm" at bounding box center [546, 313] width 41 height 17
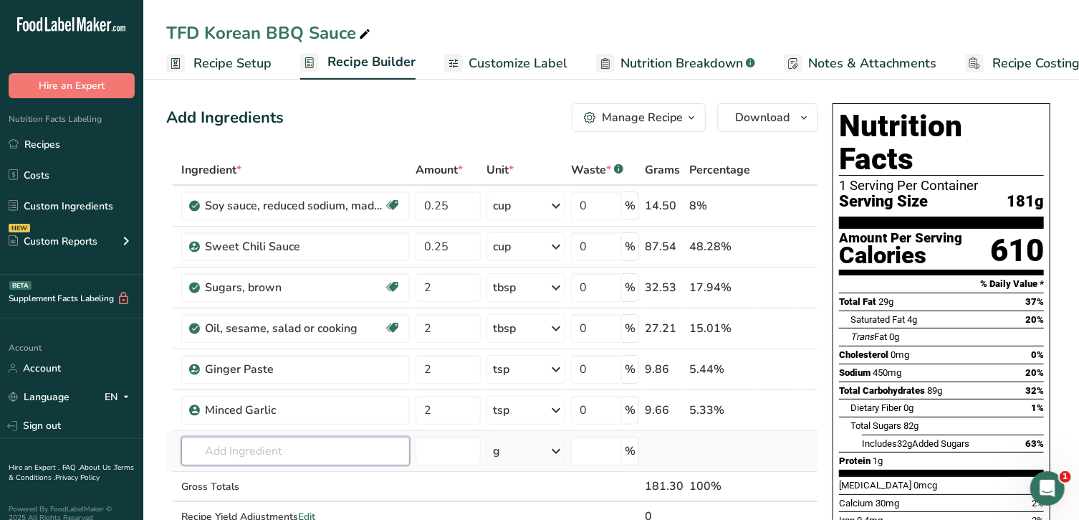
click at [322, 449] on input "text" at bounding box center [295, 450] width 229 height 29
type input "tfd"
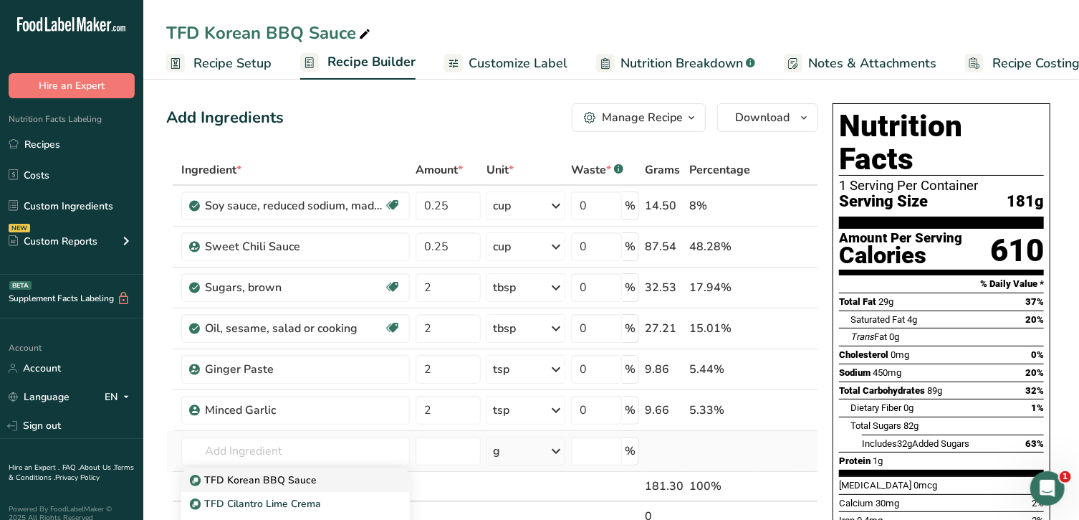
click at [296, 480] on p "TFD Korean BBQ Sauce" at bounding box center [255, 479] width 124 height 15
type input "TFD Korean BBQ Sauce"
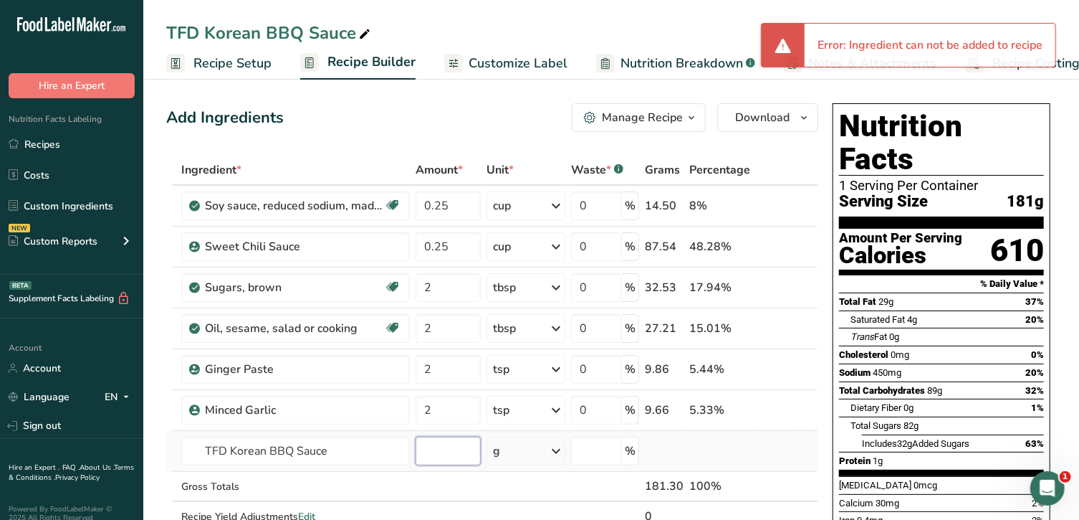
click at [429, 449] on input "number" at bounding box center [448, 450] width 65 height 29
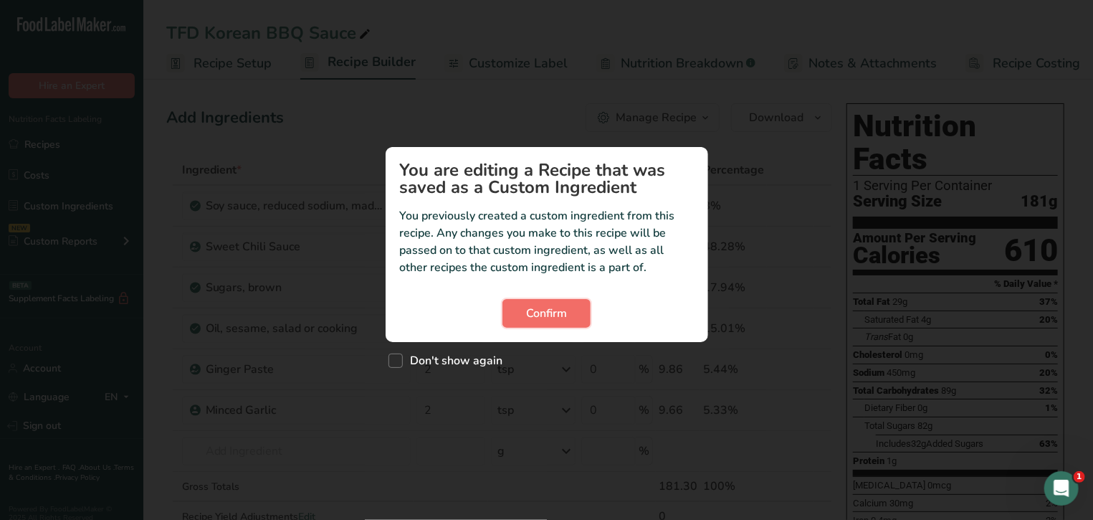
click at [564, 314] on span "Confirm" at bounding box center [546, 313] width 41 height 17
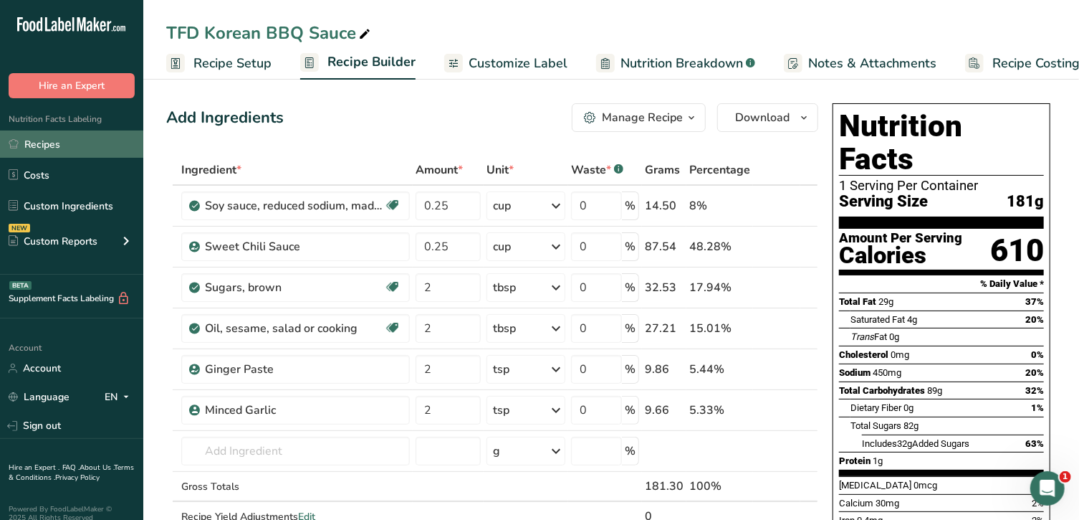
click at [46, 145] on link "Recipes" at bounding box center [71, 143] width 143 height 27
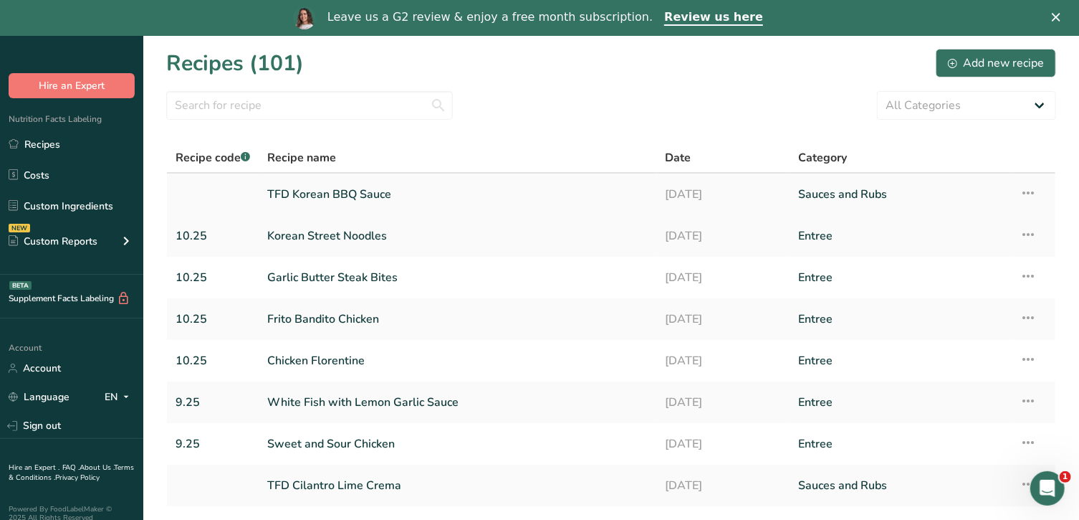
click at [349, 193] on link "TFD Korean BBQ Sauce" at bounding box center [457, 194] width 381 height 30
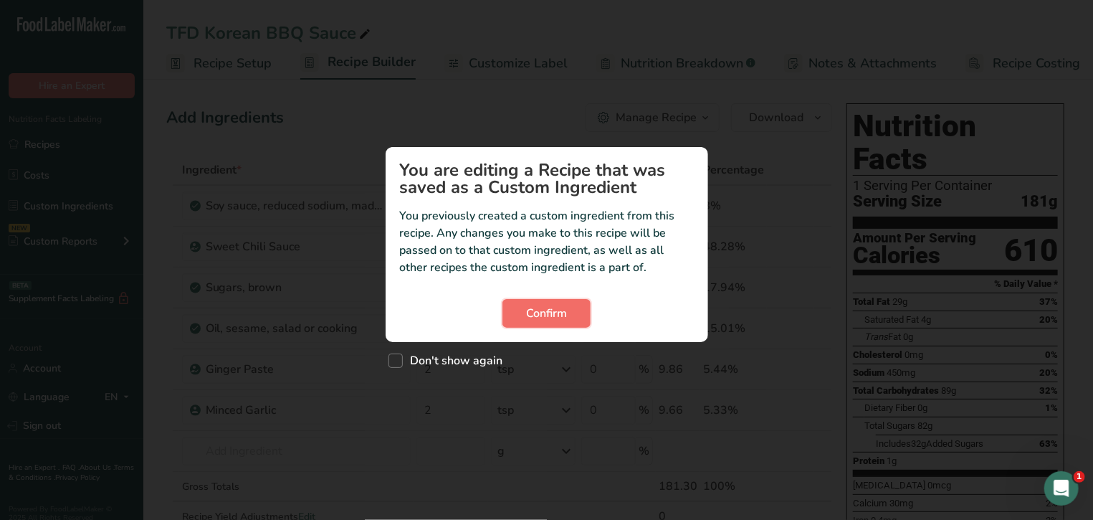
click at [557, 314] on span "Confirm" at bounding box center [546, 313] width 41 height 17
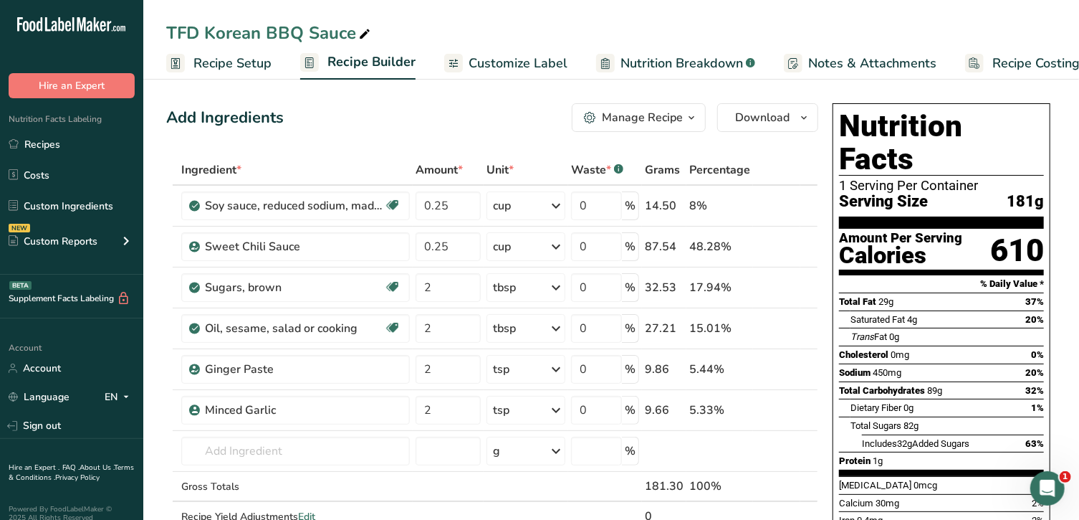
click at [665, 116] on div "Manage Recipe" at bounding box center [642, 117] width 81 height 17
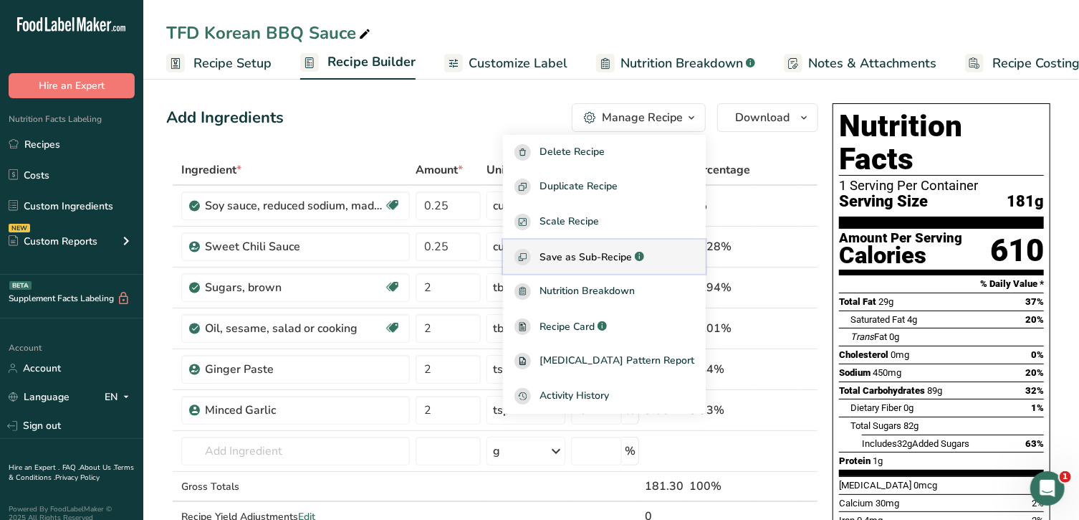
click at [632, 259] on span "Save as Sub-Recipe" at bounding box center [586, 256] width 92 height 15
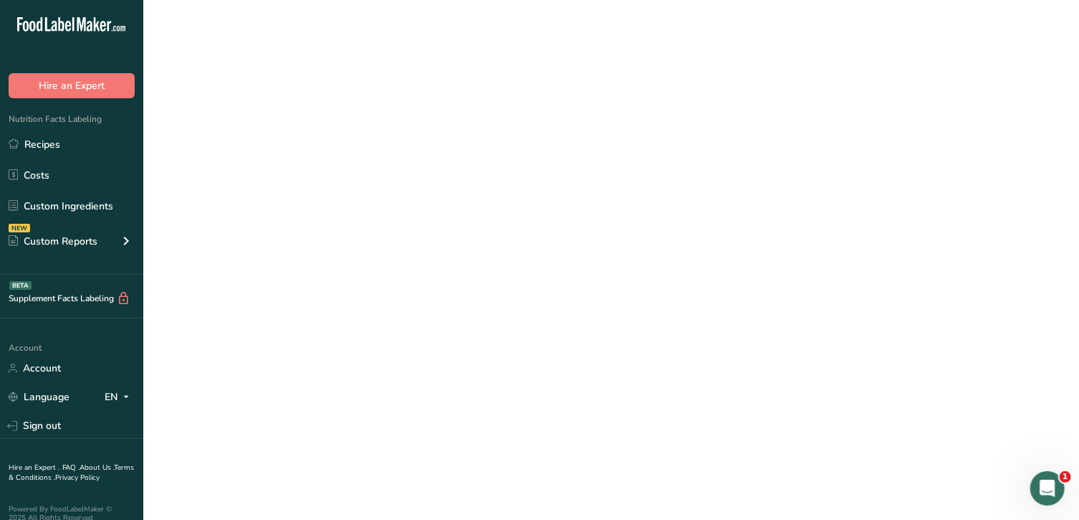
select select "30"
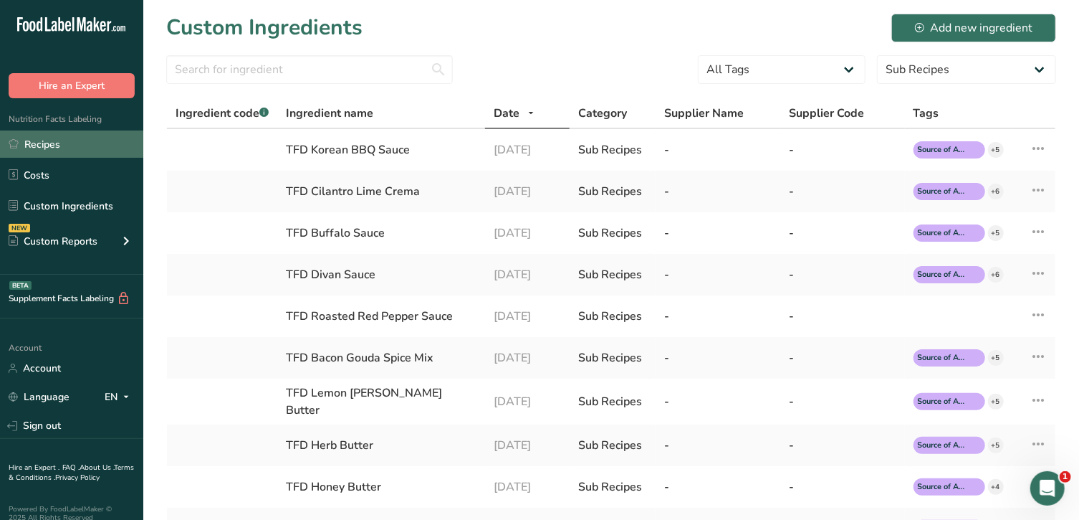
click at [45, 140] on link "Recipes" at bounding box center [71, 143] width 143 height 27
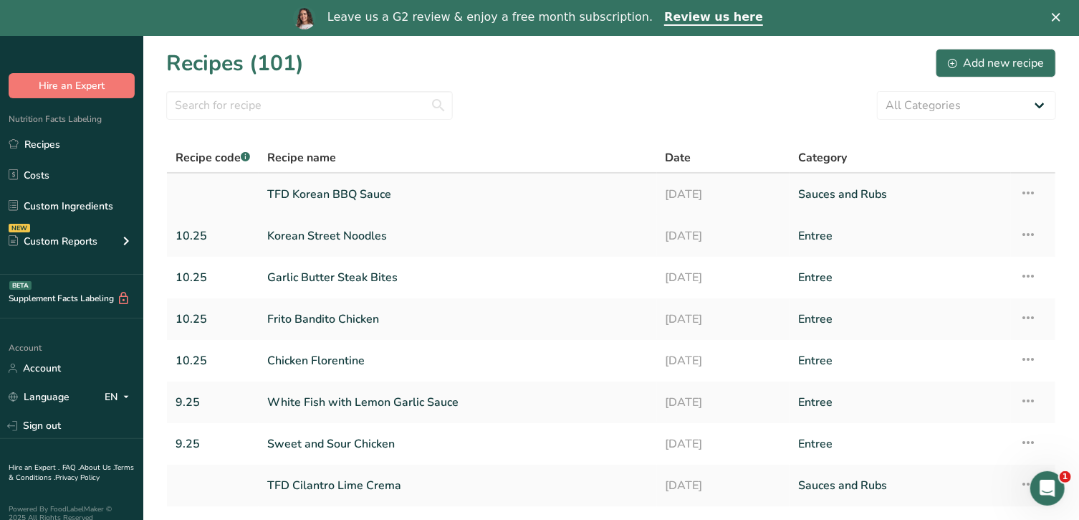
click at [347, 193] on link "TFD Korean BBQ Sauce" at bounding box center [457, 194] width 381 height 30
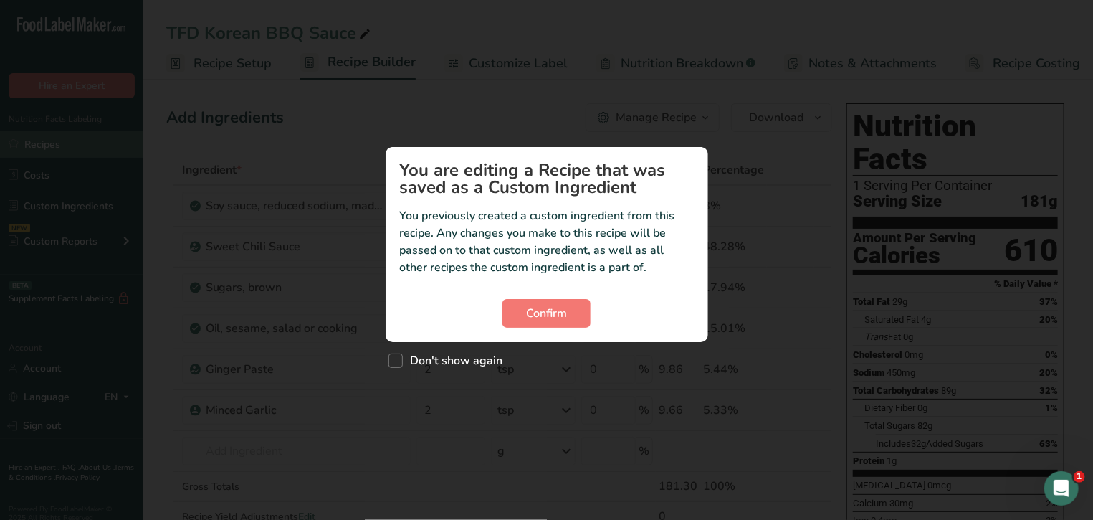
click at [58, 146] on div "Custom ingredient modal" at bounding box center [546, 260] width 1093 height 520
click at [561, 311] on span "Confirm" at bounding box center [546, 313] width 41 height 17
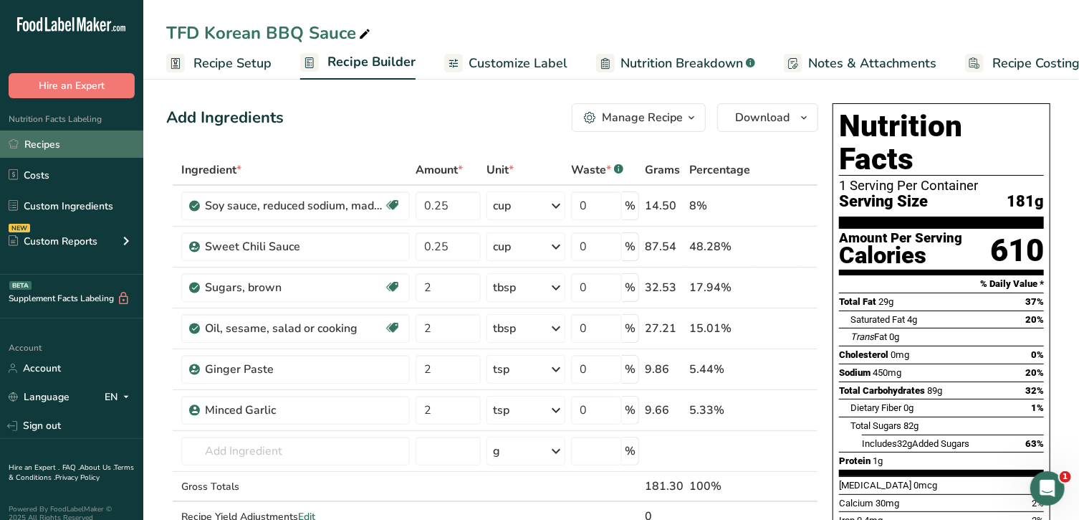
click at [52, 136] on link "Recipes" at bounding box center [71, 143] width 143 height 27
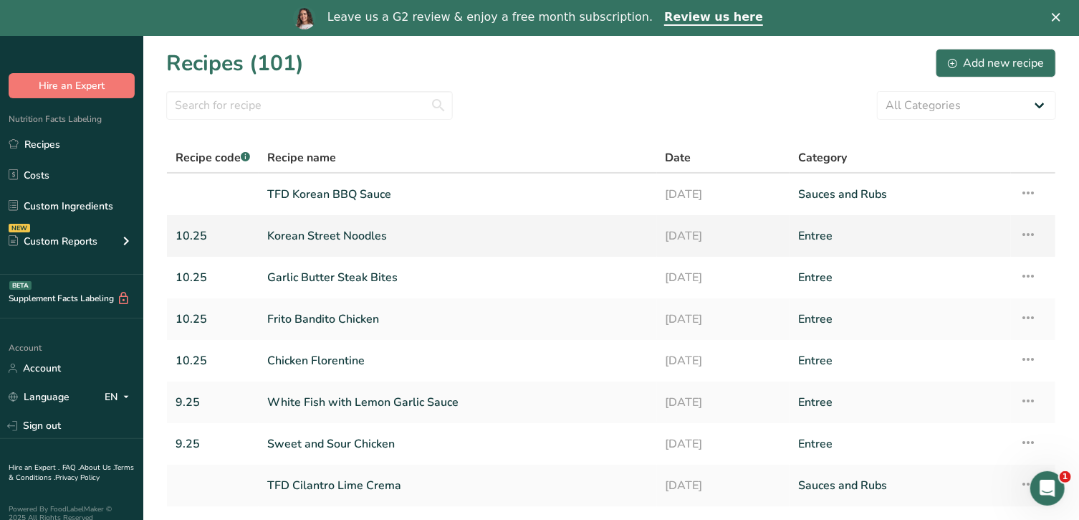
click at [322, 229] on link "Korean Street Noodles" at bounding box center [457, 236] width 381 height 30
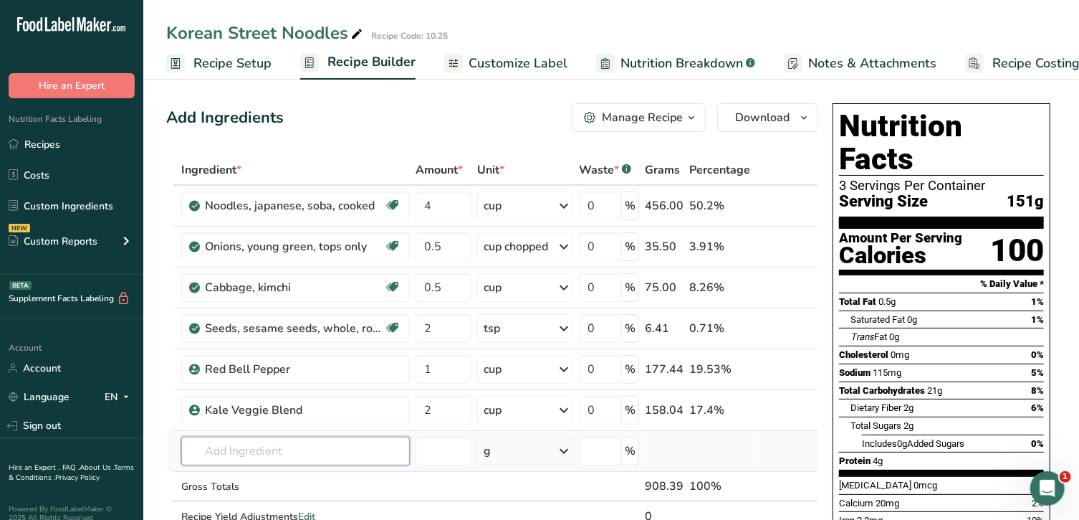
click at [323, 447] on input "text" at bounding box center [295, 450] width 229 height 29
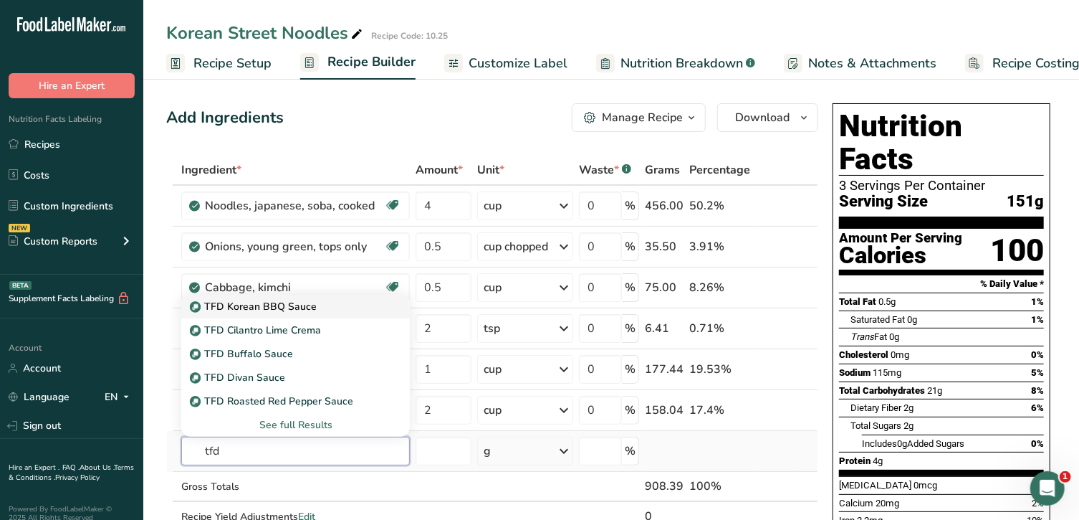
type input "tfd"
click at [303, 308] on p "TFD Korean BBQ Sauce" at bounding box center [255, 306] width 124 height 15
type input "TFD Korean BBQ Sauce"
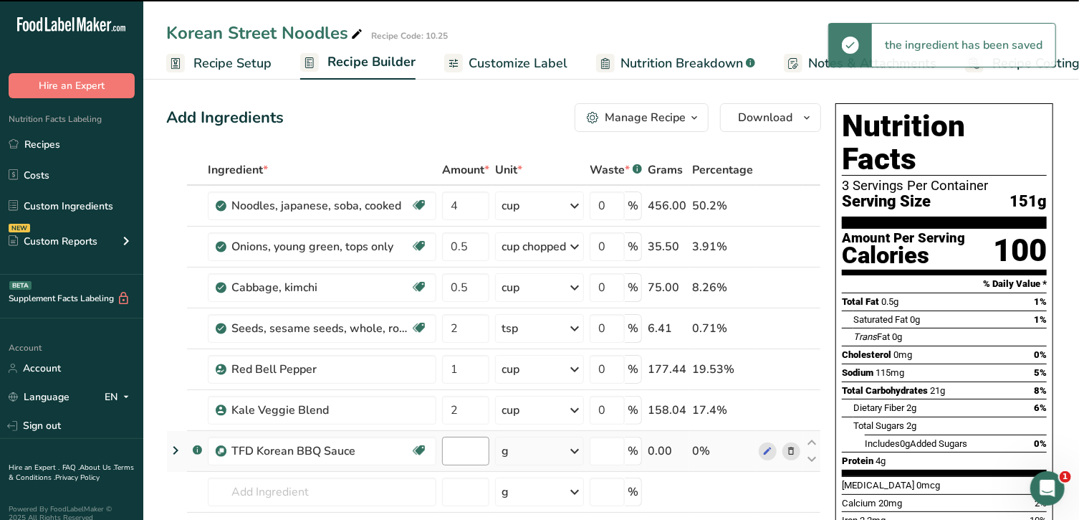
type input "0"
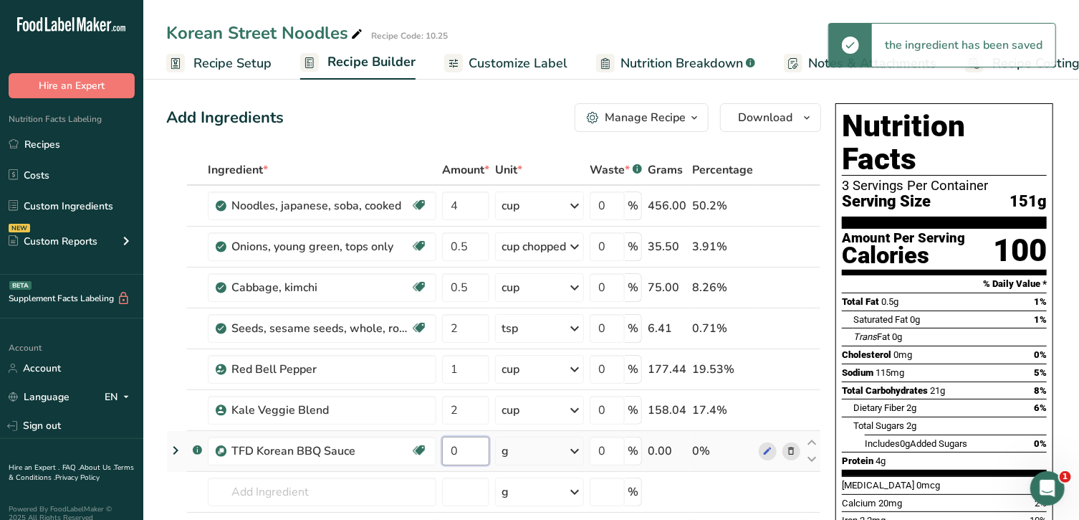
click at [451, 450] on input "0" at bounding box center [465, 450] width 47 height 29
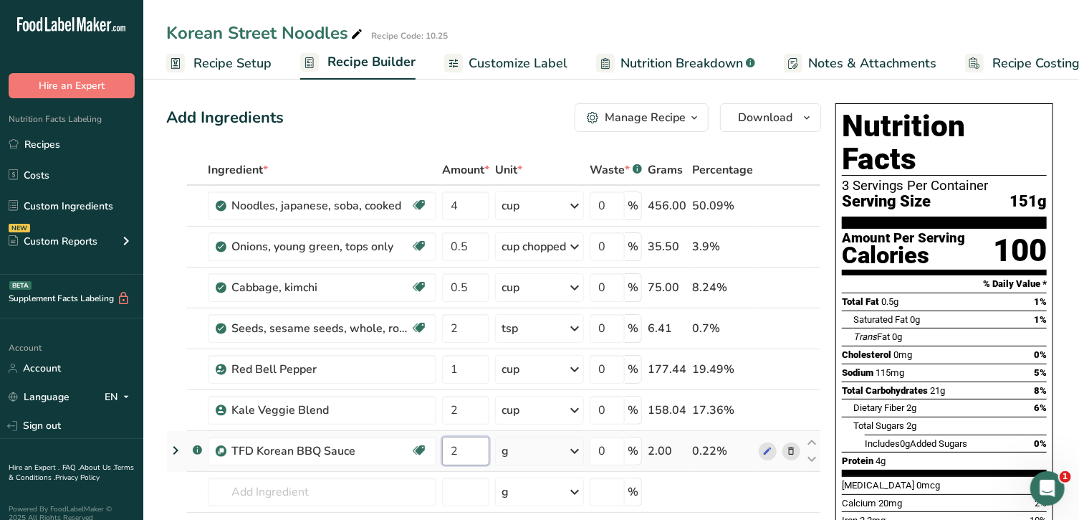
type input "2"
click at [563, 449] on div "Ingredient * Amount * Unit * Waste * .a-a{fill:#347362;}.b-a{fill:#fff;} Grams …" at bounding box center [493, 378] width 655 height 447
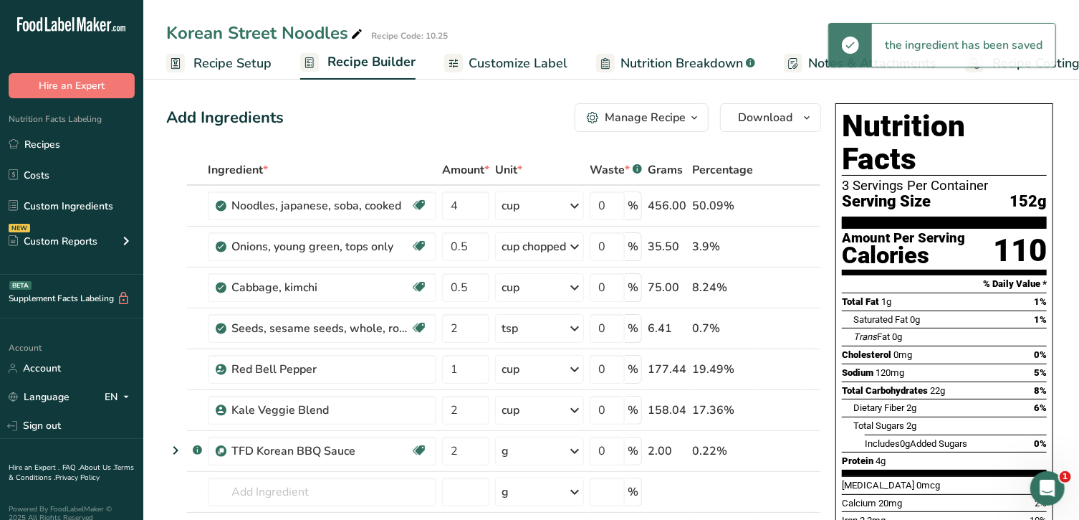
click at [563, 451] on div "g" at bounding box center [539, 450] width 89 height 29
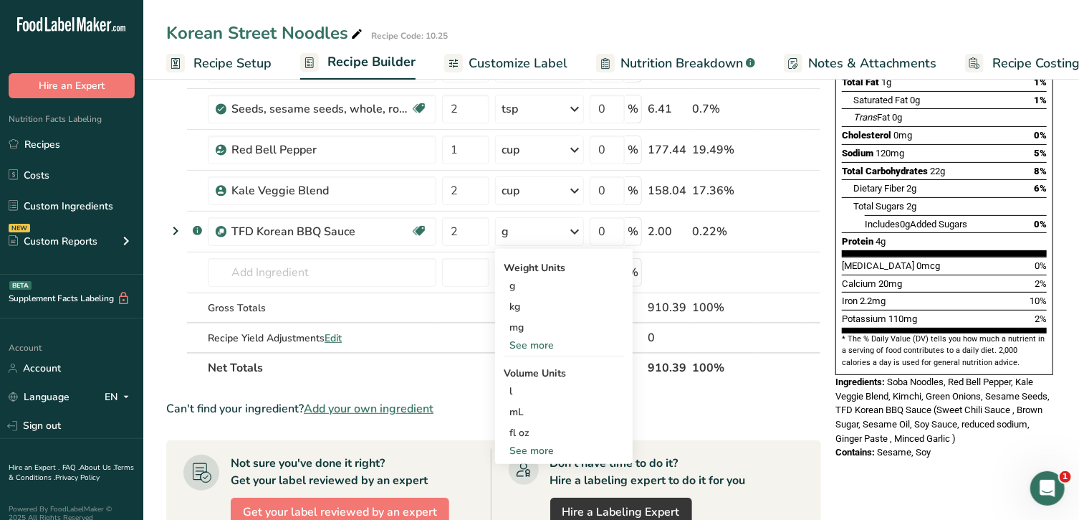
scroll to position [218, 0]
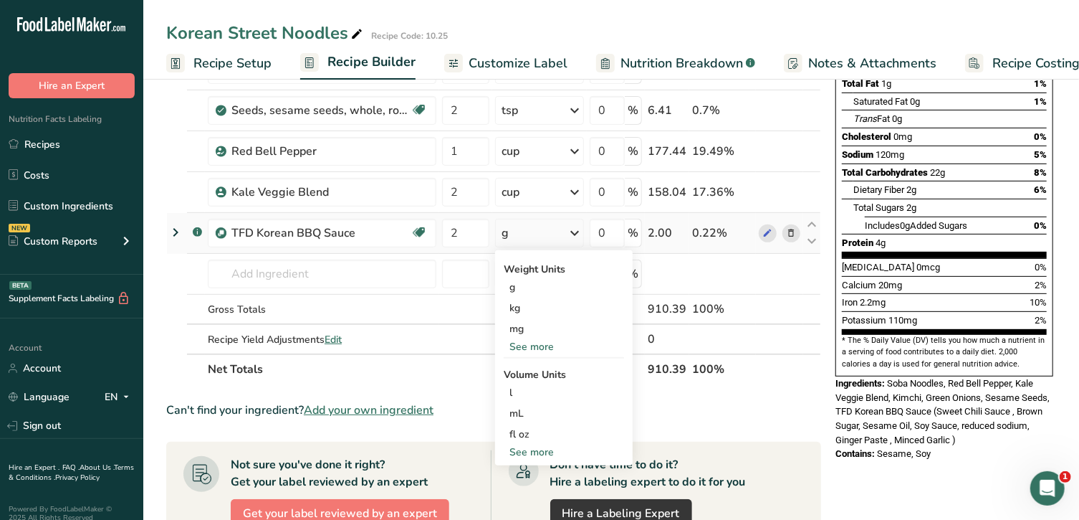
click at [556, 449] on div "See more" at bounding box center [564, 451] width 120 height 15
select select "22"
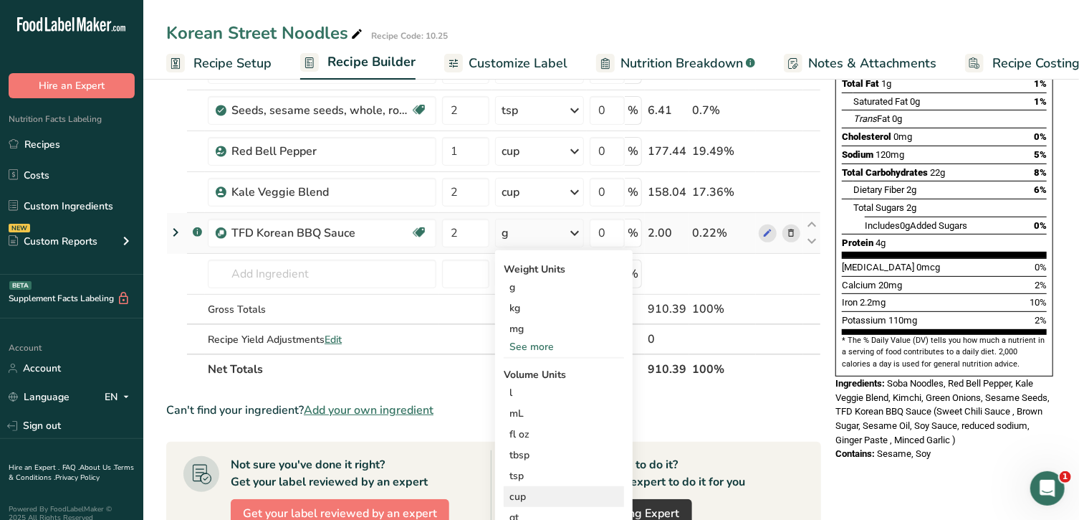
click at [560, 494] on div "cup" at bounding box center [564, 496] width 109 height 15
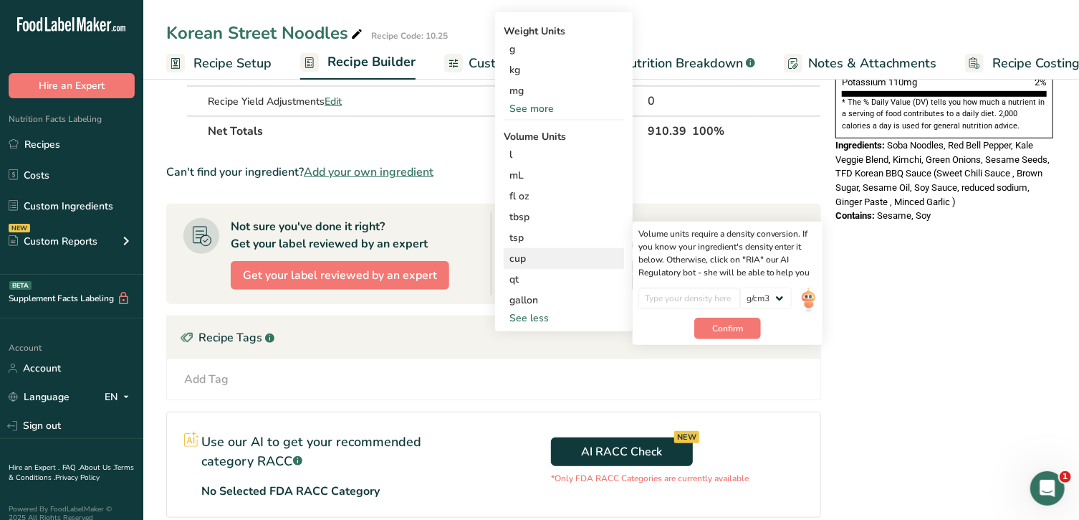
scroll to position [454, 0]
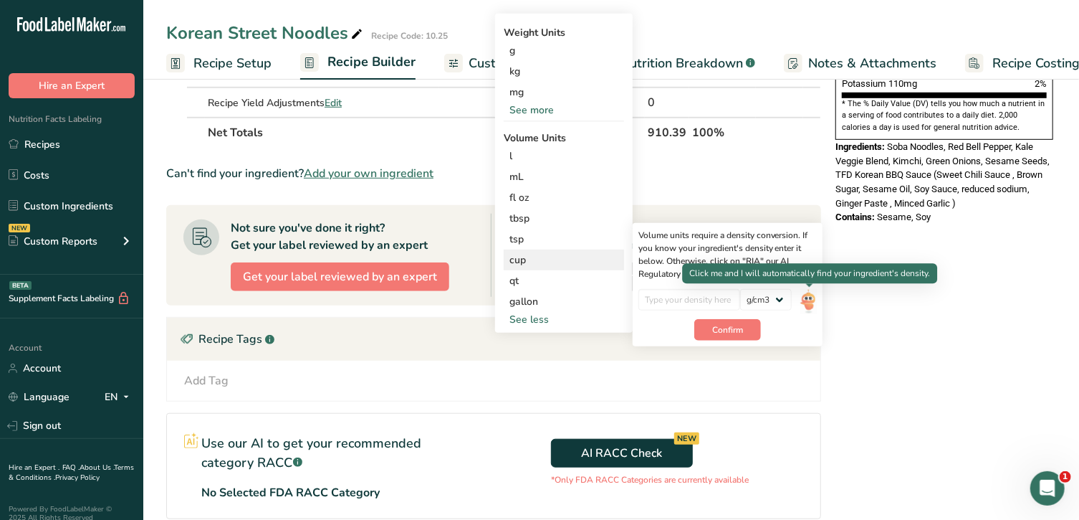
click at [813, 297] on img at bounding box center [808, 301] width 16 height 25
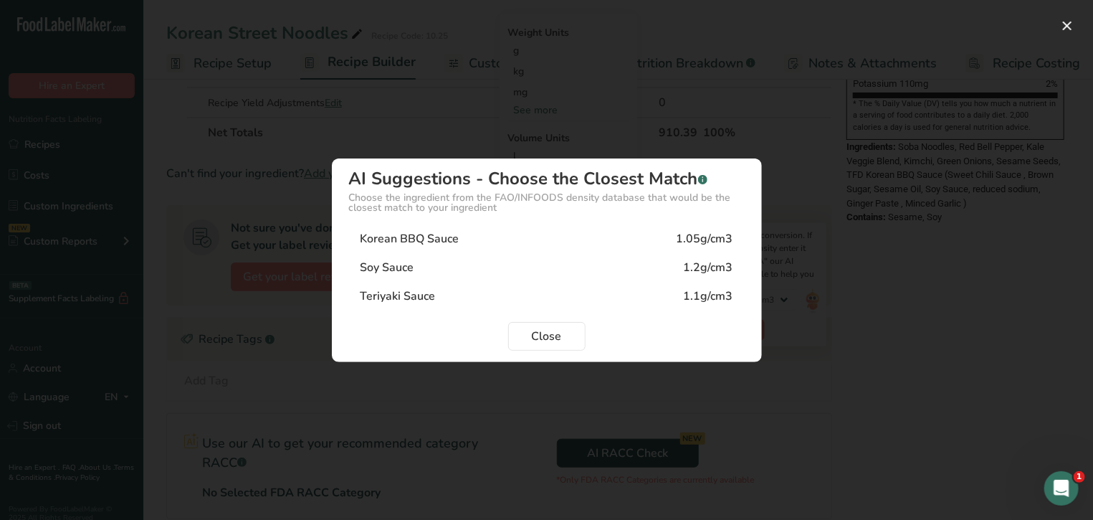
click at [580, 239] on div "Korean BBQ Sauce 1.05g/cm3" at bounding box center [547, 238] width 396 height 29
type input "1.05"
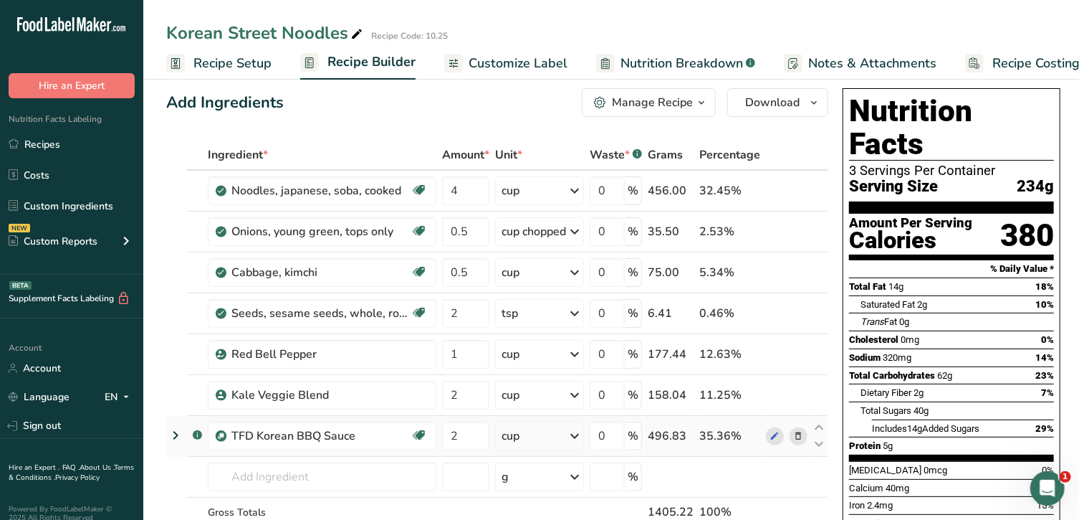
scroll to position [16, 0]
click at [72, 135] on link "Recipes" at bounding box center [71, 143] width 143 height 27
